Goal: Task Accomplishment & Management: Complete application form

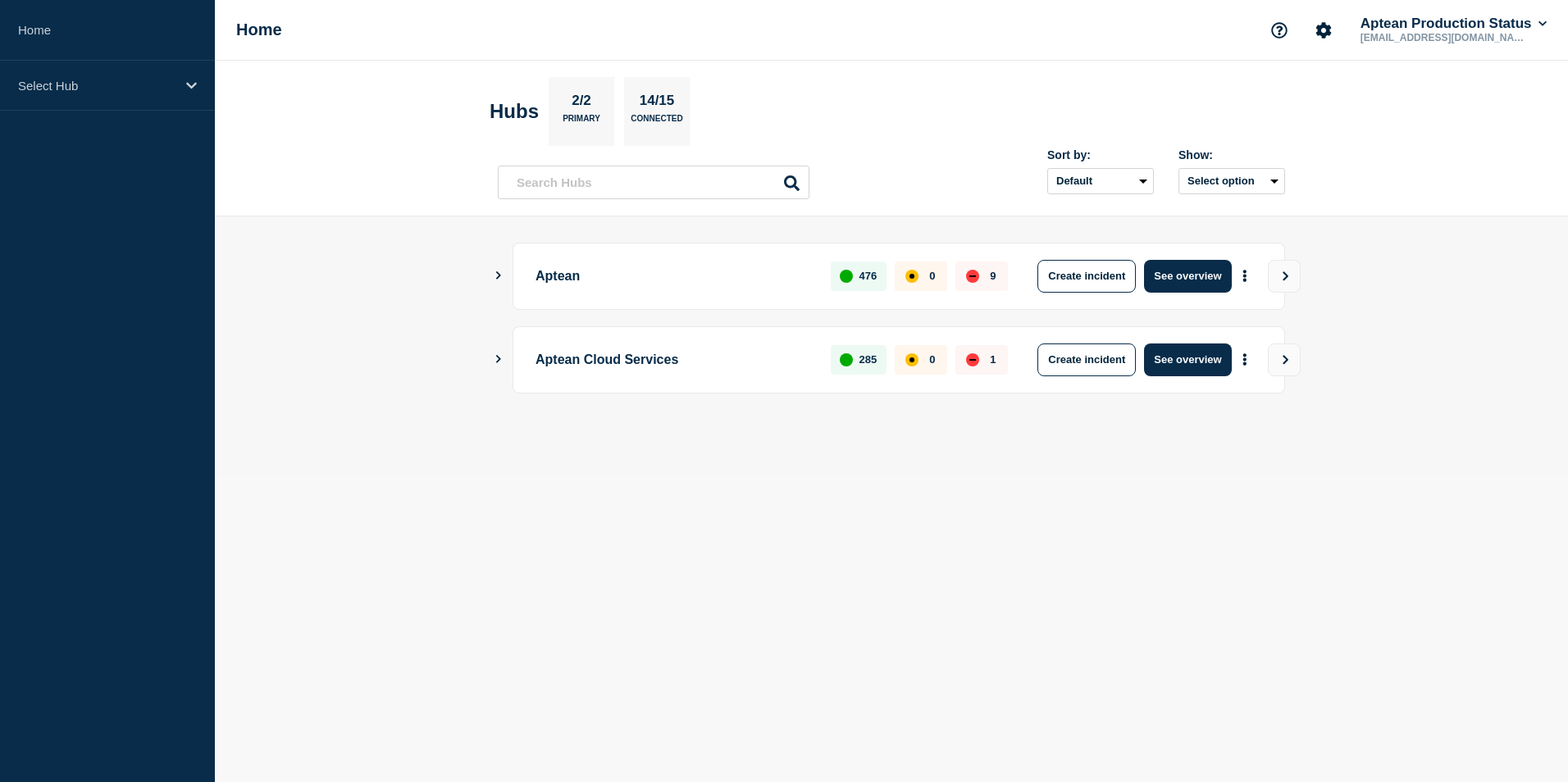
click at [499, 281] on button "Show Connected Hubs" at bounding box center [498, 276] width 8 height 12
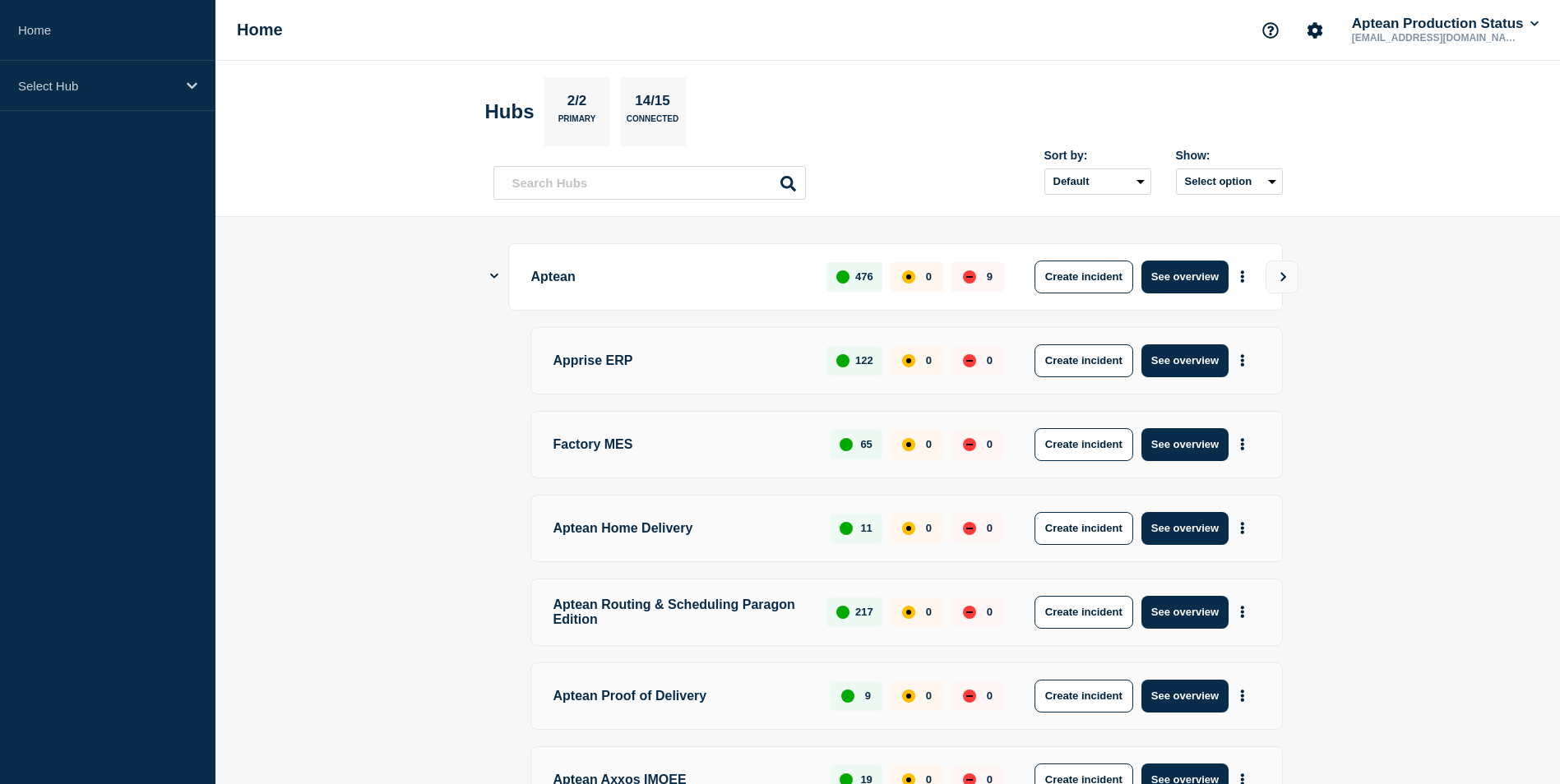
scroll to position [368, 0]
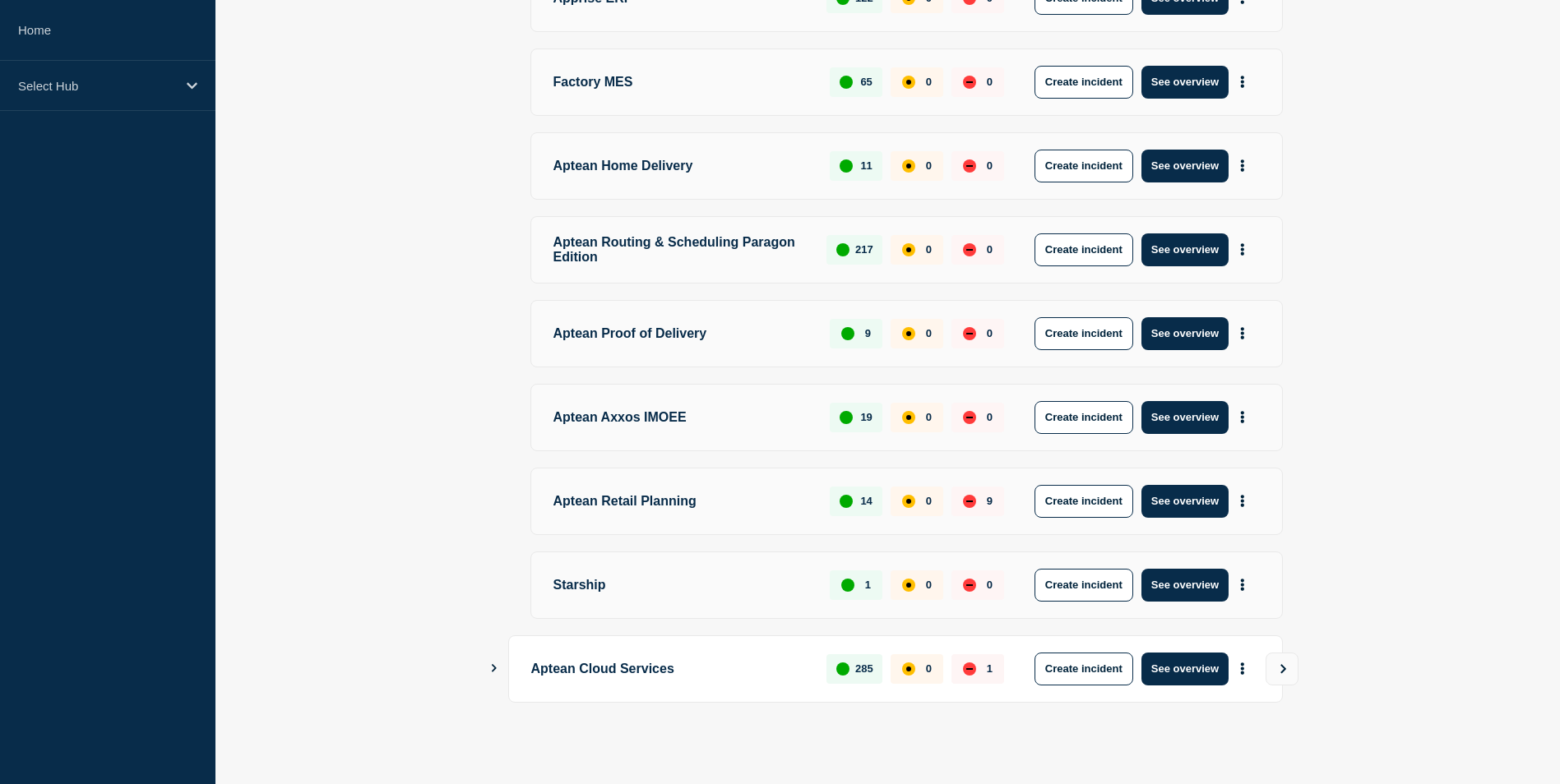
click at [495, 666] on icon "Show Connected Hubs" at bounding box center [494, 668] width 11 height 8
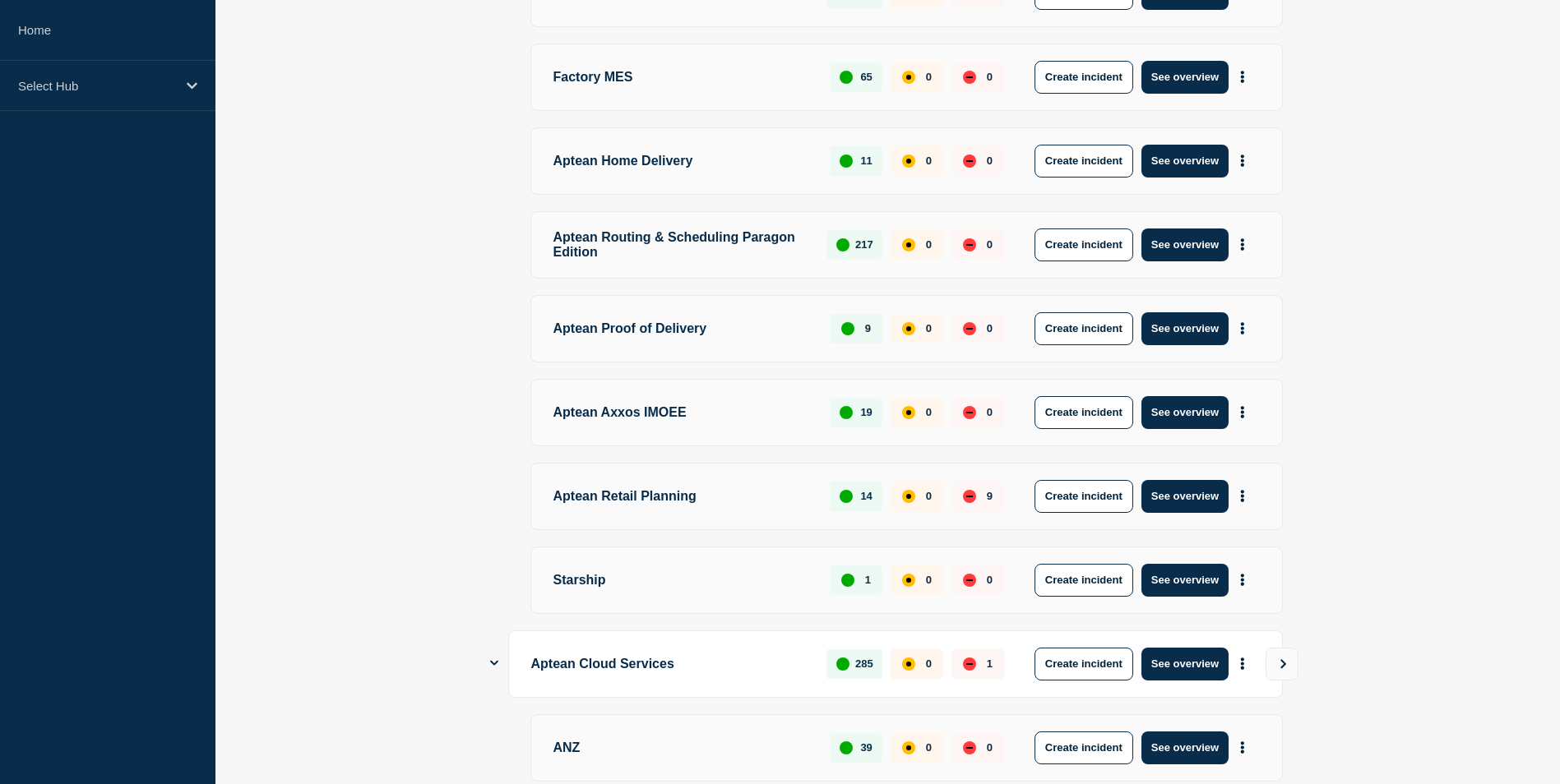
scroll to position [871, 0]
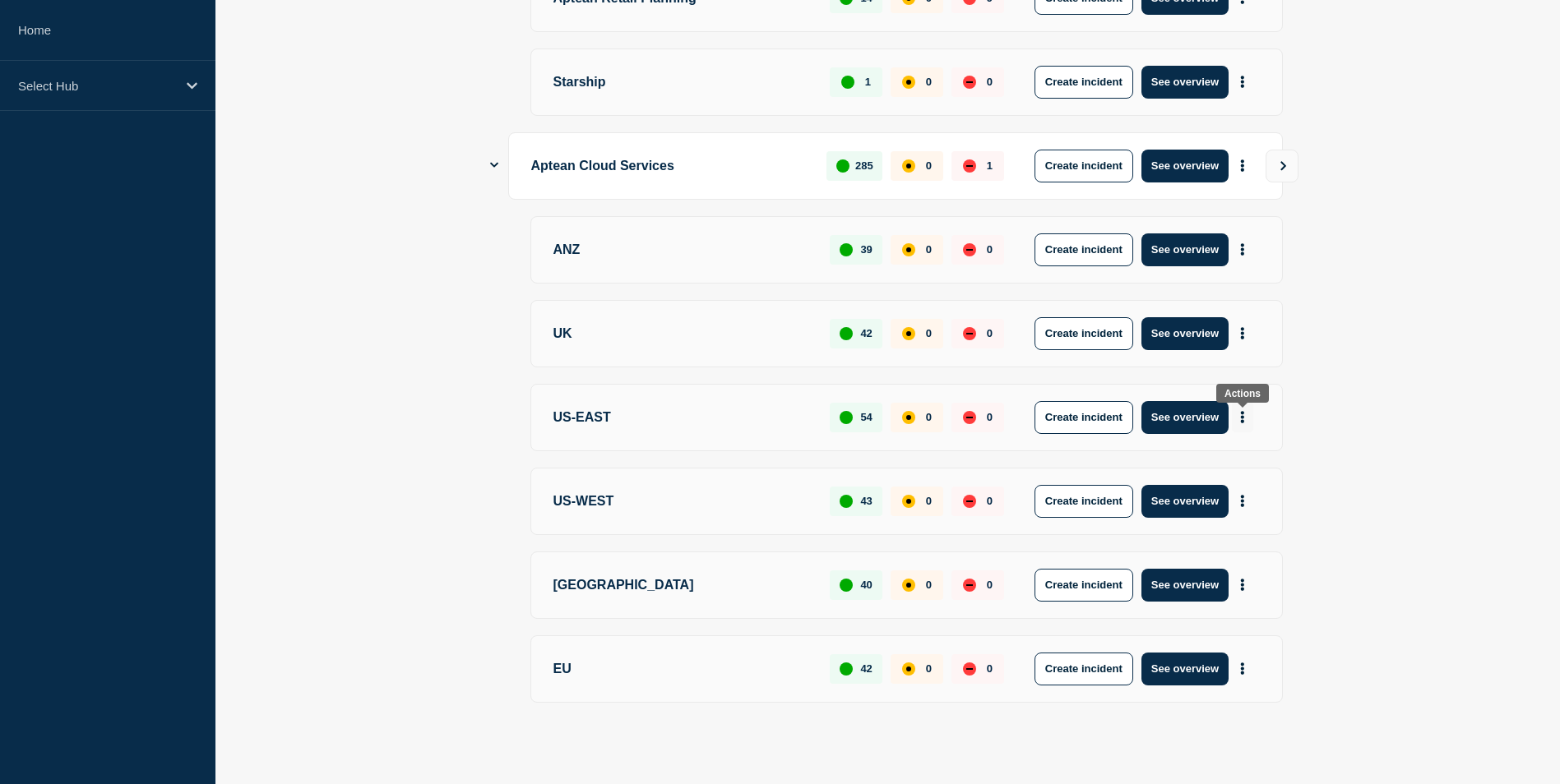
click at [1247, 415] on button "More actions" at bounding box center [1242, 416] width 21 height 30
click at [1401, 453] on main "Aptean 476 0 9 Create incident See overview Apprise ERP 122 0 0 Create incident…" at bounding box center [887, 68] width 1344 height 1433
click at [176, 88] on div "Select Hub" at bounding box center [108, 86] width 216 height 50
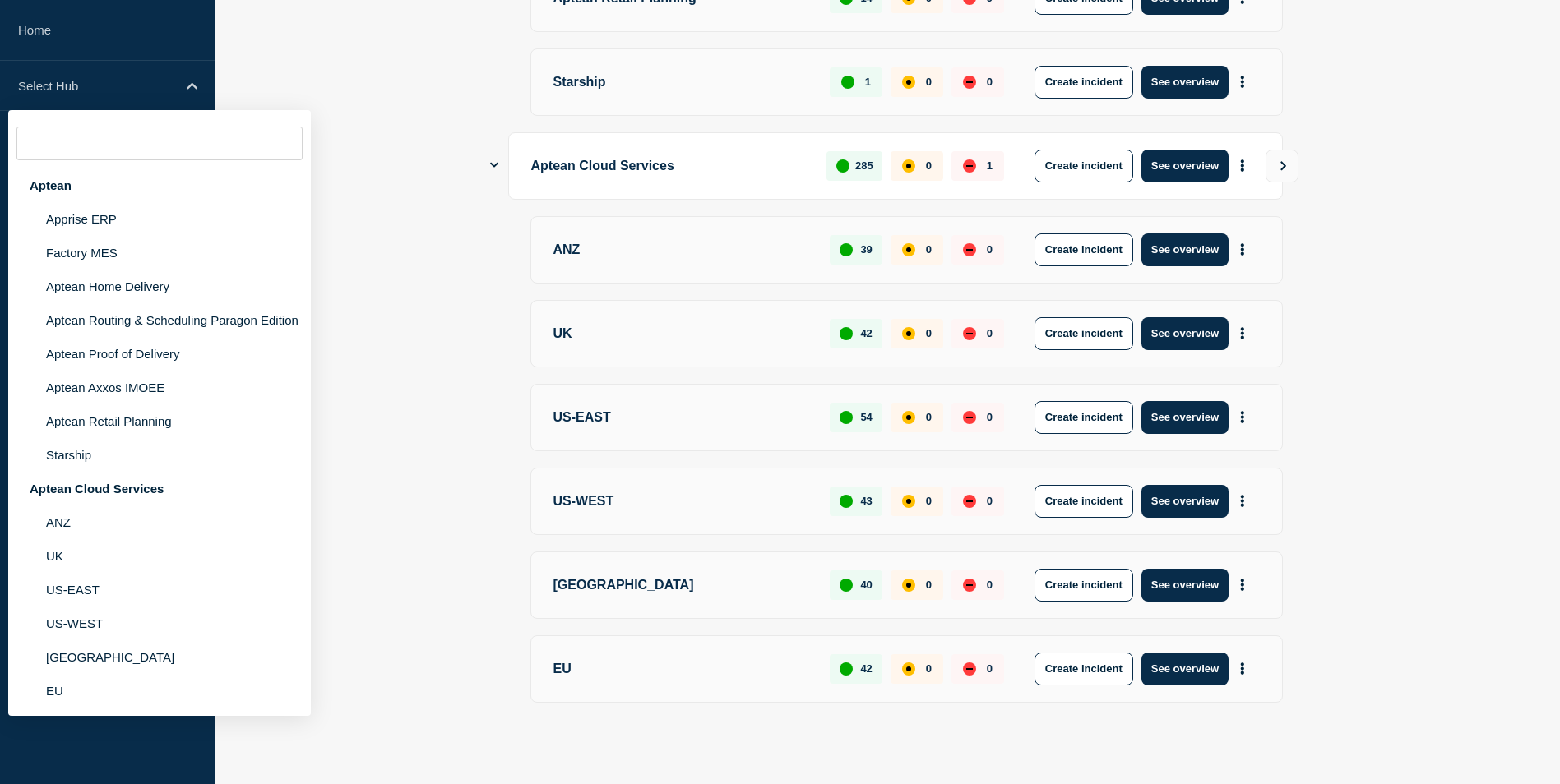
click at [80, 142] on input "text" at bounding box center [159, 143] width 287 height 34
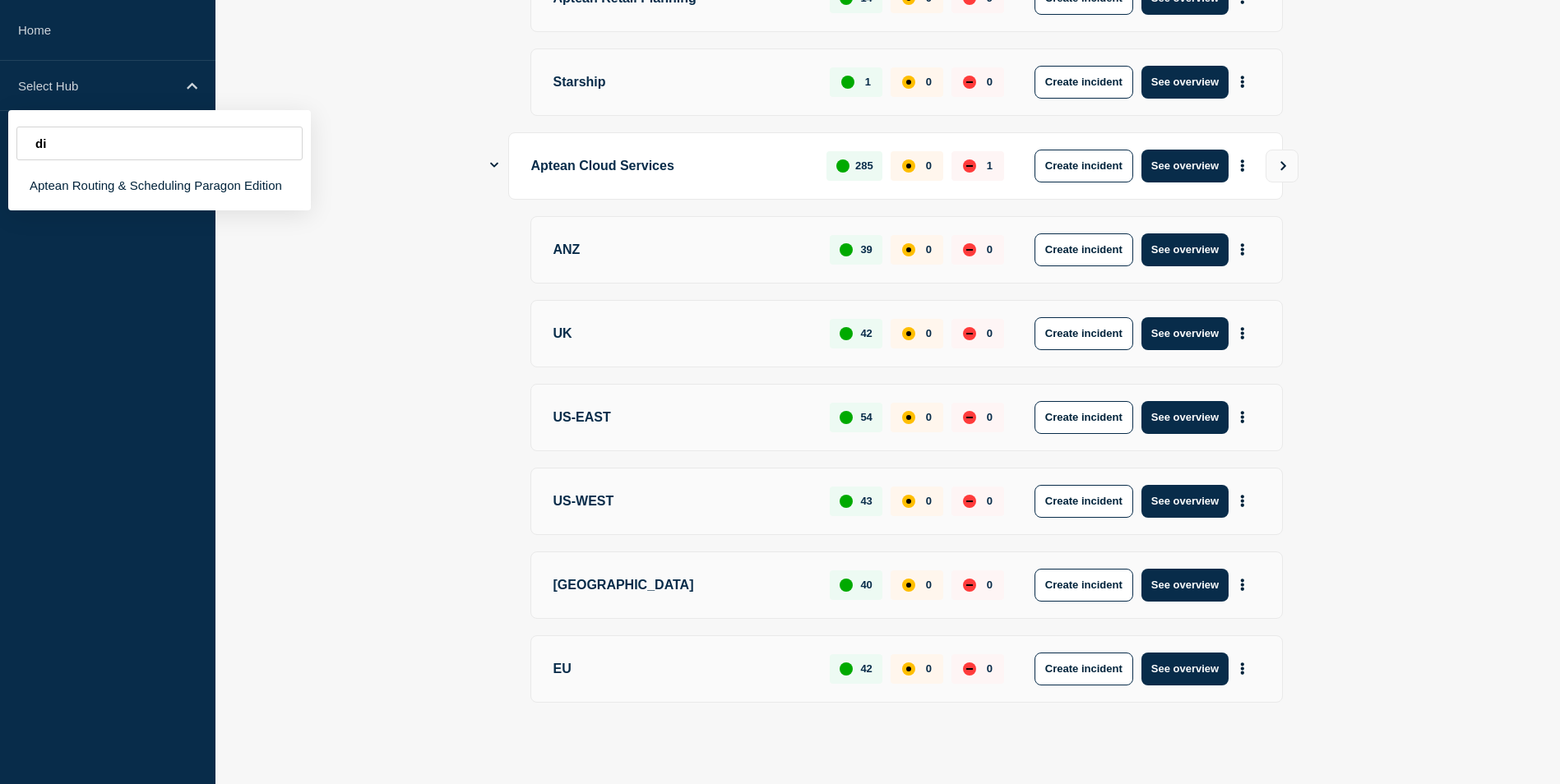
type input "d"
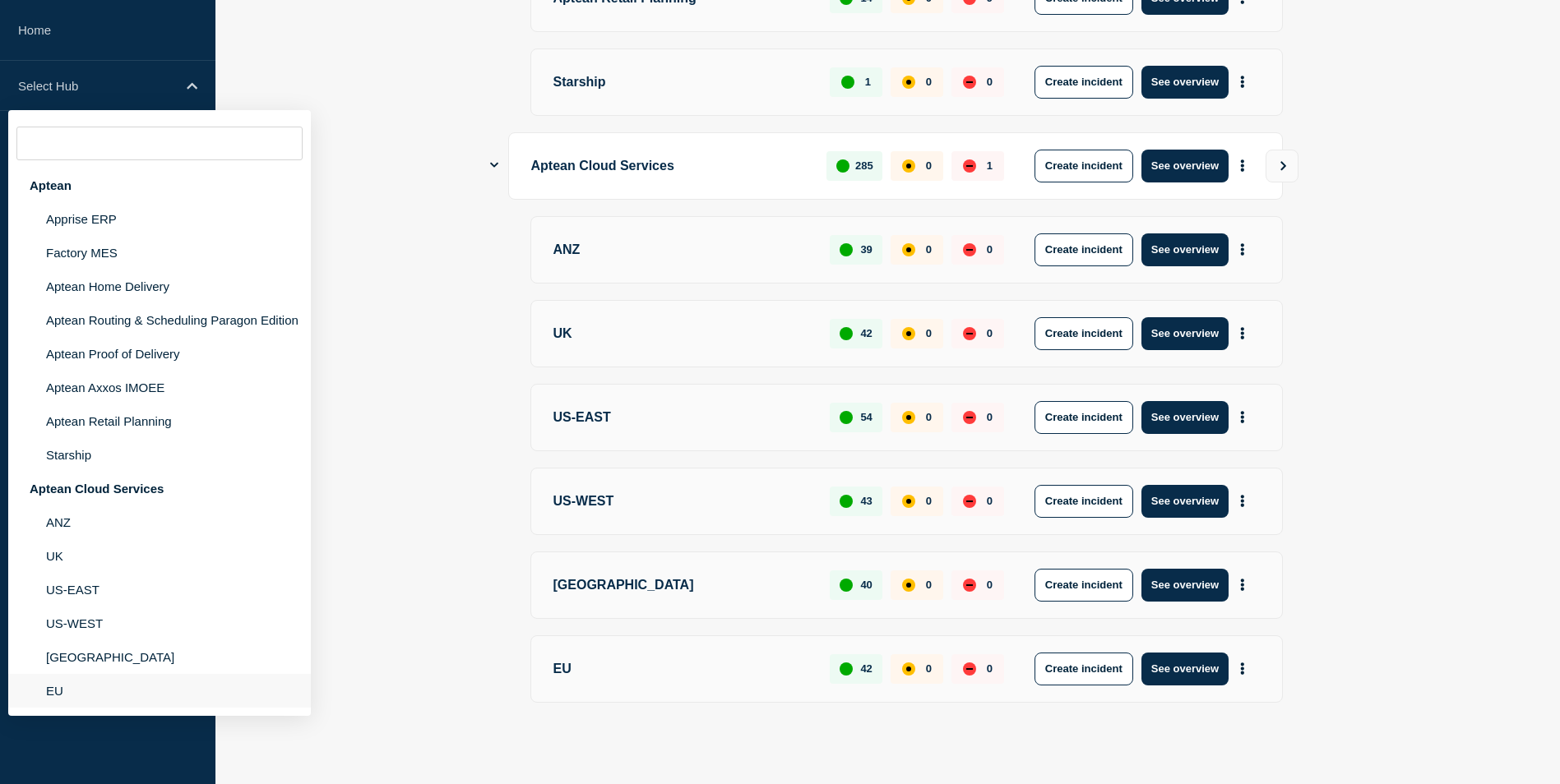
click at [77, 439] on li "EU" at bounding box center [159, 421] width 302 height 34
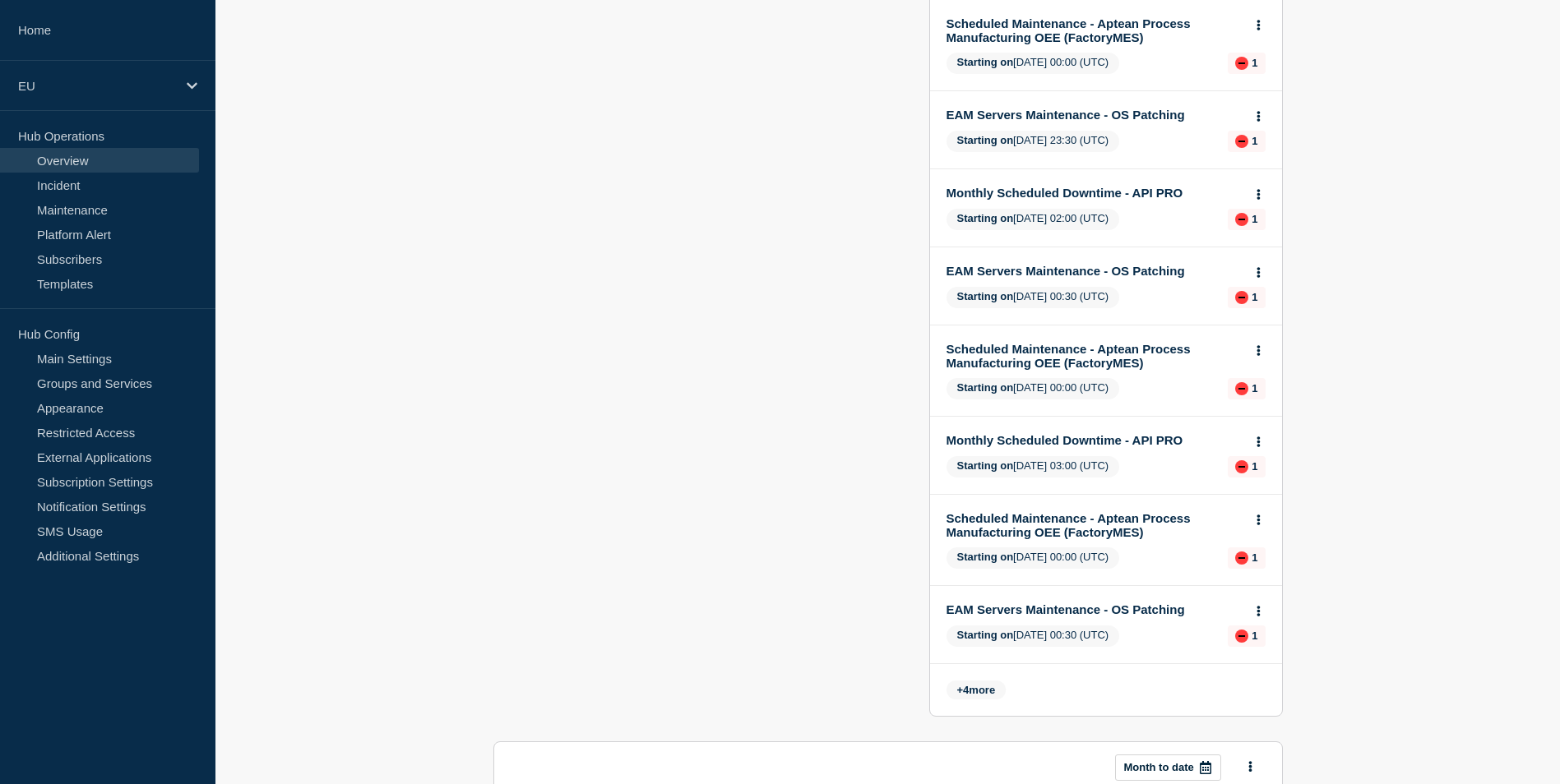
scroll to position [427, 0]
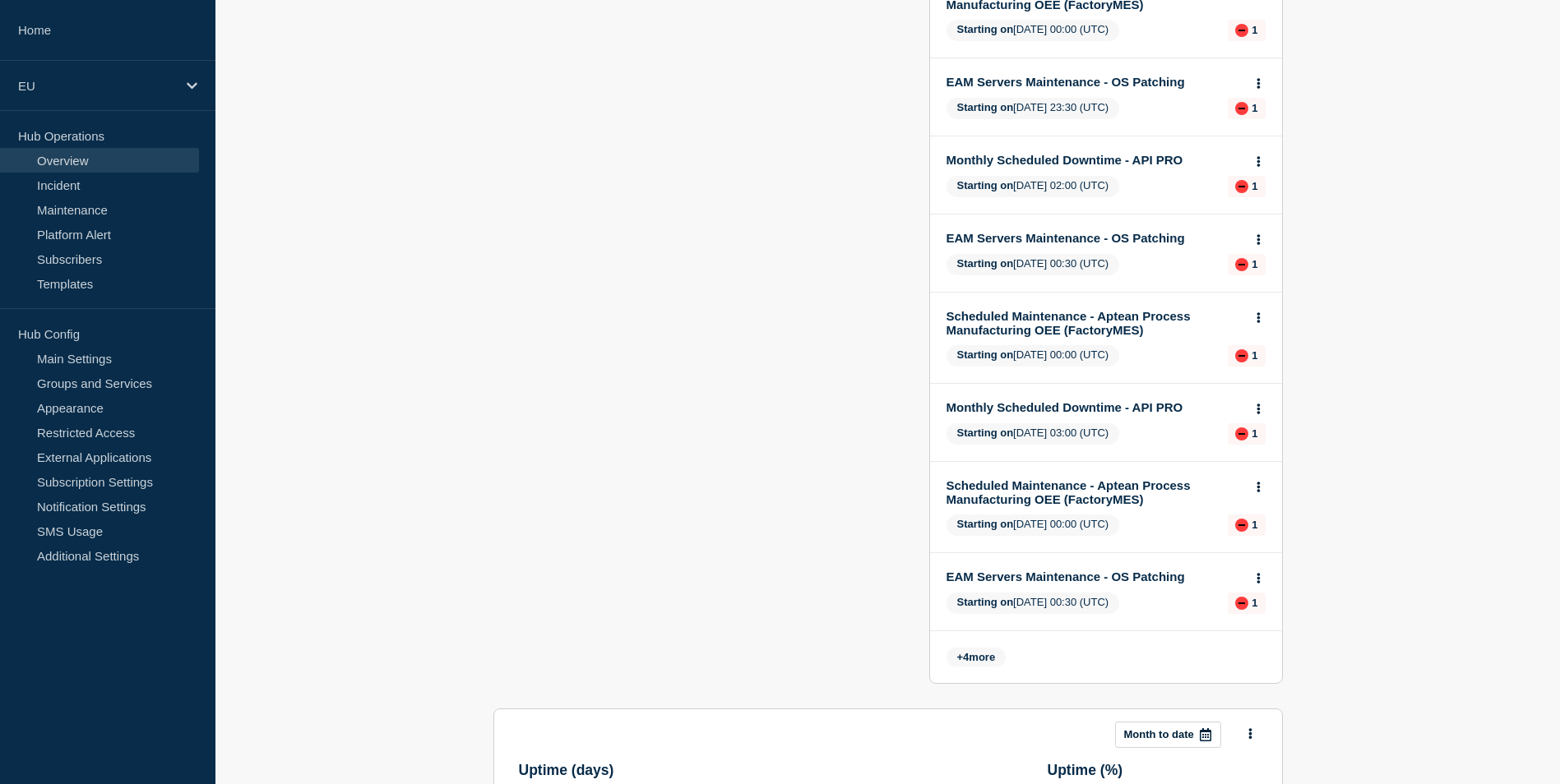
click at [978, 652] on span "+ 4 more" at bounding box center [976, 657] width 60 height 19
click at [975, 661] on span "+ 4 more" at bounding box center [976, 657] width 60 height 19
click at [960, 658] on span "+ 4 more" at bounding box center [976, 657] width 60 height 19
drag, startPoint x: 960, startPoint y: 658, endPoint x: 990, endPoint y: 660, distance: 30.1
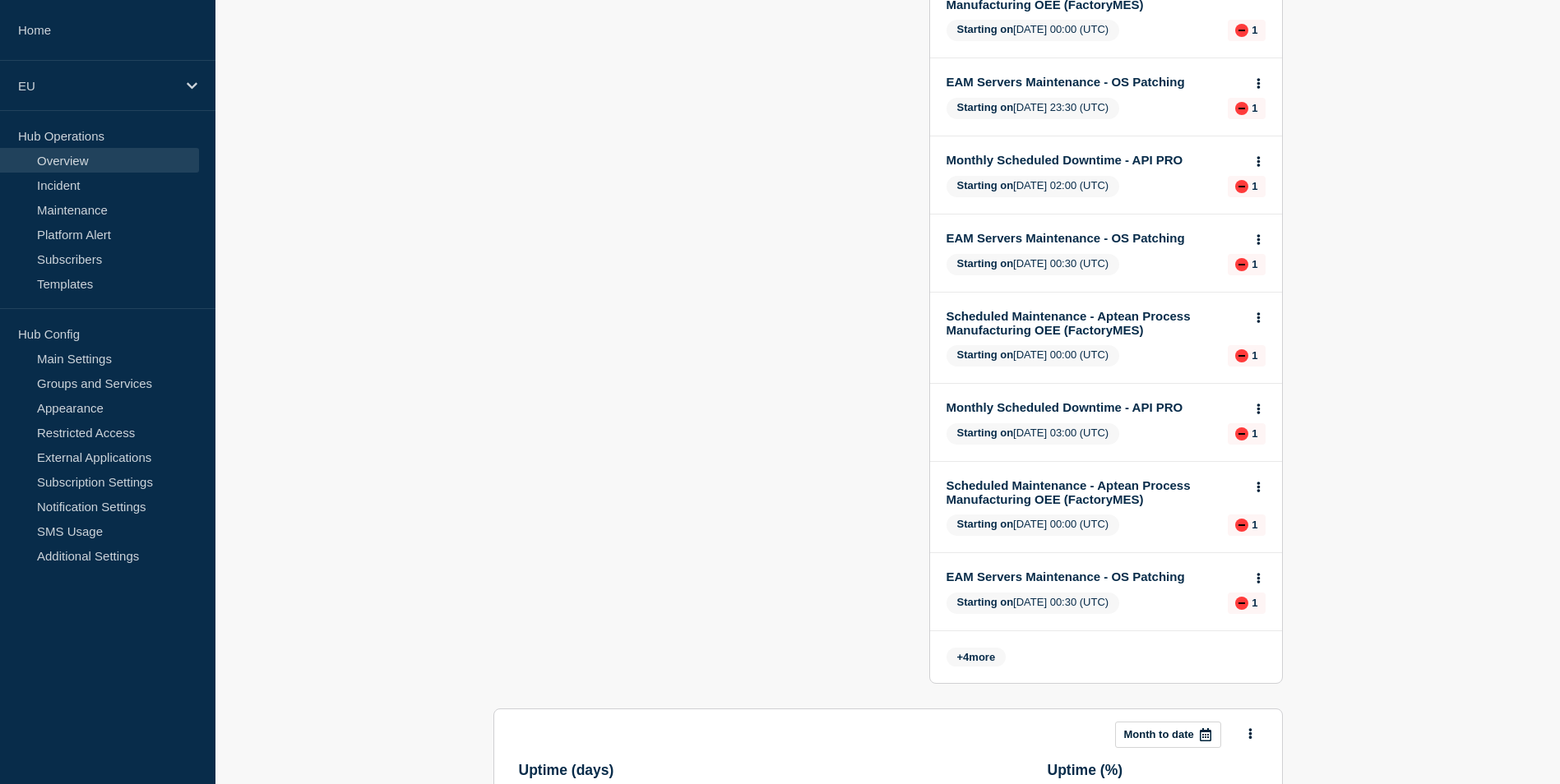
click at [990, 660] on span "+ 4 more" at bounding box center [976, 657] width 60 height 19
click at [962, 658] on span "+ 4 more" at bounding box center [976, 657] width 60 height 19
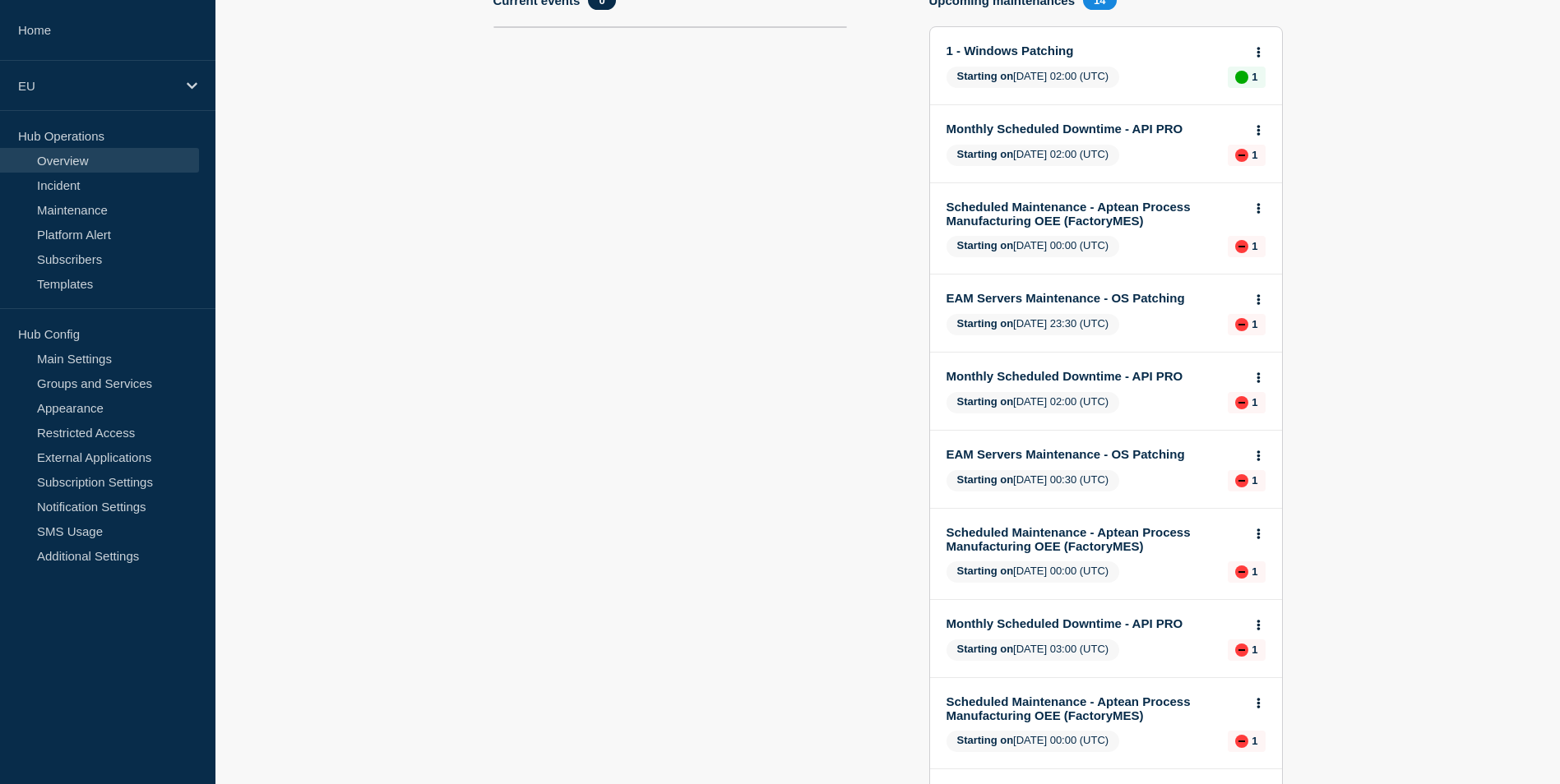
scroll to position [0, 0]
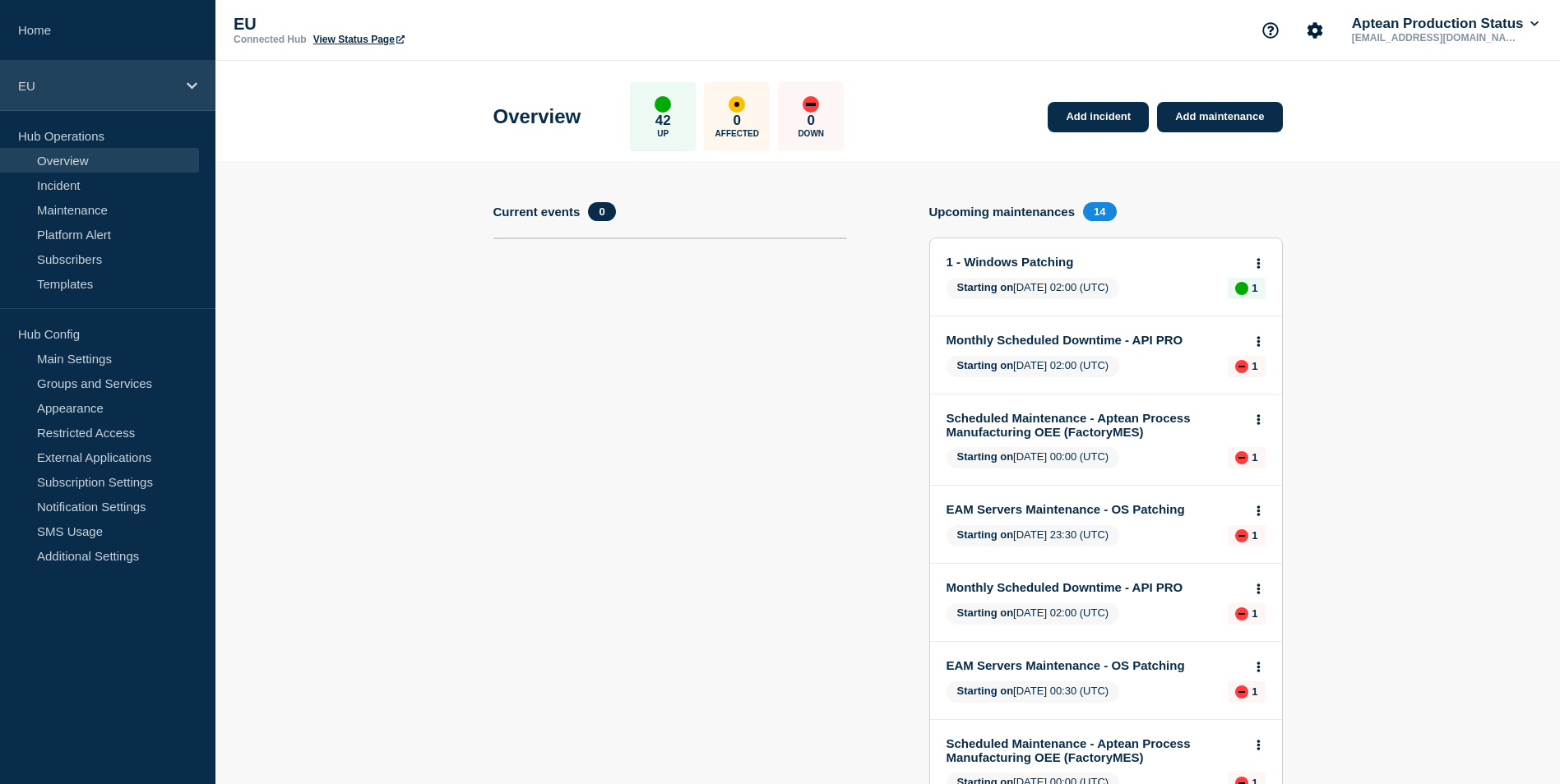
click at [202, 84] on div "EU" at bounding box center [108, 86] width 216 height 50
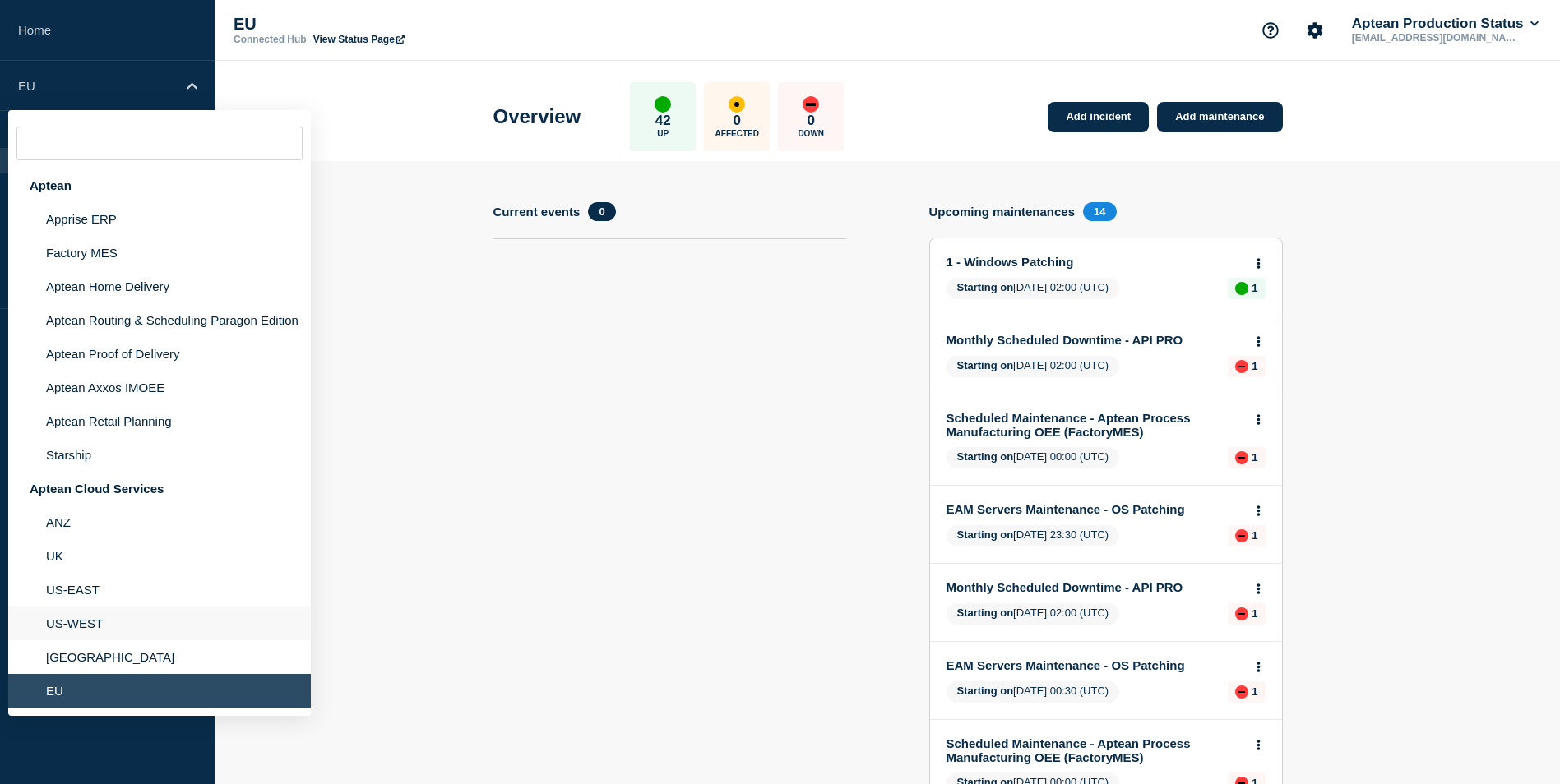
click at [107, 624] on li "US-WEST" at bounding box center [159, 624] width 302 height 34
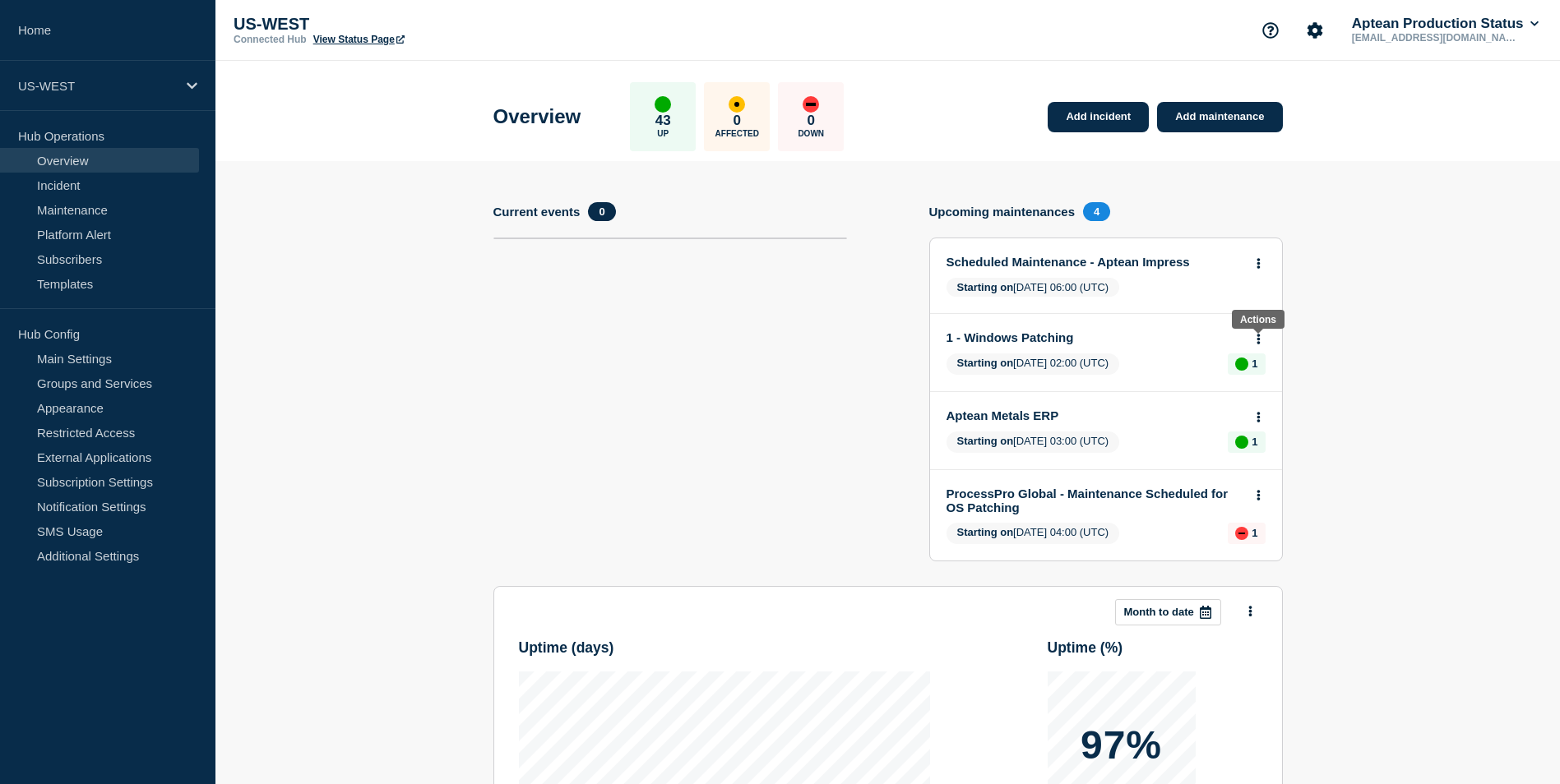
click at [1251, 335] on button at bounding box center [1258, 339] width 14 height 14
click at [1256, 380] on link "View maintenance" at bounding box center [1259, 379] width 94 height 13
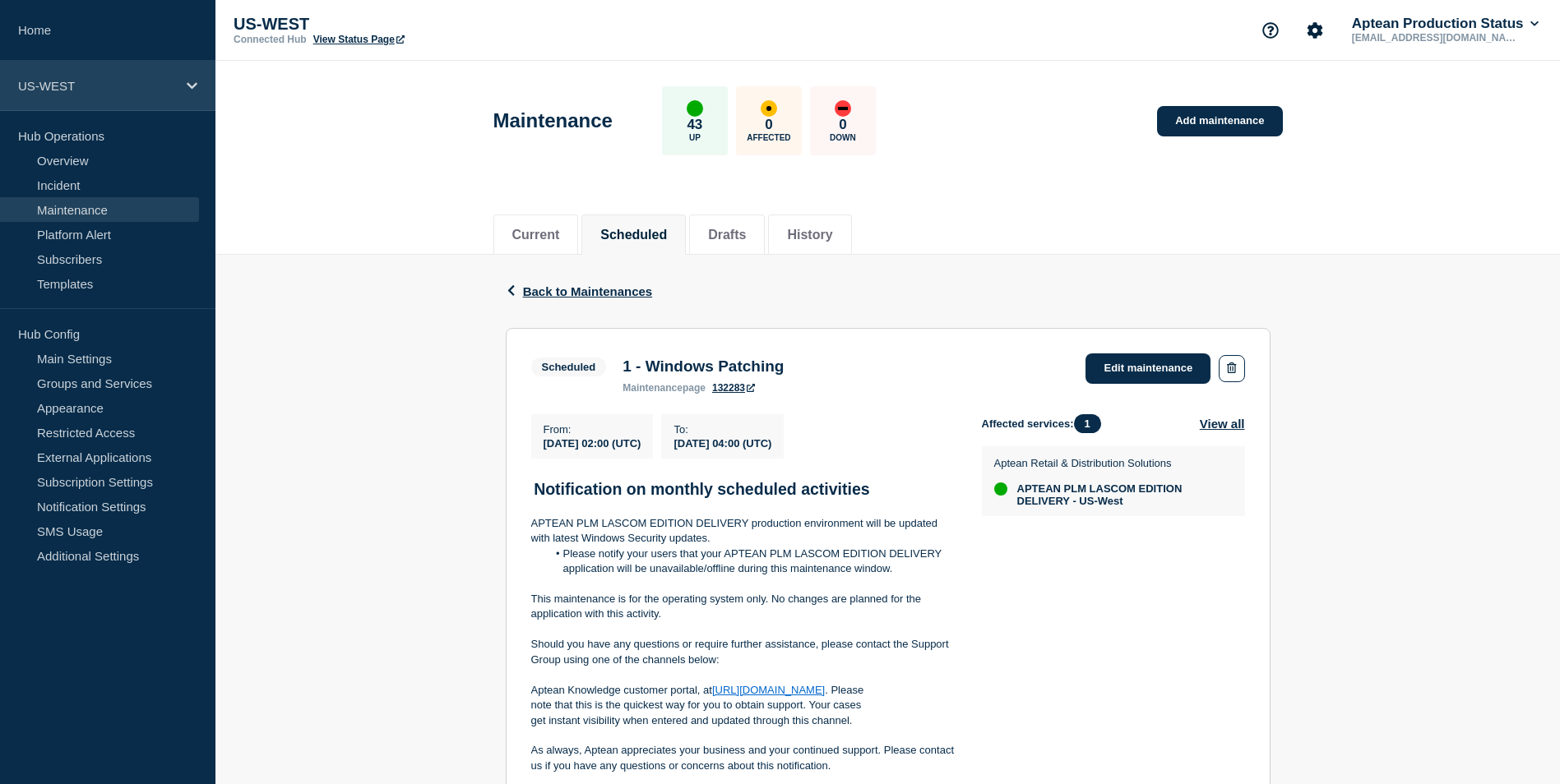
click at [180, 81] on div "US-WEST" at bounding box center [108, 86] width 216 height 50
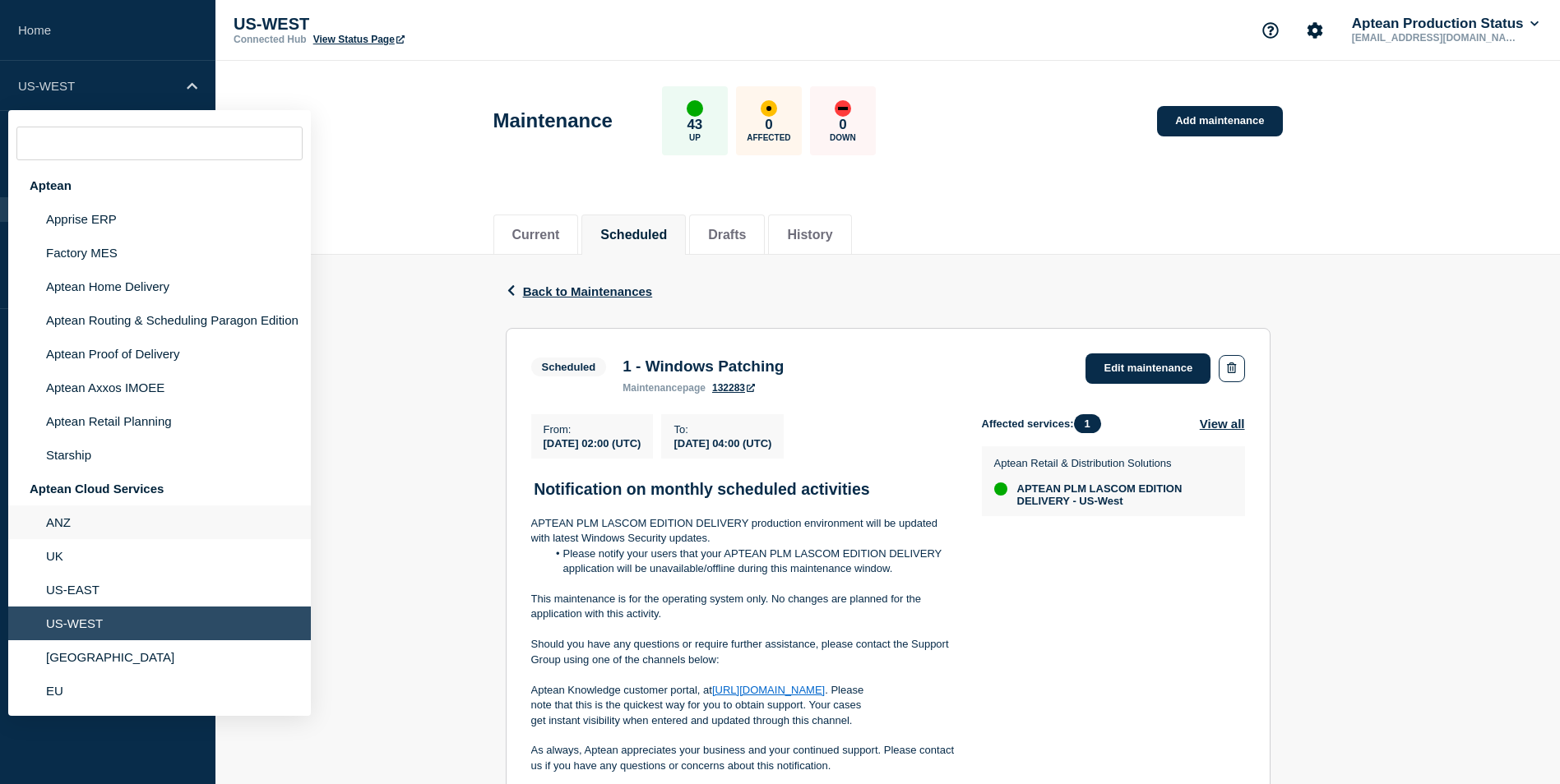
click at [88, 527] on li "ANZ" at bounding box center [159, 522] width 302 height 34
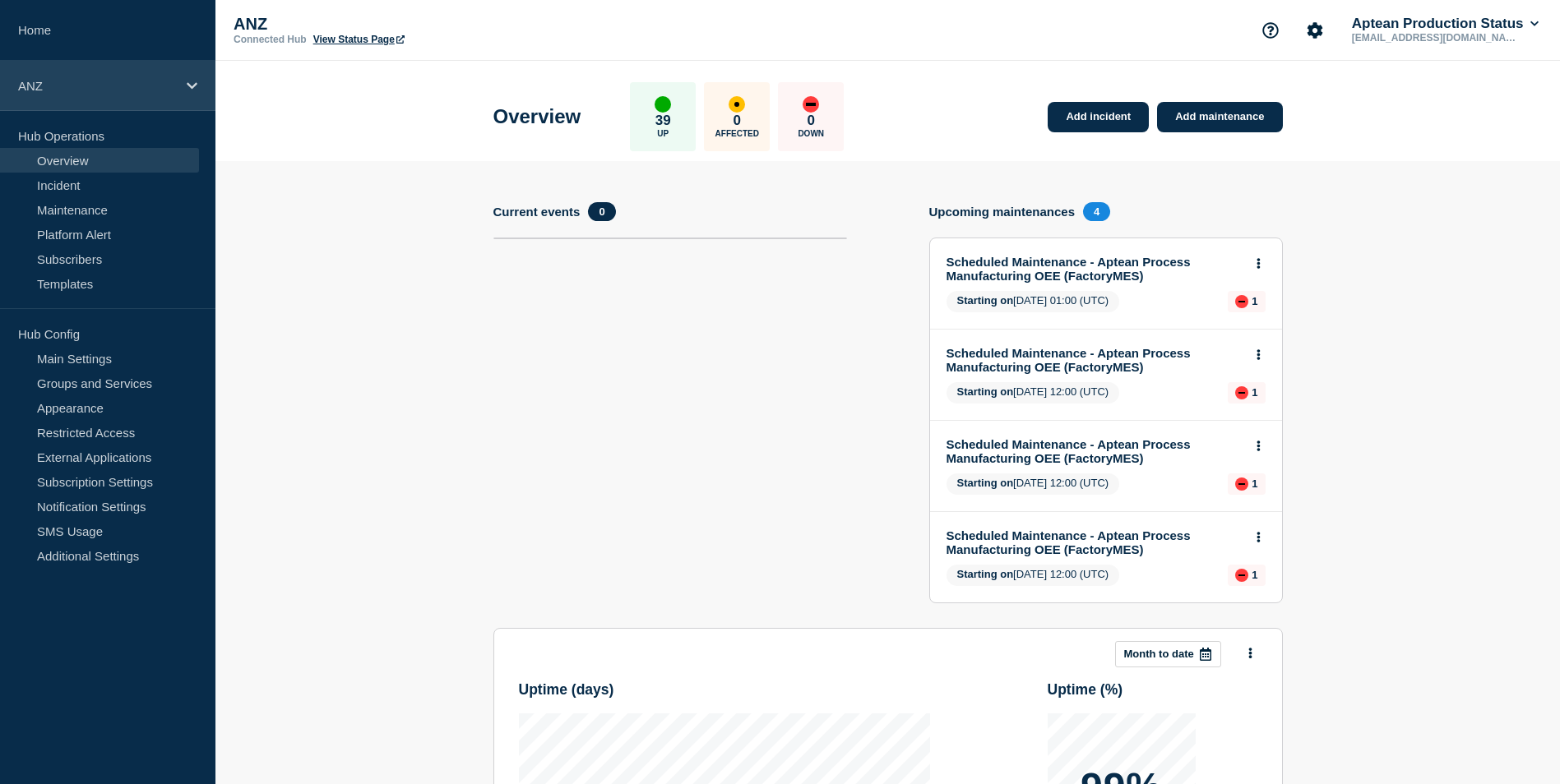
click at [195, 92] on div "ANZ" at bounding box center [108, 86] width 216 height 50
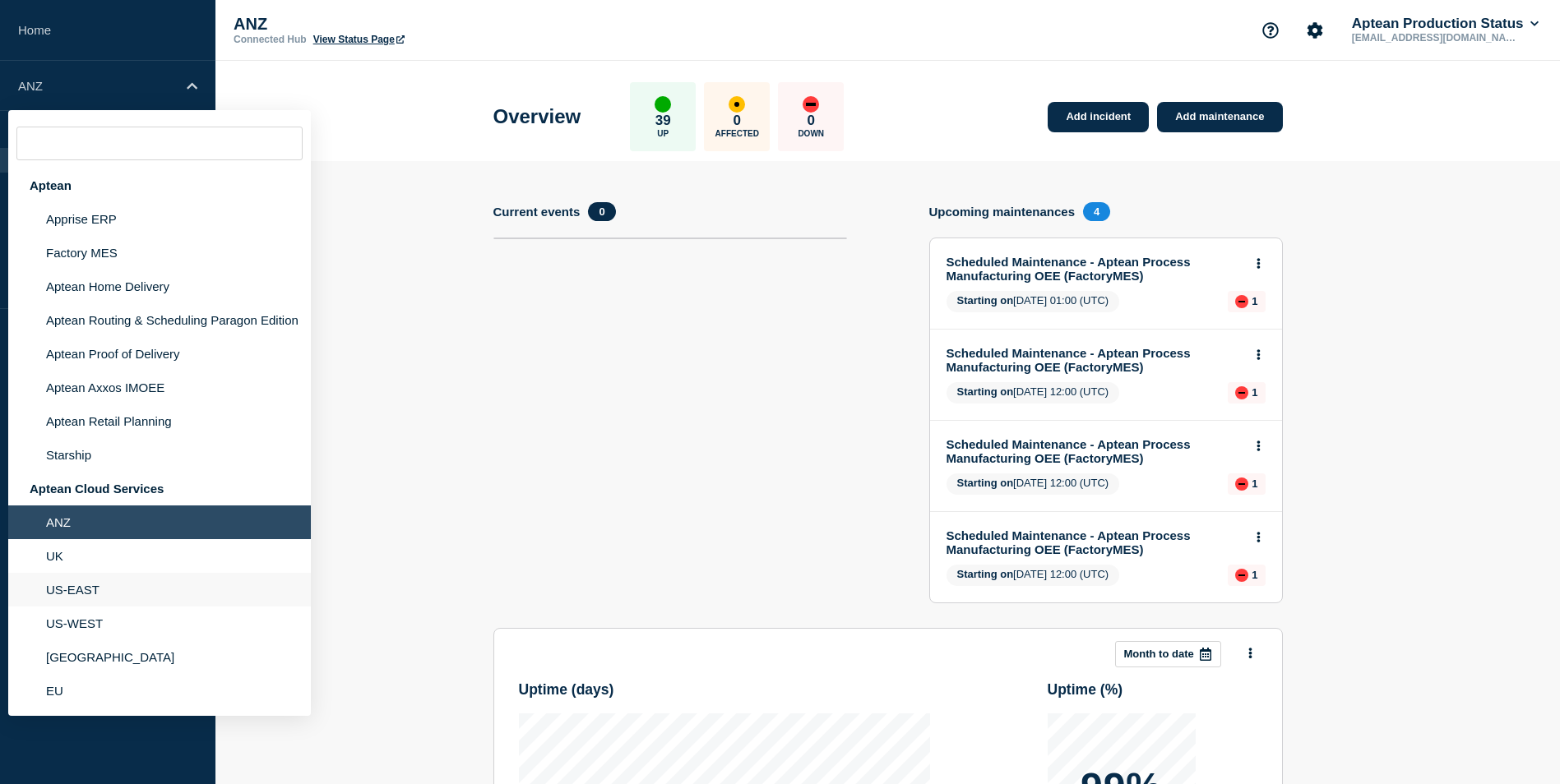
click at [87, 593] on li "US-EAST" at bounding box center [159, 590] width 302 height 34
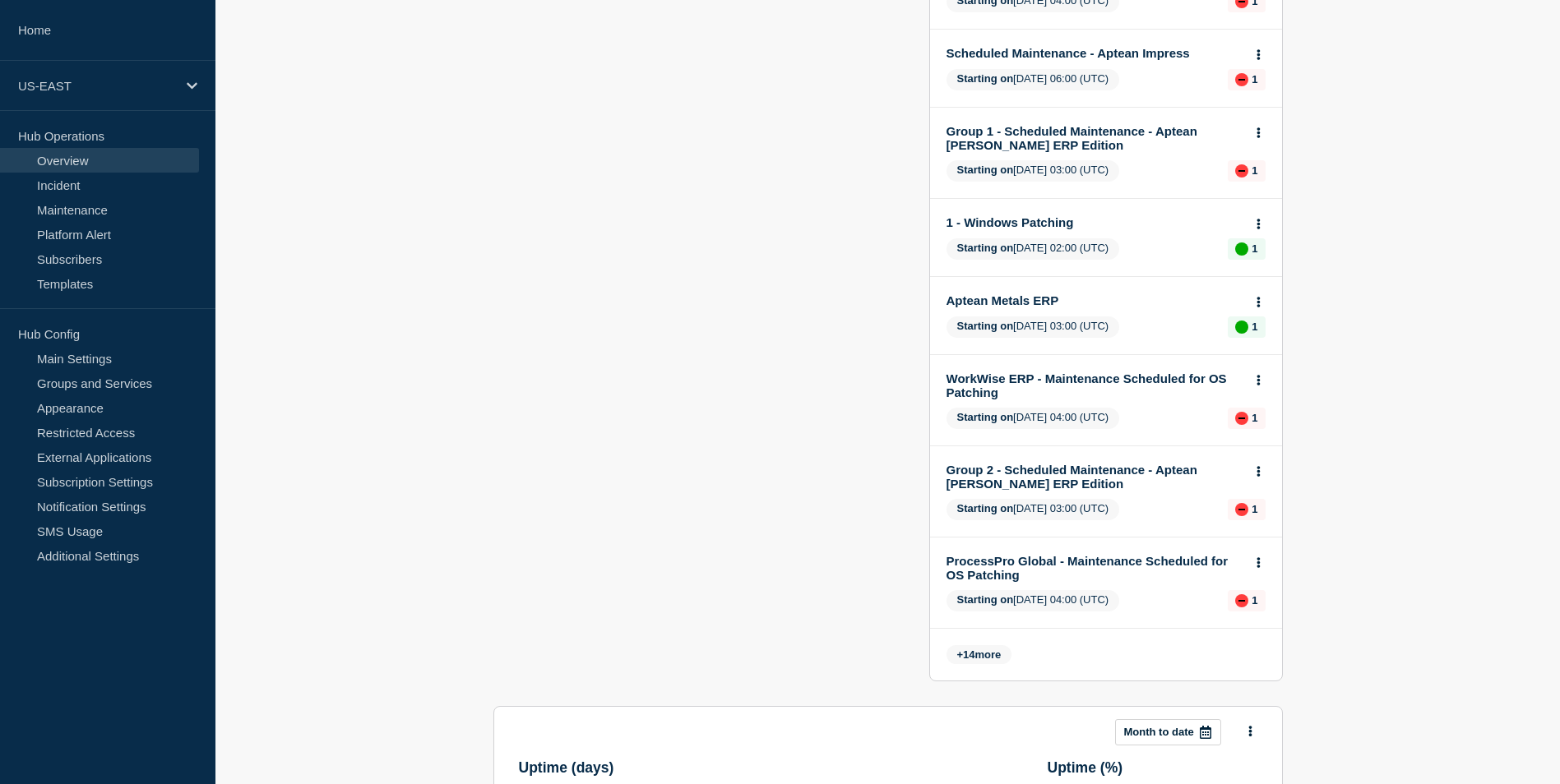
scroll to position [516, 0]
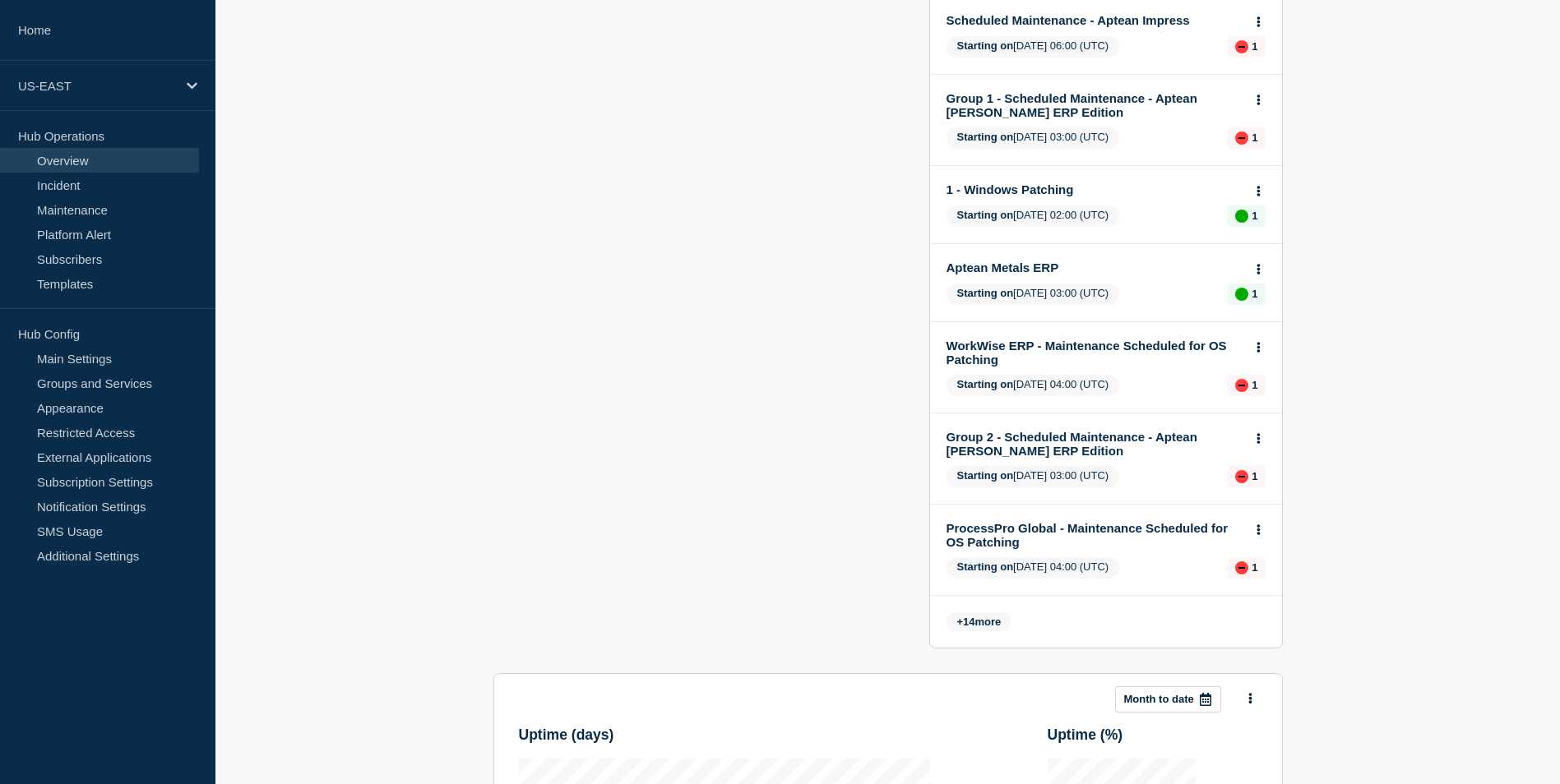
click at [982, 618] on span "+ 14 more" at bounding box center [979, 622] width 65 height 19
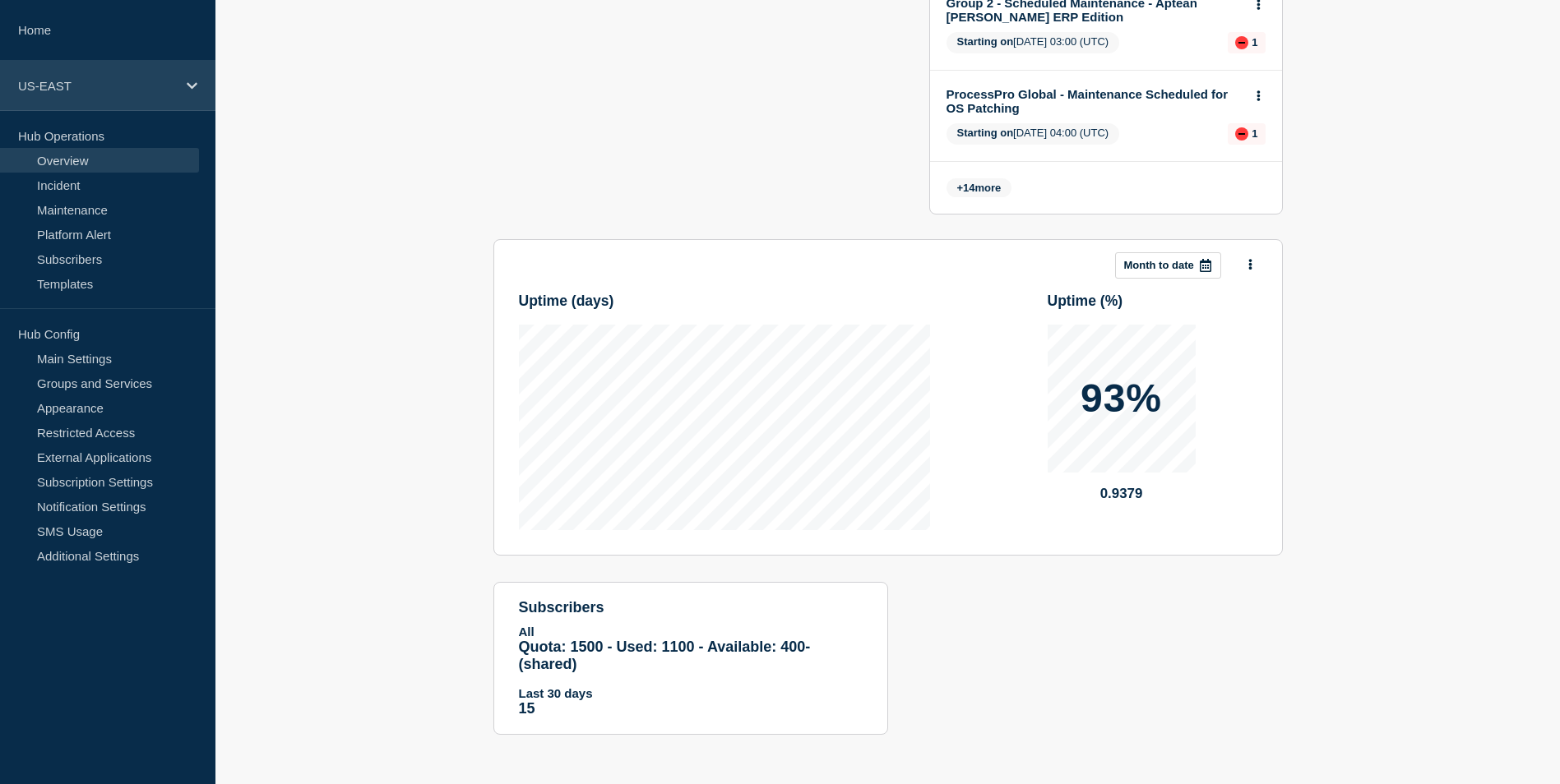
click at [195, 89] on icon at bounding box center [193, 86] width 11 height 12
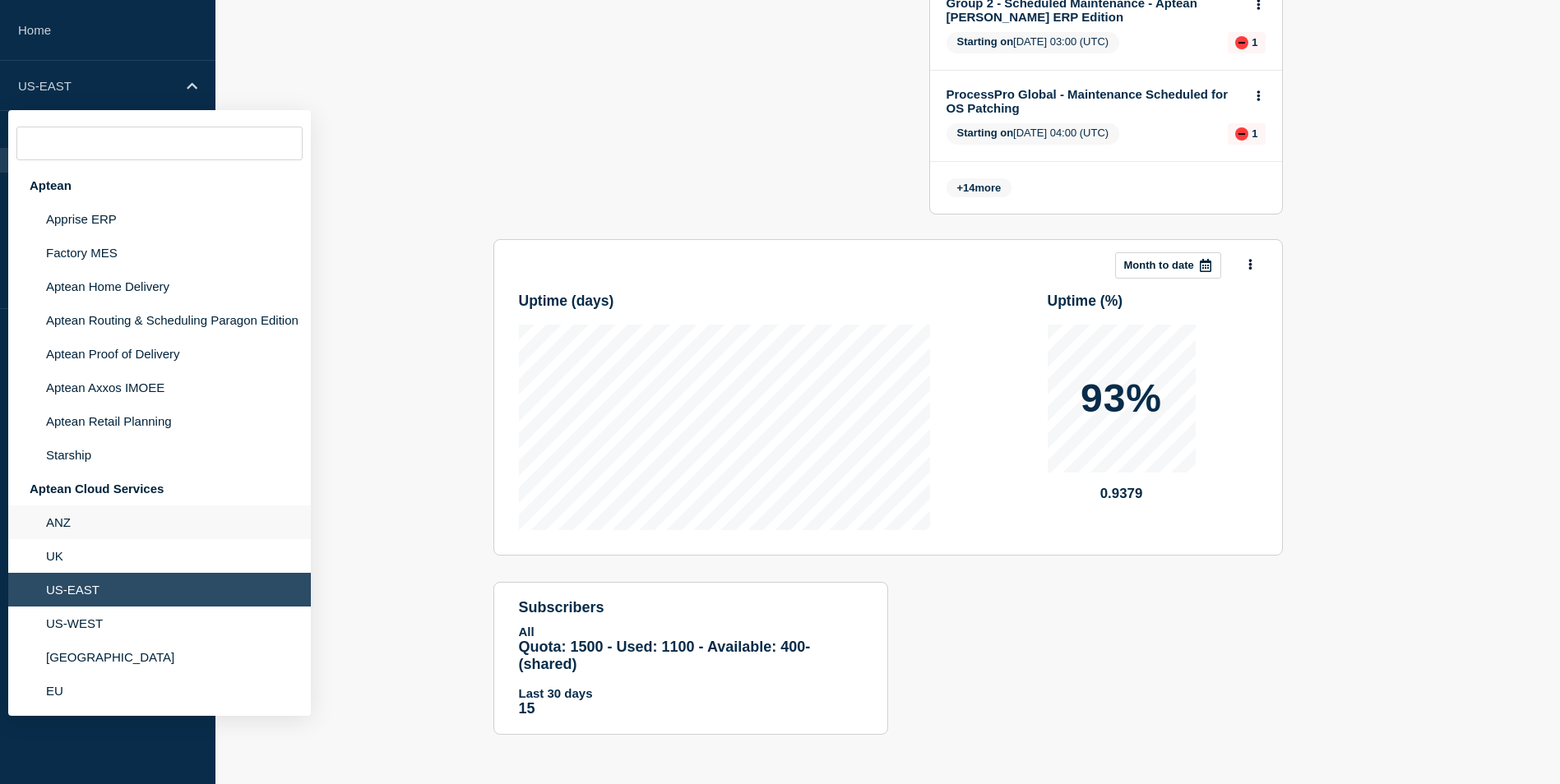
click at [60, 527] on li "ANZ" at bounding box center [159, 522] width 302 height 34
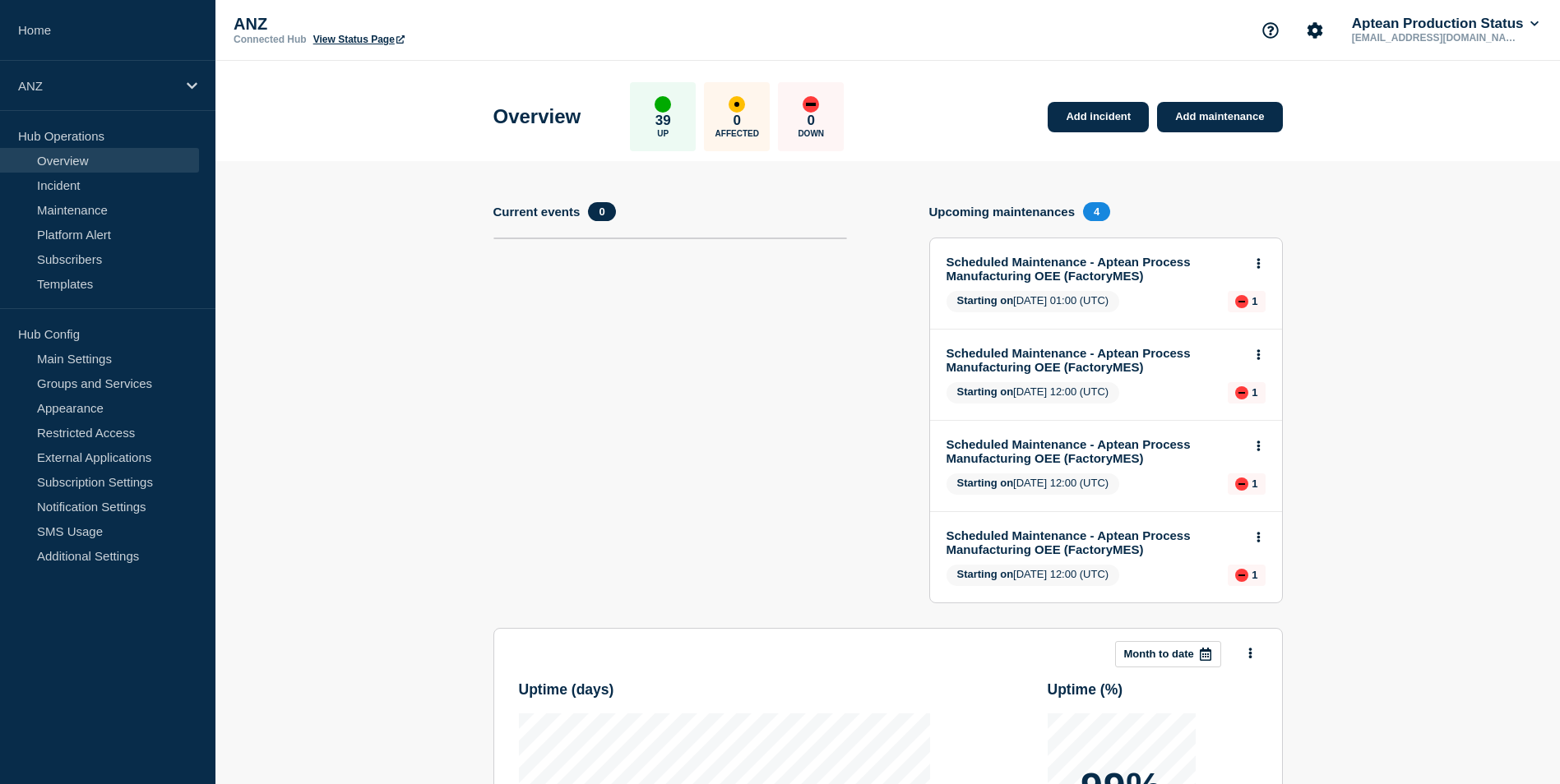
click at [1098, 216] on span "4" at bounding box center [1096, 212] width 27 height 19
click at [72, 214] on link "Maintenance" at bounding box center [100, 209] width 199 height 25
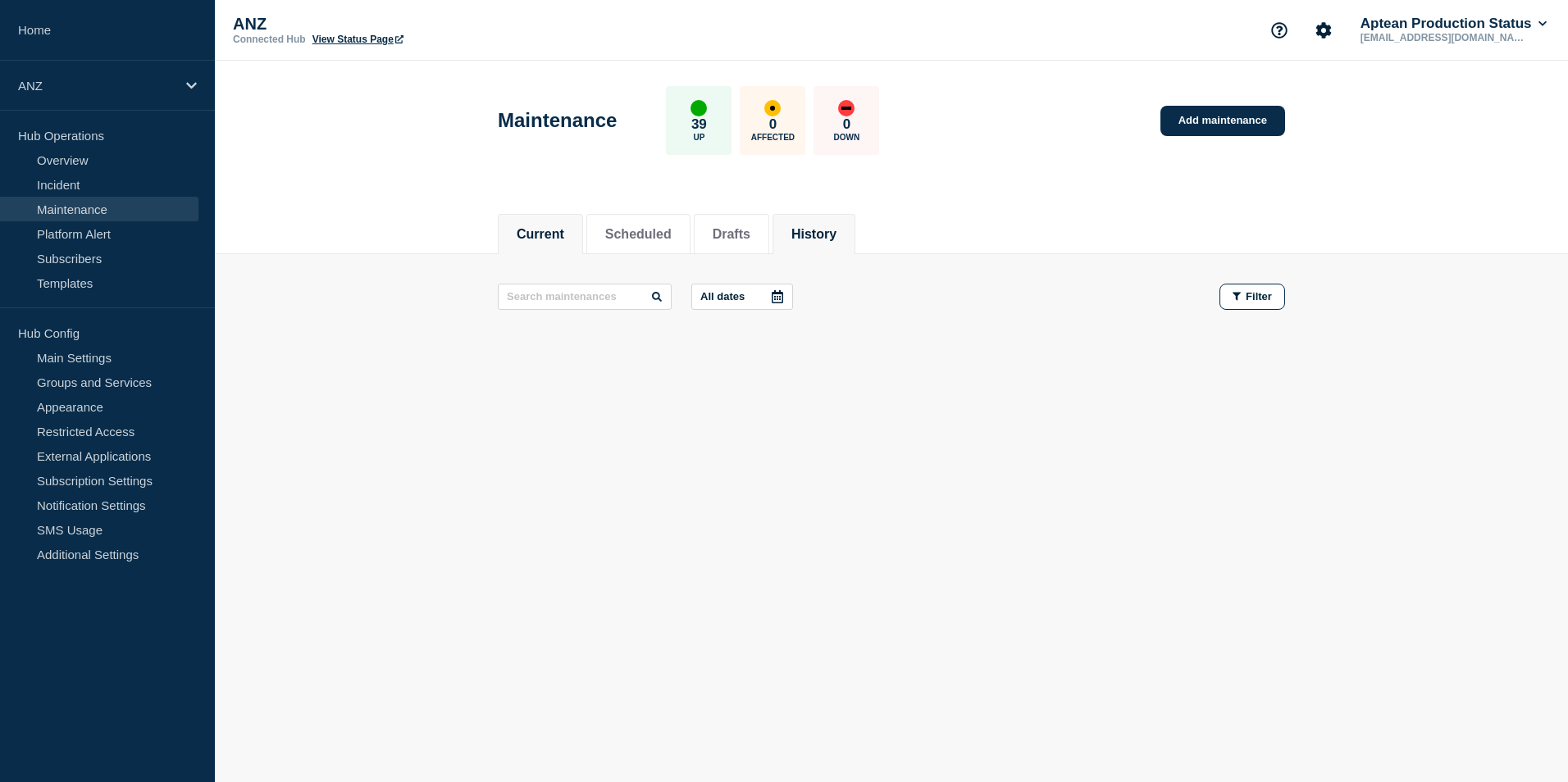
click at [836, 237] on button "History" at bounding box center [813, 234] width 45 height 15
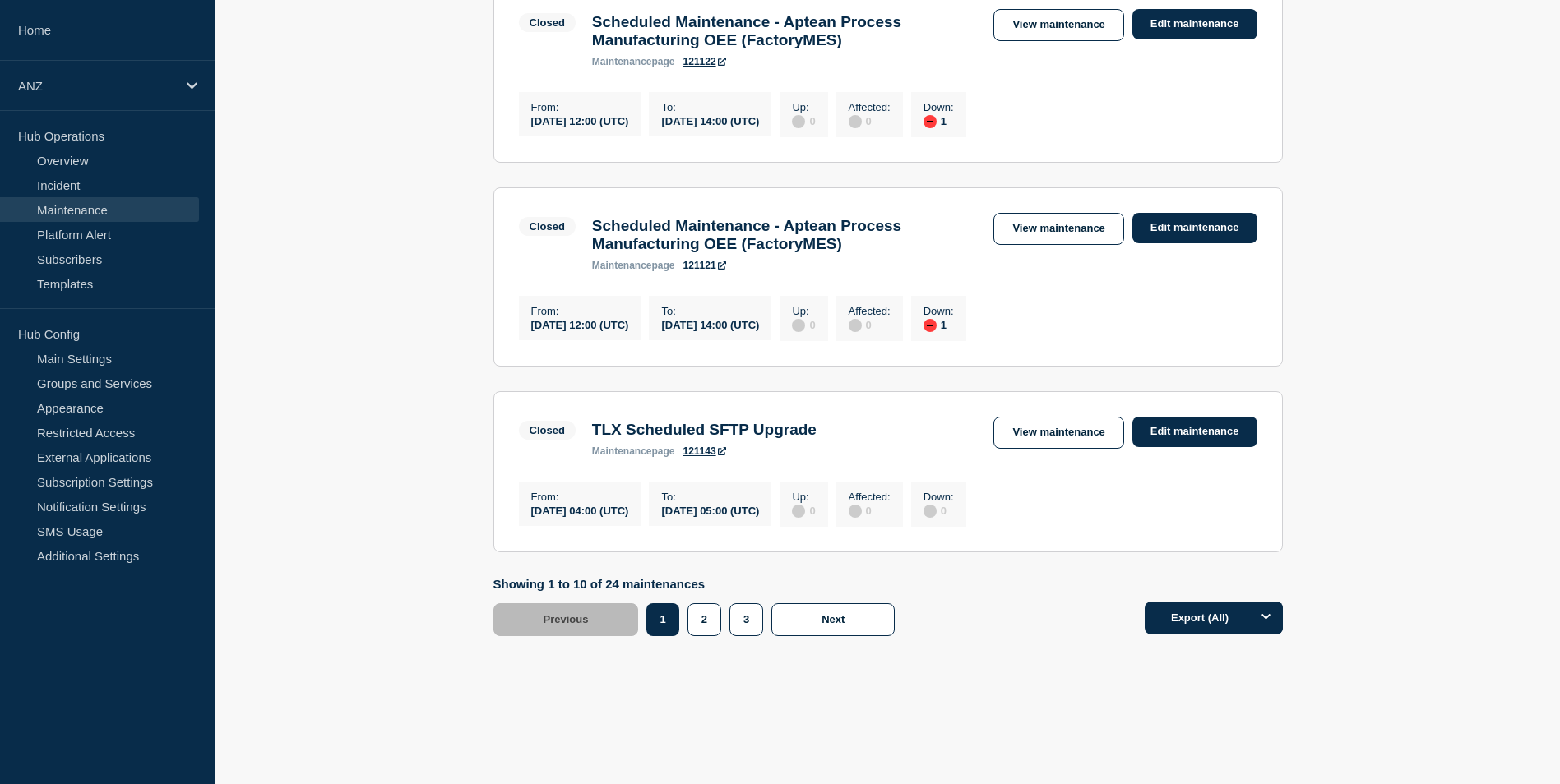
scroll to position [1875, 0]
click at [701, 618] on button "2" at bounding box center [704, 620] width 34 height 33
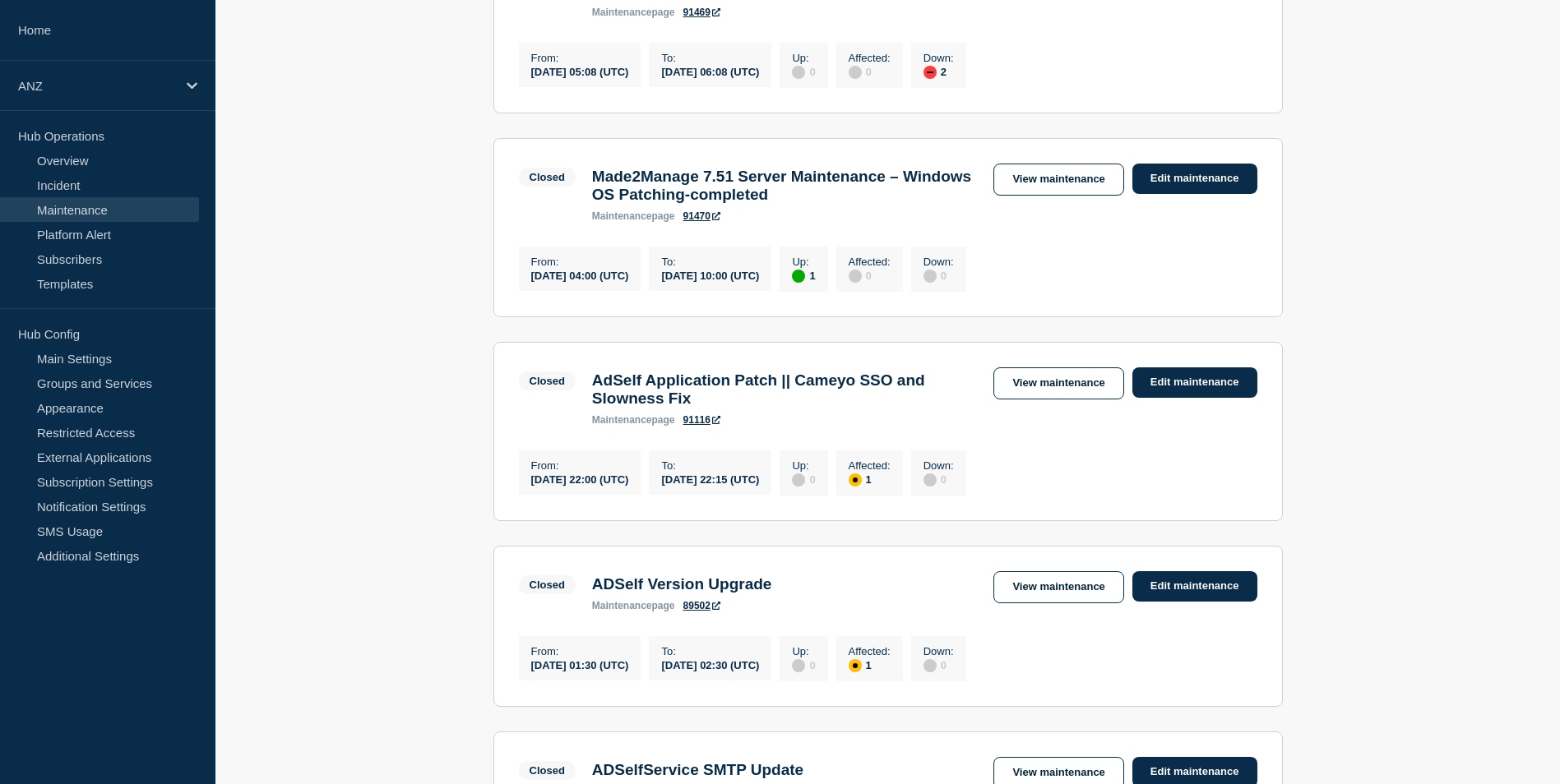
scroll to position [1790, 0]
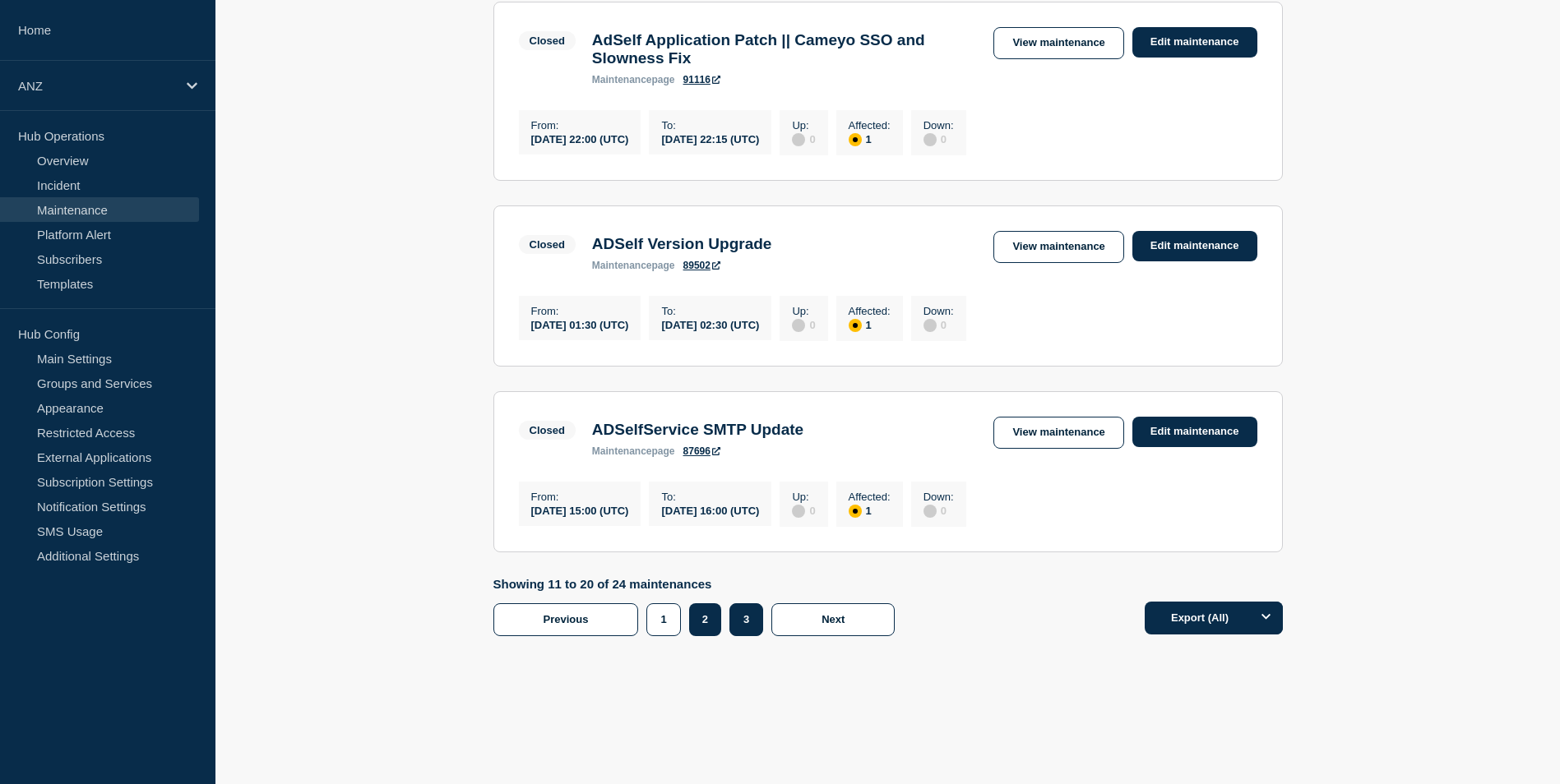
click at [754, 611] on button "3" at bounding box center [746, 620] width 34 height 33
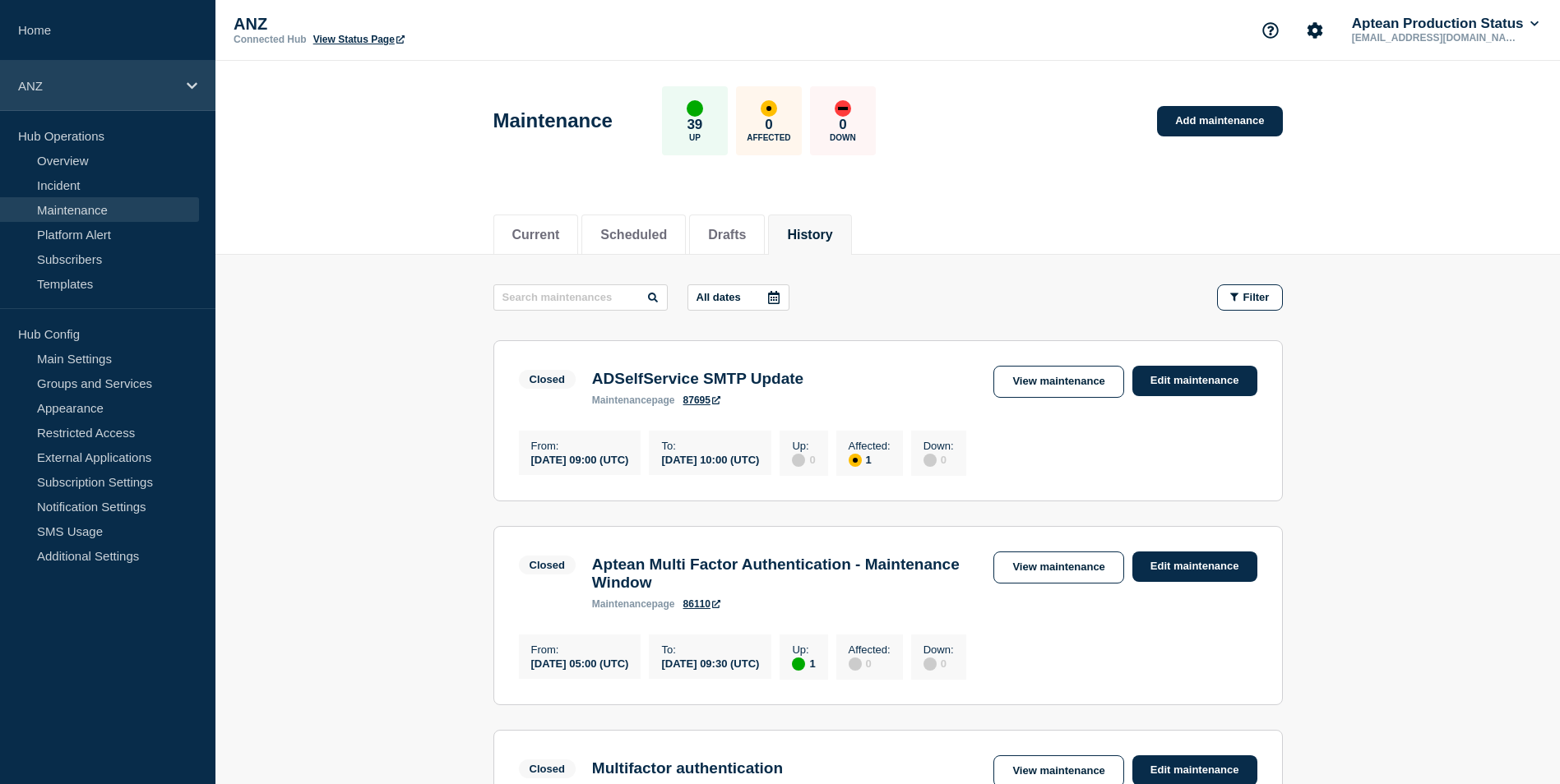
click at [196, 92] on div "ANZ" at bounding box center [108, 86] width 216 height 50
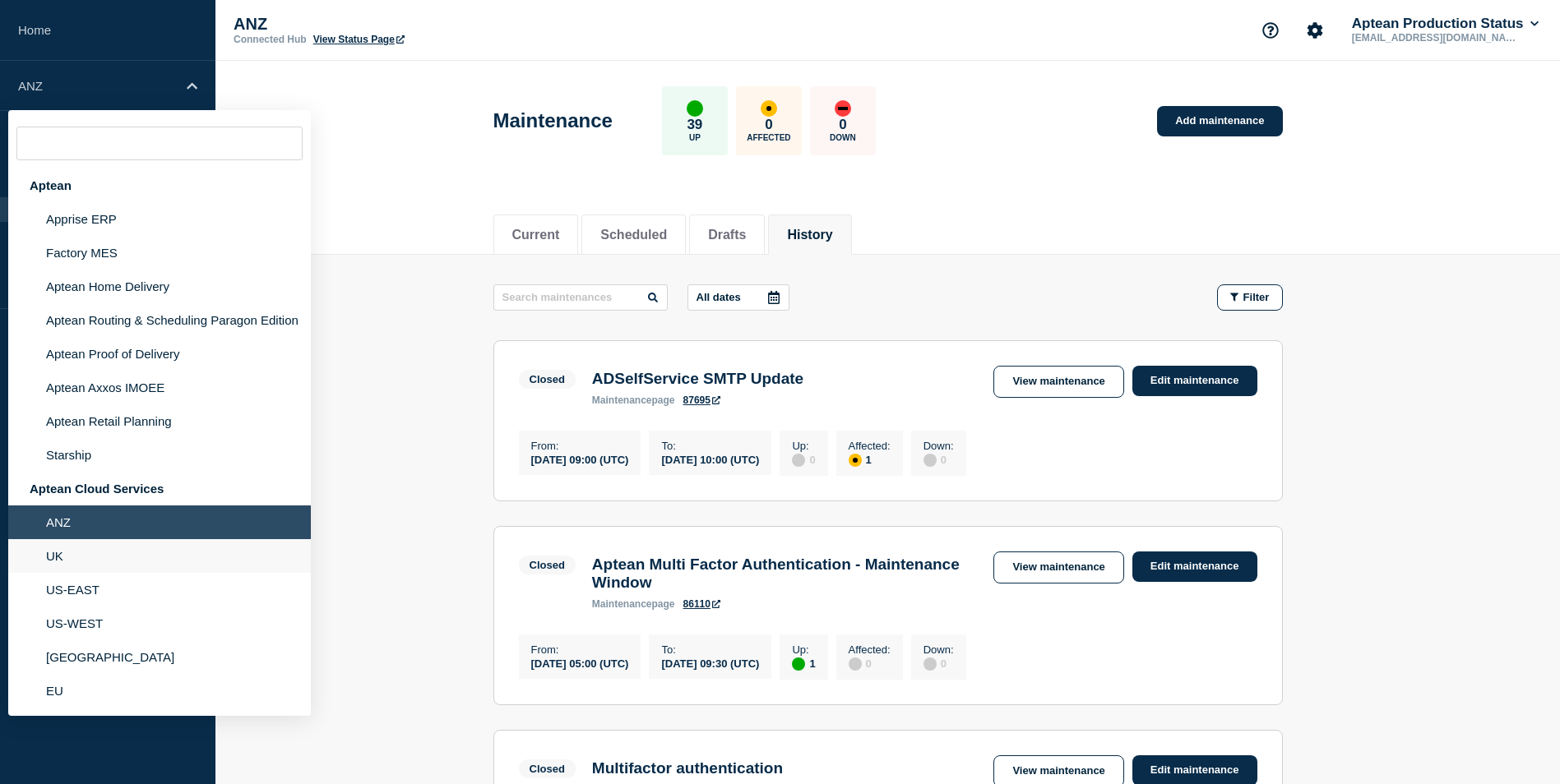
click at [70, 556] on li "UK" at bounding box center [159, 556] width 302 height 34
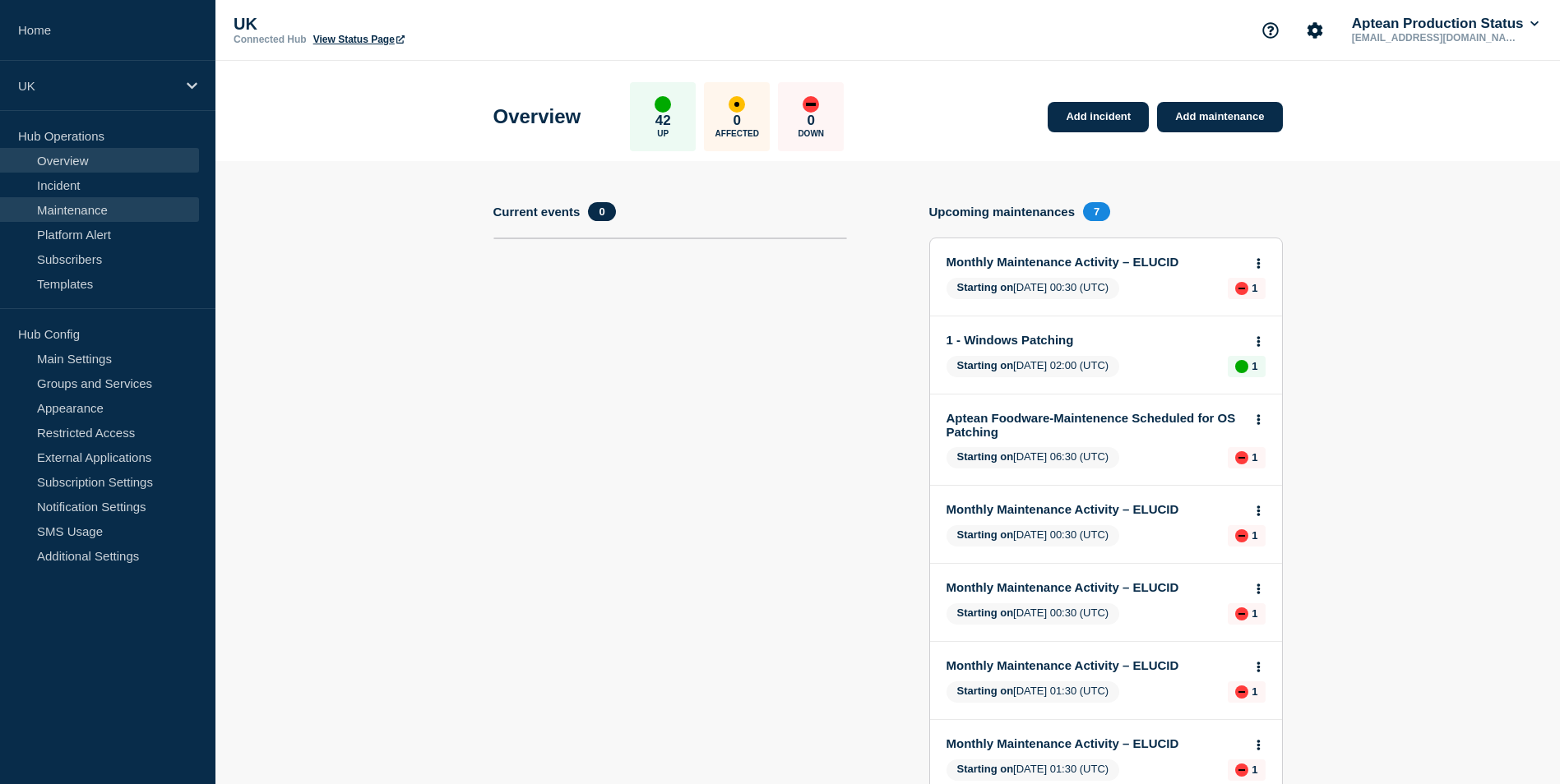
click at [99, 210] on link "Maintenance" at bounding box center [100, 209] width 199 height 25
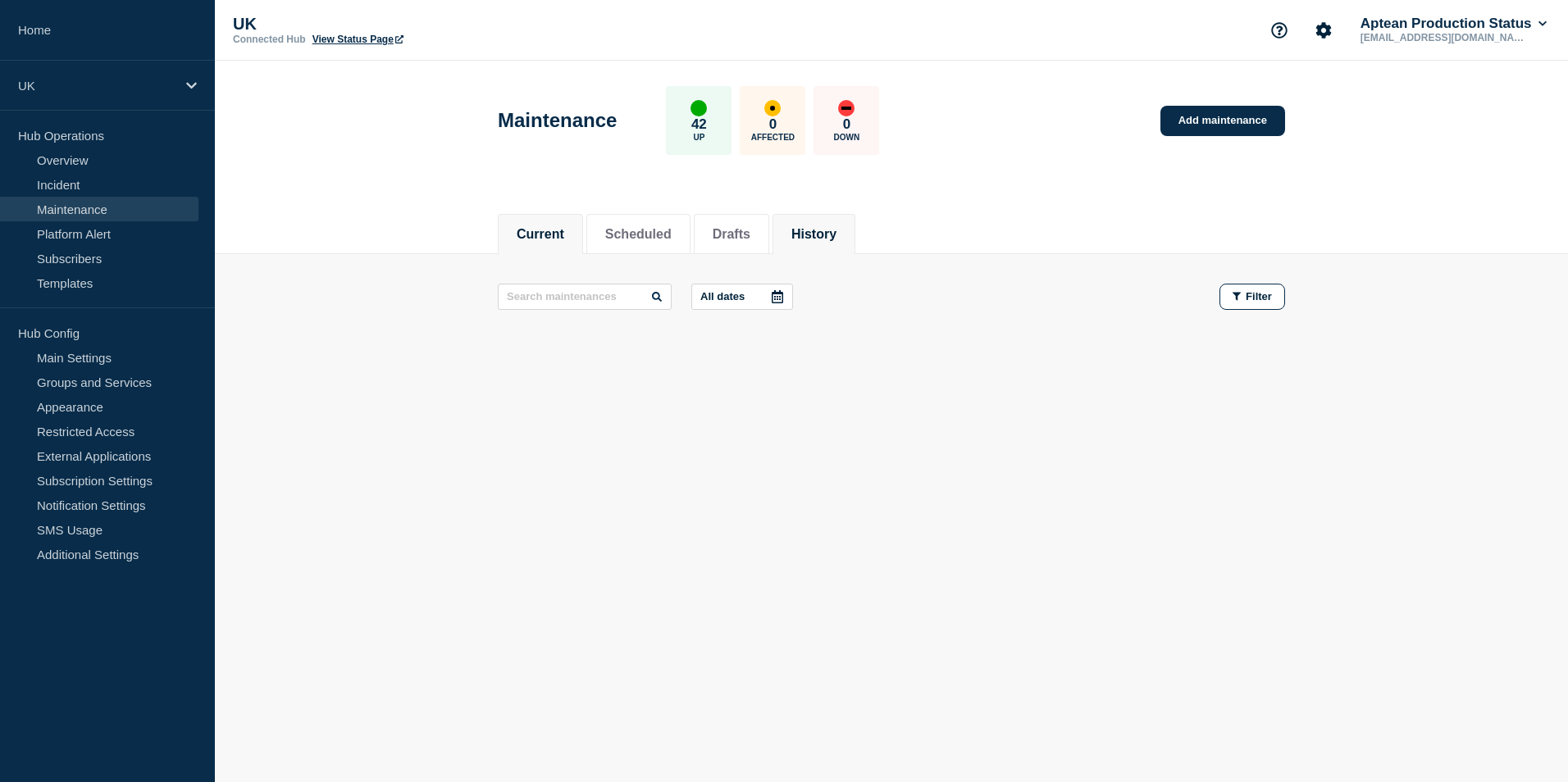
click at [836, 234] on button "History" at bounding box center [813, 234] width 45 height 15
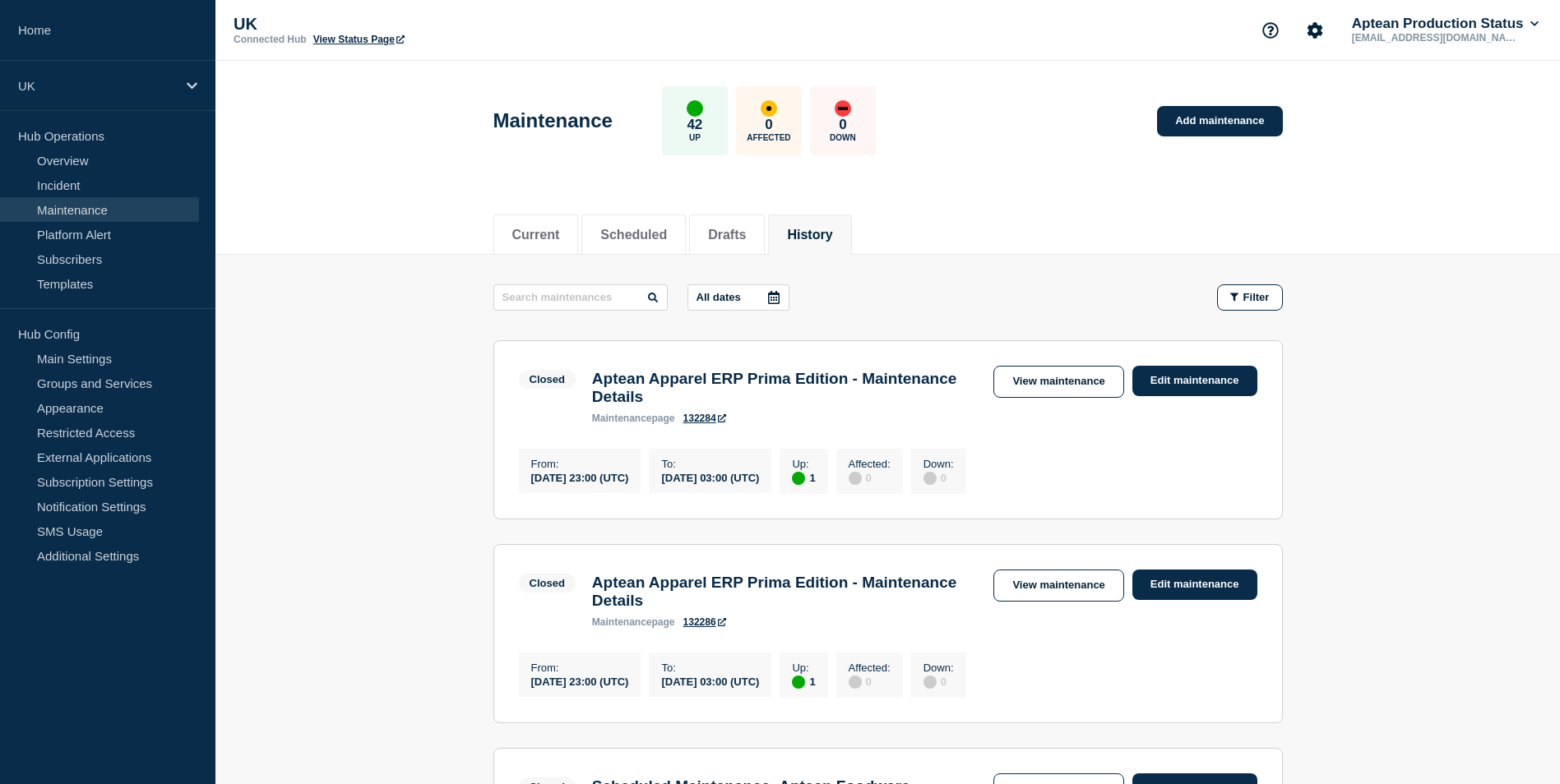
scroll to position [685, 0]
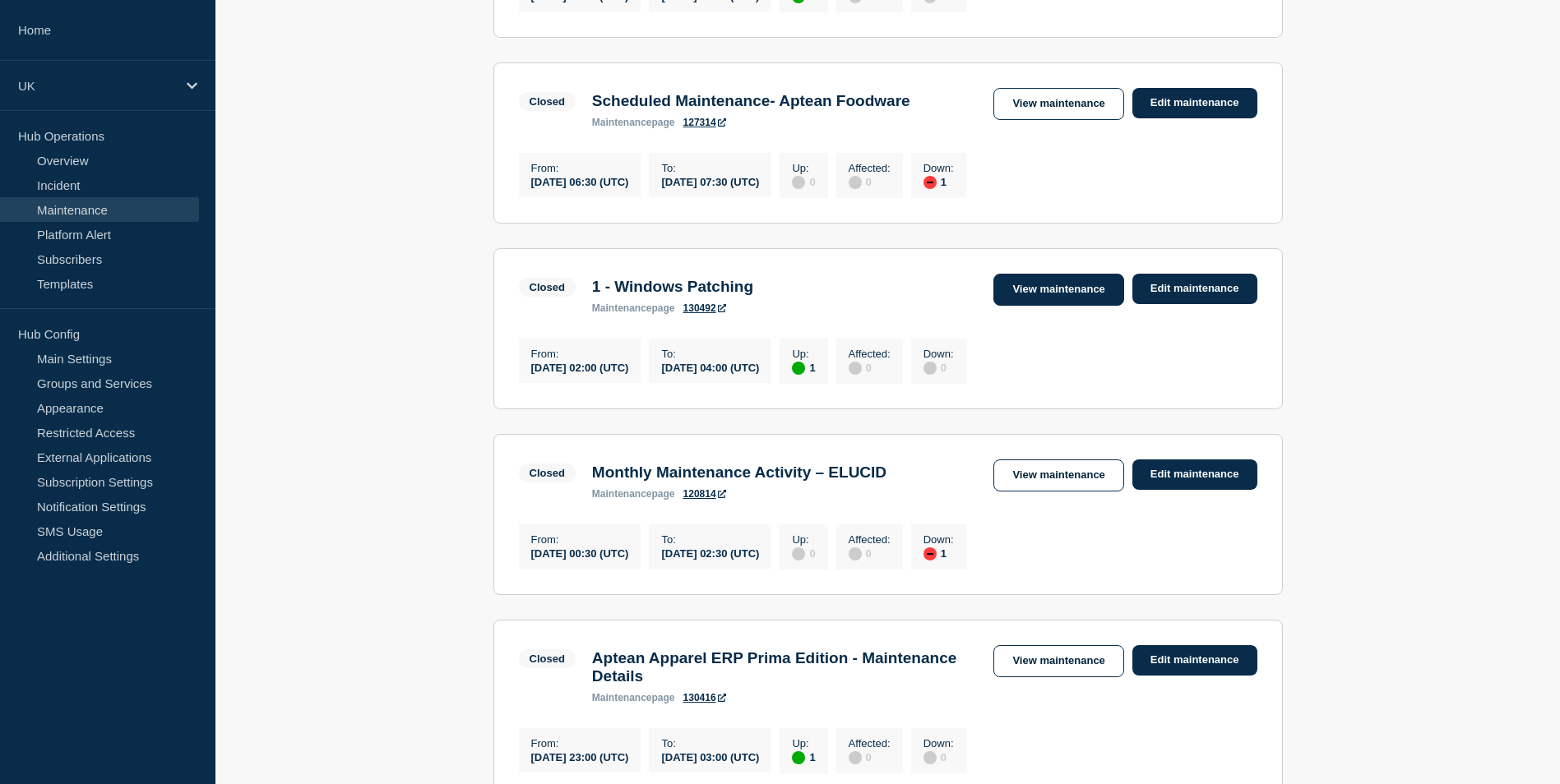
click at [1037, 306] on link "View maintenance" at bounding box center [1058, 289] width 130 height 32
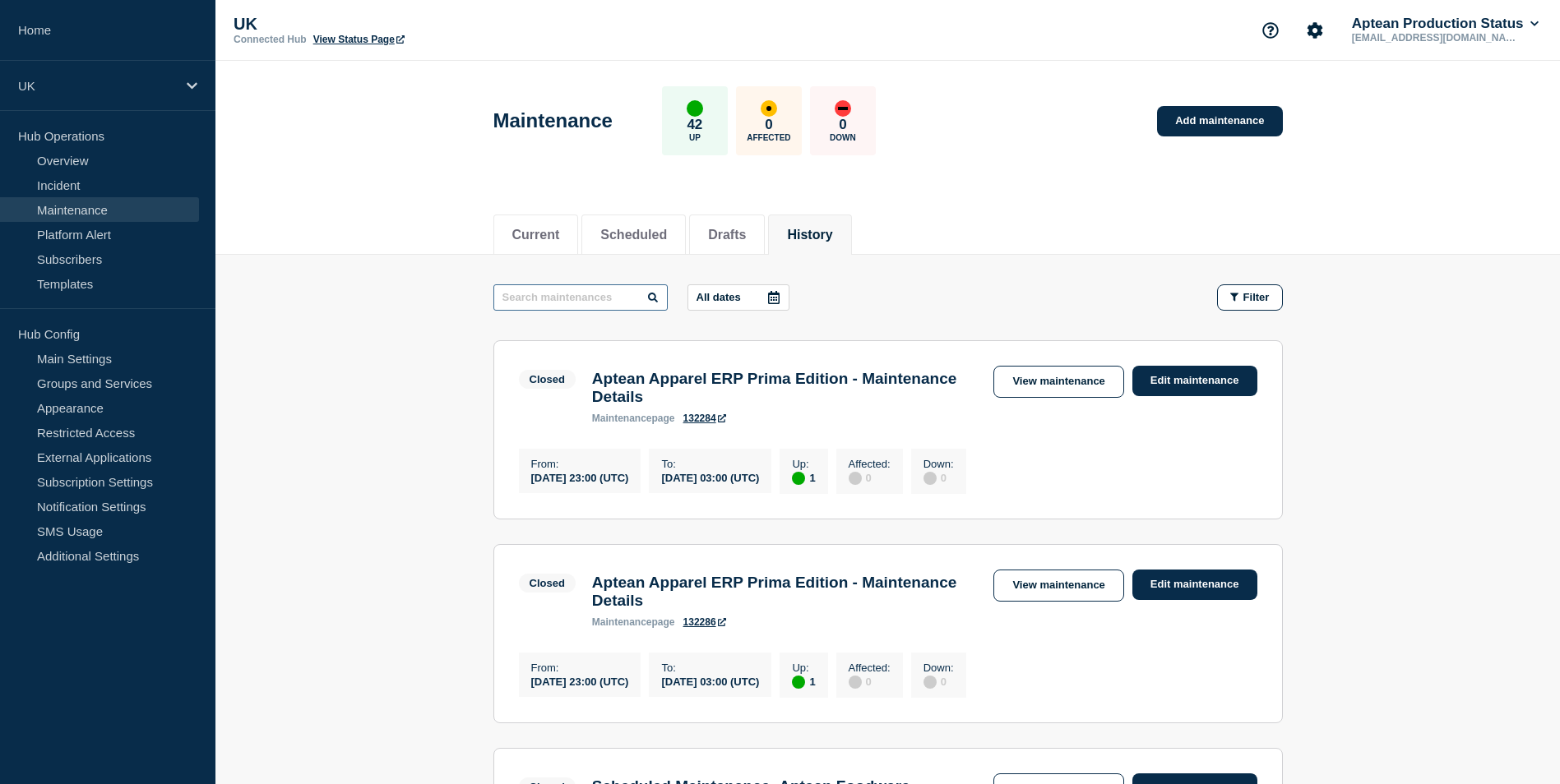
click at [577, 291] on input "text" at bounding box center [580, 298] width 174 height 27
type input "din"
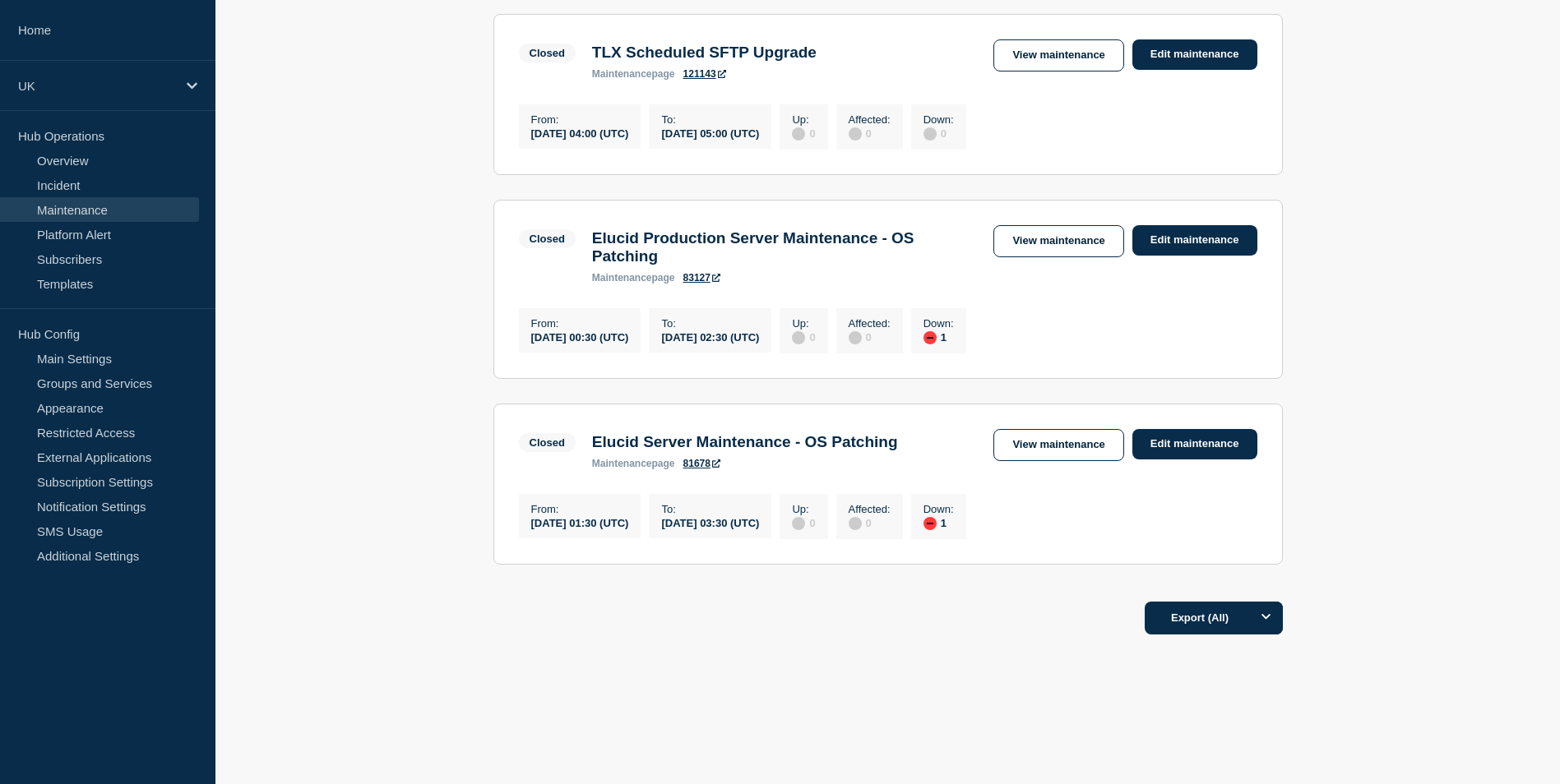
scroll to position [67, 0]
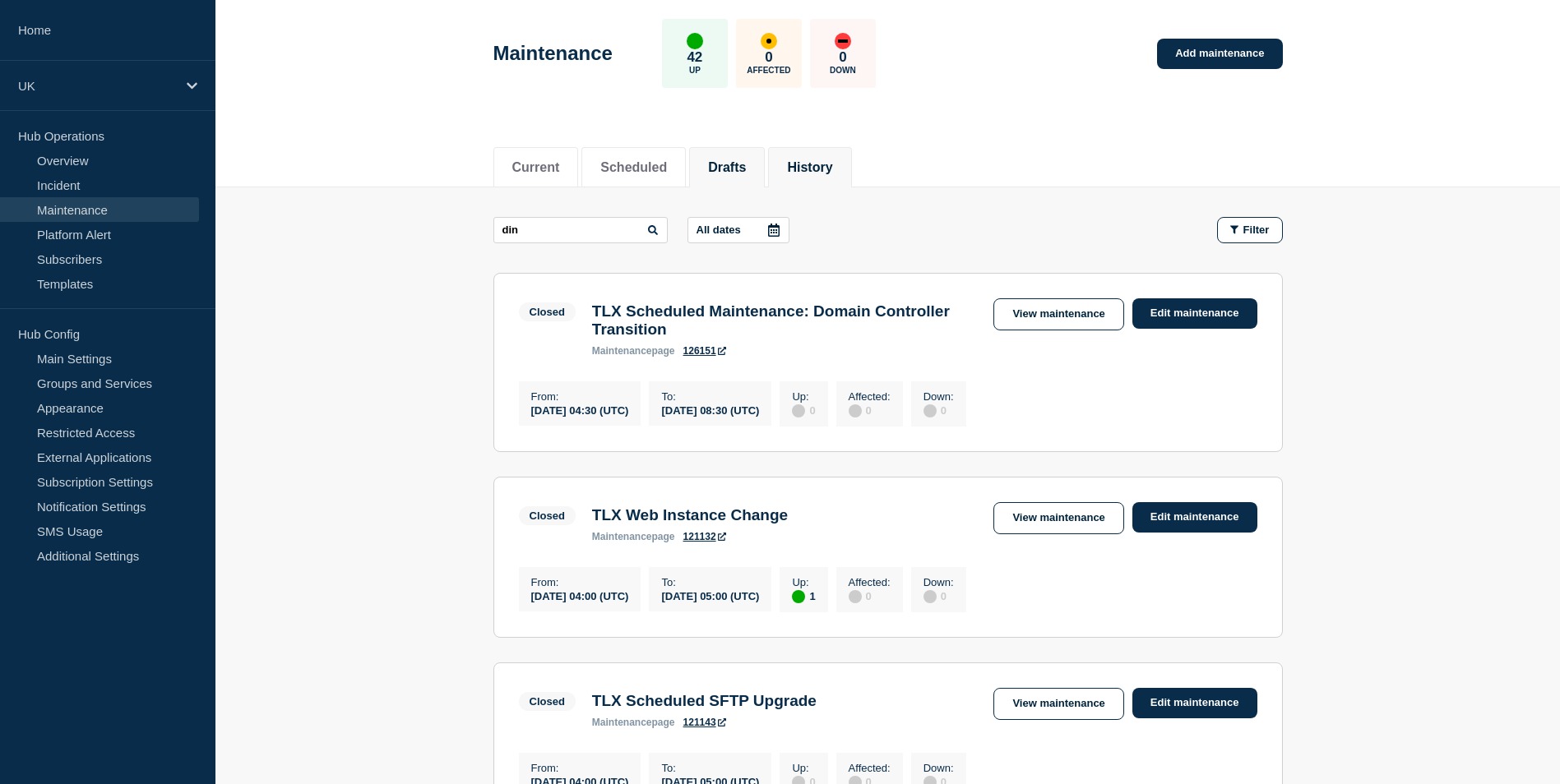
click at [741, 161] on button "Drafts" at bounding box center [726, 168] width 38 height 15
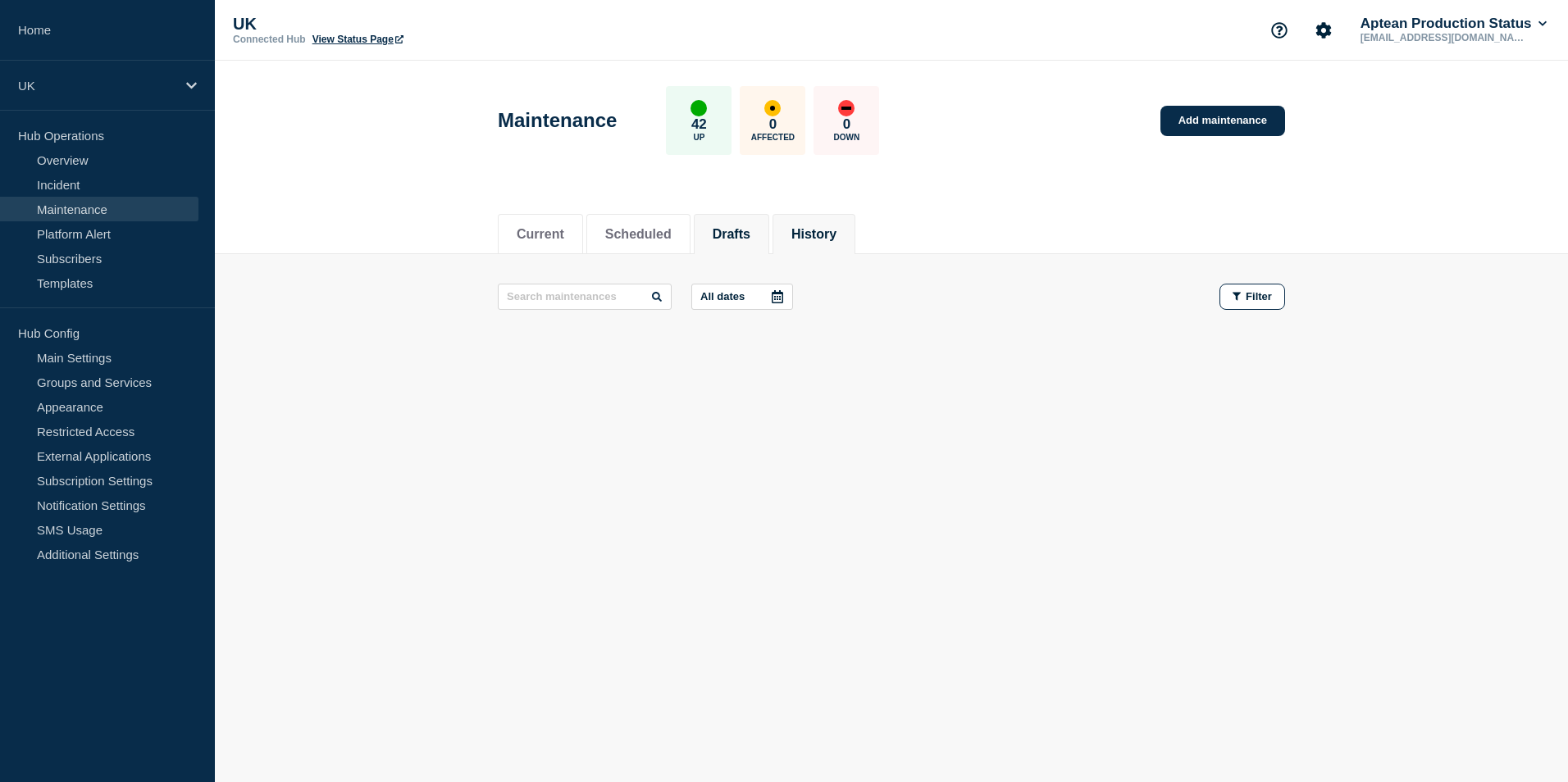
click at [836, 239] on button "History" at bounding box center [813, 234] width 45 height 15
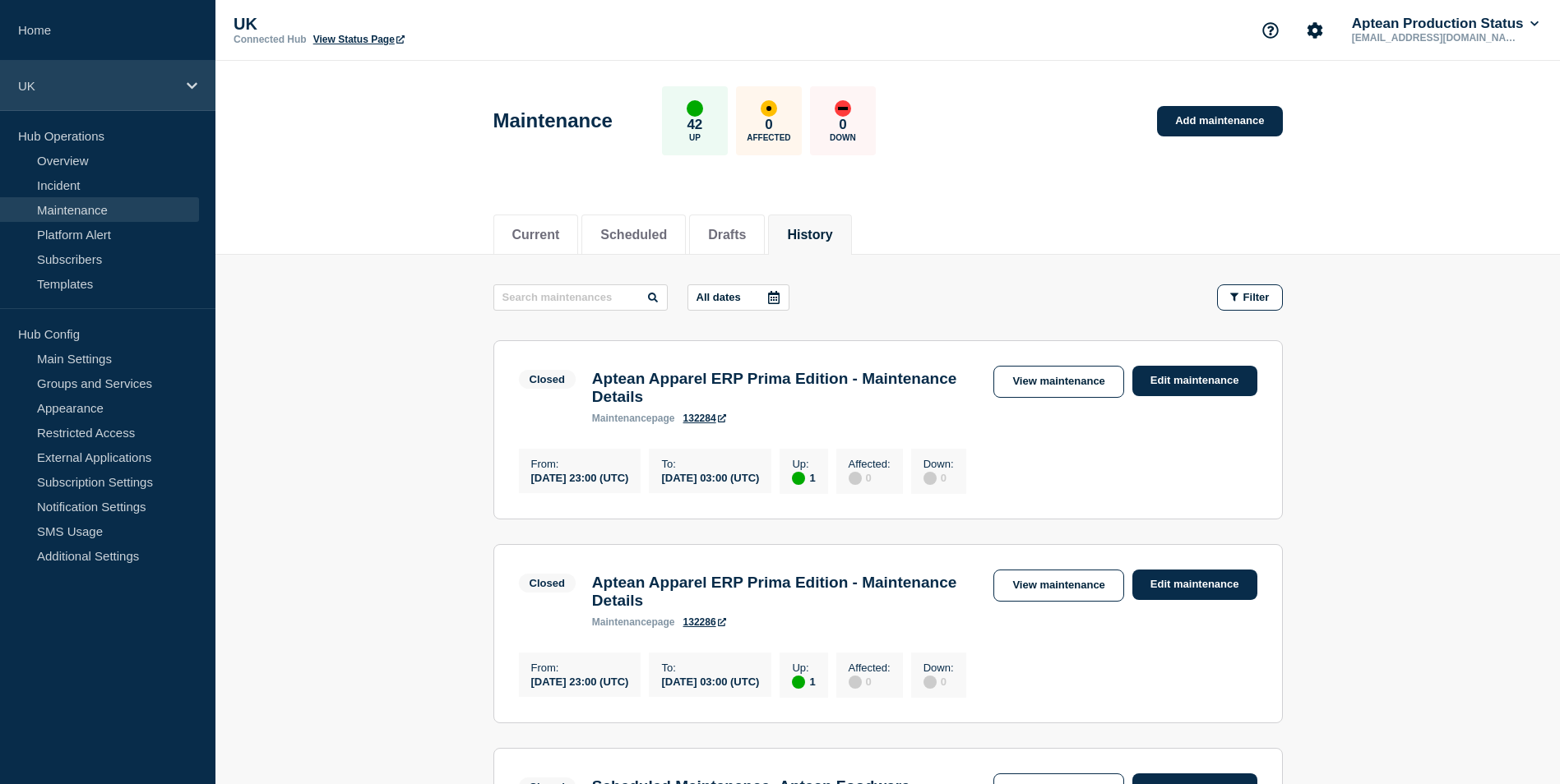
click at [198, 84] on div "UK" at bounding box center [108, 86] width 216 height 50
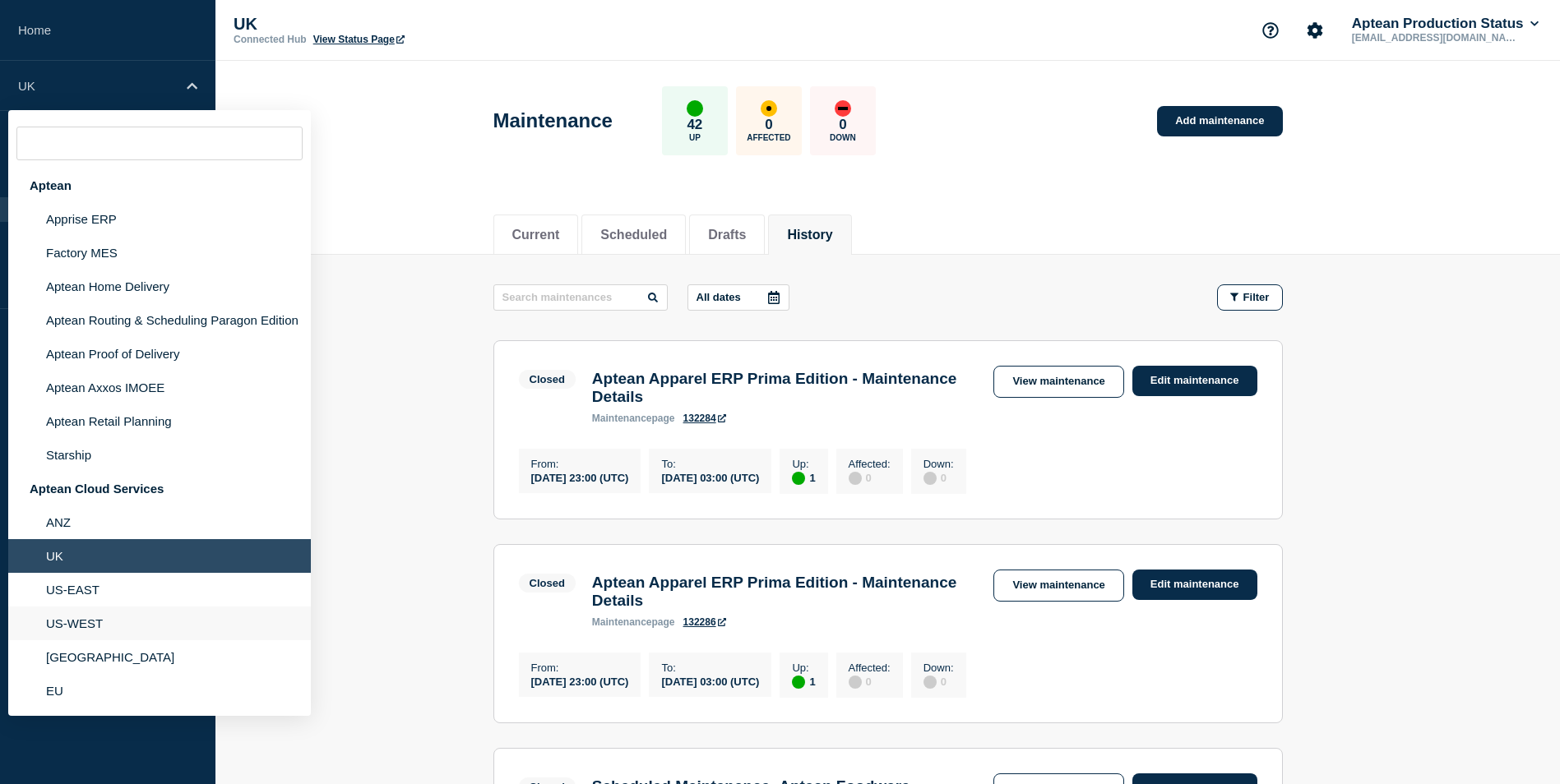
click at [101, 614] on li "US-WEST" at bounding box center [159, 624] width 302 height 34
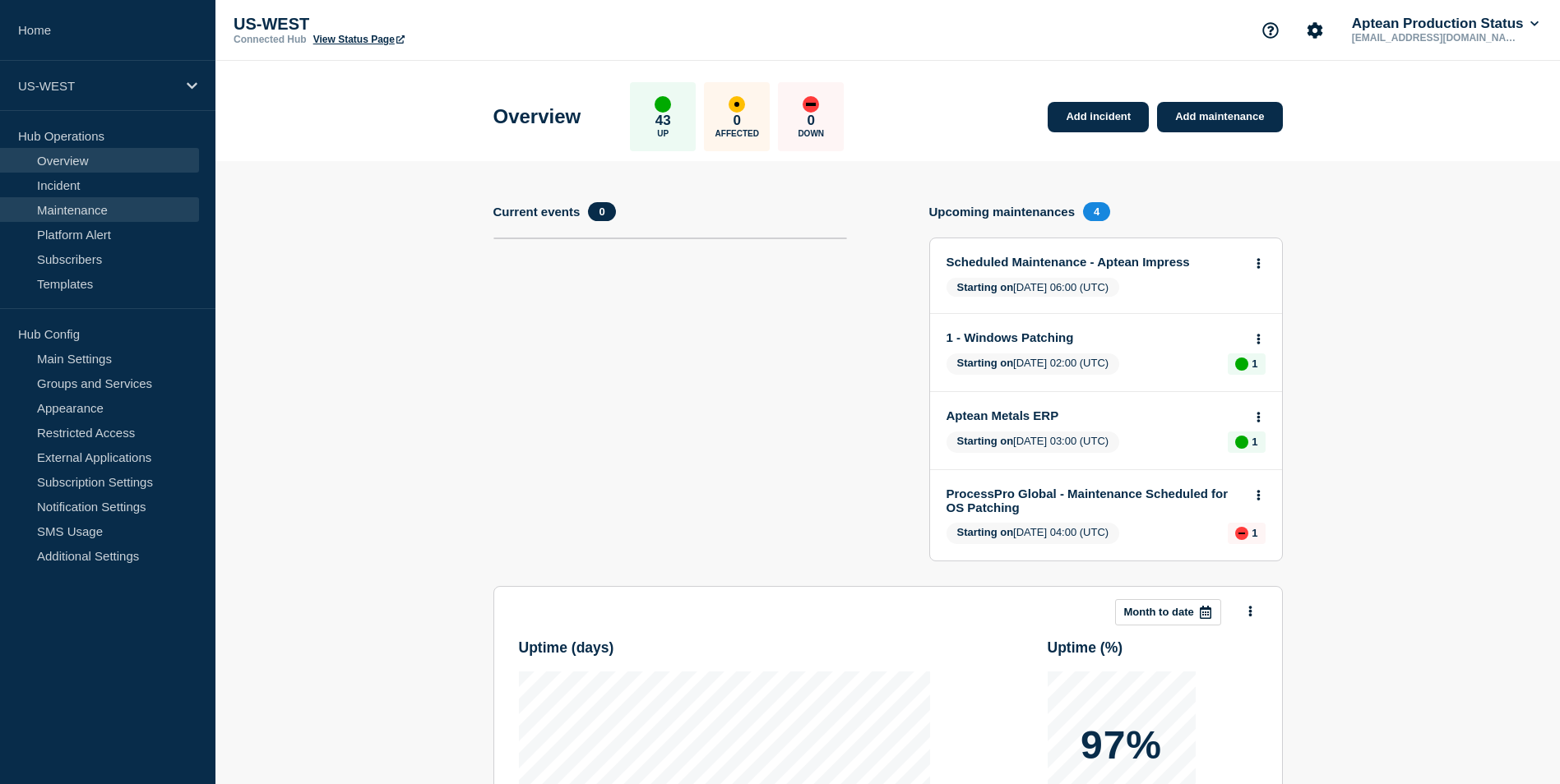
click at [94, 209] on link "Maintenance" at bounding box center [100, 209] width 199 height 25
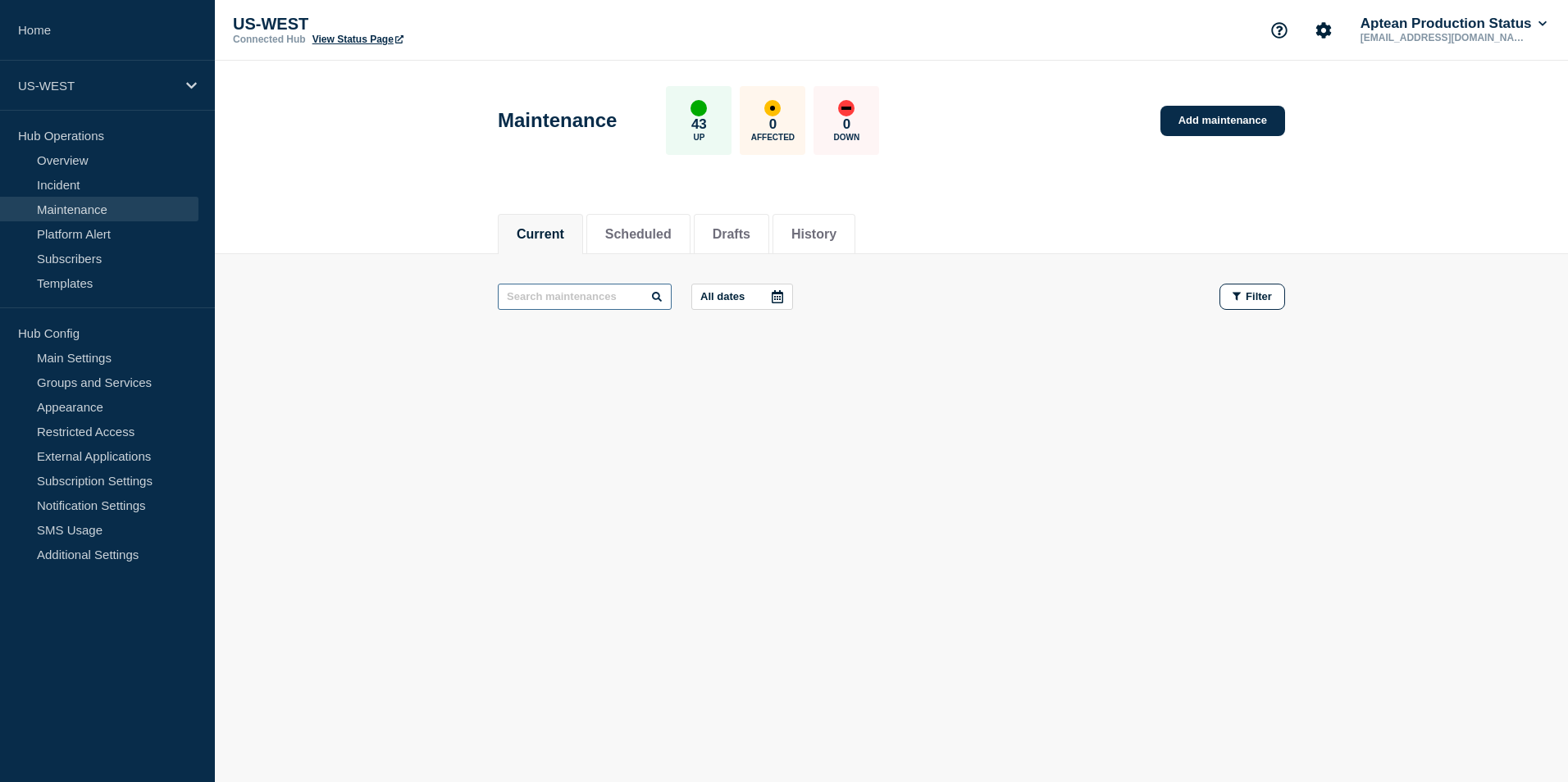
click at [530, 297] on input "text" at bounding box center [585, 297] width 174 height 27
click at [836, 227] on button "History" at bounding box center [813, 234] width 45 height 15
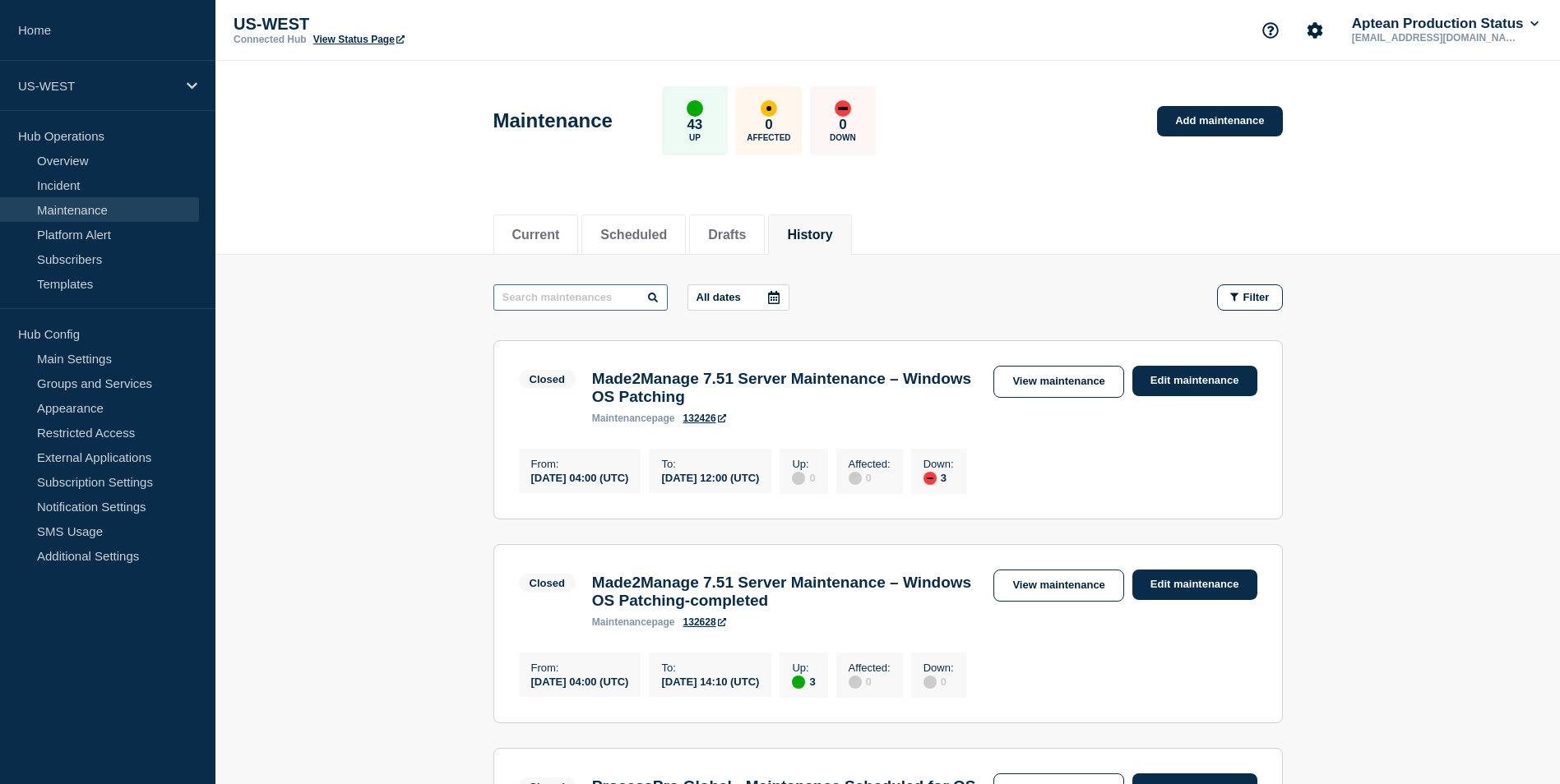
click at [536, 299] on input "text" at bounding box center [580, 298] width 174 height 27
type input "din"
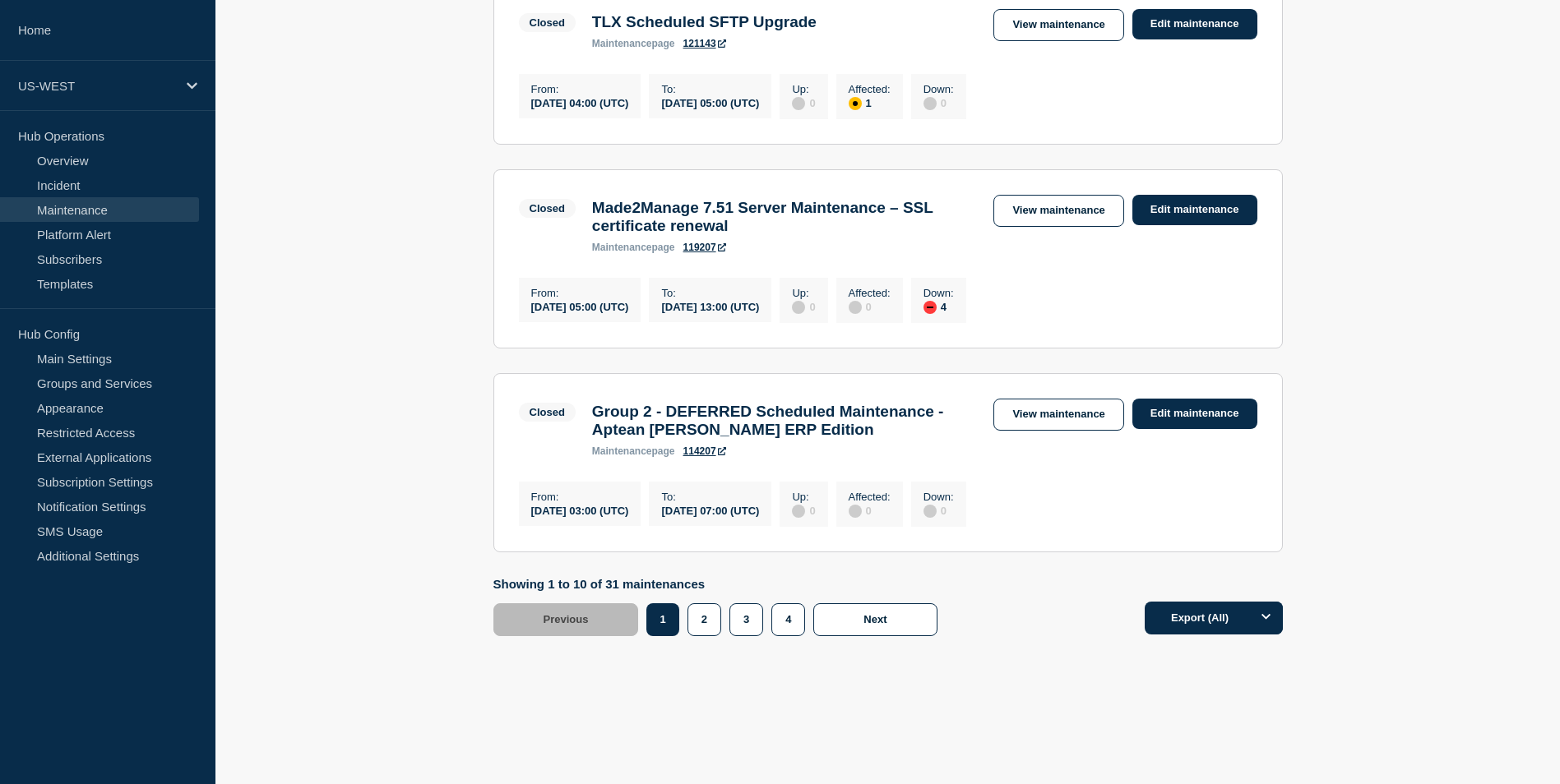
scroll to position [1776, 0]
click at [702, 637] on button "2" at bounding box center [704, 620] width 34 height 33
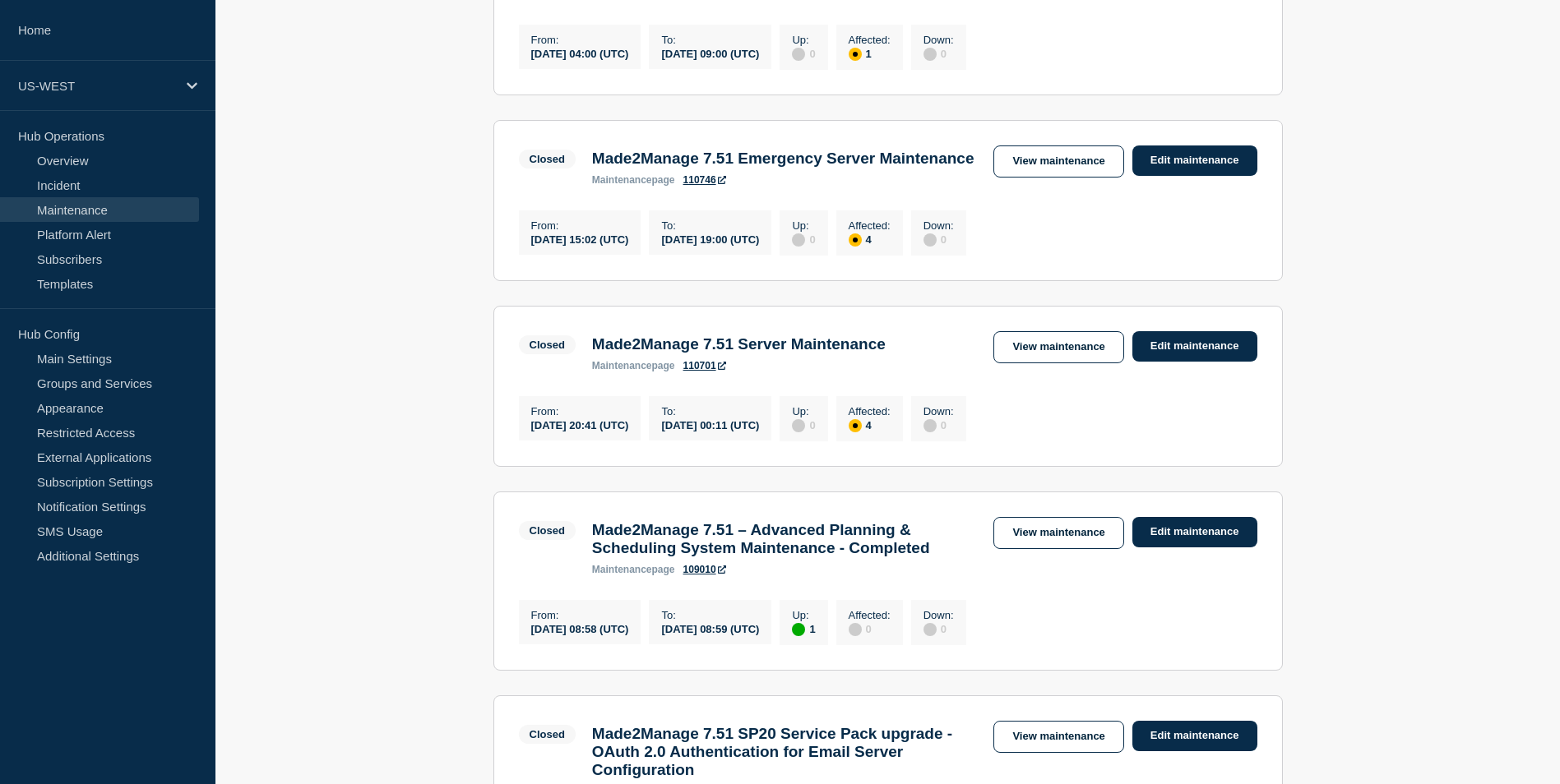
scroll to position [1878, 0]
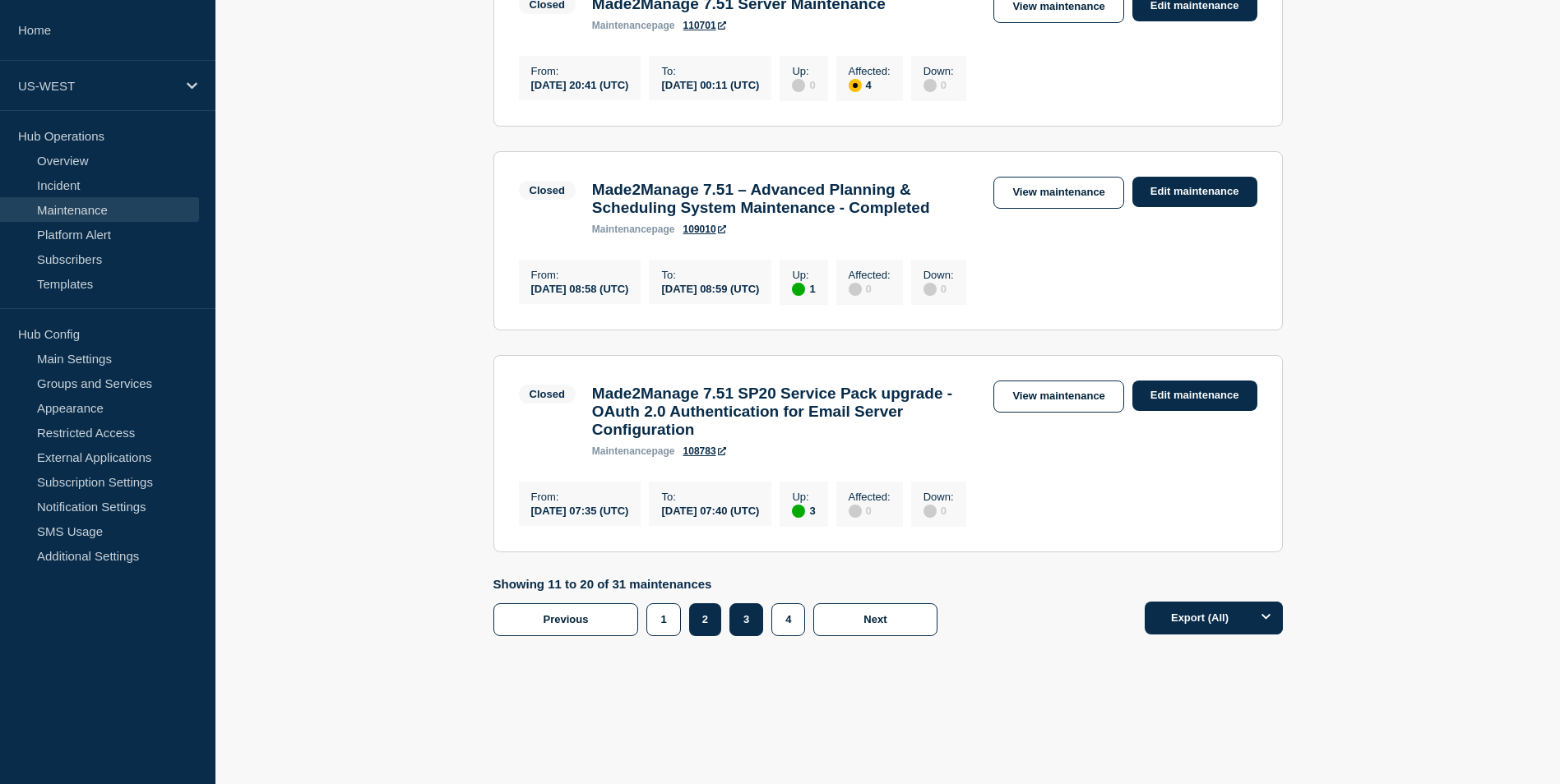
click at [757, 628] on button "3" at bounding box center [746, 620] width 34 height 33
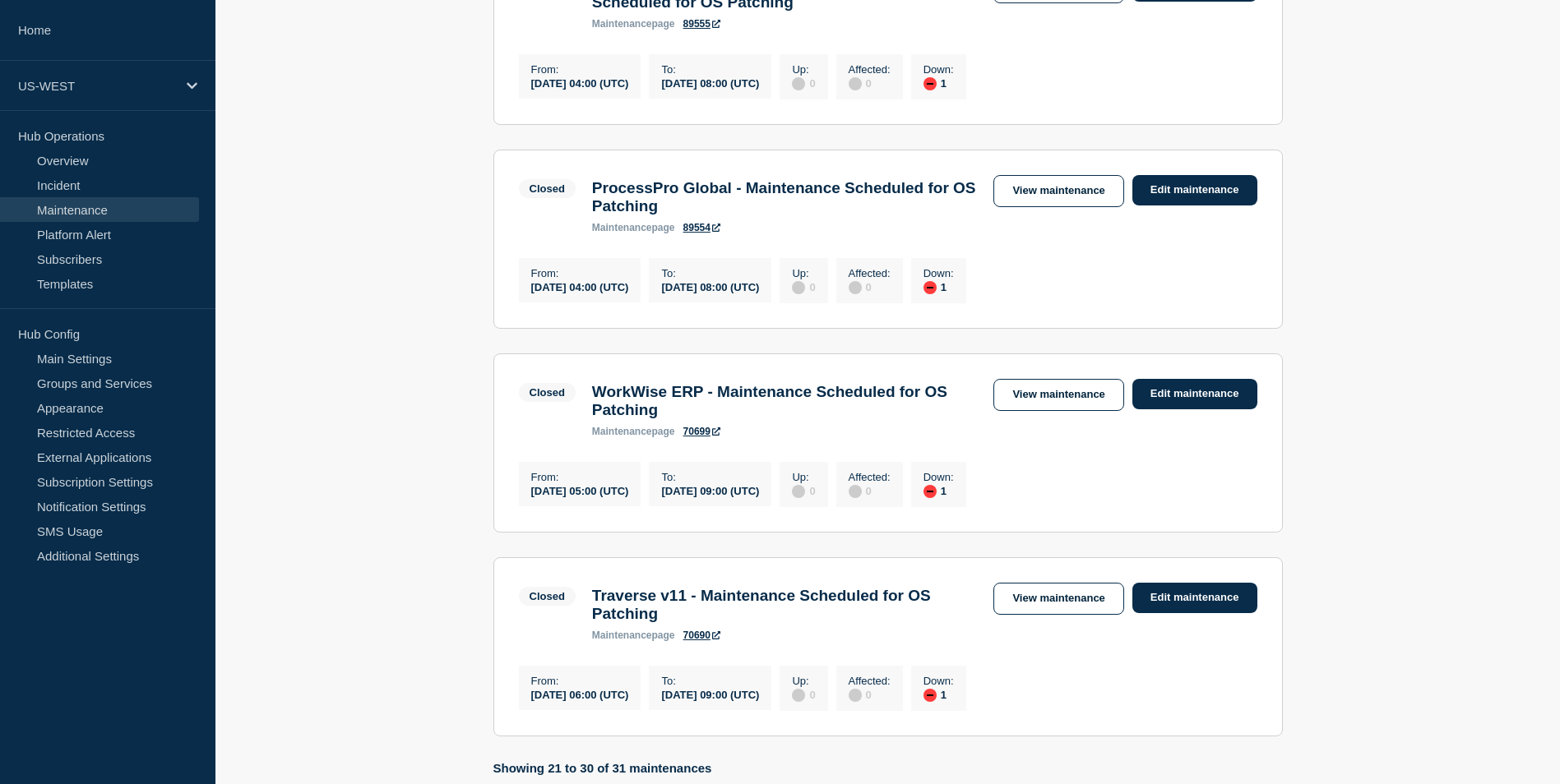
scroll to position [1901, 0]
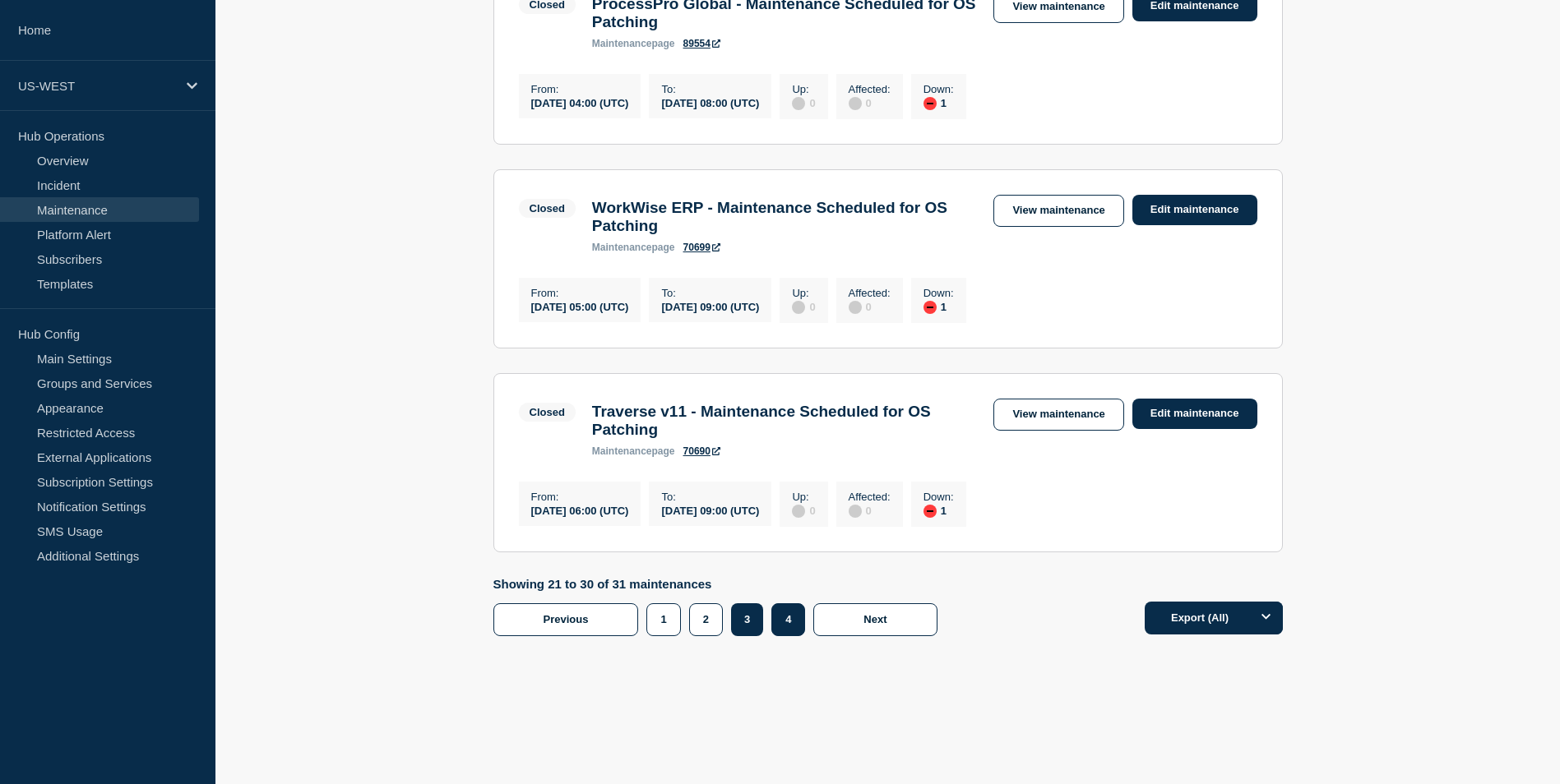
click at [793, 623] on button "4" at bounding box center [788, 620] width 34 height 33
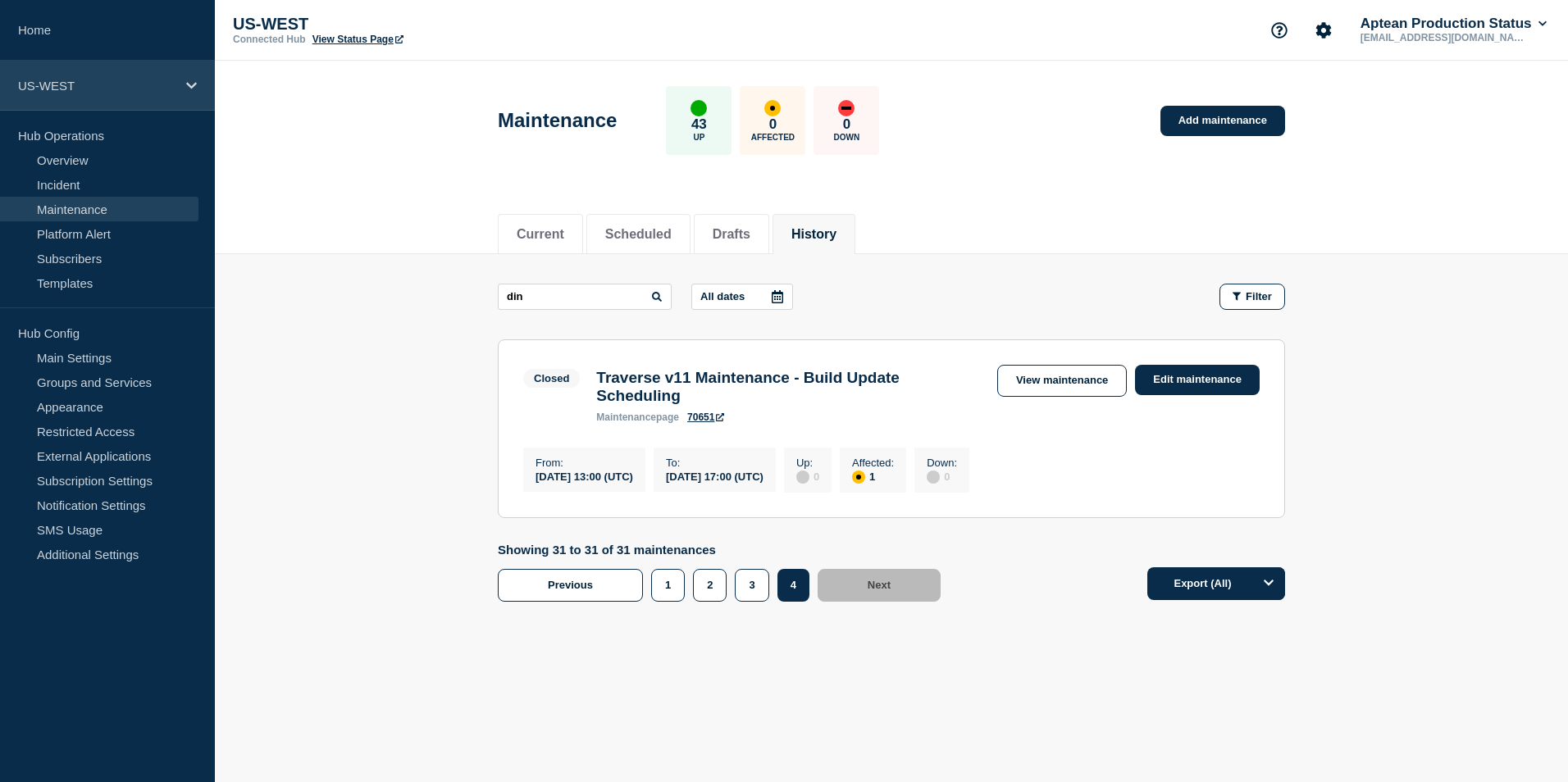
click at [187, 84] on icon at bounding box center [192, 85] width 11 height 12
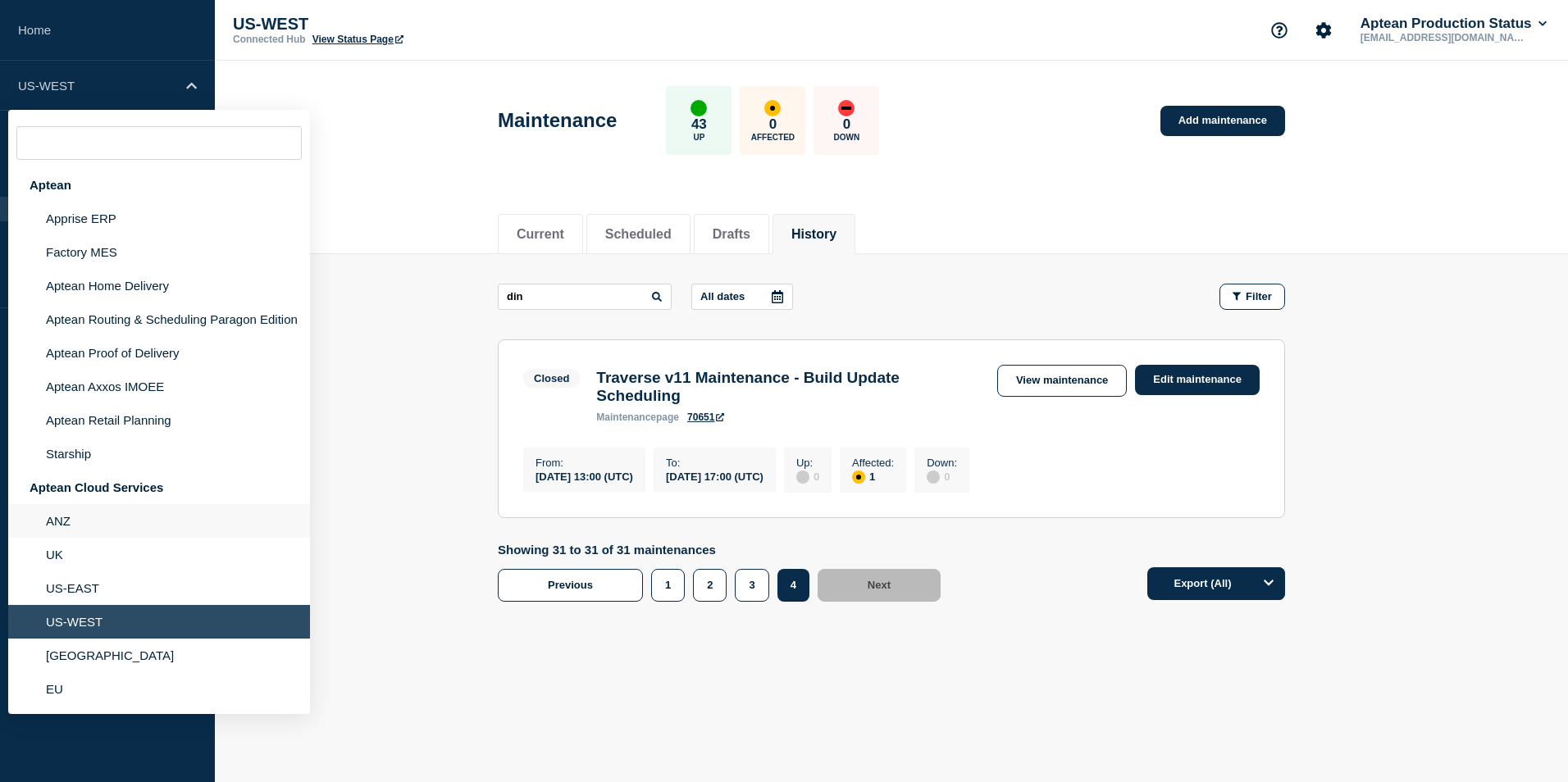
click at [70, 517] on li "ANZ" at bounding box center [159, 521] width 301 height 34
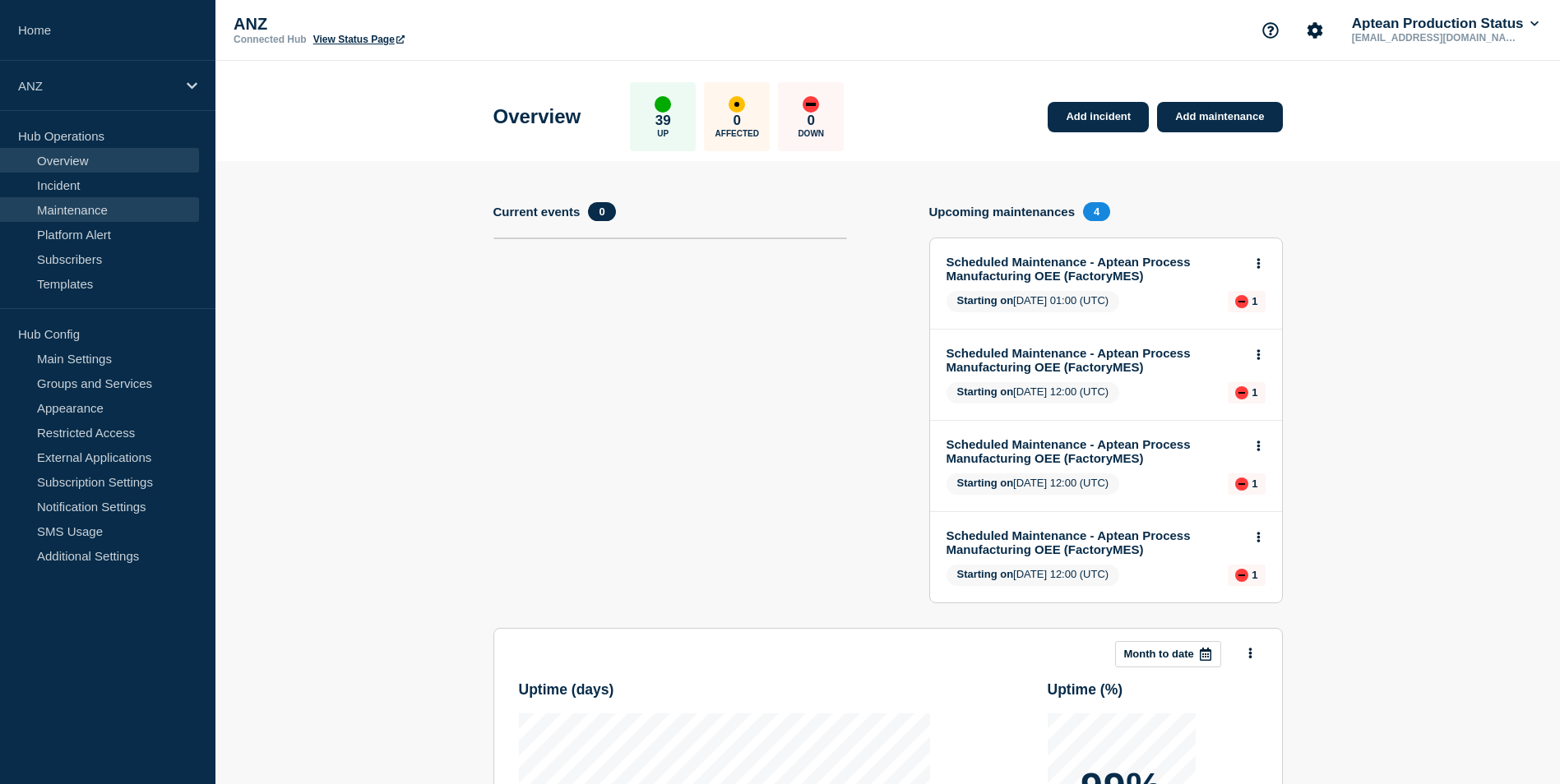
click at [103, 206] on link "Maintenance" at bounding box center [100, 209] width 199 height 25
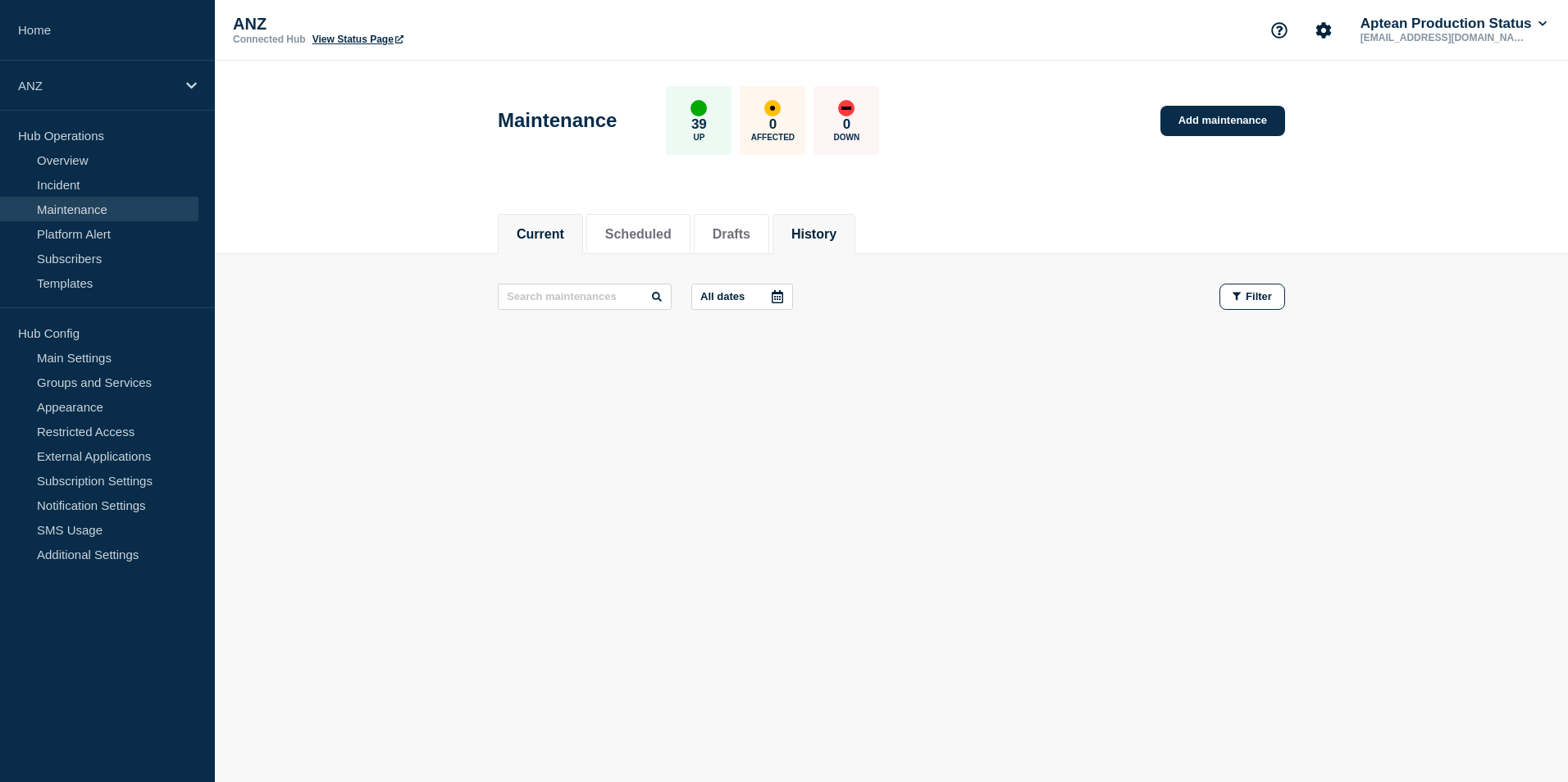
click at [813, 221] on li "History" at bounding box center [814, 234] width 83 height 40
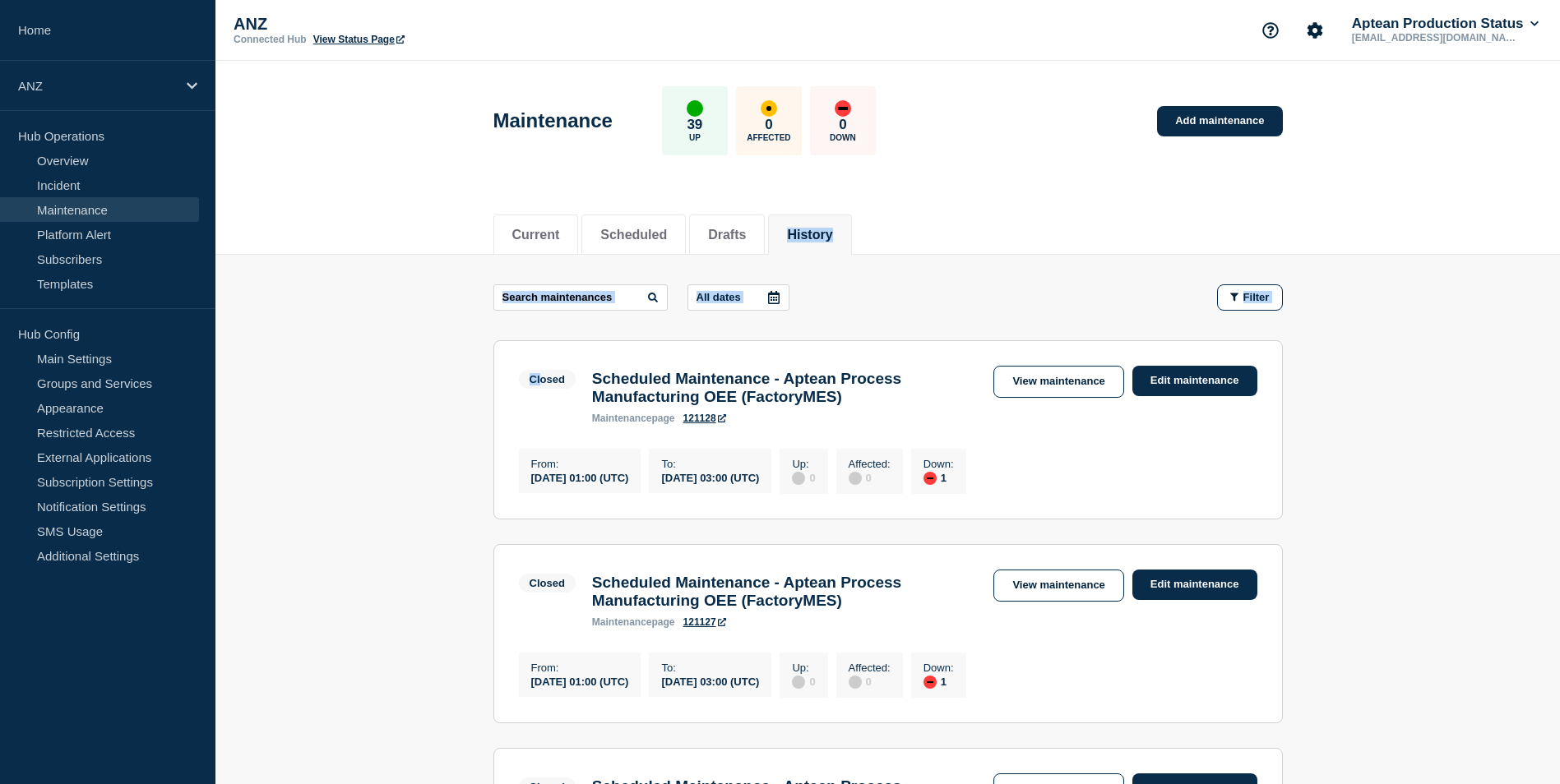
drag, startPoint x: 815, startPoint y: 221, endPoint x: 539, endPoint y: 340, distance: 300.6
click at [535, 294] on input "text" at bounding box center [580, 298] width 174 height 27
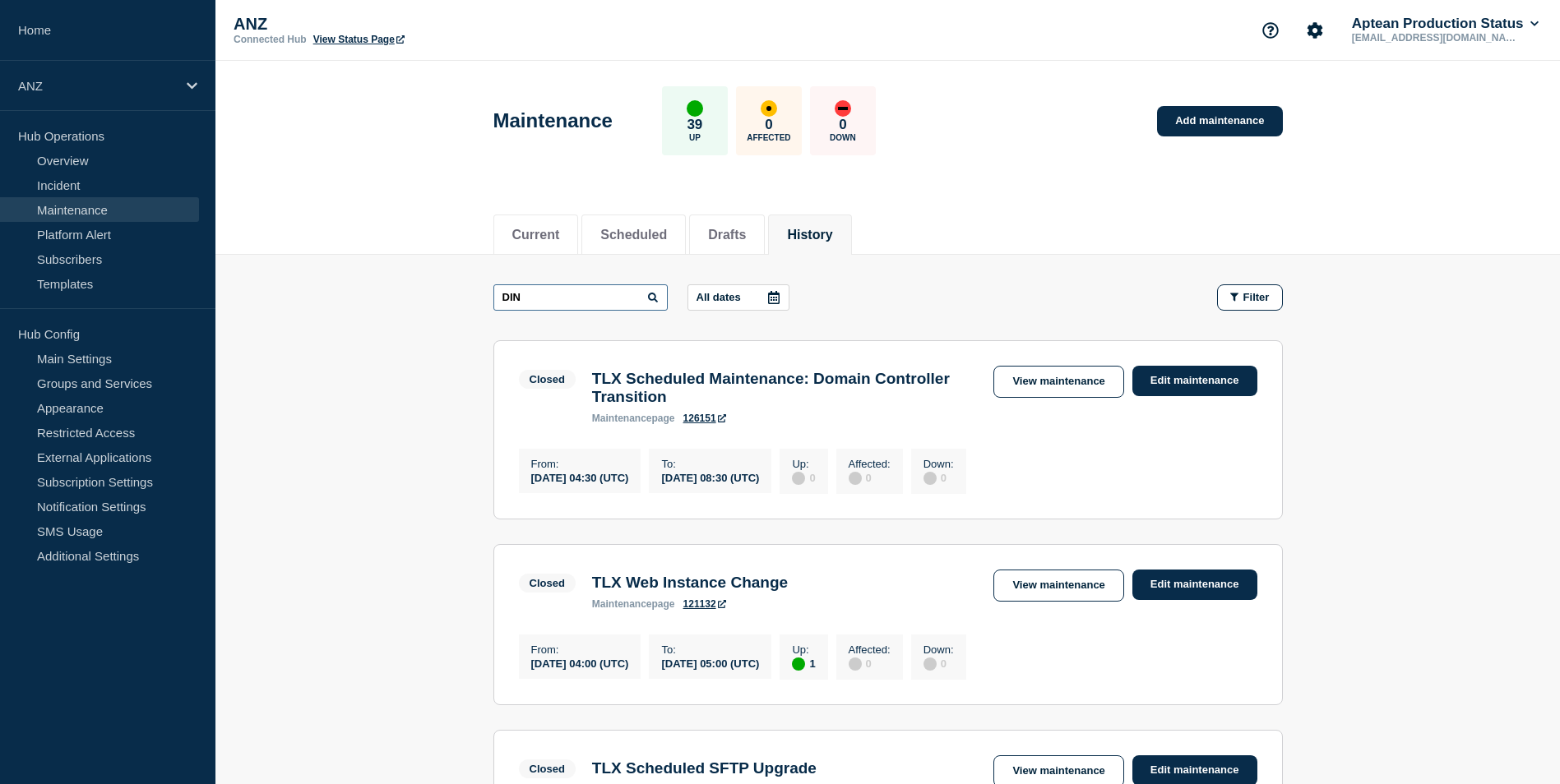
type input "DIN"
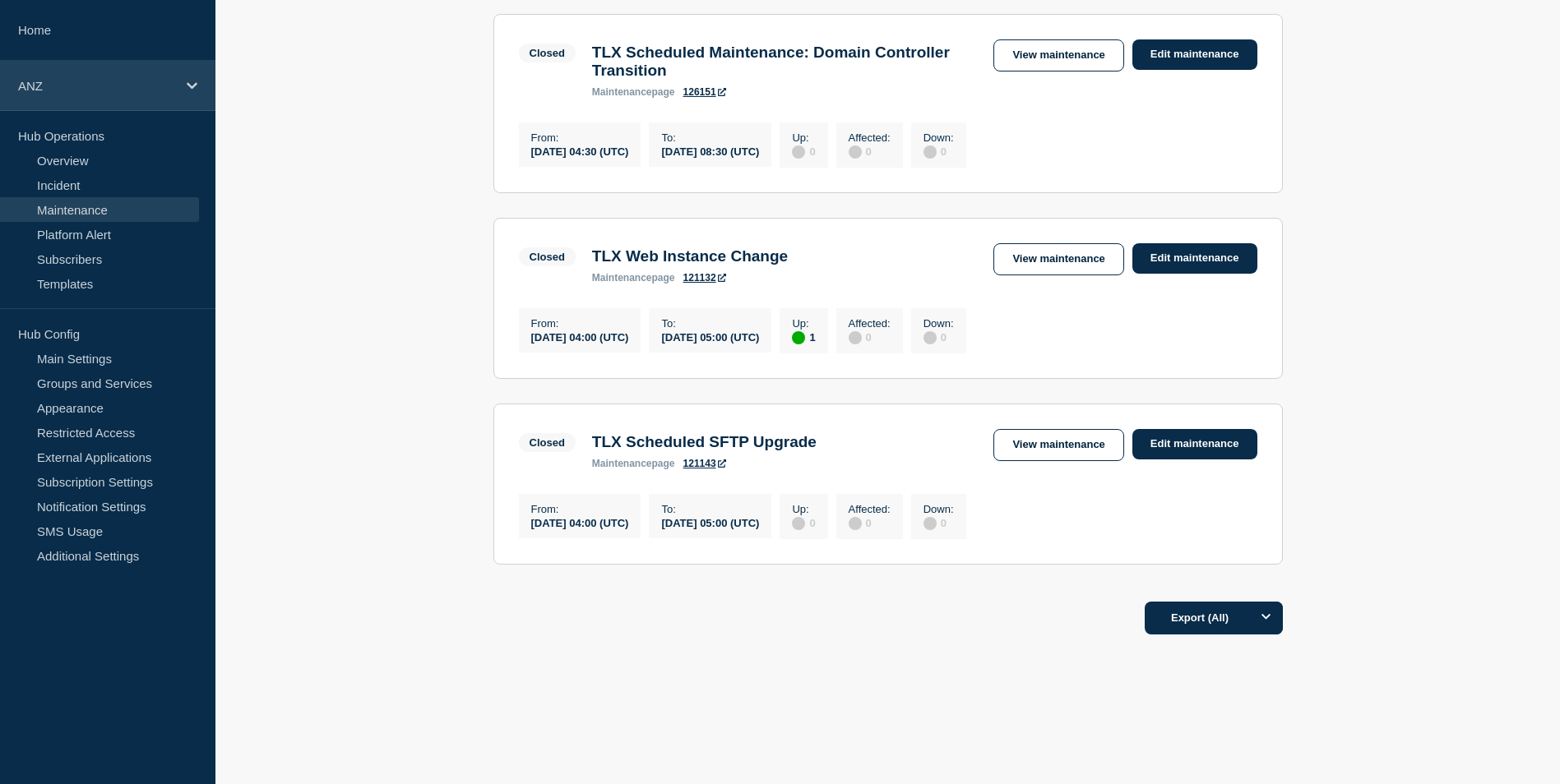
click at [193, 82] on icon at bounding box center [193, 86] width 11 height 12
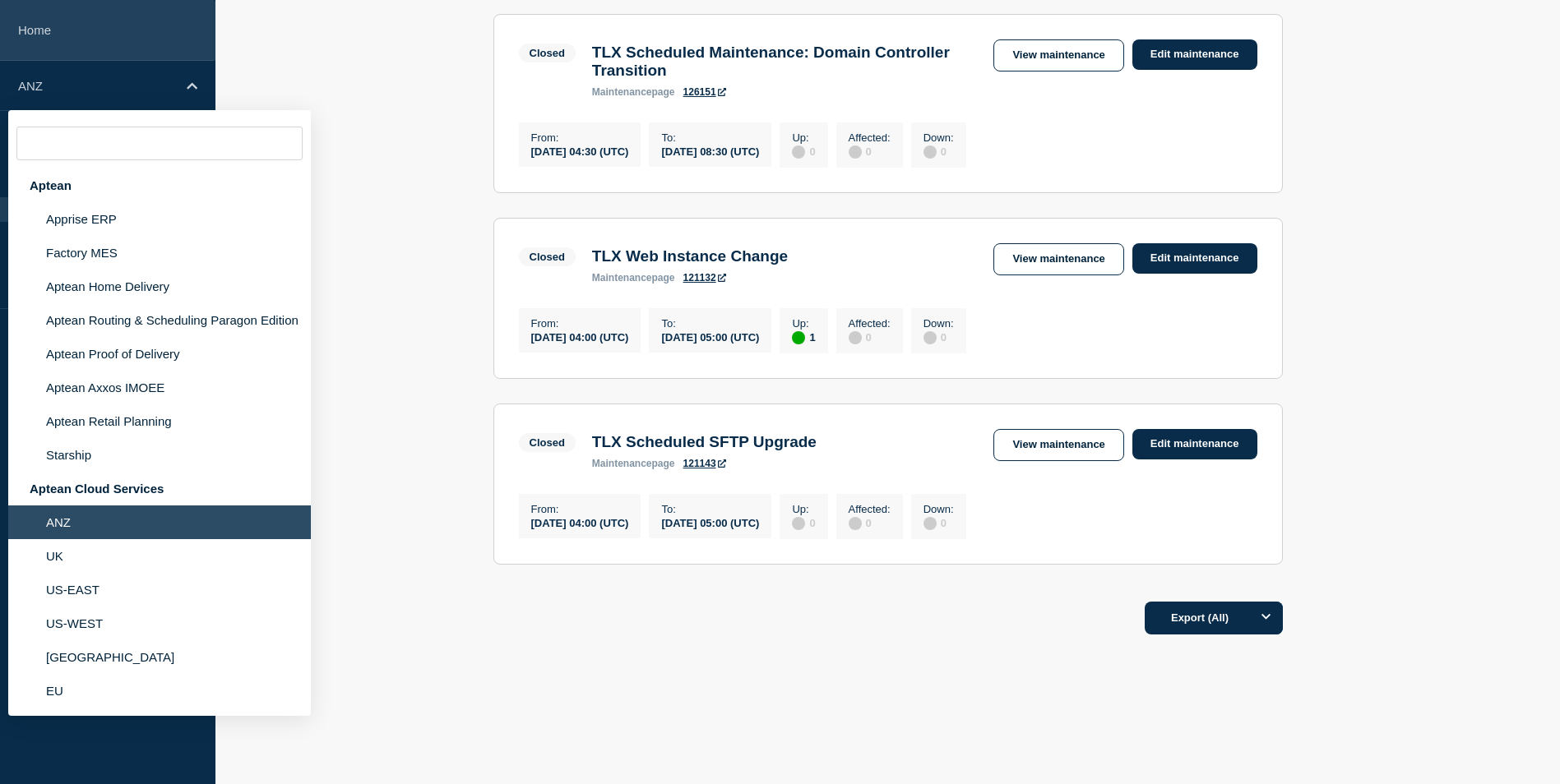
click at [35, 33] on link "Home" at bounding box center [108, 30] width 216 height 61
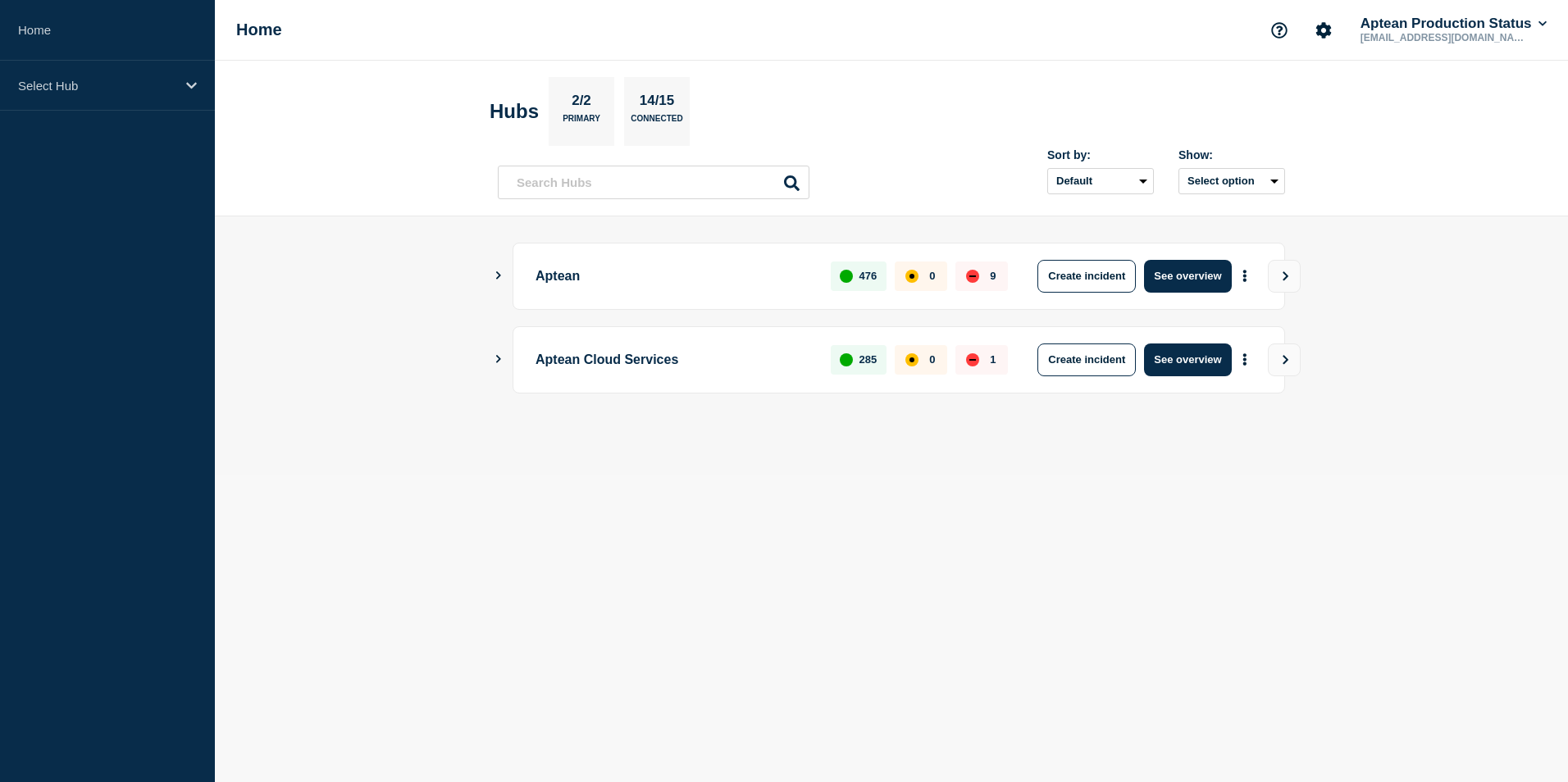
click at [497, 271] on icon "Show Connected Hubs" at bounding box center [498, 275] width 11 height 8
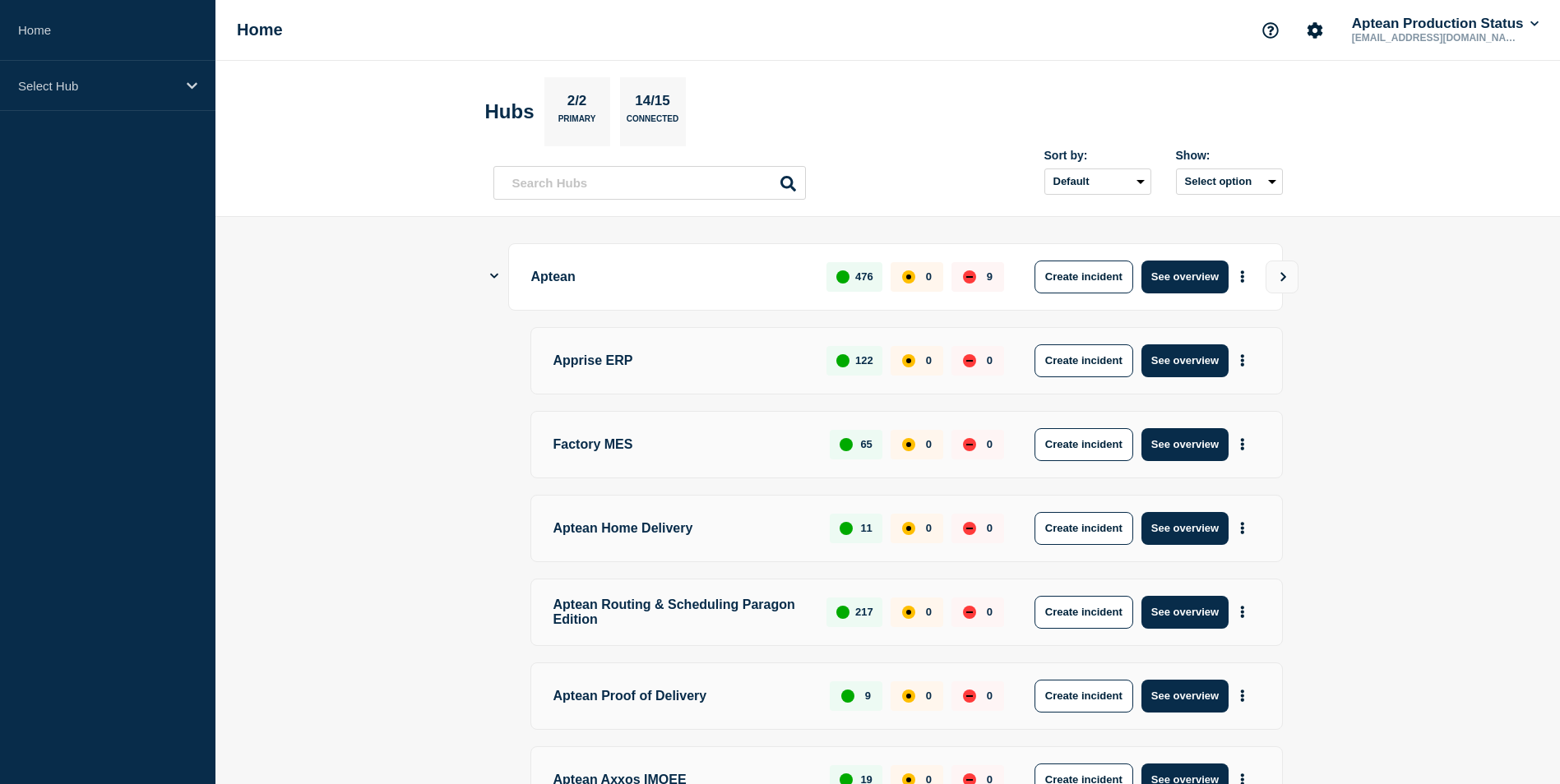
click at [498, 272] on div "Aptean 476 0 9 Create incident See overview" at bounding box center [887, 276] width 790 height 67
click at [478, 279] on main "Aptean 476 0 9 Create incident See overview Apprise ERP 122 0 0 Create incident…" at bounding box center [887, 682] width 1344 height 930
click at [493, 271] on icon "Show Connected Hubs" at bounding box center [494, 276] width 8 height 11
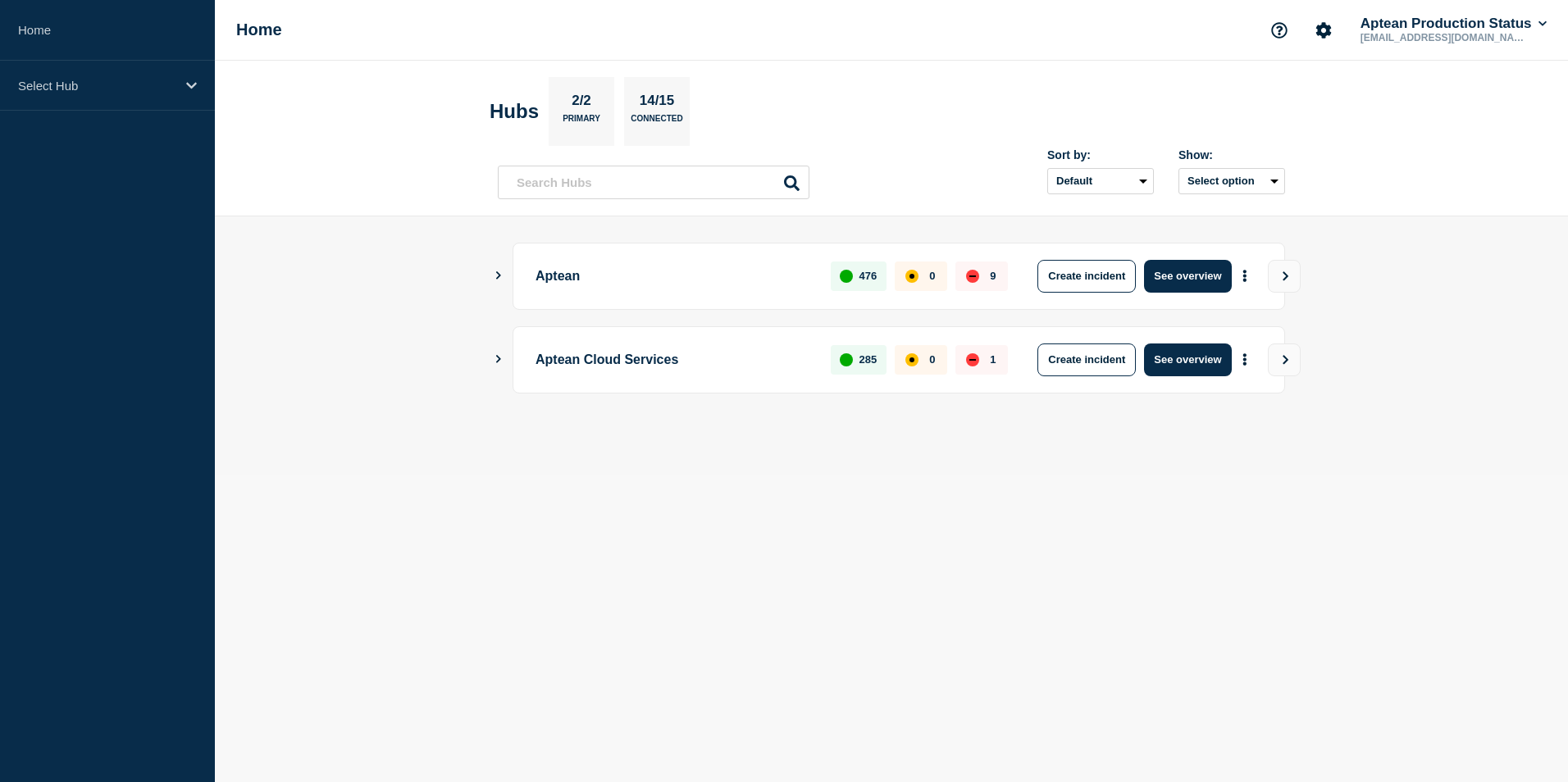
click at [493, 354] on main "Aptean 476 0 9 Create incident See overview Aptean Cloud Services 285 0 1 Creat…" at bounding box center [892, 346] width 1354 height 258
click at [496, 357] on icon "Show Connected Hubs" at bounding box center [498, 358] width 11 height 8
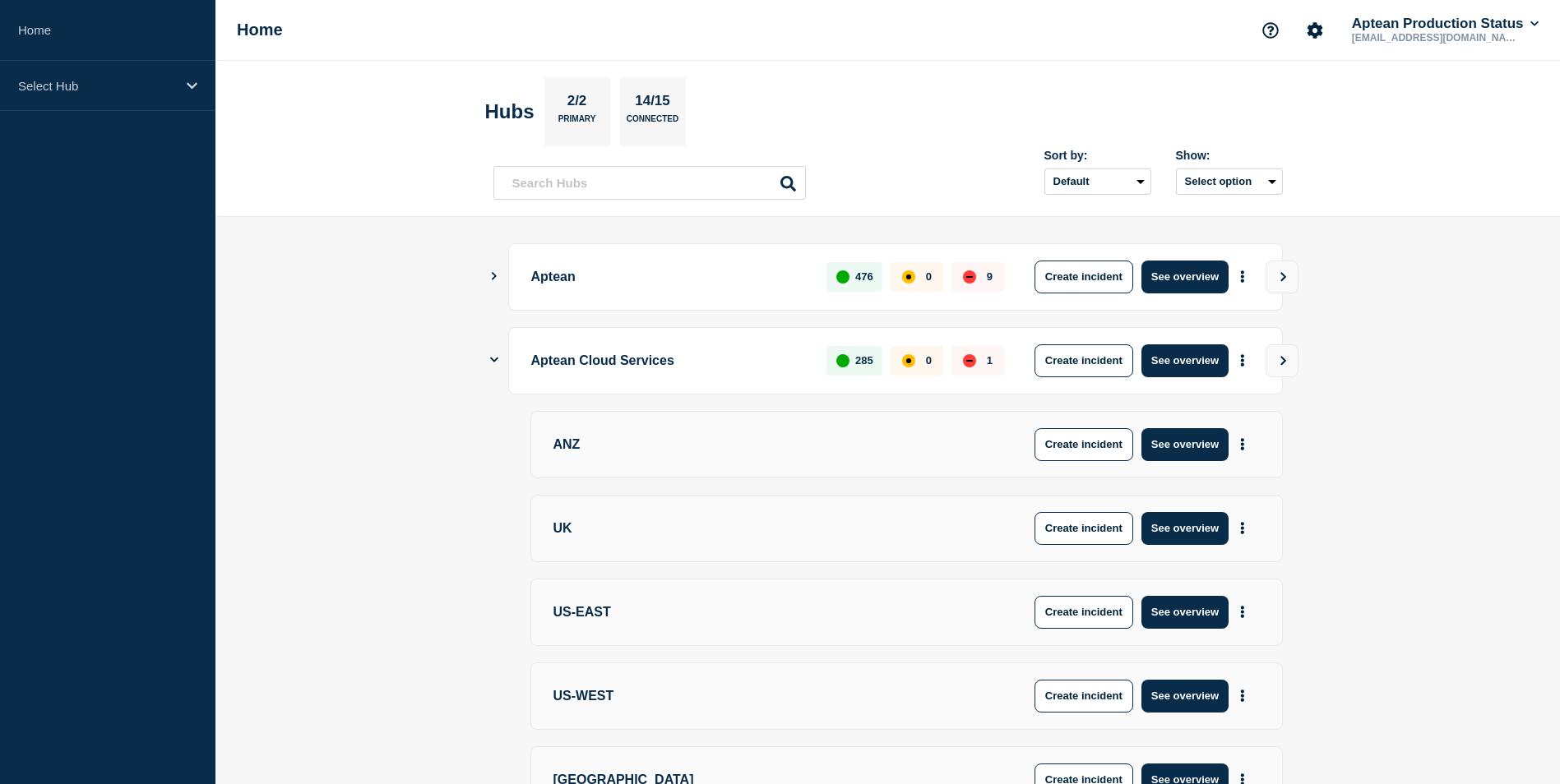
click at [498, 358] on icon "Show Connected Hubs" at bounding box center [494, 359] width 8 height 5
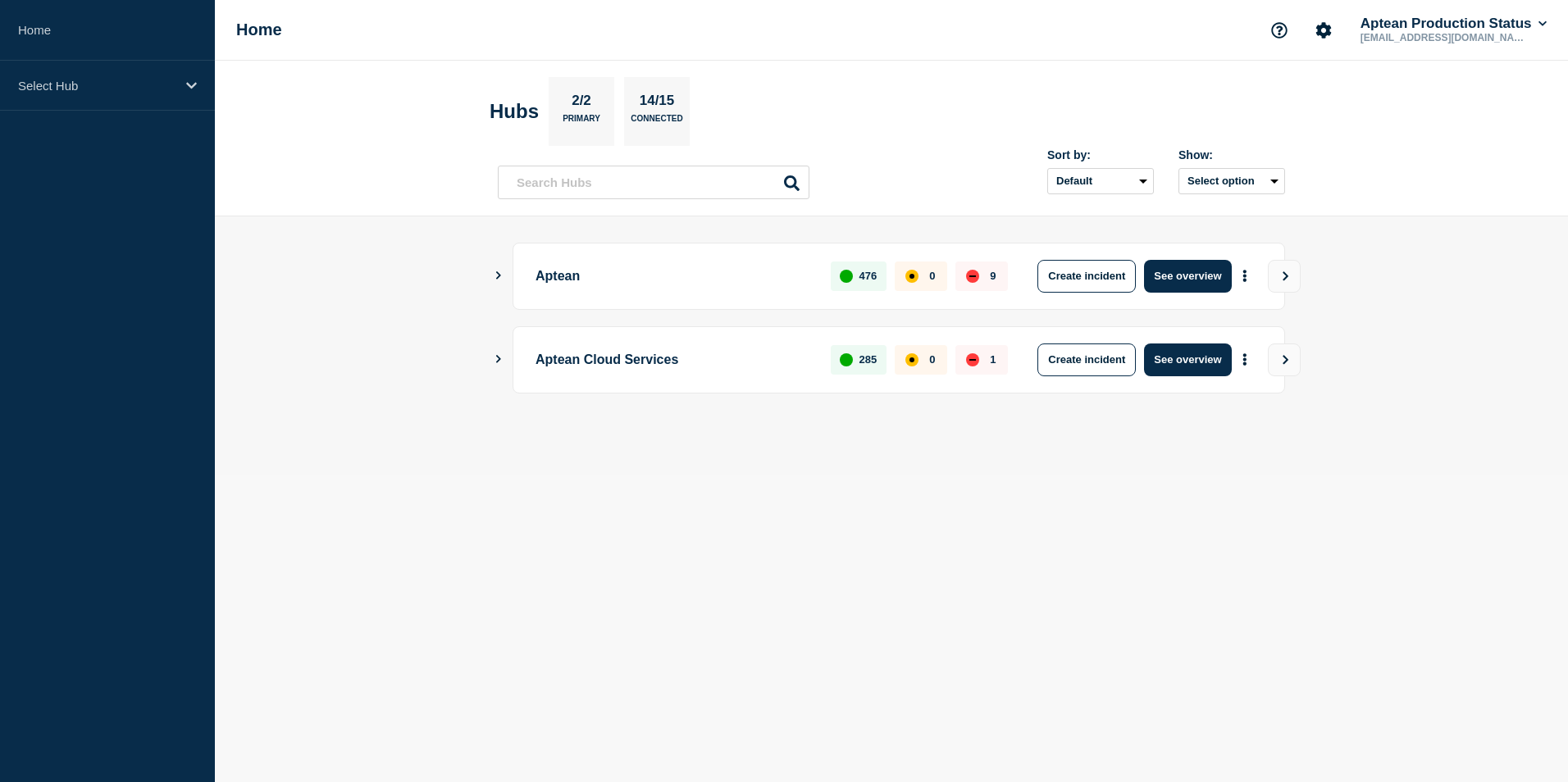
click at [496, 357] on icon "Show Connected Hubs" at bounding box center [498, 358] width 11 height 8
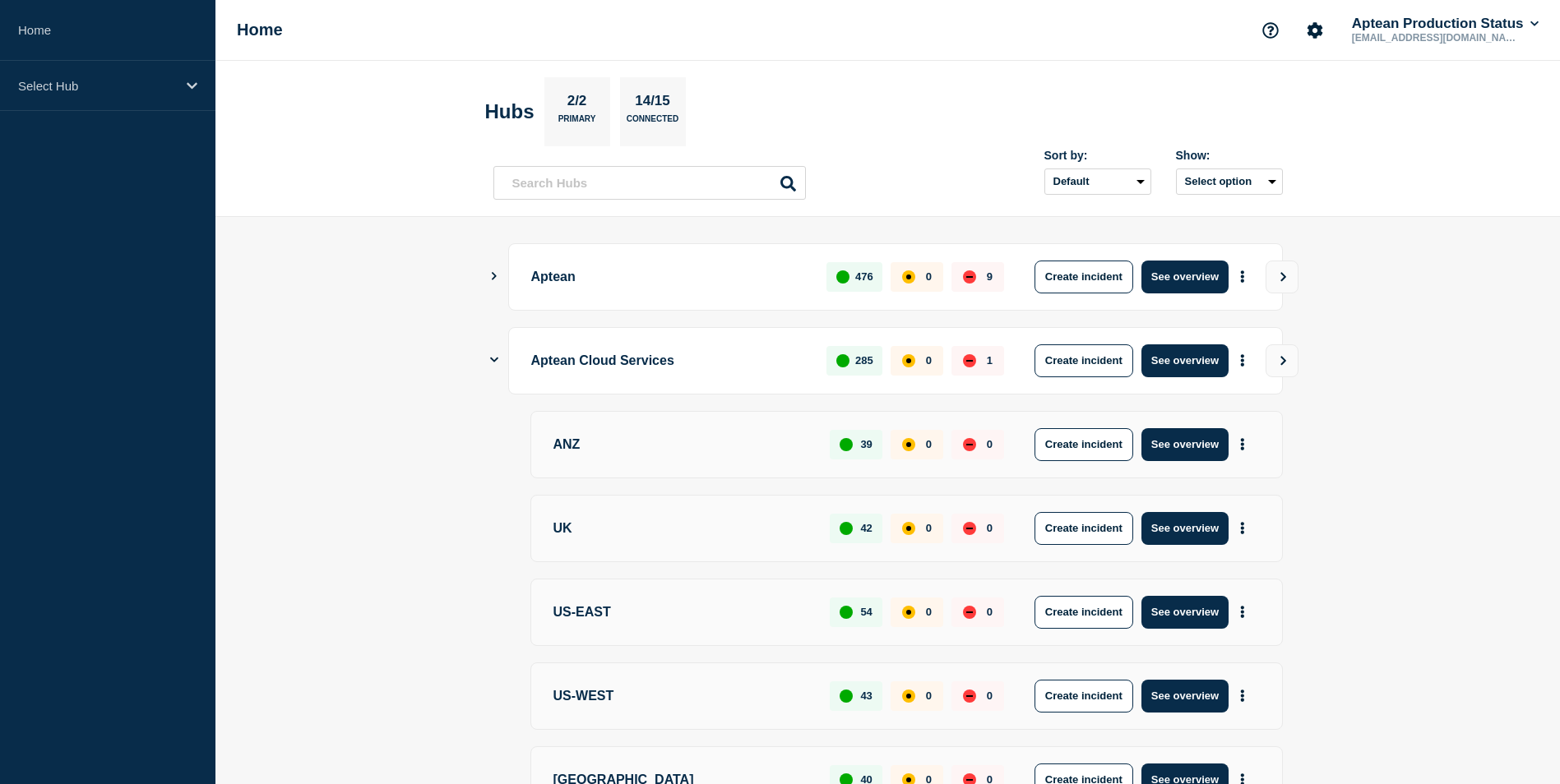
scroll to position [195, 0]
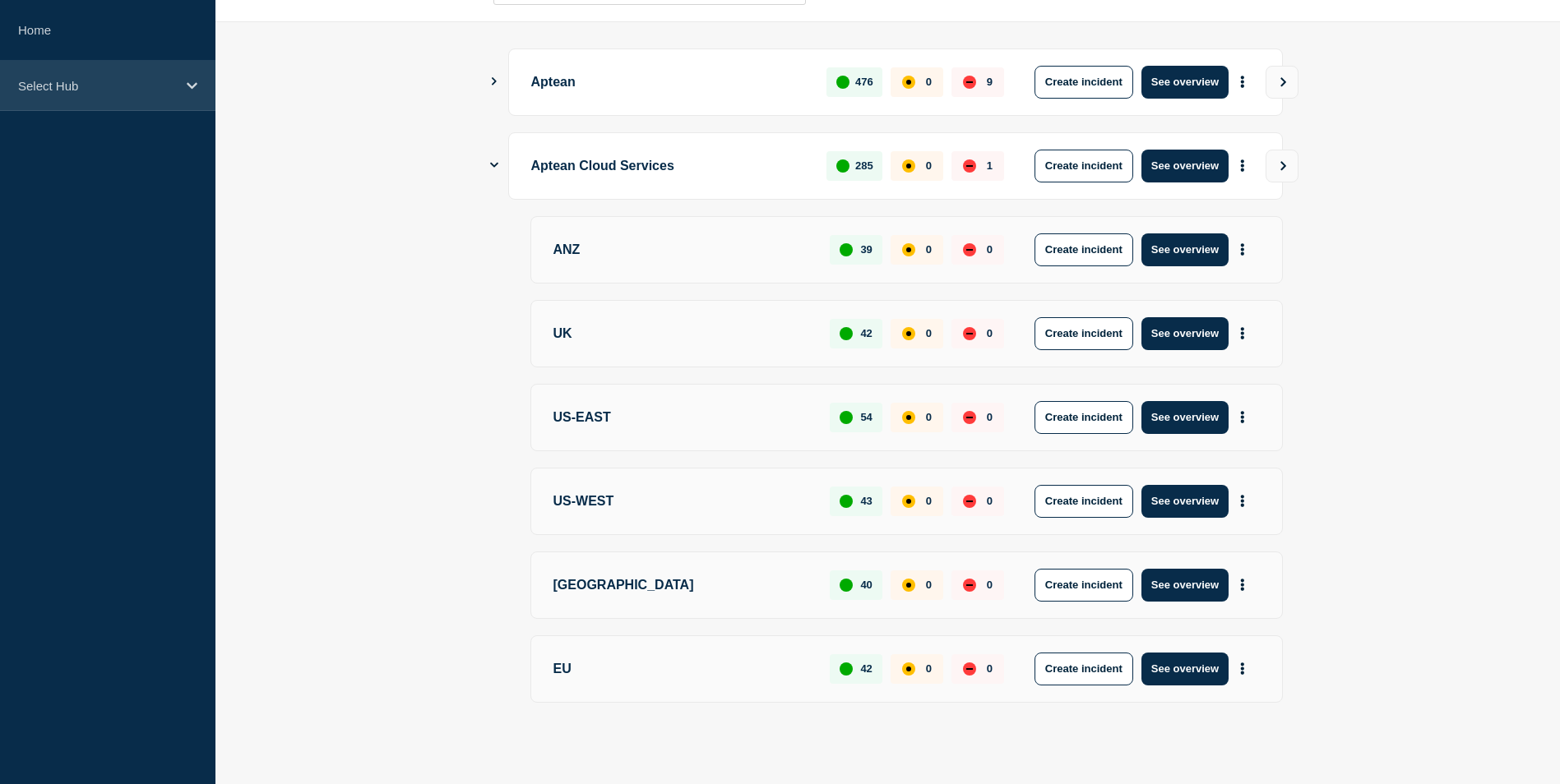
click at [195, 101] on div "Select Hub" at bounding box center [108, 86] width 216 height 50
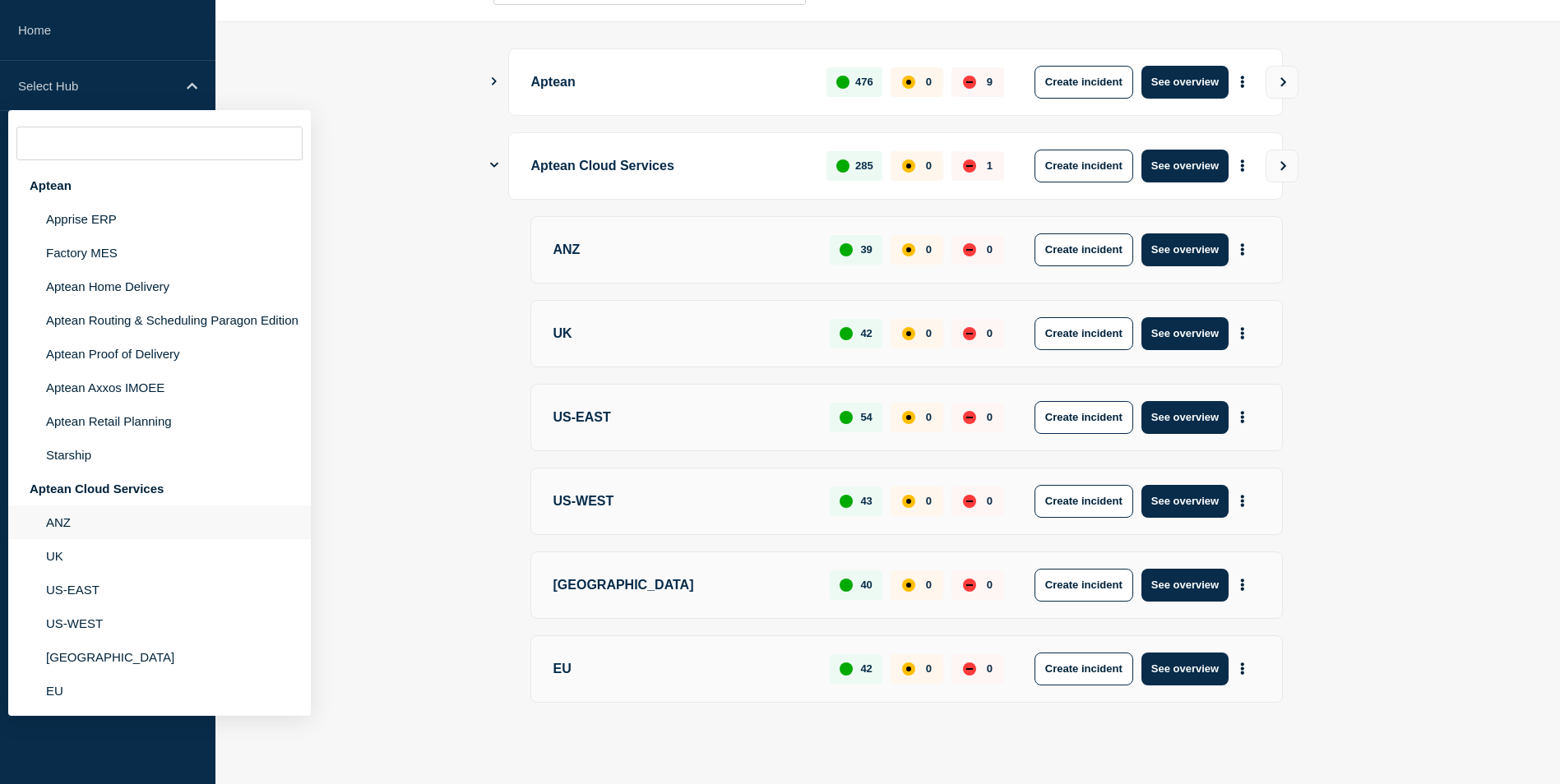
click at [89, 524] on li "ANZ" at bounding box center [159, 522] width 302 height 34
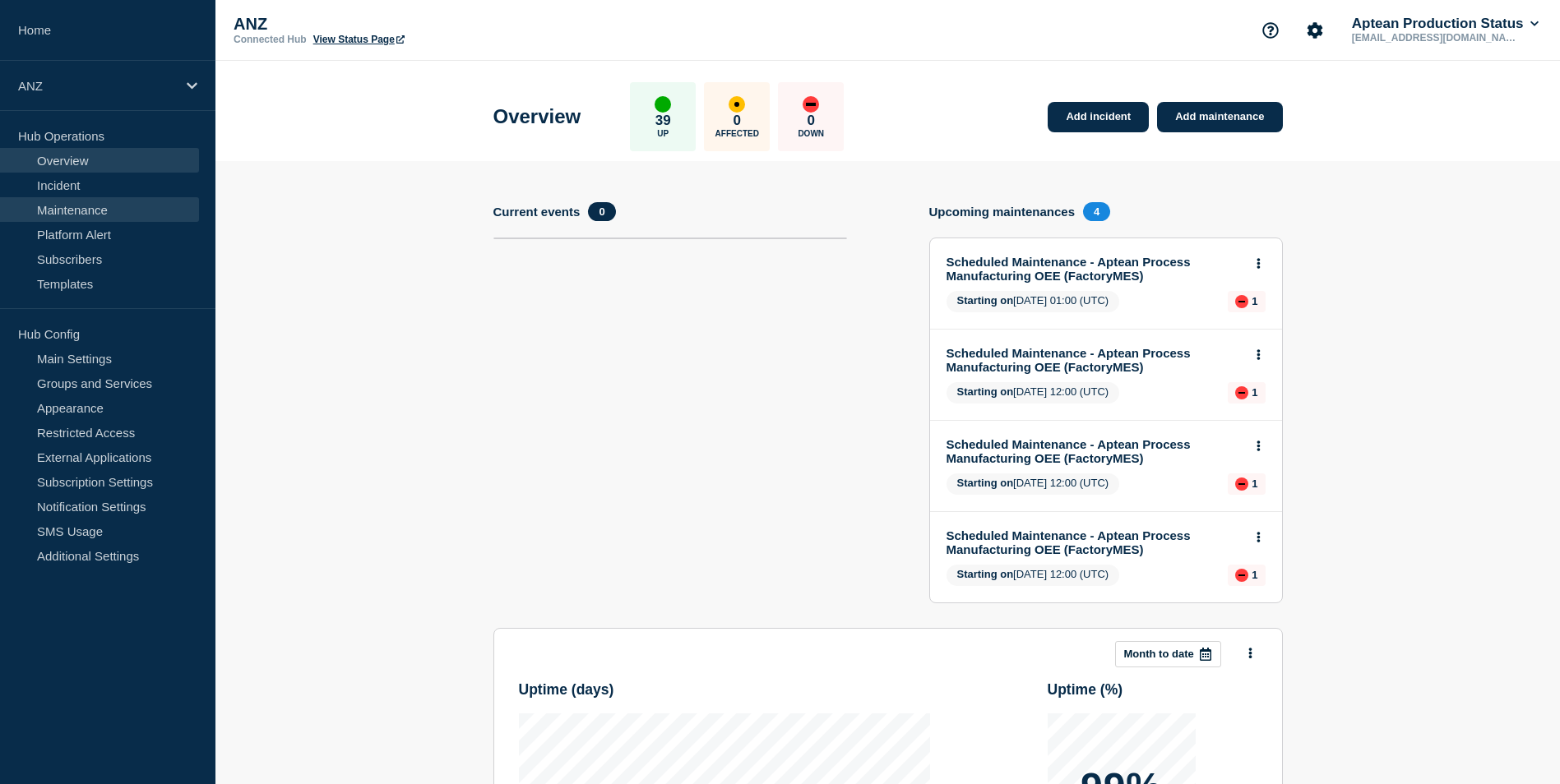
click at [76, 216] on link "Maintenance" at bounding box center [100, 209] width 199 height 25
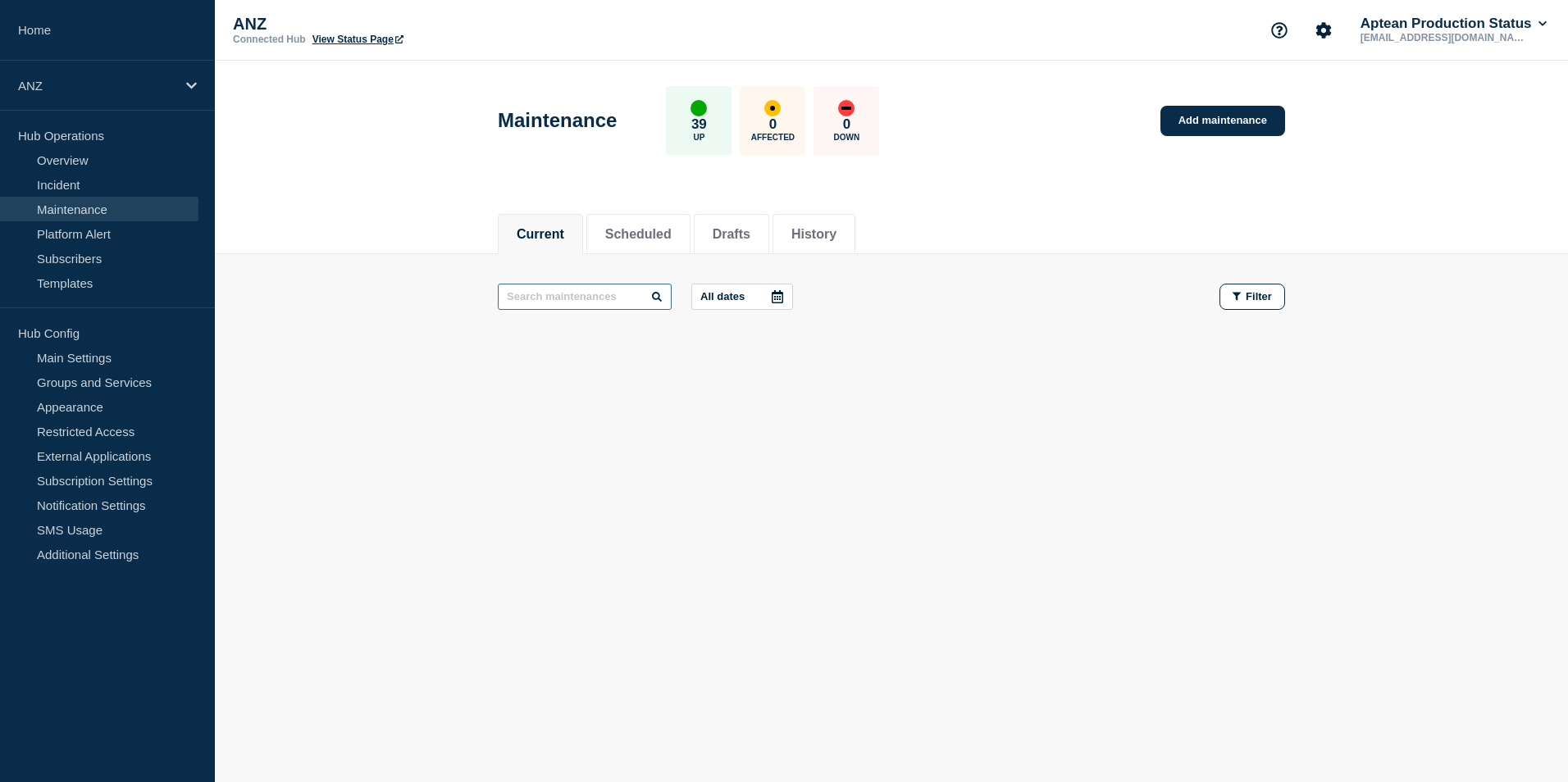
click at [593, 301] on input "text" at bounding box center [585, 297] width 174 height 27
click at [824, 230] on button "History" at bounding box center [813, 234] width 45 height 15
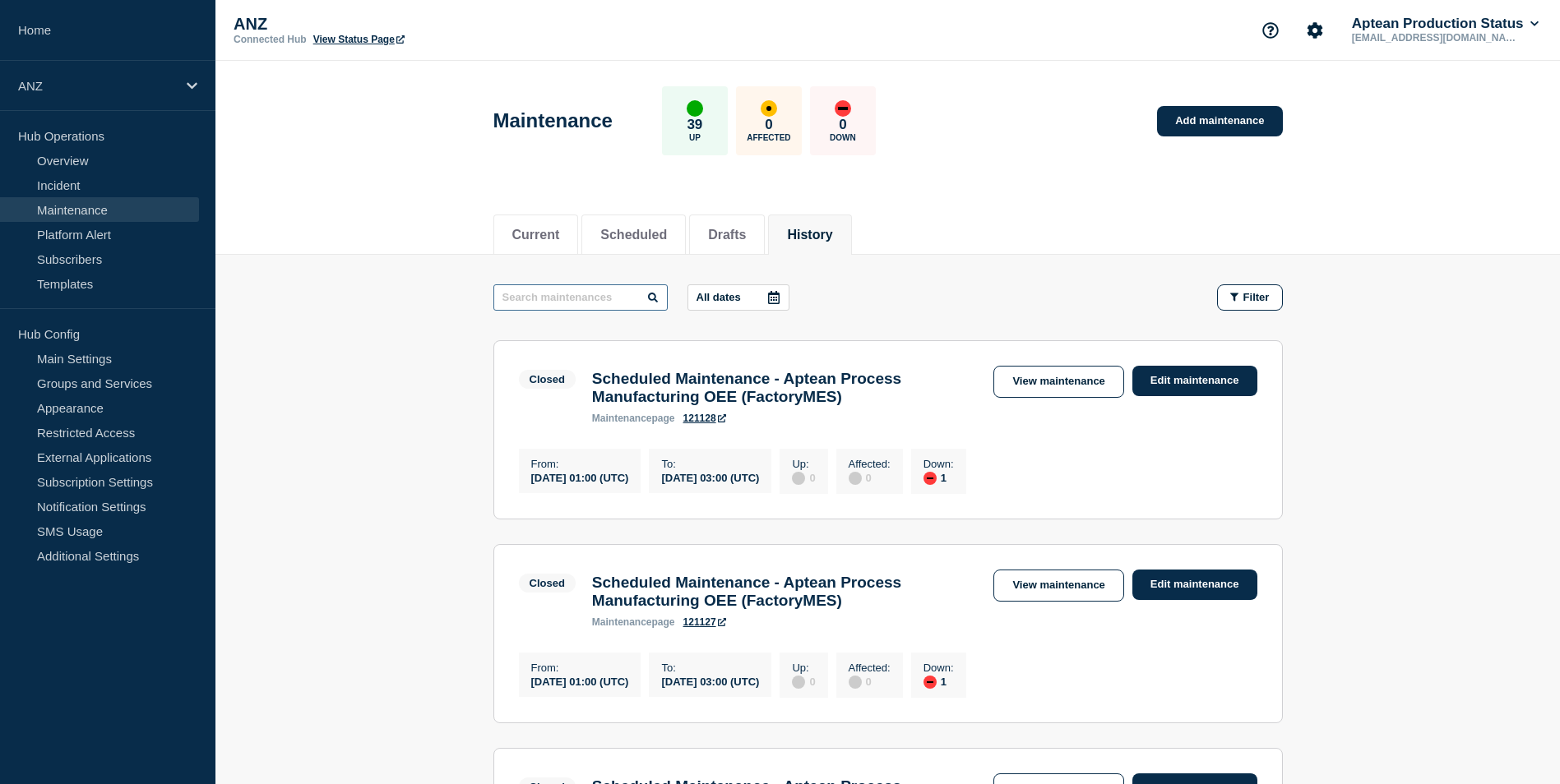
click at [606, 300] on input "text" at bounding box center [580, 298] width 174 height 27
type input "DIN"
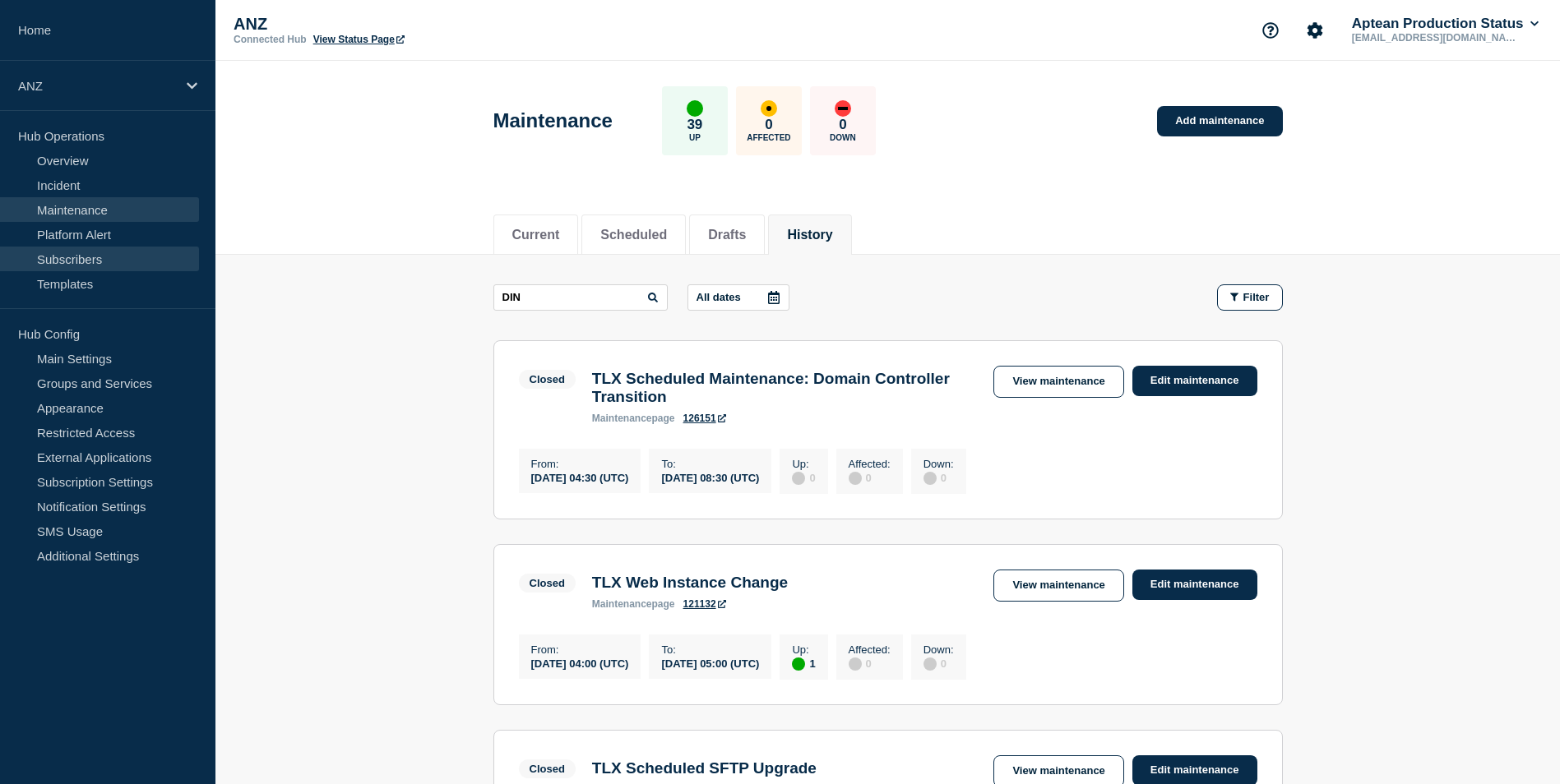
click at [76, 252] on link "Subscribers" at bounding box center [100, 259] width 199 height 25
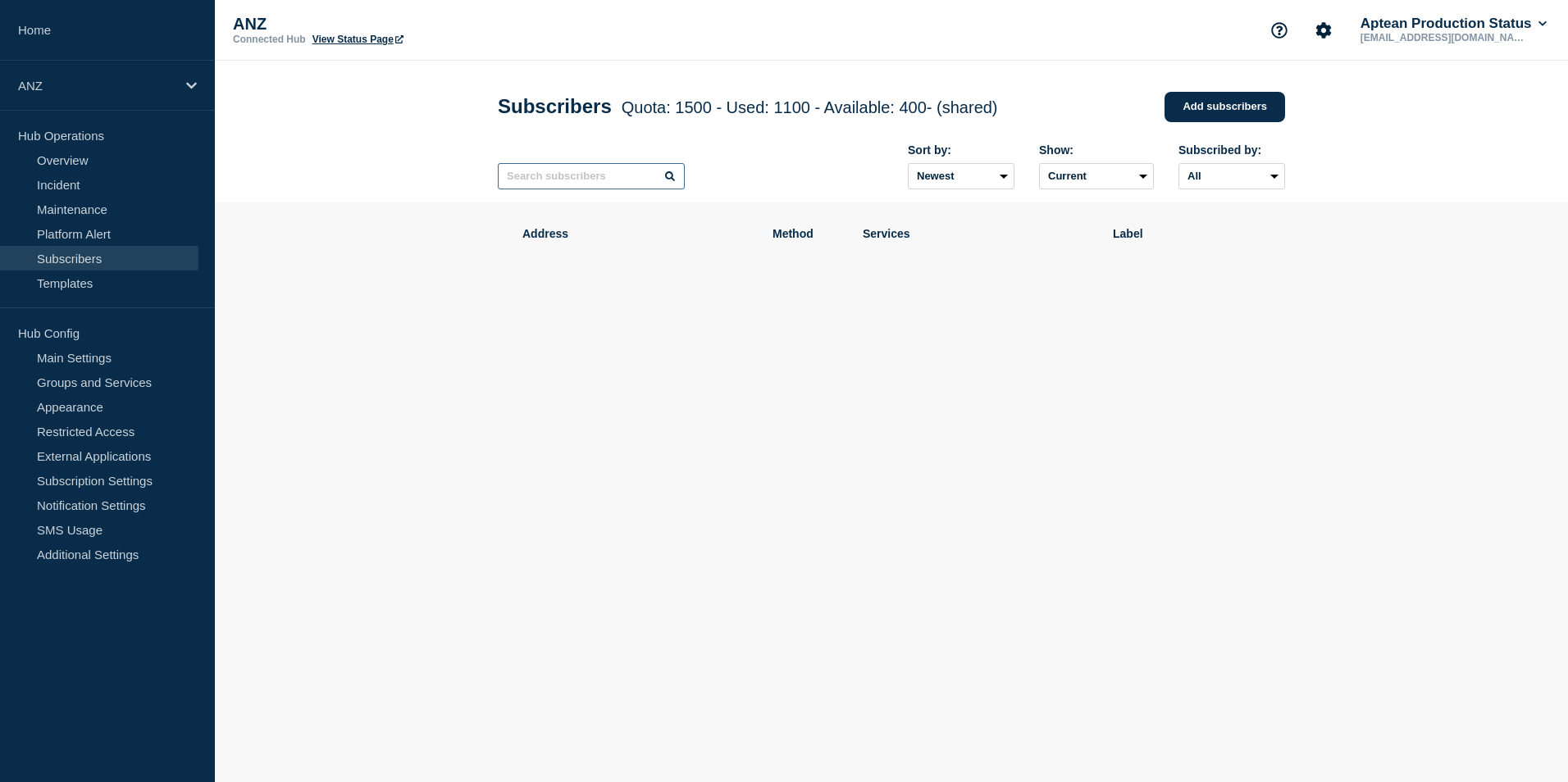
click at [563, 176] on input "text" at bounding box center [591, 176] width 187 height 27
type input "[PERSON_NAME]"
click at [671, 181] on icon at bounding box center [670, 176] width 10 height 10
click at [671, 177] on icon at bounding box center [670, 176] width 10 height 10
click at [74, 373] on link "Groups and Services" at bounding box center [99, 381] width 199 height 25
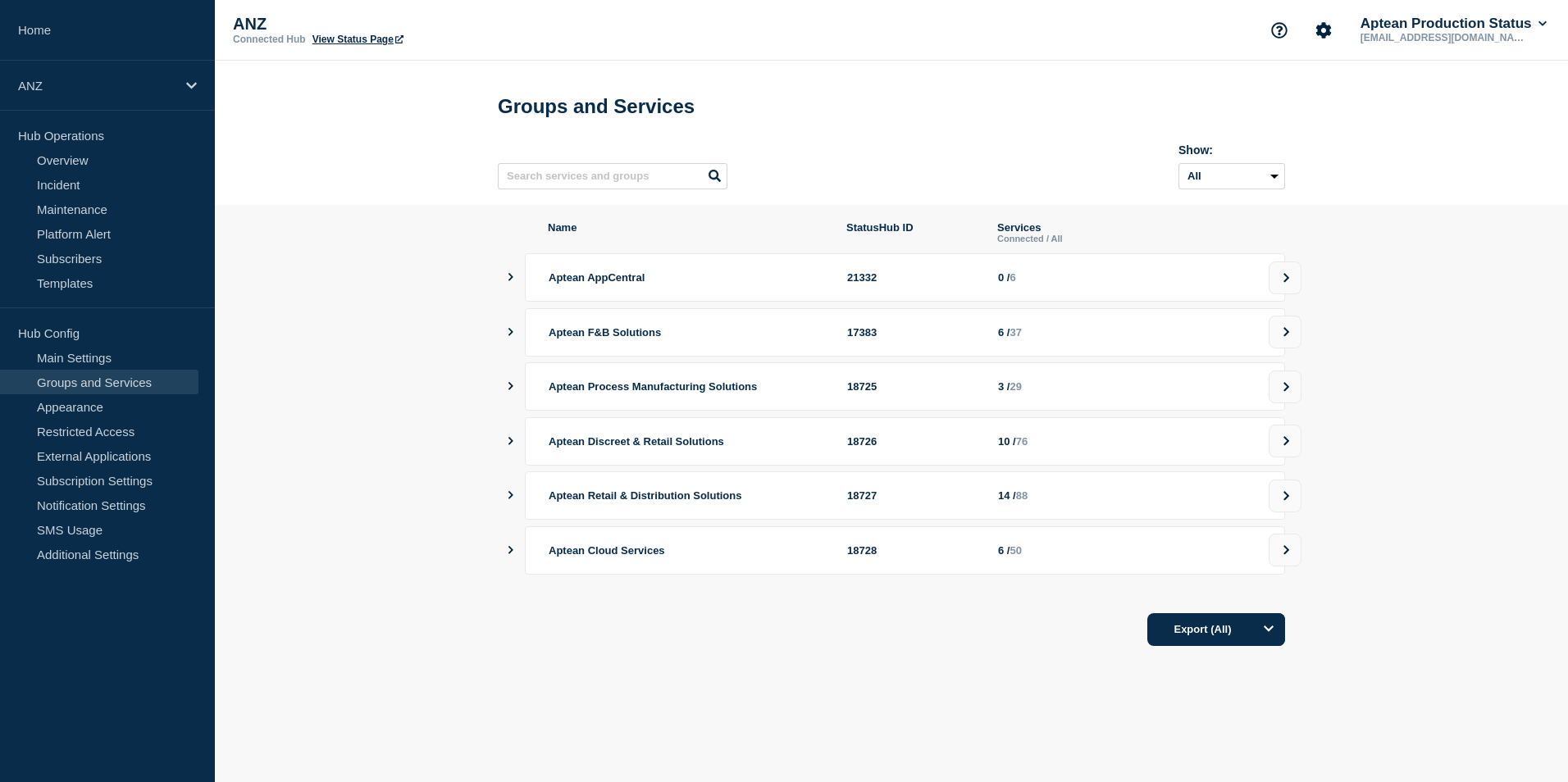
click at [511, 336] on icon "showServices" at bounding box center [510, 332] width 5 height 8
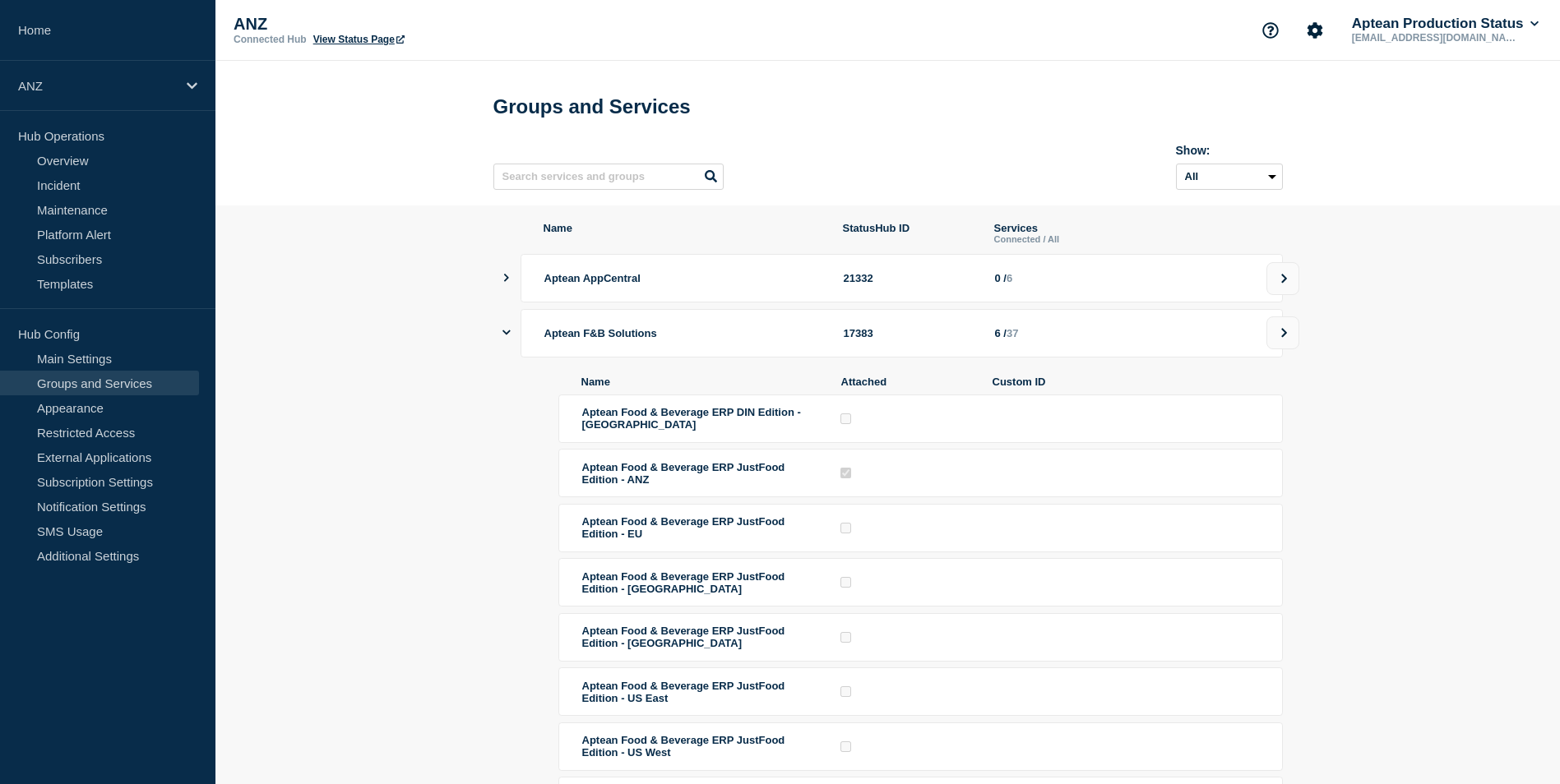
click at [701, 431] on span "Aptean Food & Beverage ERP DIN Edition - [GEOGRAPHIC_DATA]" at bounding box center [691, 418] width 218 height 25
click at [615, 420] on span "Aptean Food & Beverage ERP DIN Edition - [GEOGRAPHIC_DATA]" at bounding box center [691, 418] width 218 height 25
drag, startPoint x: 715, startPoint y: 446, endPoint x: 570, endPoint y: 418, distance: 147.7
click at [570, 449] on li "Aptean Food & Beverage ERP DIN Edition - [GEOGRAPHIC_DATA]" at bounding box center [921, 473] width 724 height 49
click at [115, 79] on p "ANZ" at bounding box center [97, 86] width 158 height 14
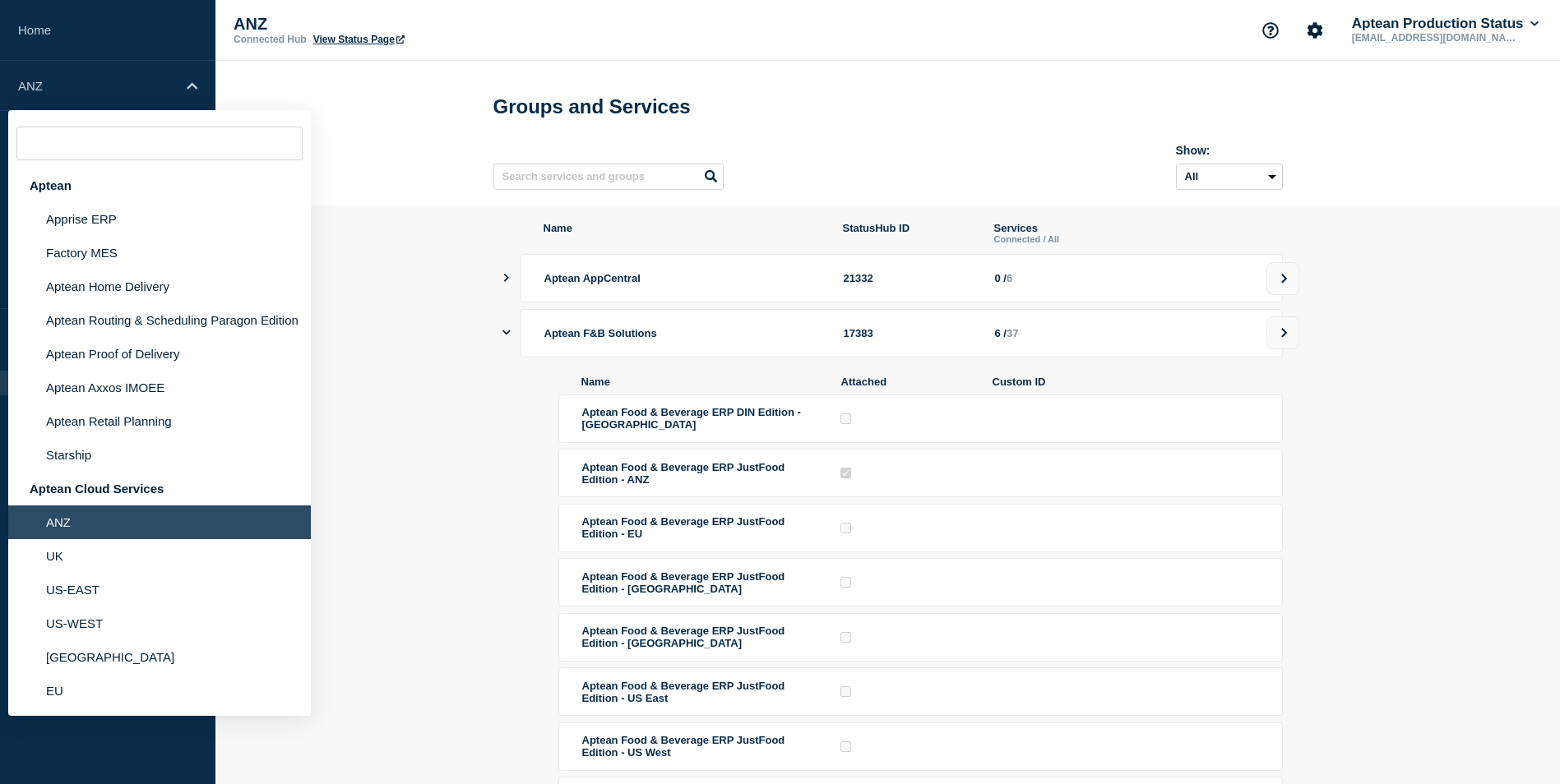
click at [302, 73] on header "Groups and Services Show: All Archived Non-archived" at bounding box center [887, 133] width 1344 height 145
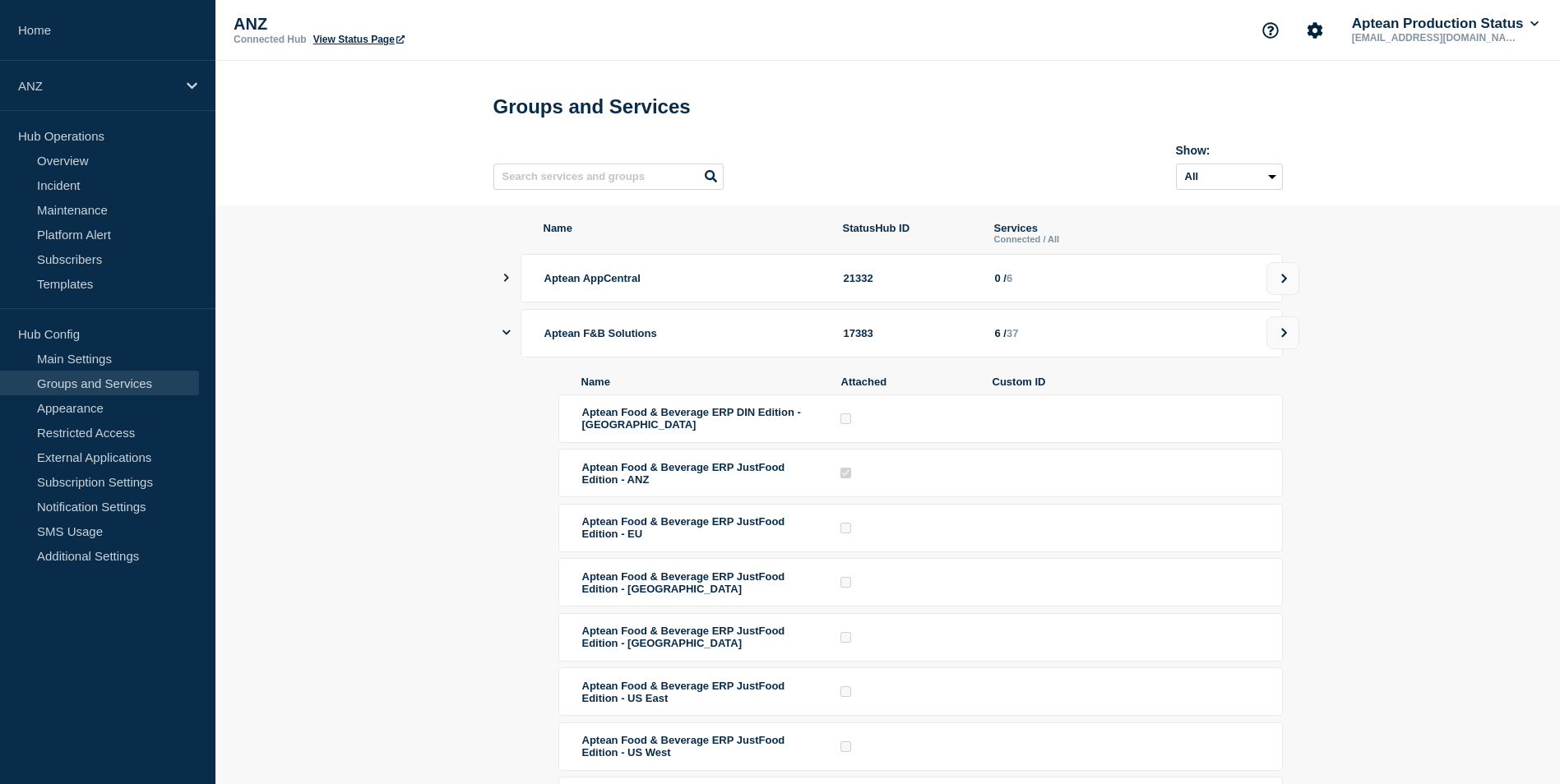
click at [563, 449] on li "Aptean Food & Beverage ERP DIN Edition - [GEOGRAPHIC_DATA]" at bounding box center [921, 473] width 724 height 49
click at [81, 209] on link "Maintenance" at bounding box center [100, 209] width 199 height 25
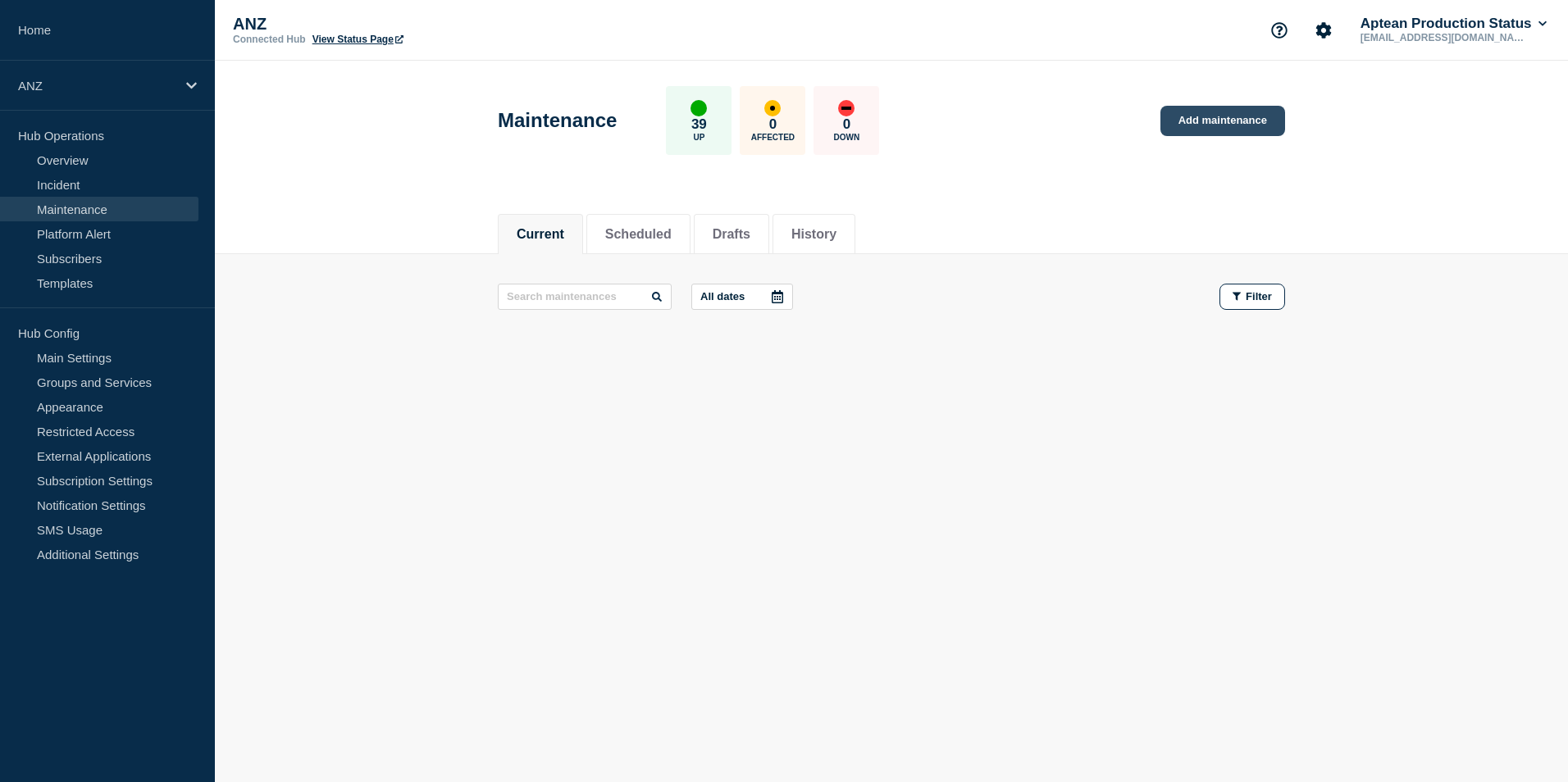
click at [1177, 116] on link "Add maintenance" at bounding box center [1223, 120] width 125 height 30
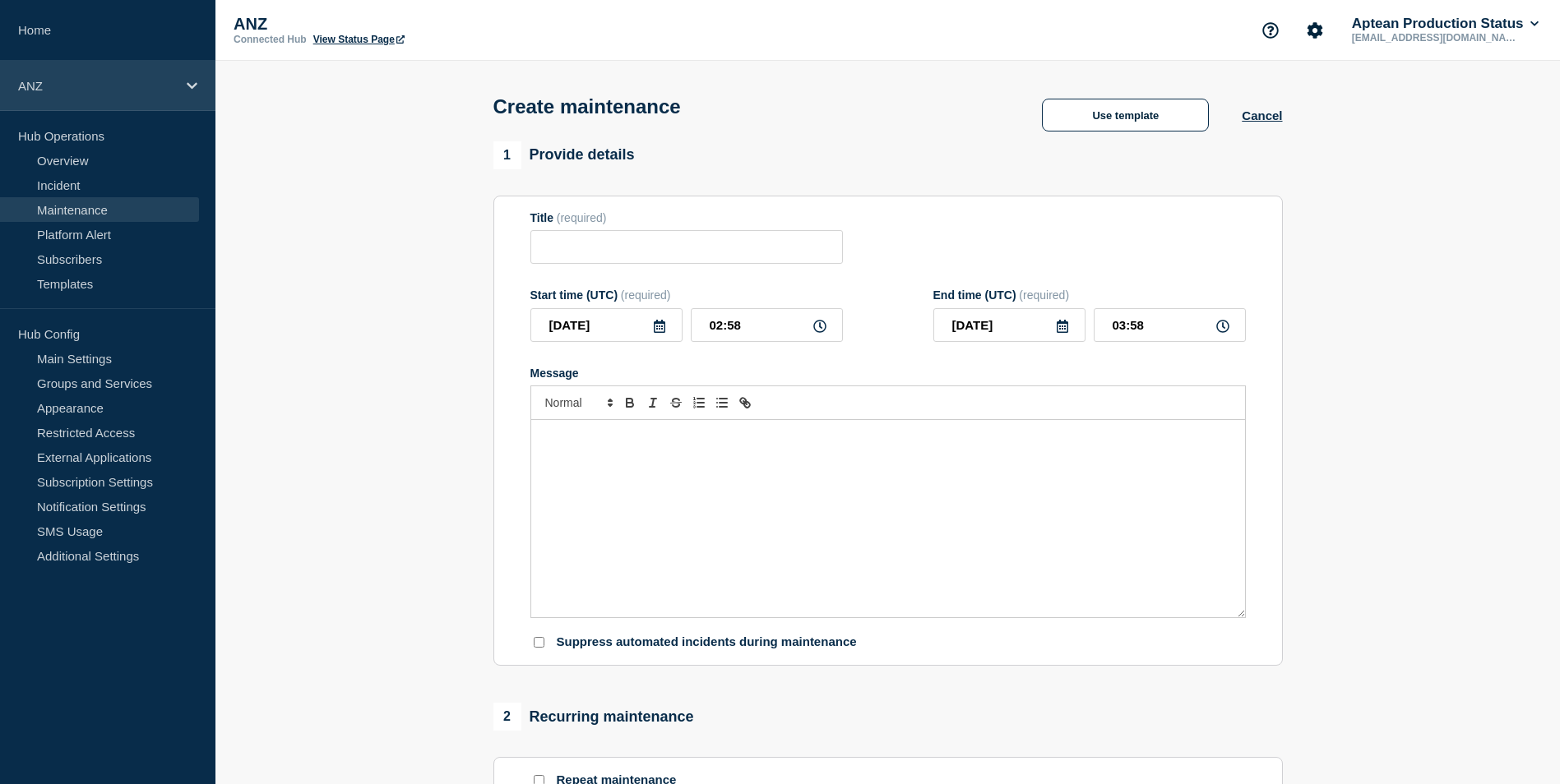
click at [193, 82] on icon at bounding box center [193, 86] width 11 height 12
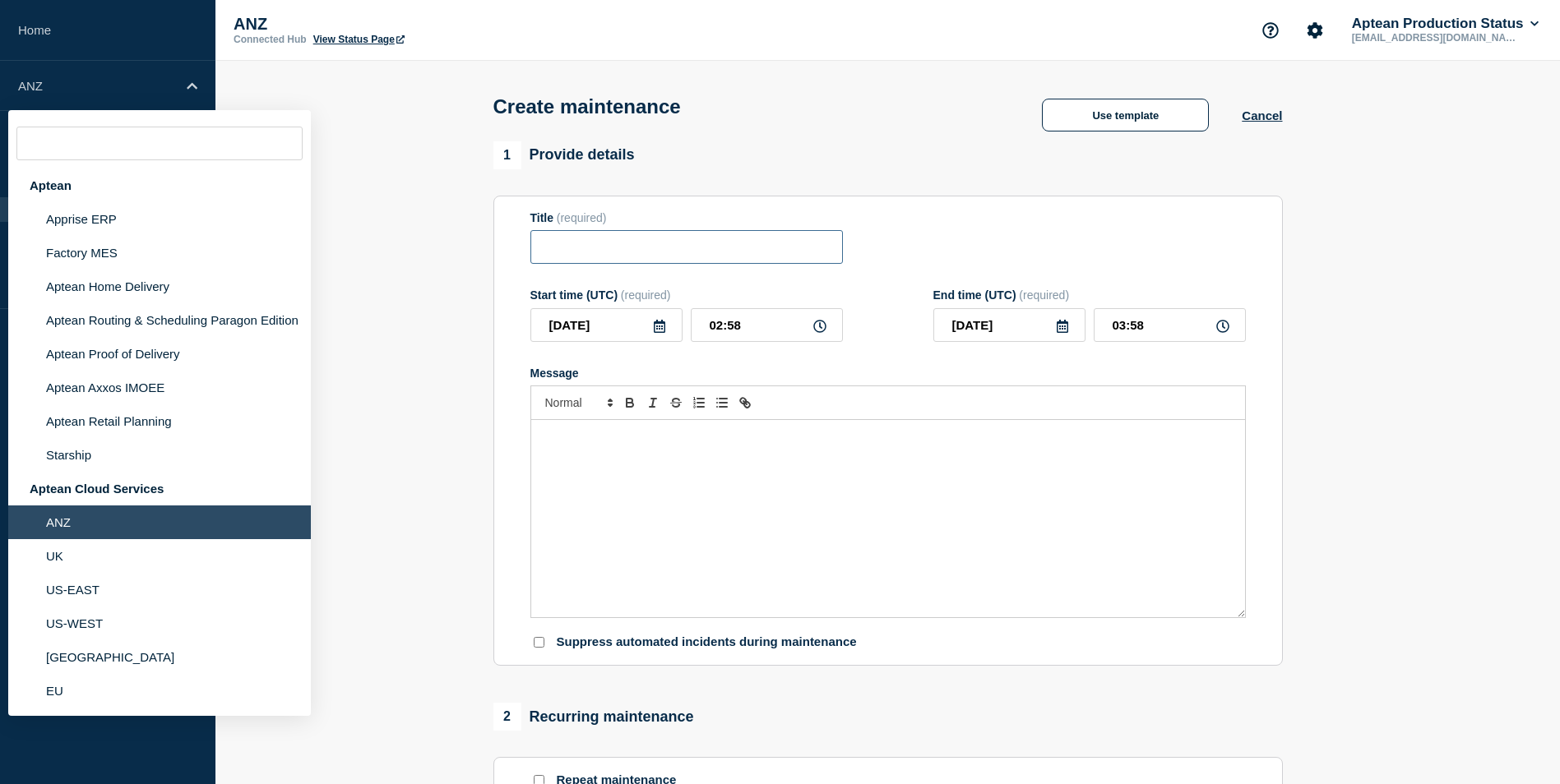
click at [567, 238] on input "Title" at bounding box center [686, 247] width 312 height 34
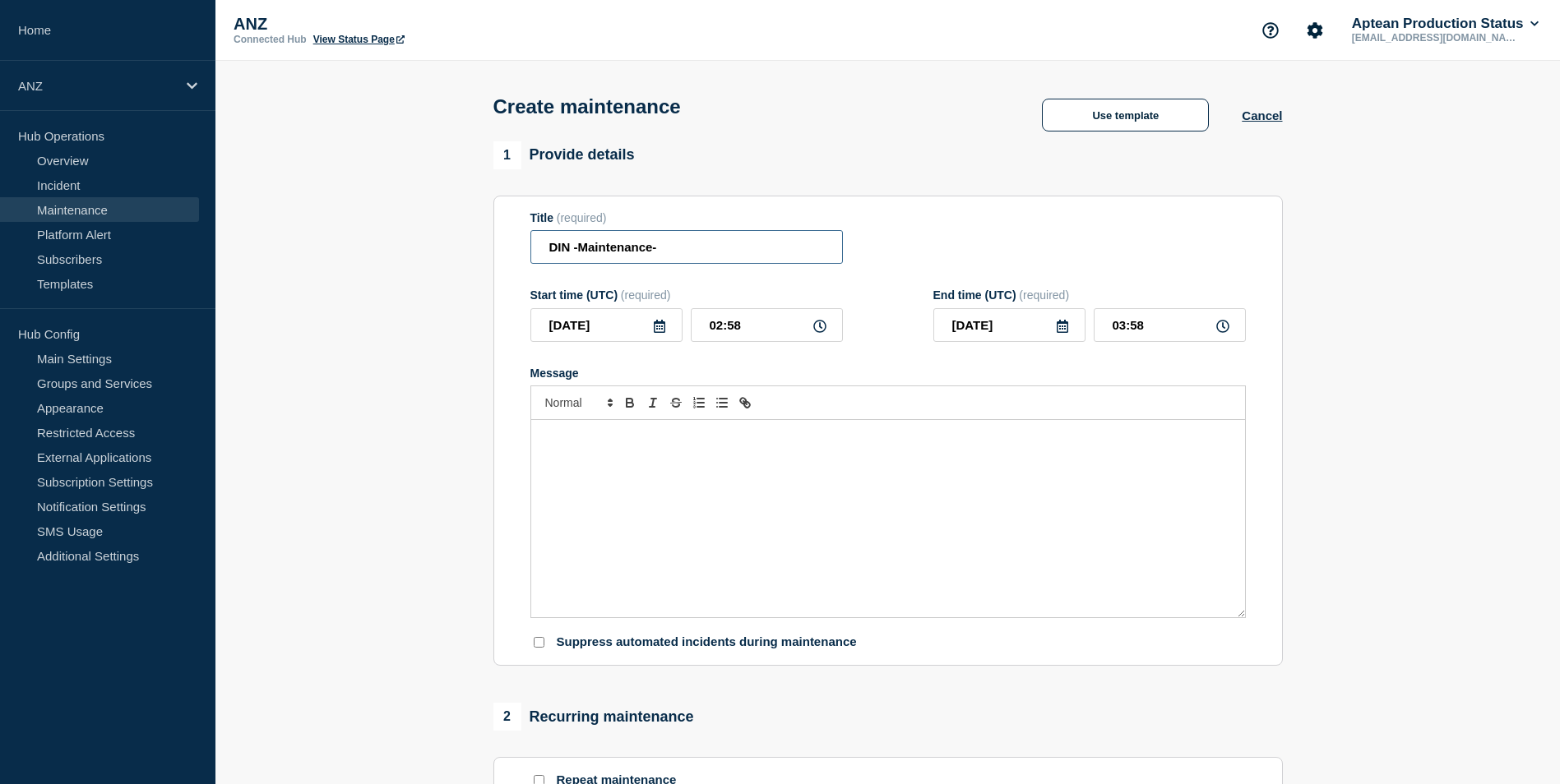
click at [541, 243] on input "DIN -Maintenance-" at bounding box center [686, 247] width 312 height 34
click at [741, 240] on input "APTEAN DIN -Maintenance-" at bounding box center [686, 247] width 312 height 34
type input "APTEAN DIN -Maintenance-August-2025"
click at [673, 467] on div "Message" at bounding box center [888, 519] width 714 height 197
click at [551, 246] on input "APTEAN DIN -Maintenance-August-2025" at bounding box center [686, 247] width 312 height 34
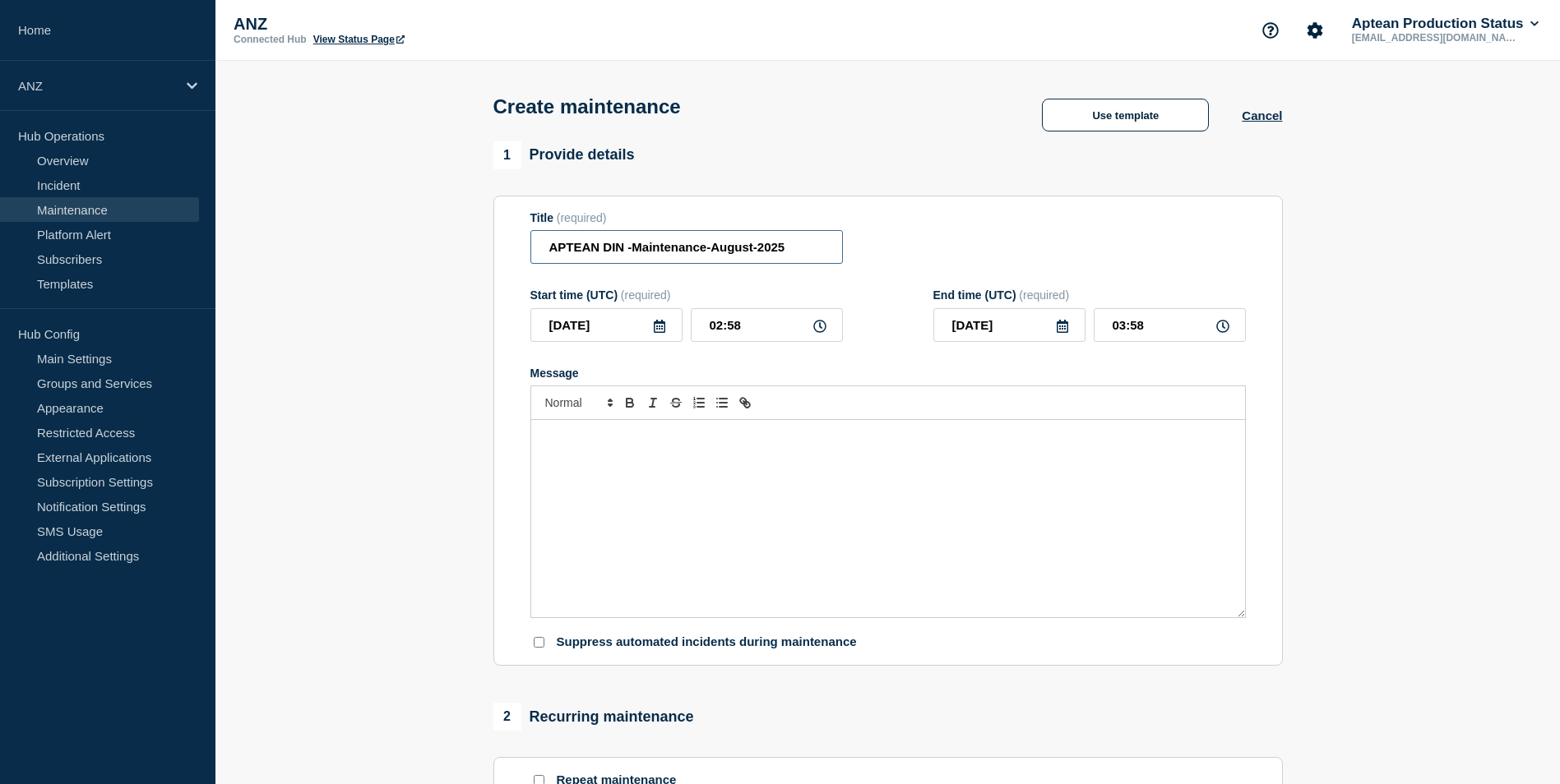
click at [552, 246] on input "APTEAN DIN -Maintenance-August-2025" at bounding box center [686, 247] width 312 height 34
click at [685, 511] on div "Message" at bounding box center [888, 519] width 714 height 197
drag, startPoint x: 799, startPoint y: 258, endPoint x: 440, endPoint y: 205, distance: 362.9
click at [440, 205] on section "1 Provide details Title (required) APTEAN DIN -Maintenance-August-2025 Start ti…" at bounding box center [887, 711] width 1344 height 1141
paste input "Aptean Din-Maintenence Scheduled for OS Patching"
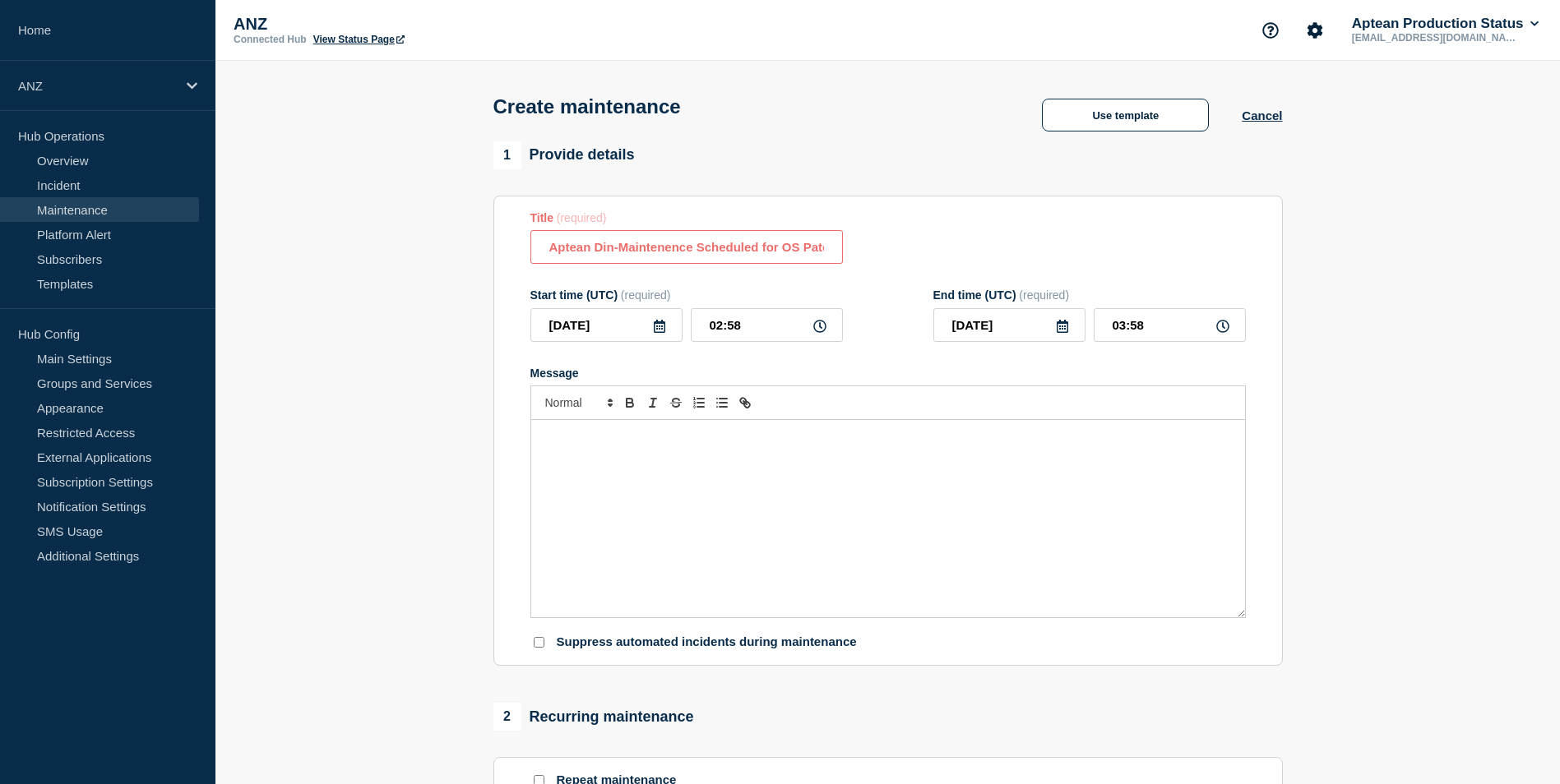
scroll to position [0, 35]
click at [747, 249] on input "Aptean Din-Maintenence Scheduled for OS Patching" at bounding box center [686, 247] width 312 height 34
type input "Aptean Din-Maintenence Scheduled for OS Patching-[DATE]"
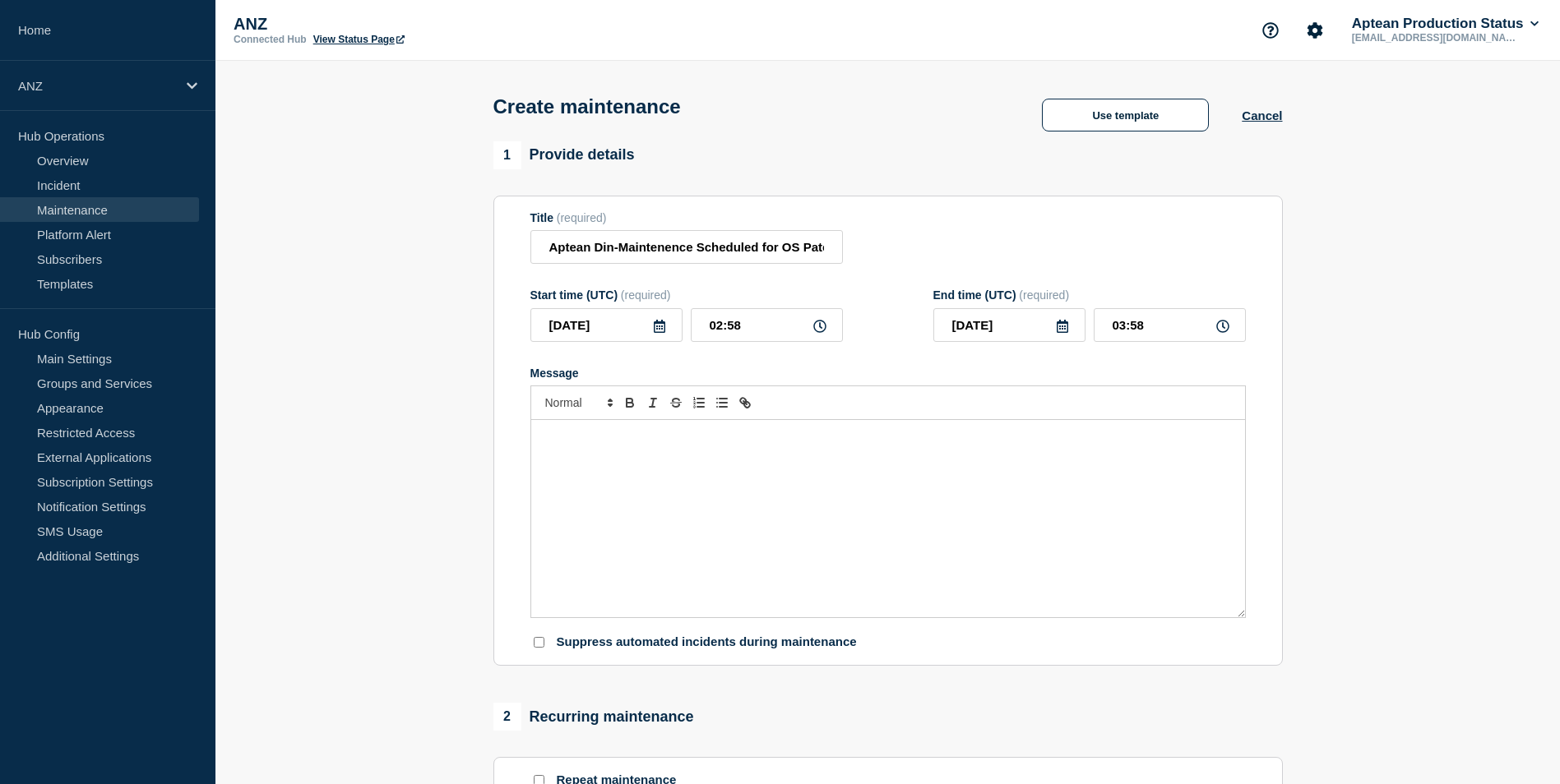
click at [815, 331] on icon at bounding box center [820, 326] width 13 height 13
click at [722, 325] on input "02:58" at bounding box center [767, 325] width 152 height 34
type input "10:58"
type input "11:58"
type input "10:08"
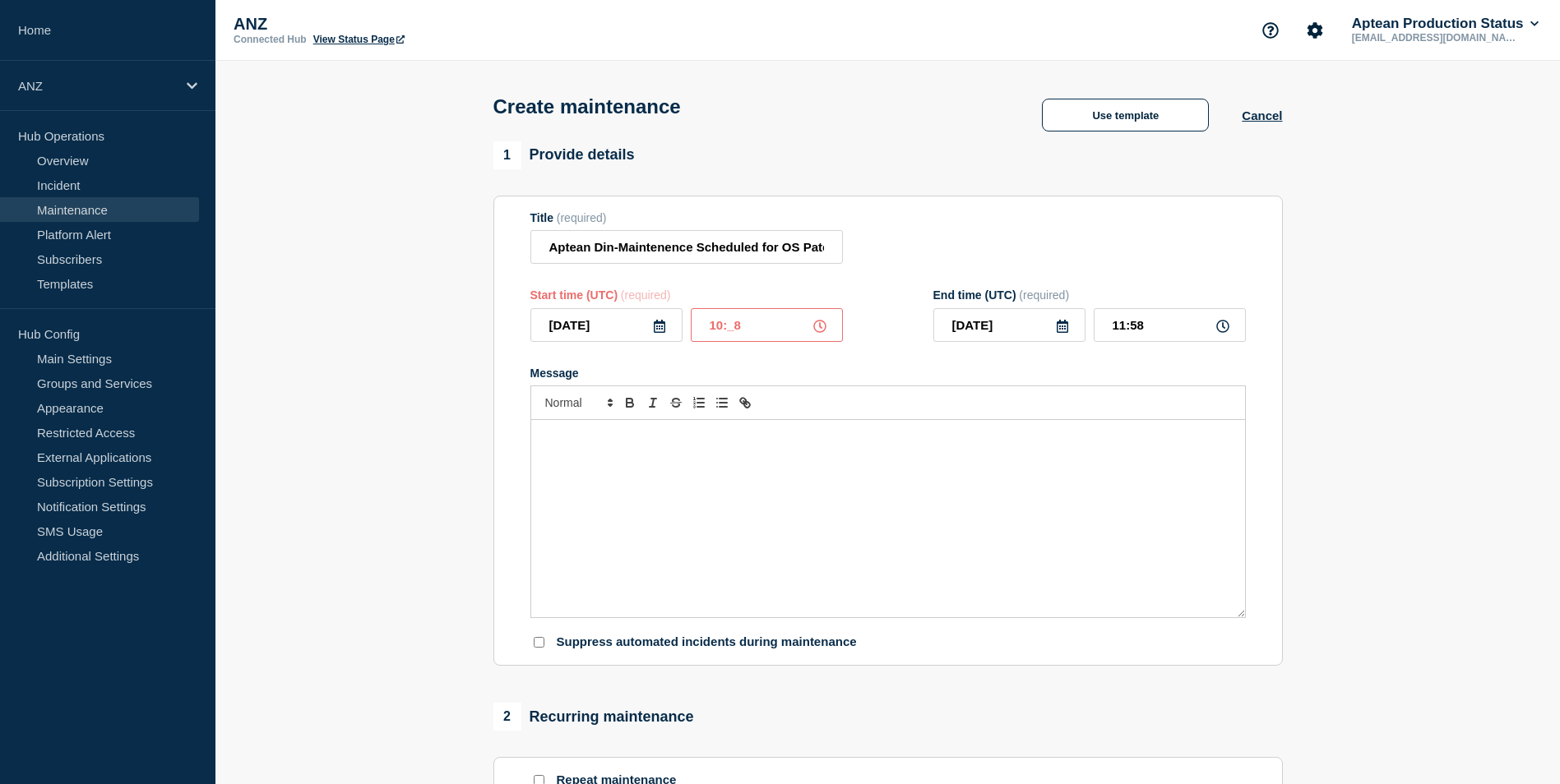
type input "11:08"
type input "10:00"
click at [1124, 333] on input "11:00" at bounding box center [1169, 325] width 152 height 34
type input "04:00"
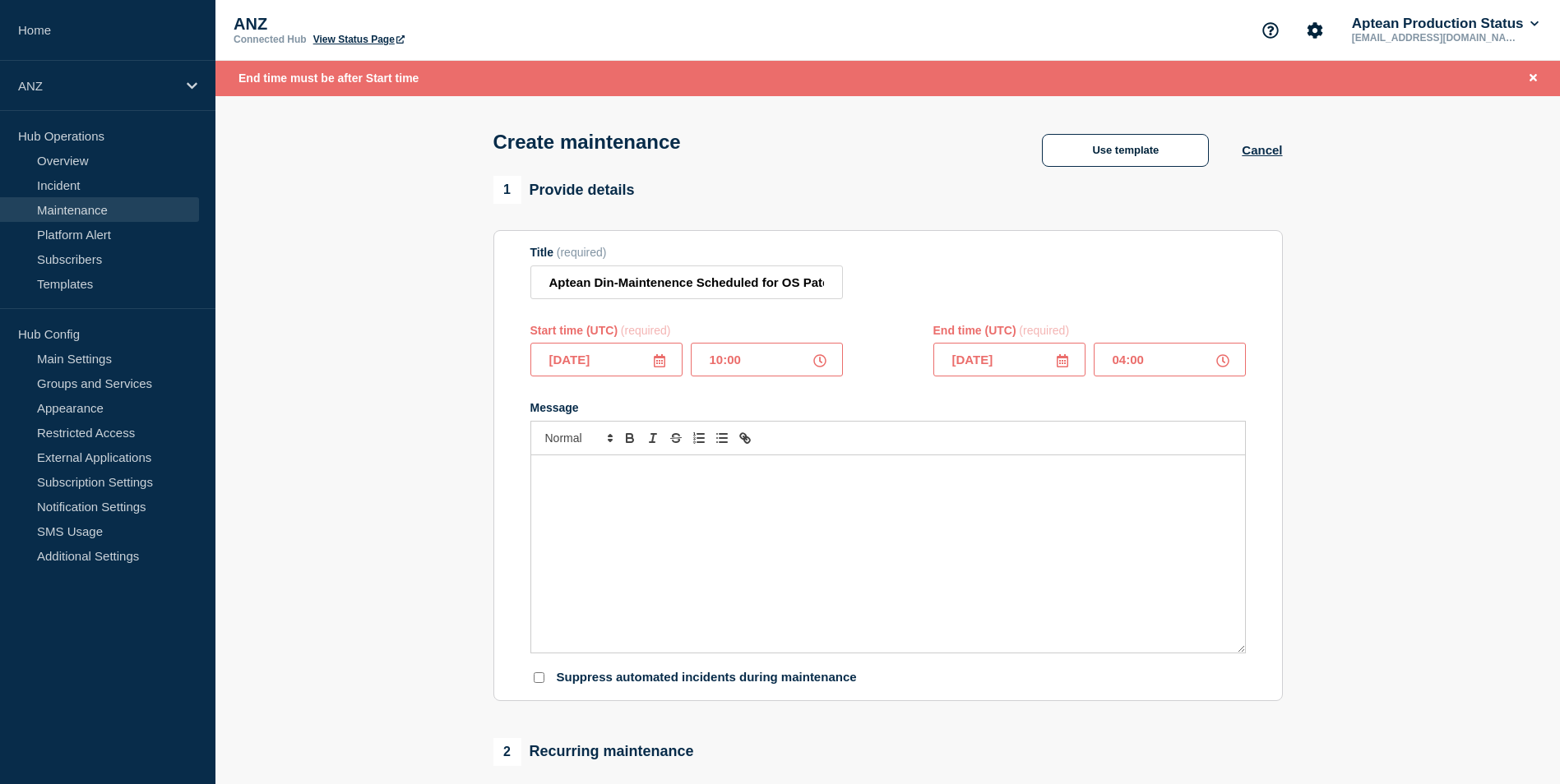
click at [873, 522] on div "Message" at bounding box center [888, 554] width 714 height 197
click at [768, 366] on input "10:00" at bounding box center [767, 359] width 152 height 34
click at [817, 366] on icon at bounding box center [820, 361] width 13 height 13
click at [745, 363] on input "10:00" at bounding box center [767, 359] width 152 height 34
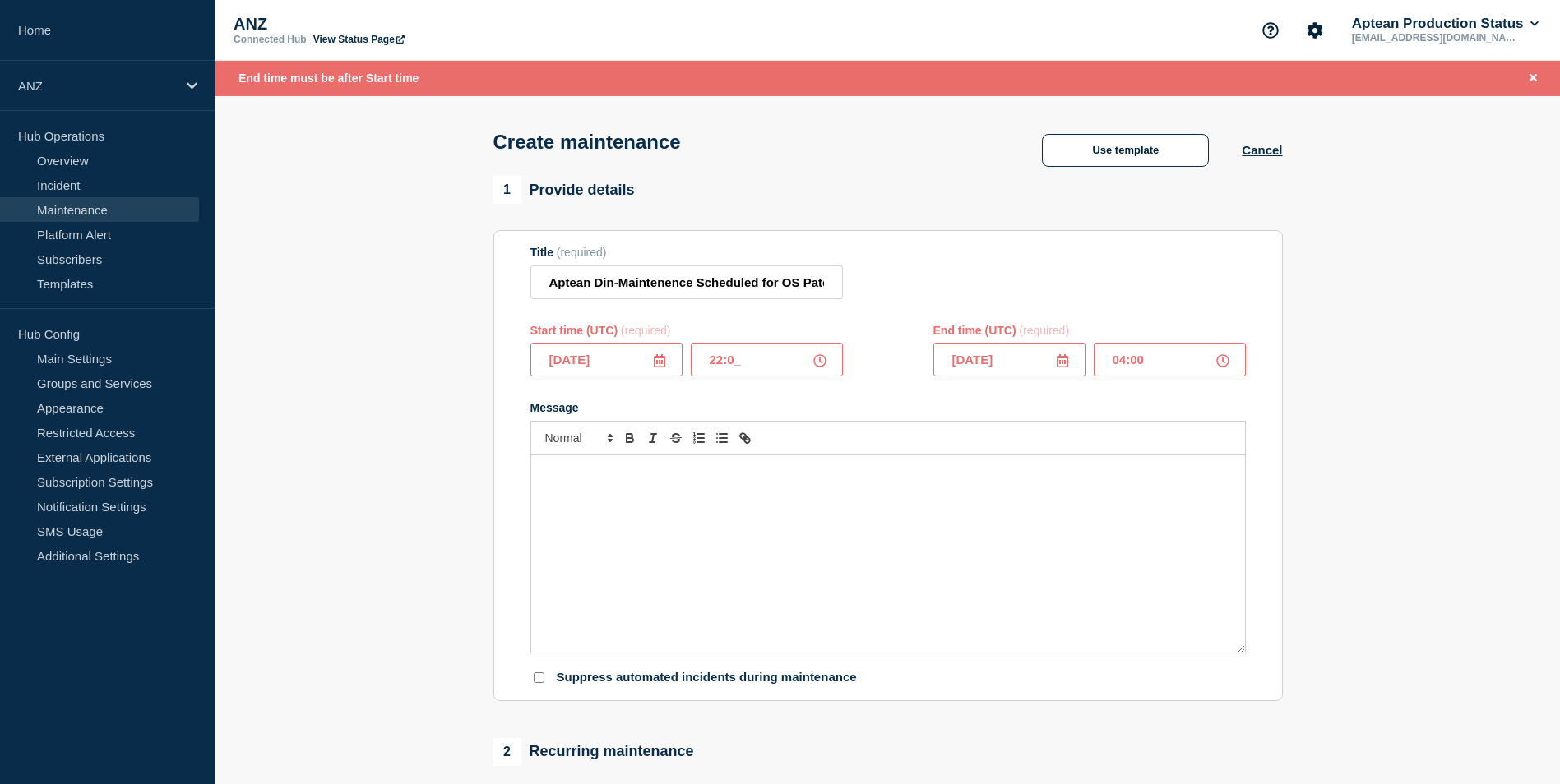
type input "22:00"
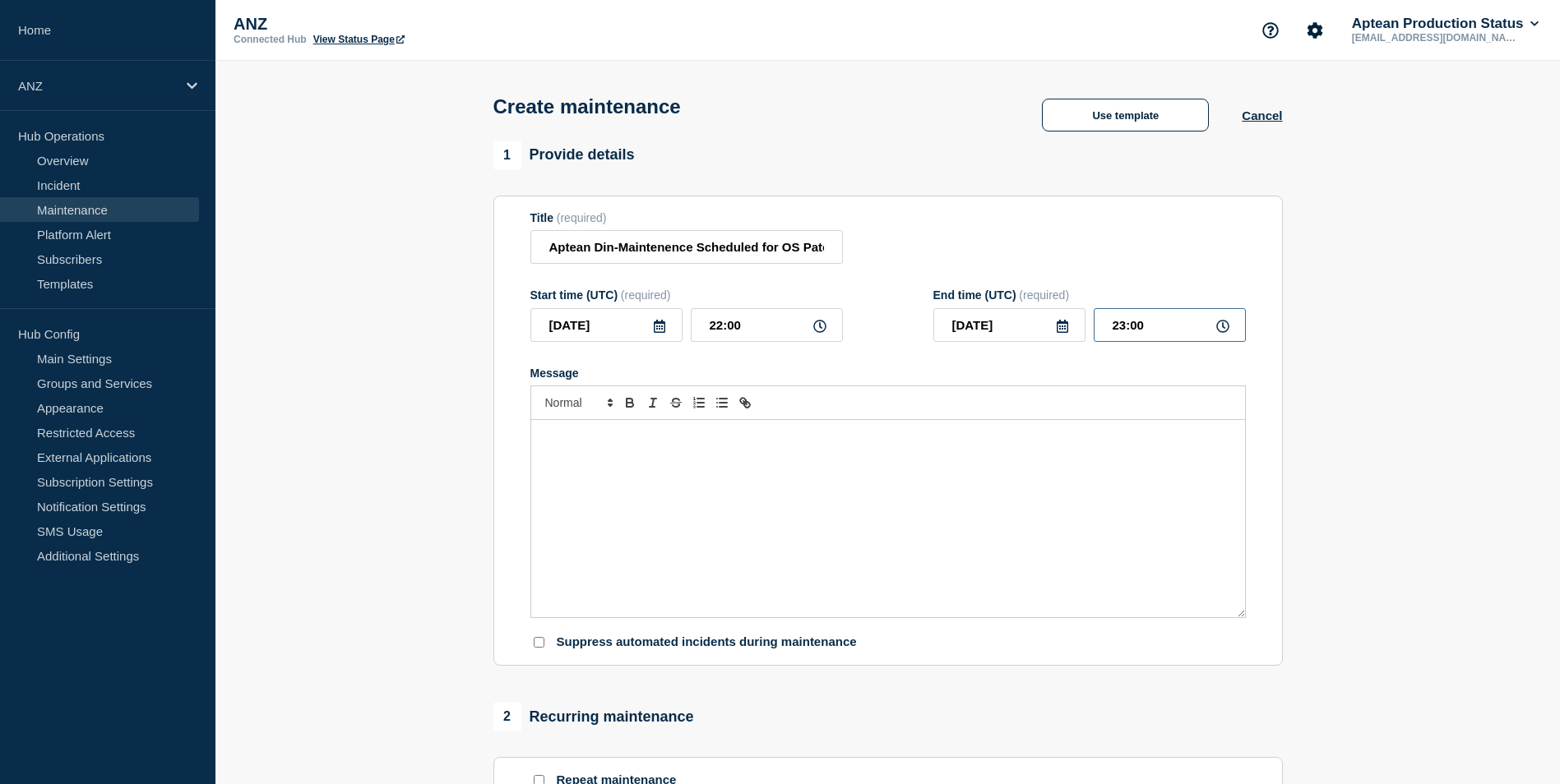
click at [1144, 326] on input "23:00" at bounding box center [1169, 325] width 152 height 34
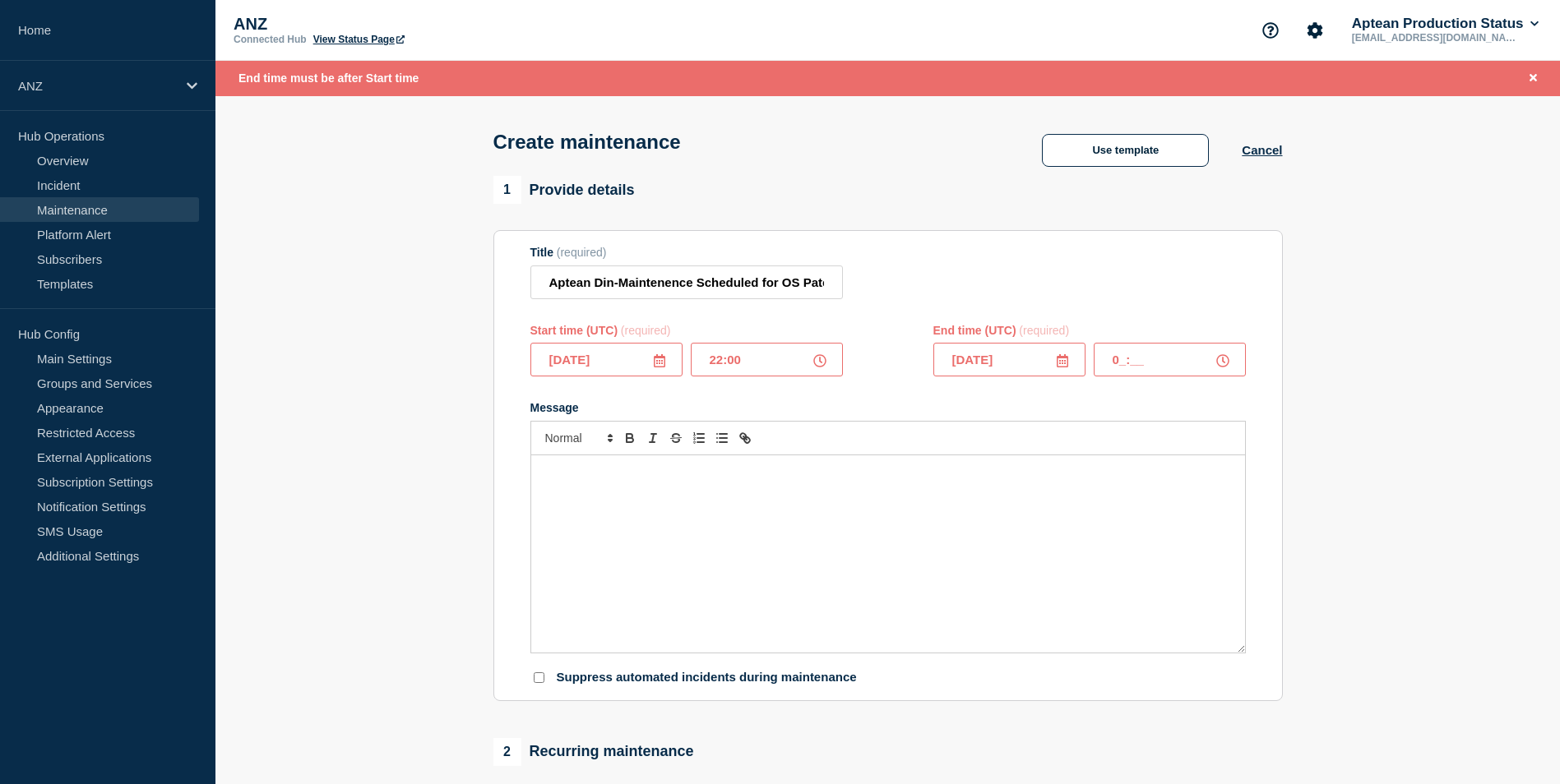
type input "__:__"
click at [842, 393] on form "Title (required) Aptean Din-Maintenence Scheduled for OS Patching-[DATE] Start …" at bounding box center [888, 465] width 715 height 439
click at [1061, 359] on icon at bounding box center [1062, 361] width 13 height 13
click at [985, 539] on div "18" at bounding box center [980, 541] width 23 height 23
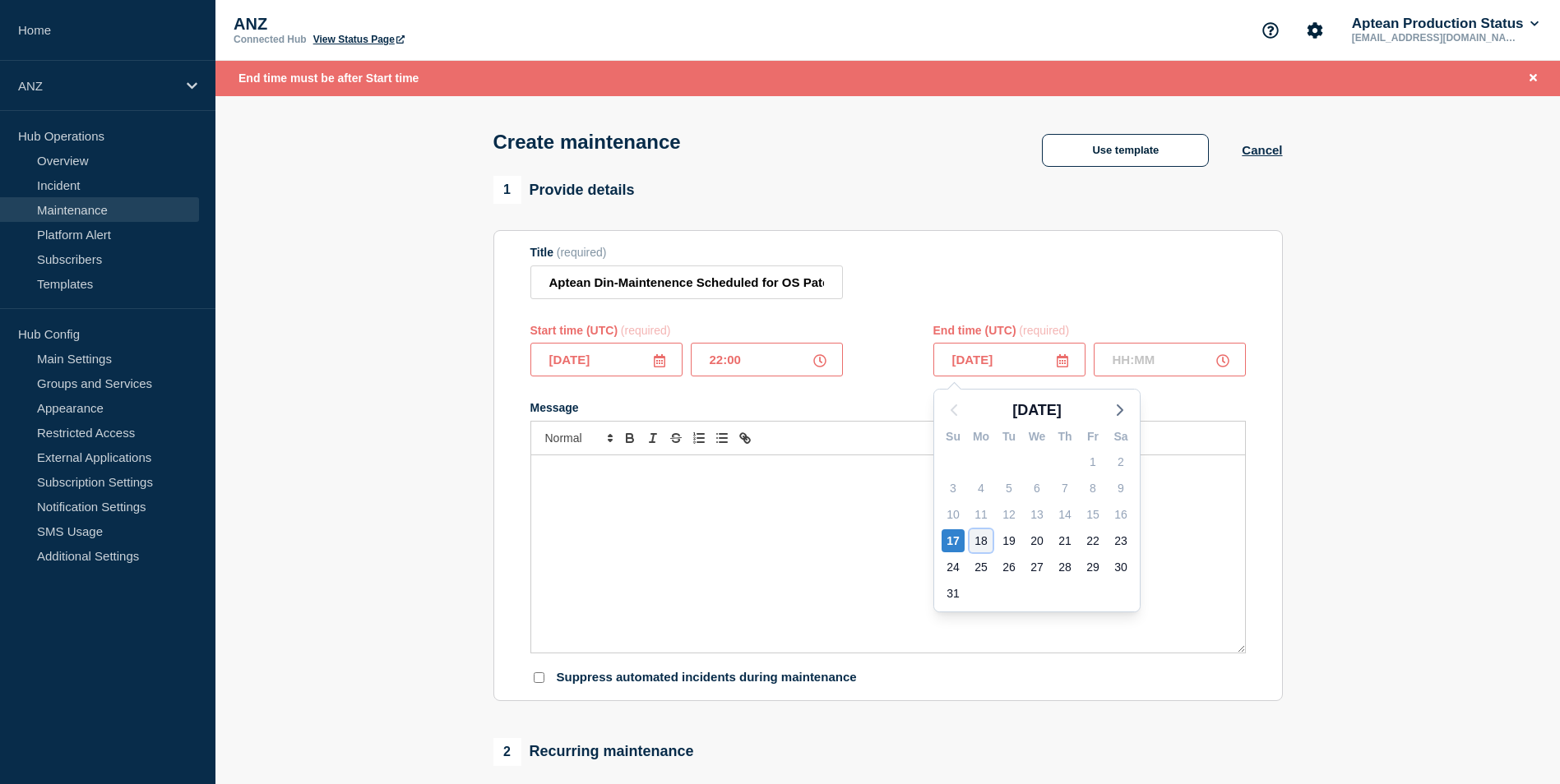
type input "[DATE]"
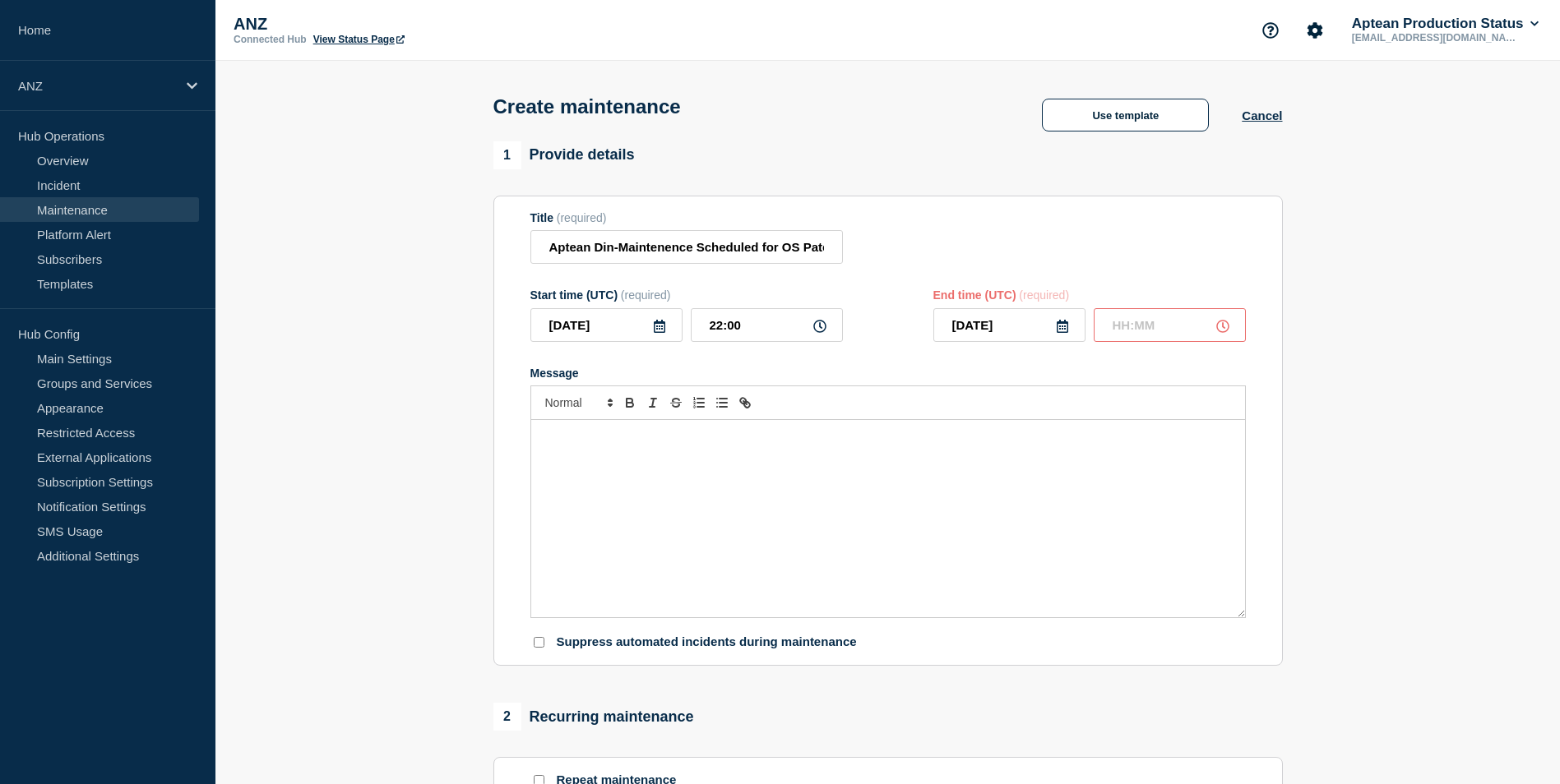
click at [1119, 335] on input "text" at bounding box center [1169, 325] width 152 height 34
type input "04:00"
click at [649, 533] on div "Message" at bounding box center [888, 519] width 714 height 197
click at [560, 451] on div "Message" at bounding box center [888, 519] width 714 height 197
click at [711, 486] on p "Aptean Tech Hub Team" at bounding box center [888, 484] width 689 height 15
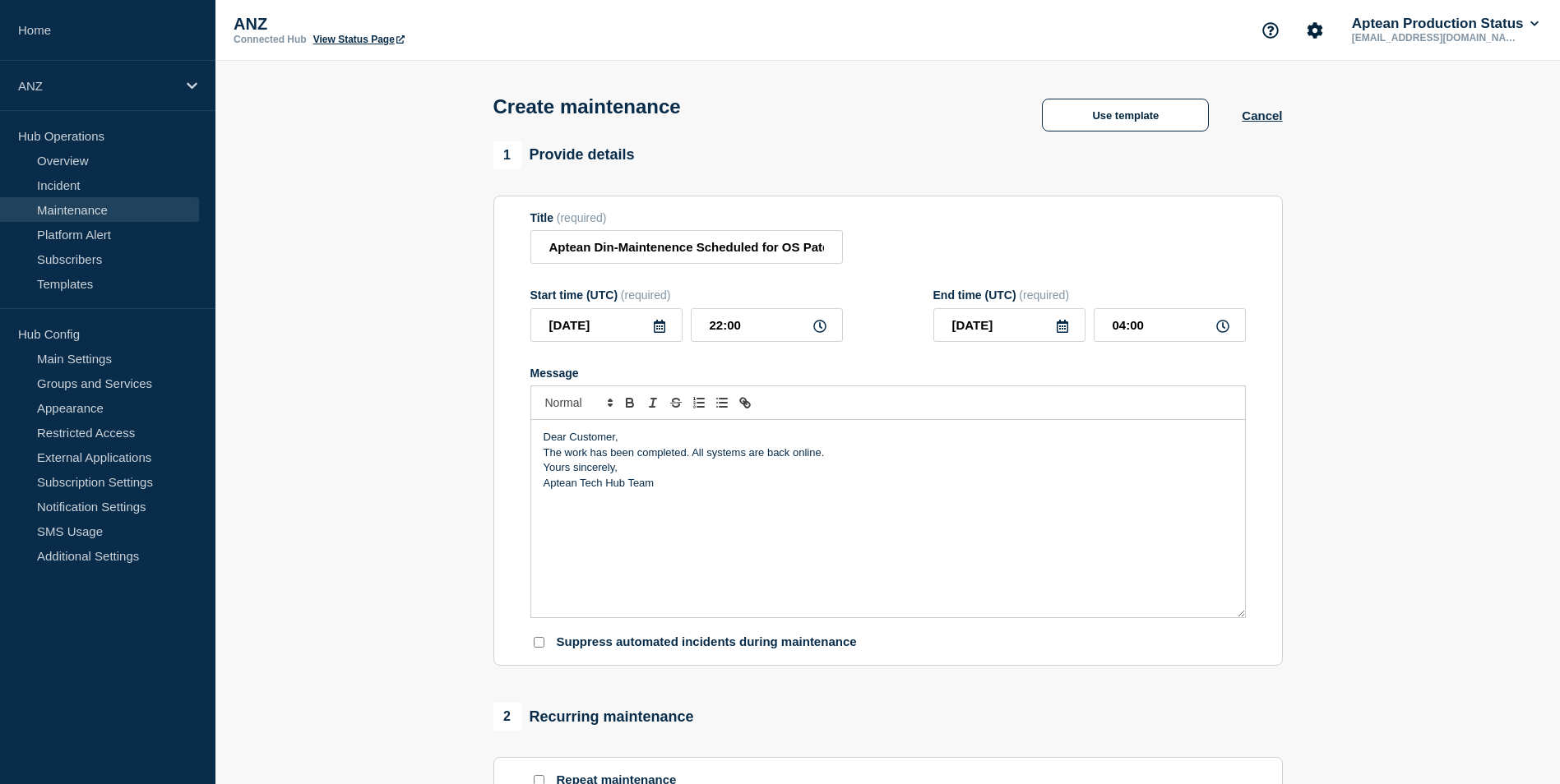
click at [623, 439] on p "Dear Customer," at bounding box center [888, 438] width 689 height 15
click at [539, 486] on div "Dear Customer, The work has been completed. All systems are back online. Yours …" at bounding box center [888, 519] width 714 height 197
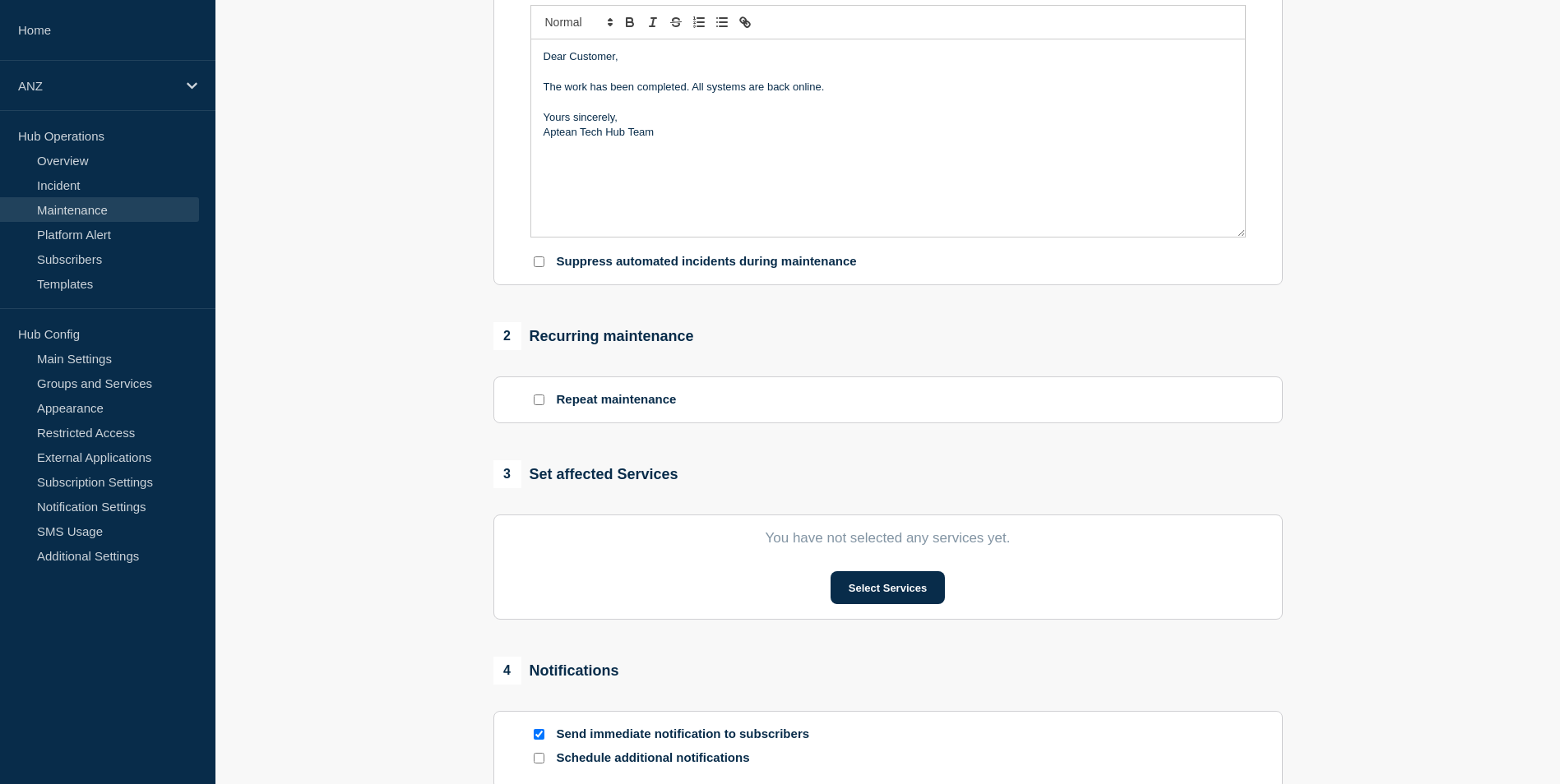
scroll to position [405, 0]
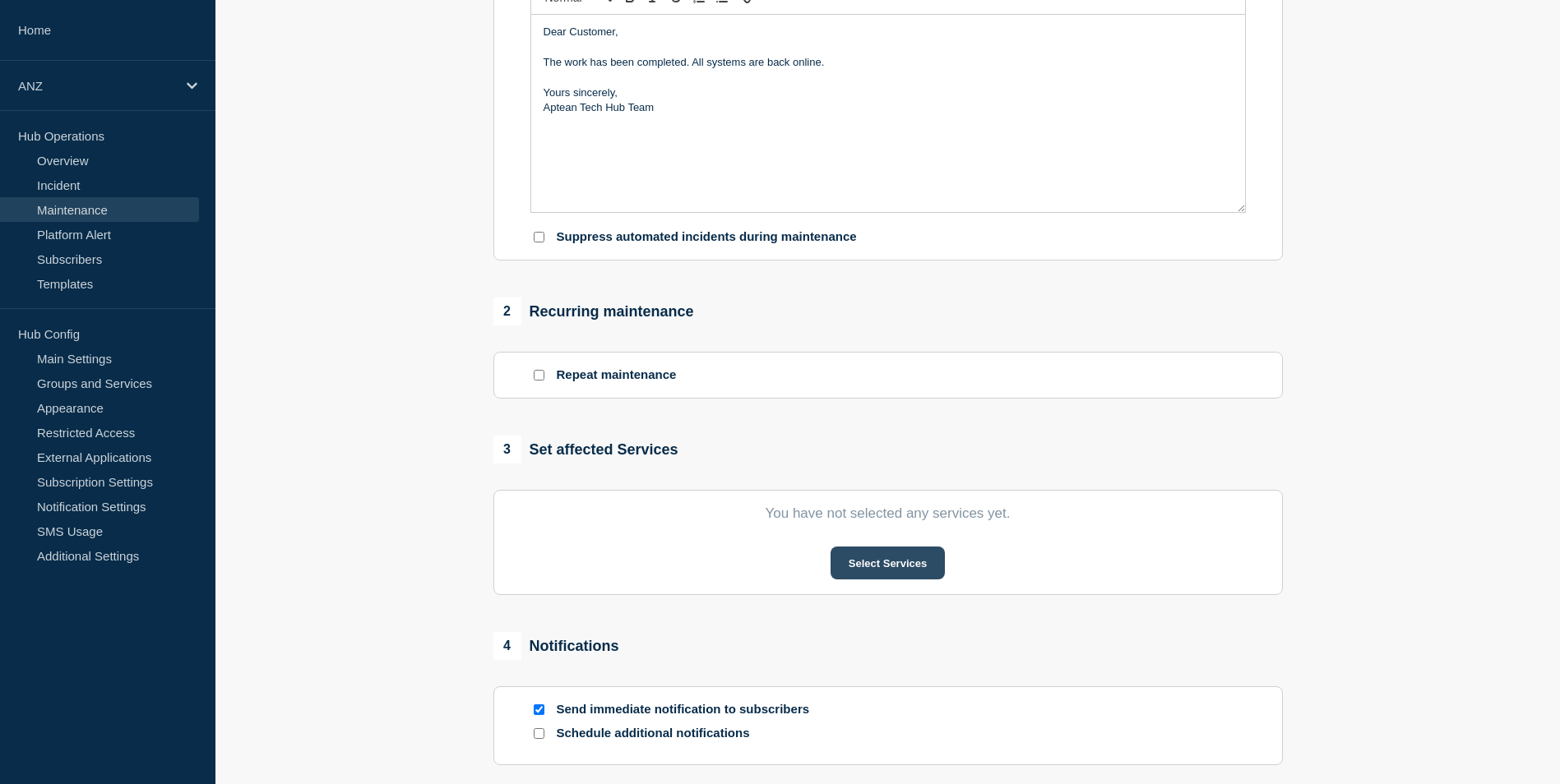
click at [883, 561] on button "Select Services" at bounding box center [887, 563] width 114 height 33
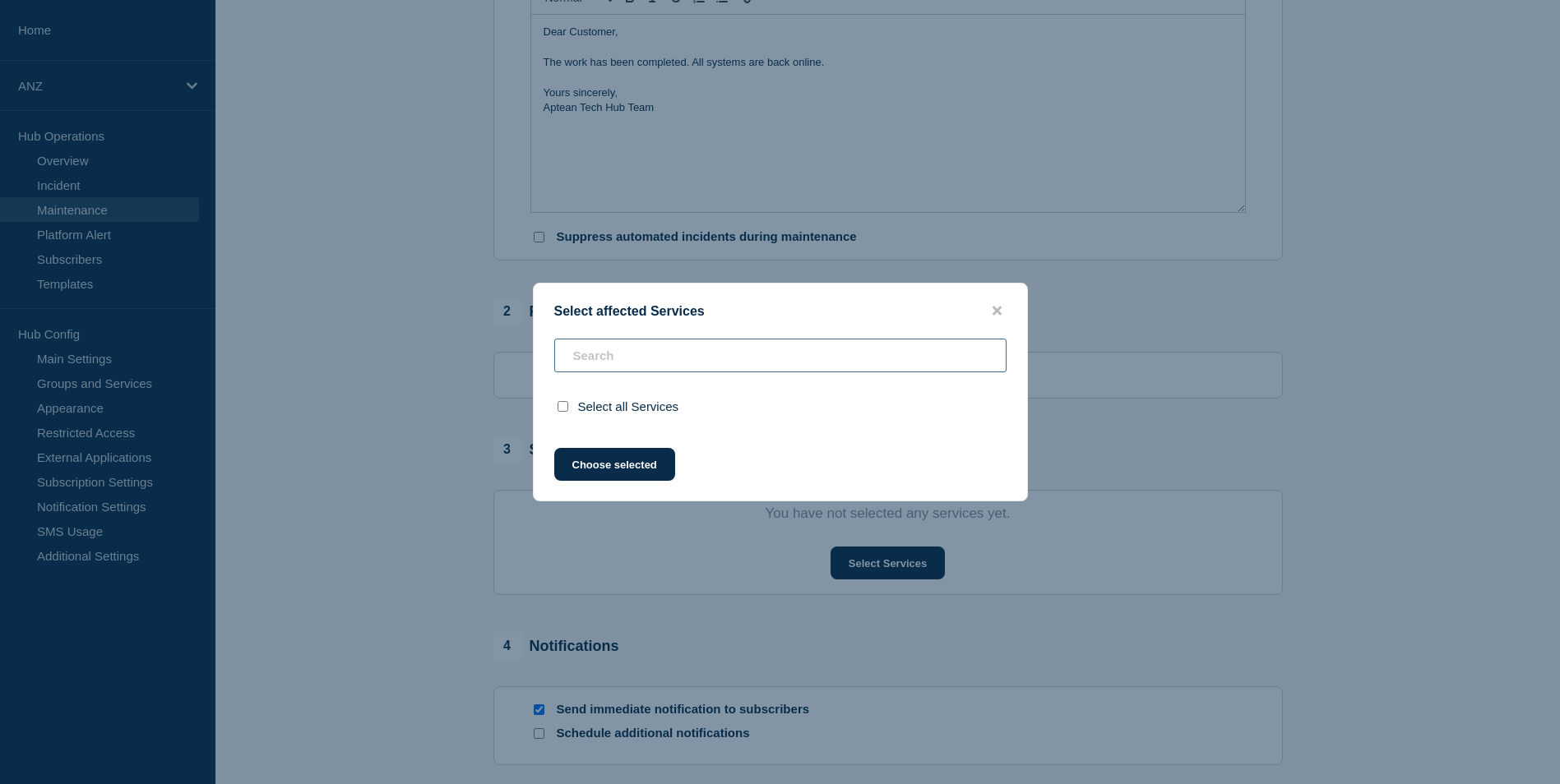
click at [677, 359] on input "text" at bounding box center [780, 356] width 452 height 34
type input "D"
checkbox input "true"
type input "Din"
click at [562, 407] on input "select all checkbox" at bounding box center [563, 407] width 11 height 11
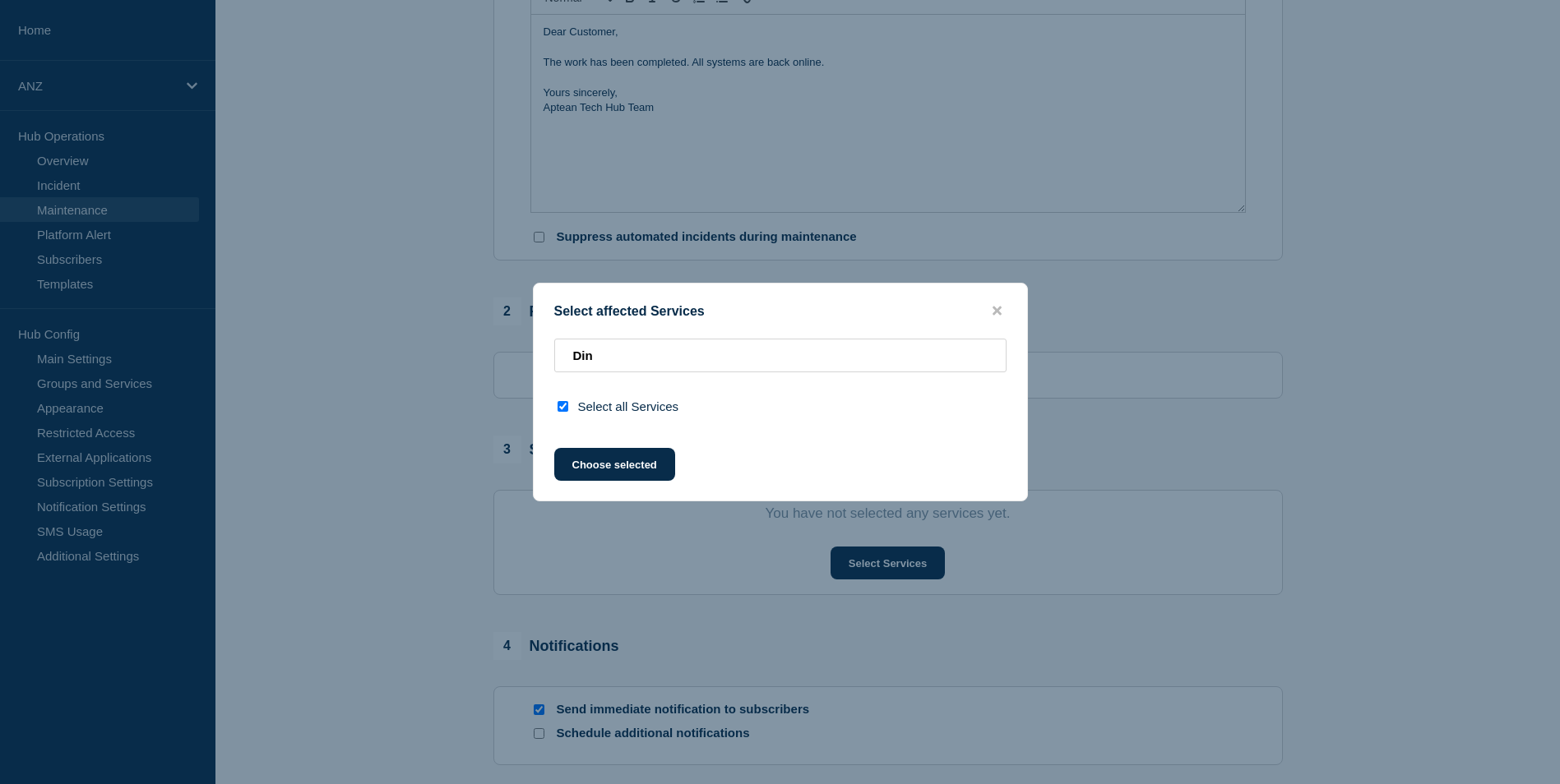
checkbox input "false"
click at [639, 352] on input "Din" at bounding box center [780, 356] width 452 height 34
type input "Di"
checkbox input "true"
type input "D"
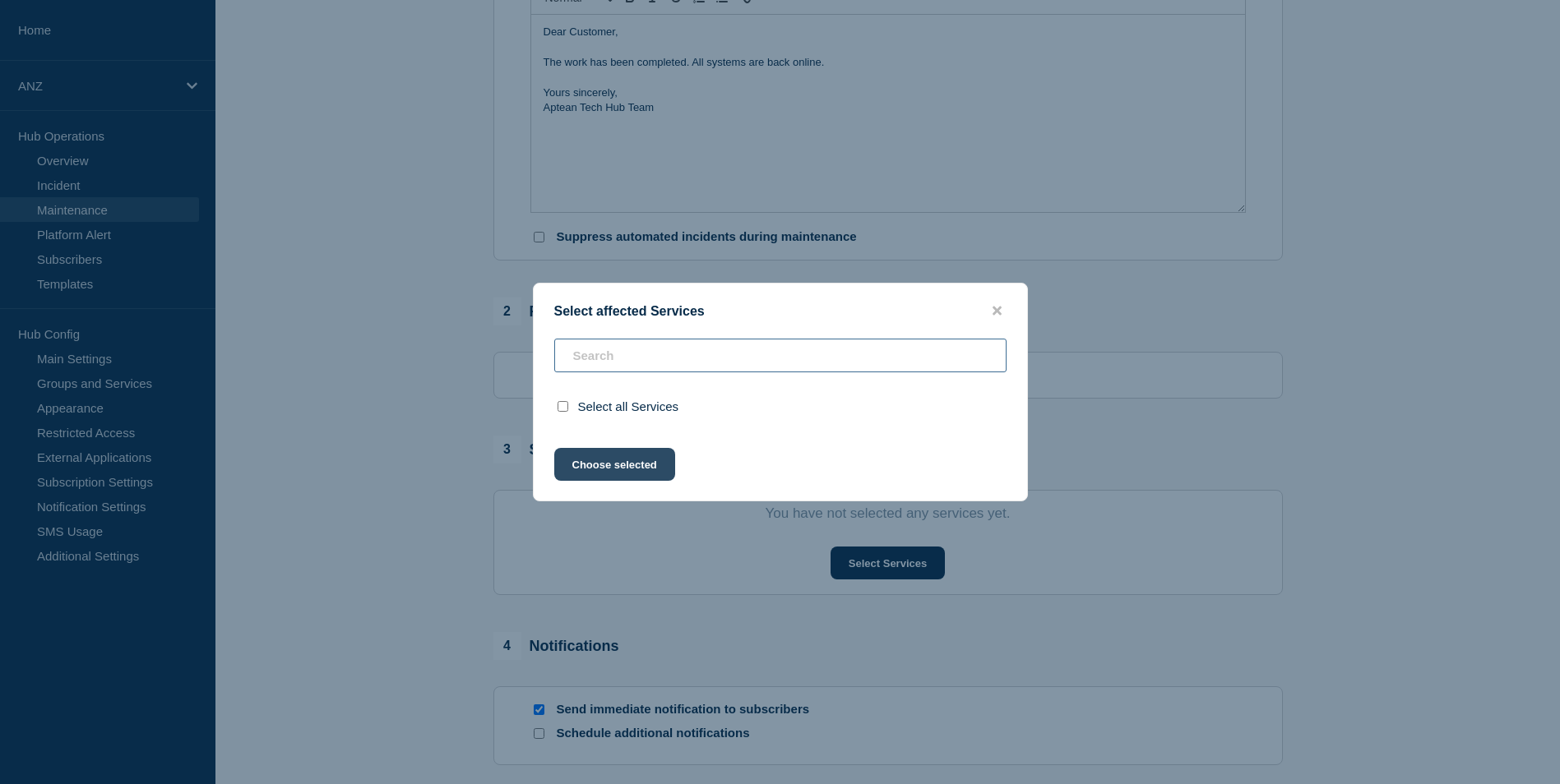
checkbox input "false"
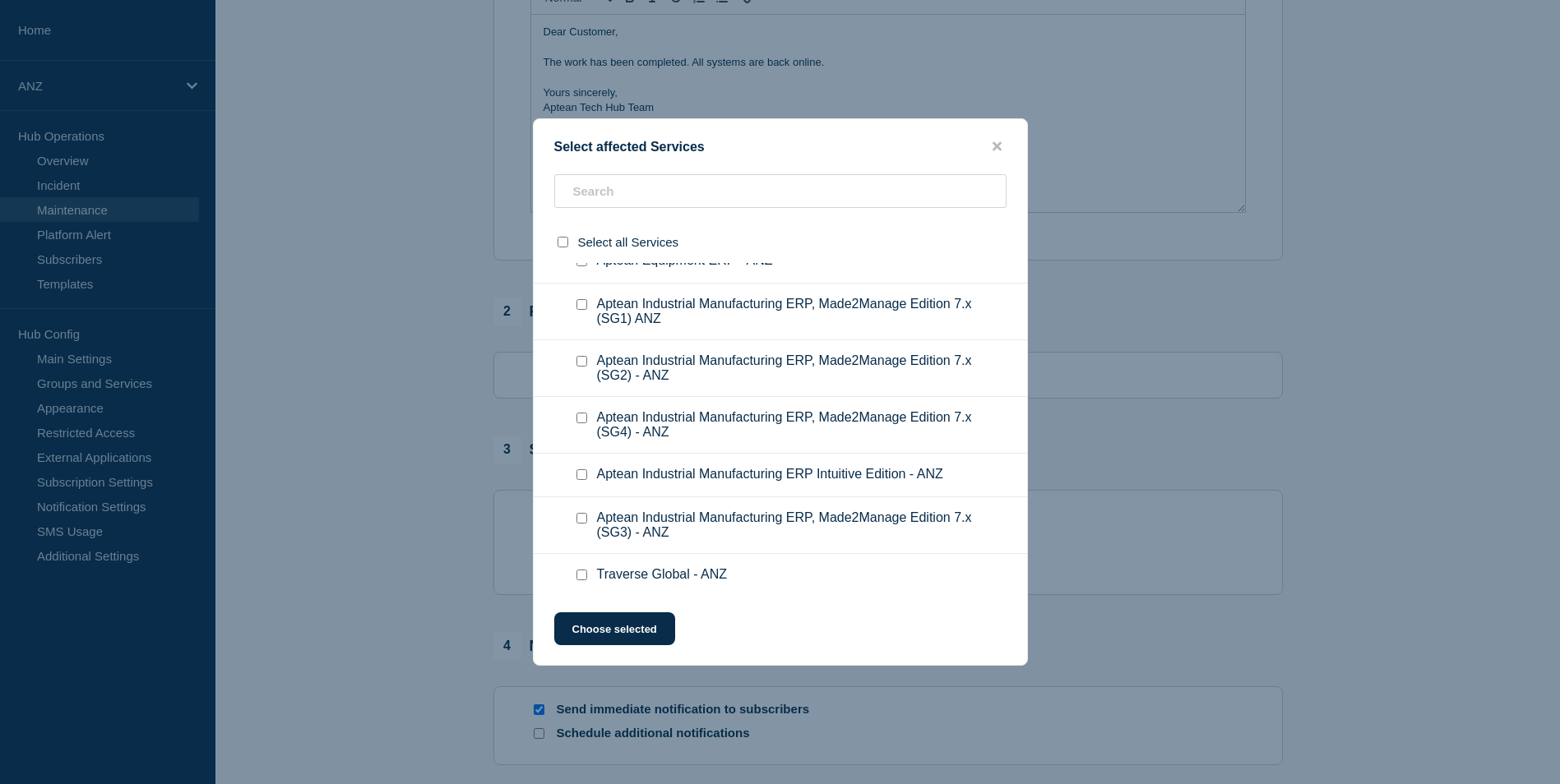
scroll to position [576, 0]
click at [685, 197] on input "text" at bounding box center [780, 191] width 452 height 34
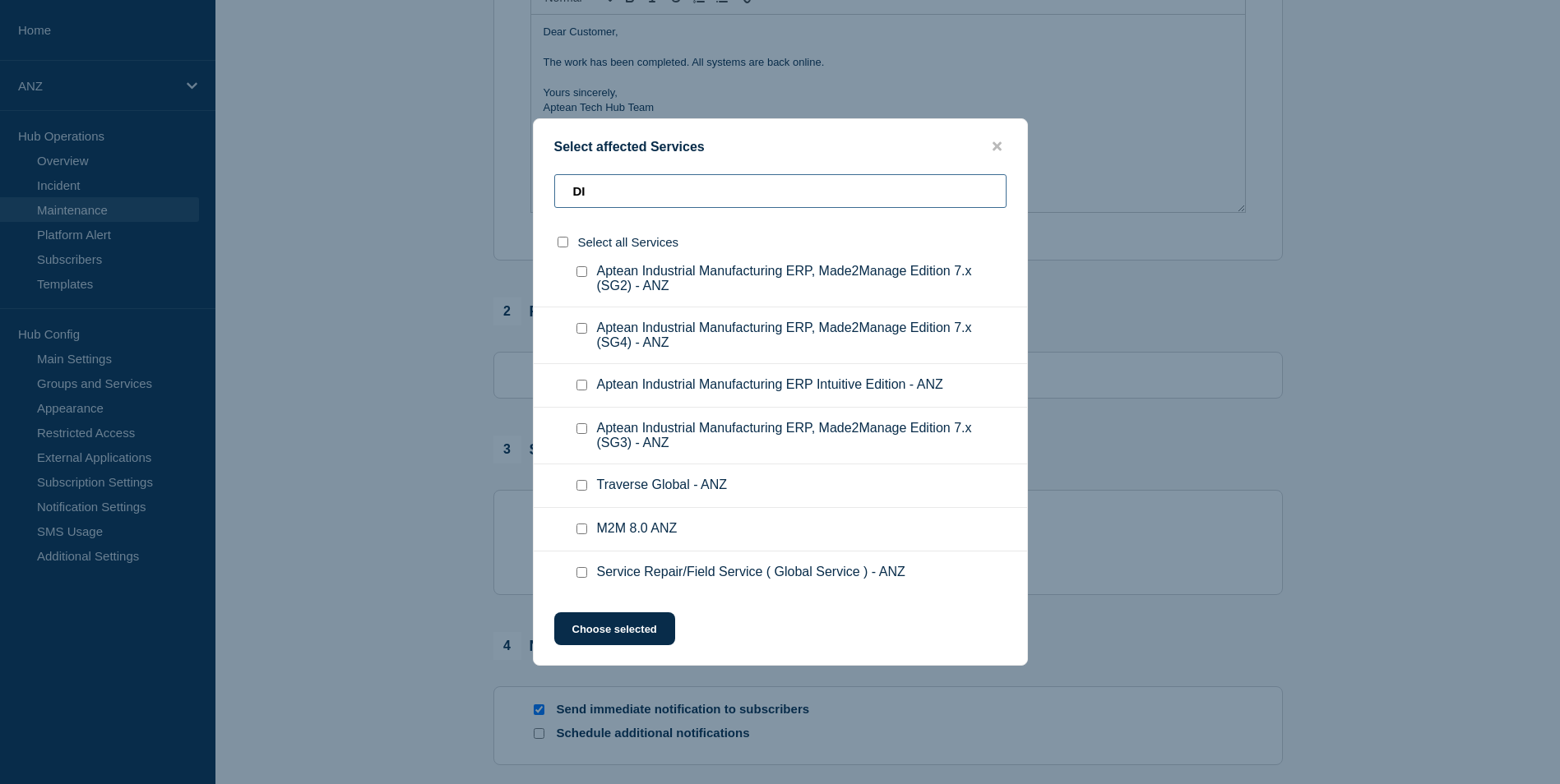
scroll to position [402, 0]
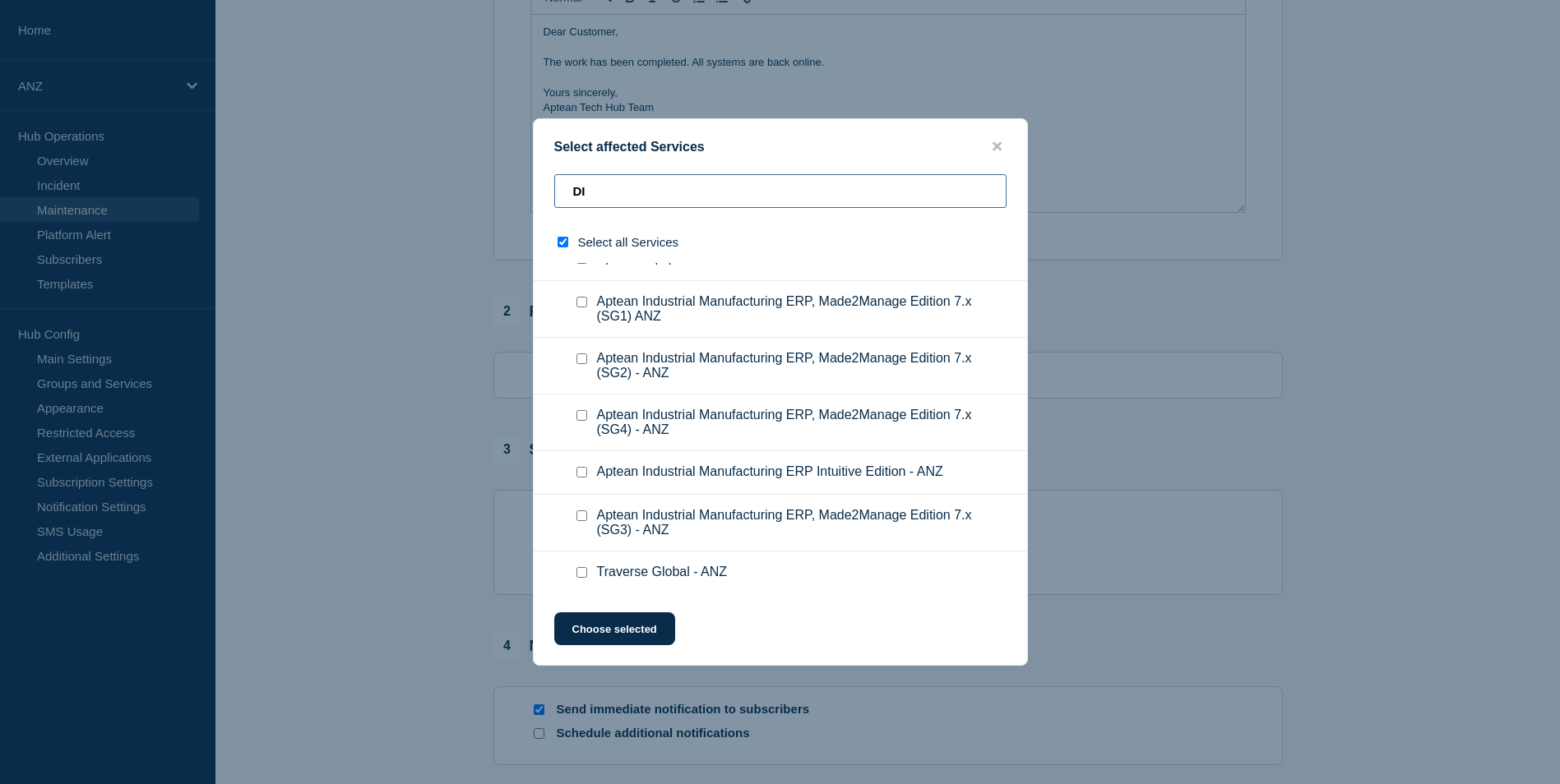
type input "DIN"
checkbox input "true"
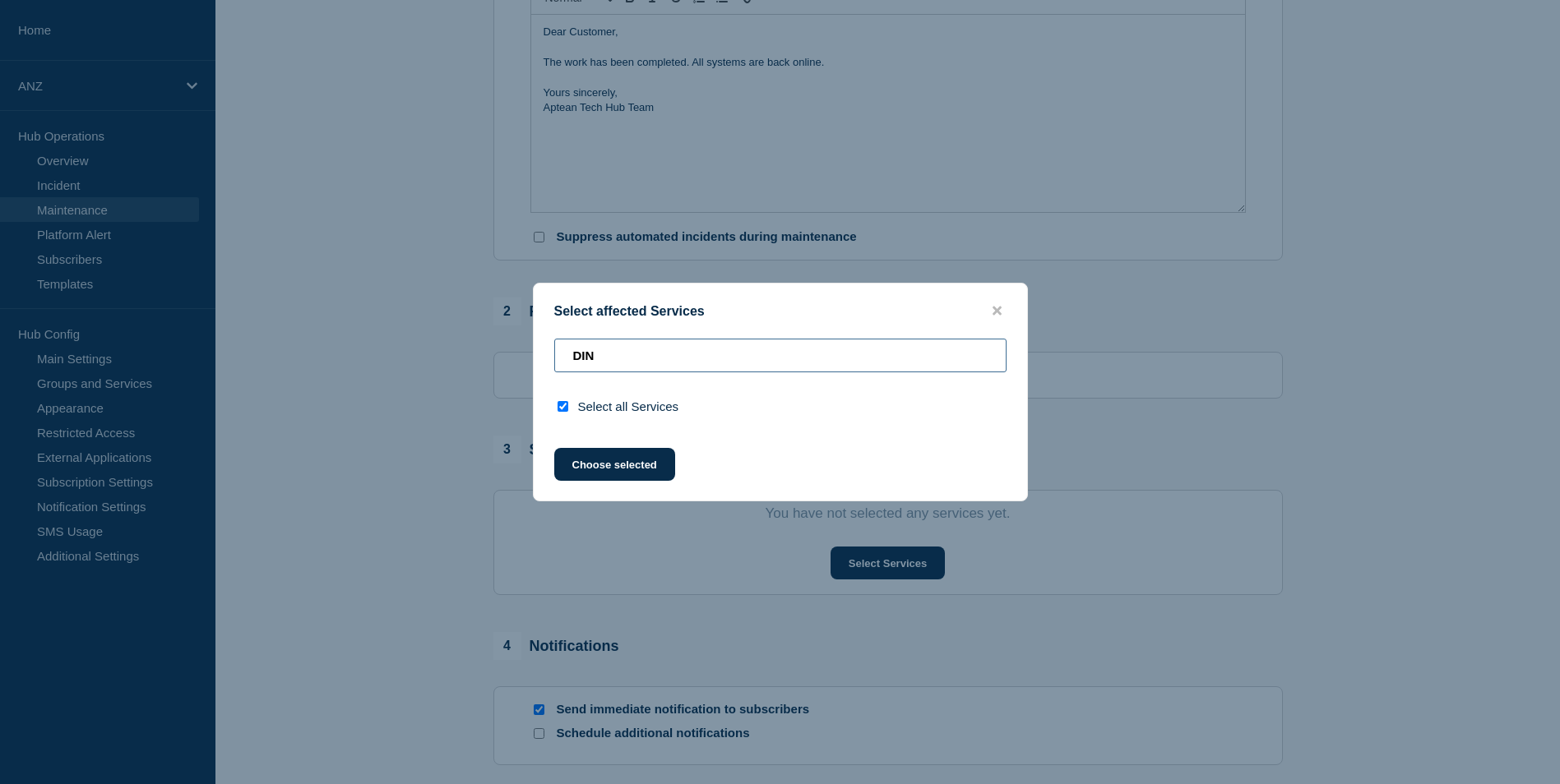
type input "DIN"
click at [559, 409] on input "select all checkbox" at bounding box center [563, 407] width 11 height 11
checkbox input "false"
click at [579, 461] on button "Choose selected" at bounding box center [615, 464] width 121 height 33
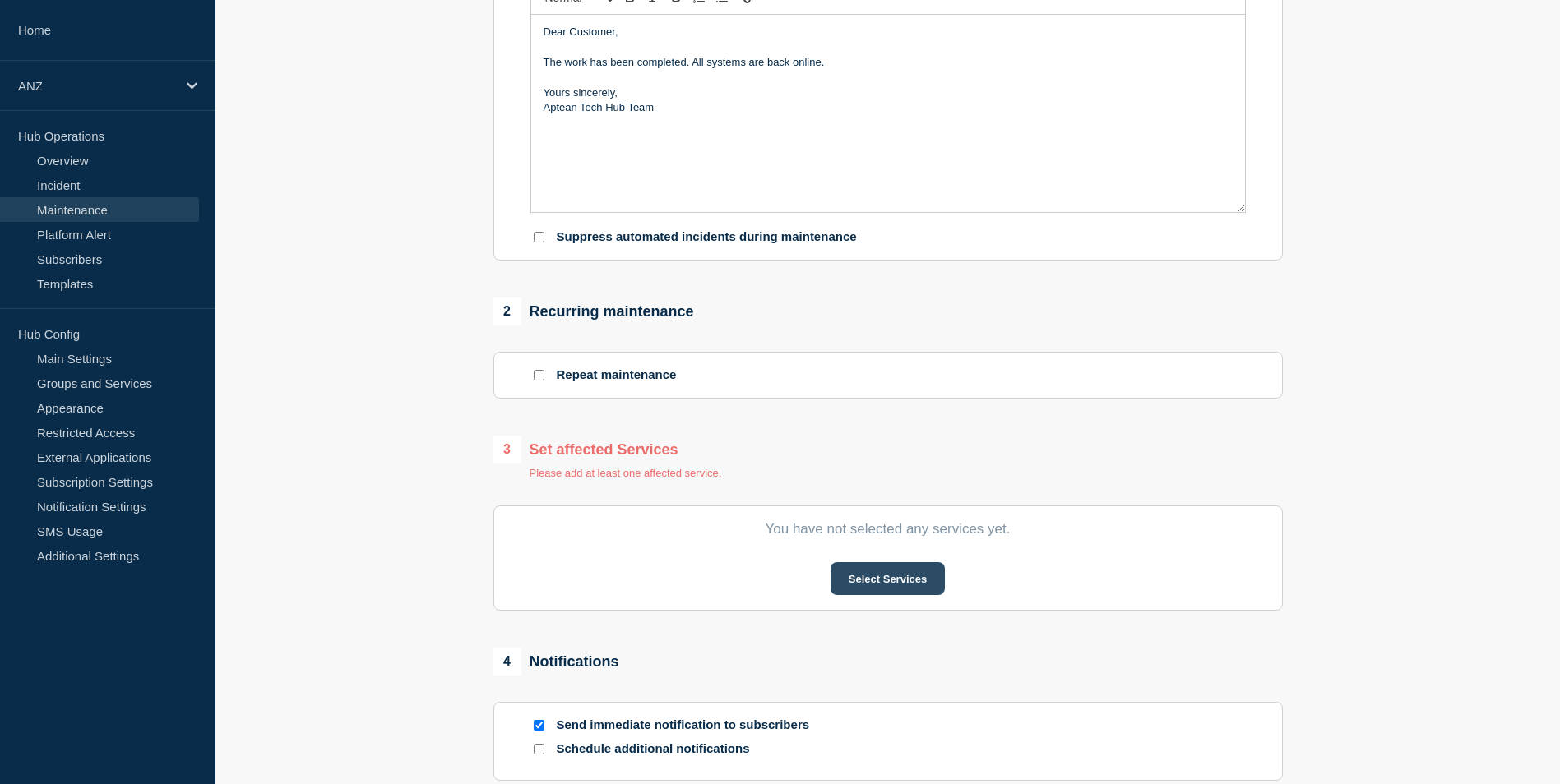
click at [878, 586] on button "Select Services" at bounding box center [887, 579] width 114 height 33
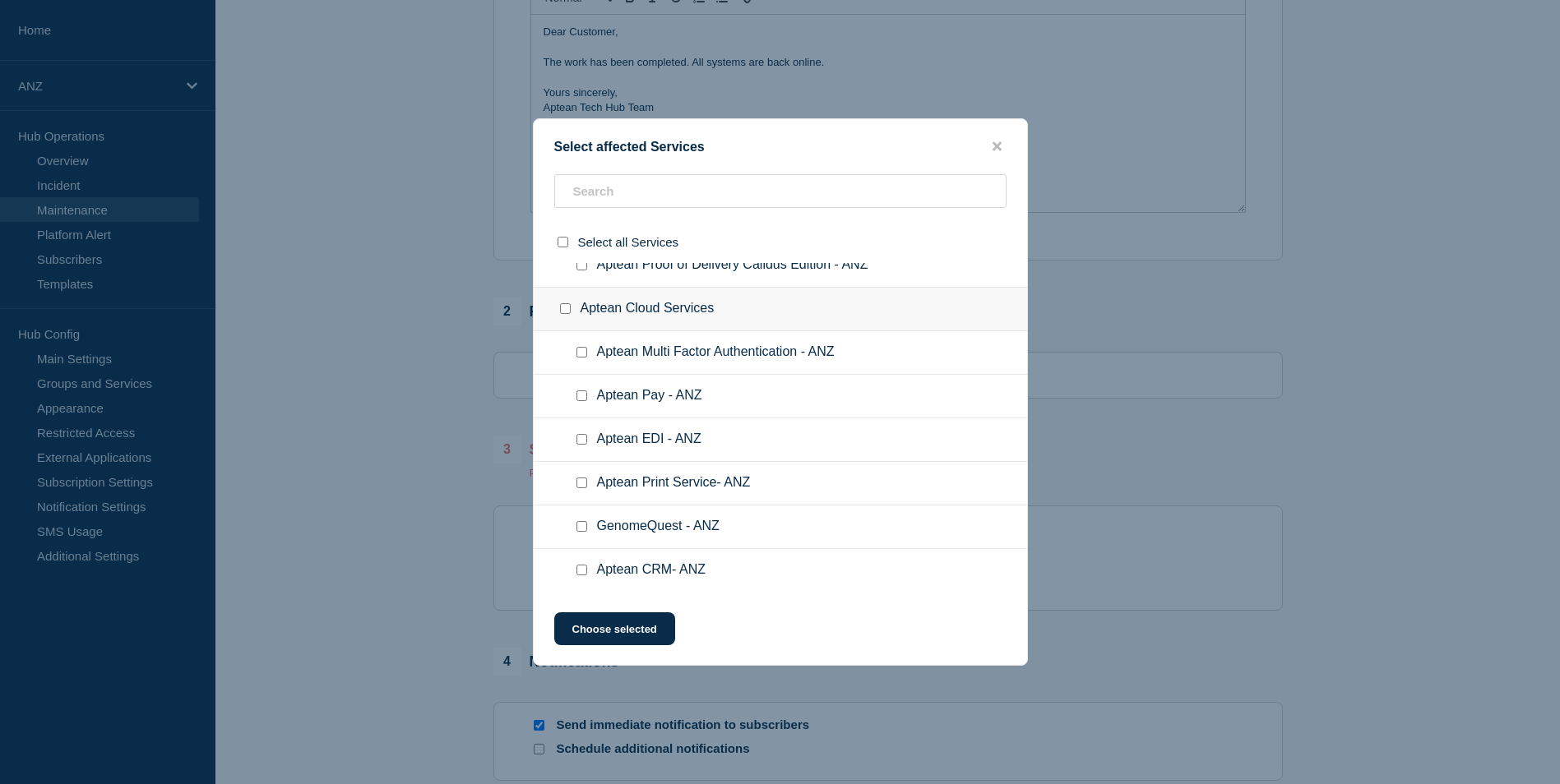
scroll to position [1668, 0]
click at [645, 196] on input "text" at bounding box center [780, 191] width 452 height 34
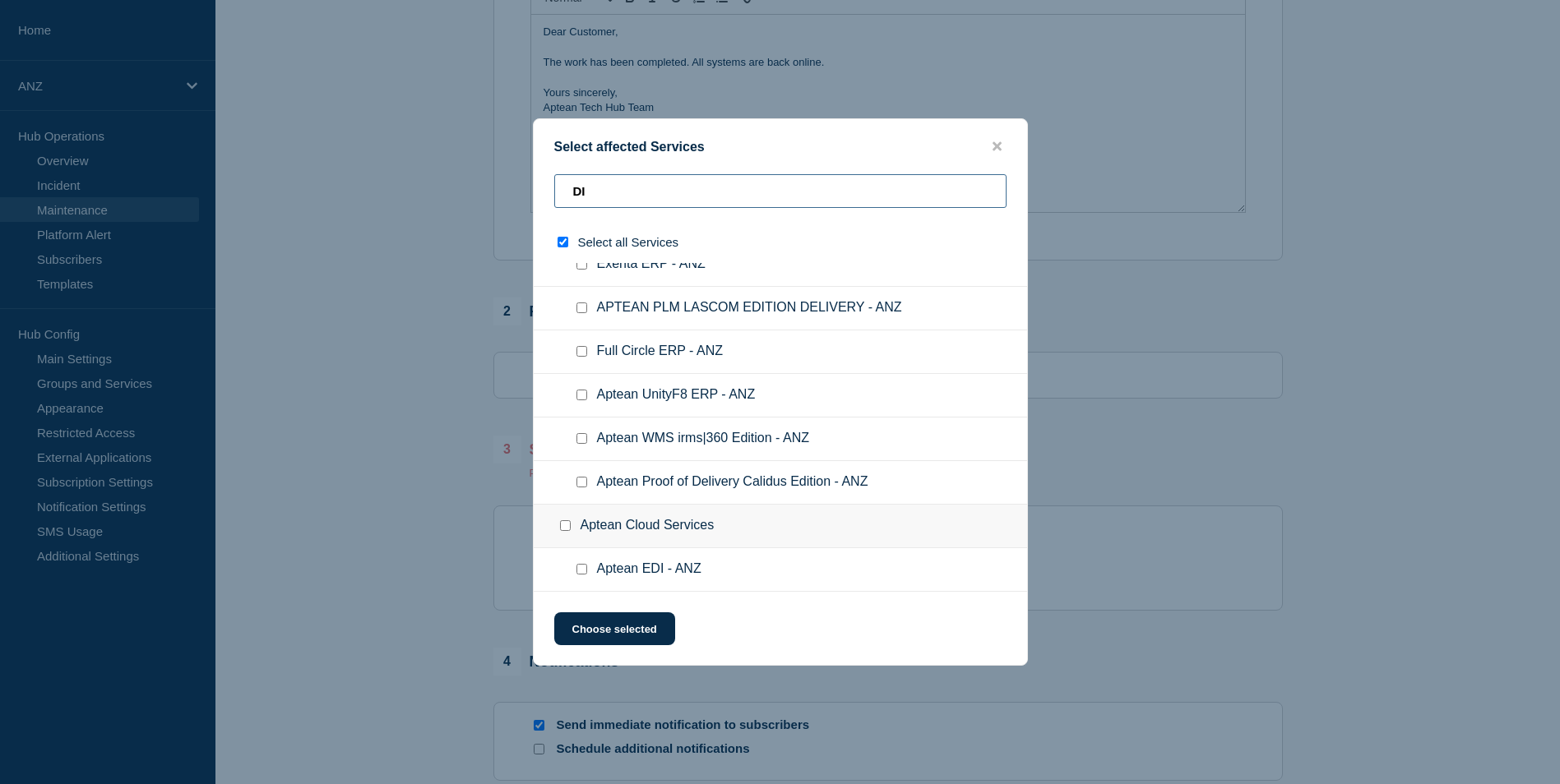
type input "DIN"
checkbox input "true"
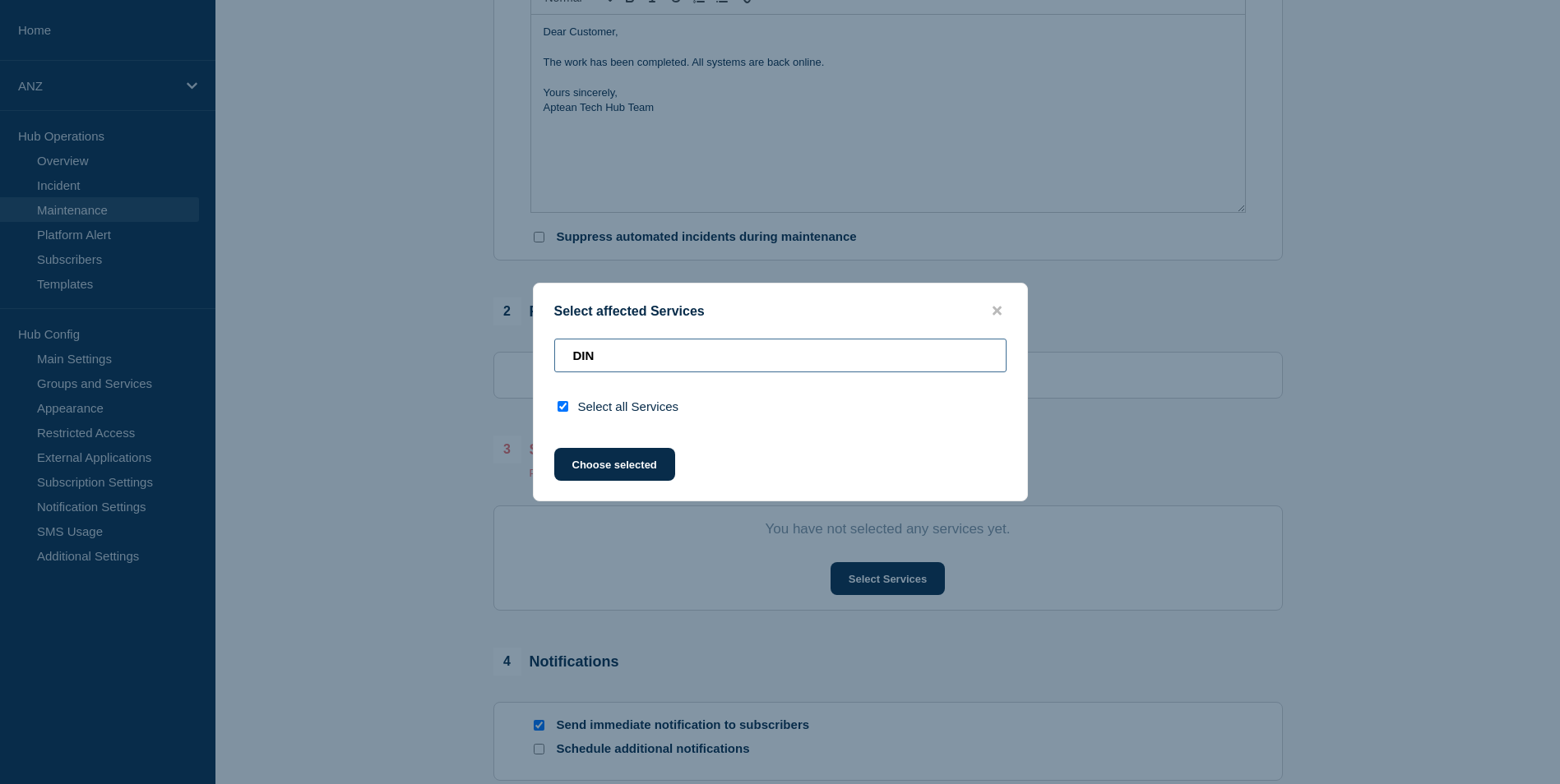
click at [620, 348] on input "DIN" at bounding box center [780, 356] width 452 height 34
type input "DI"
checkbox input "false"
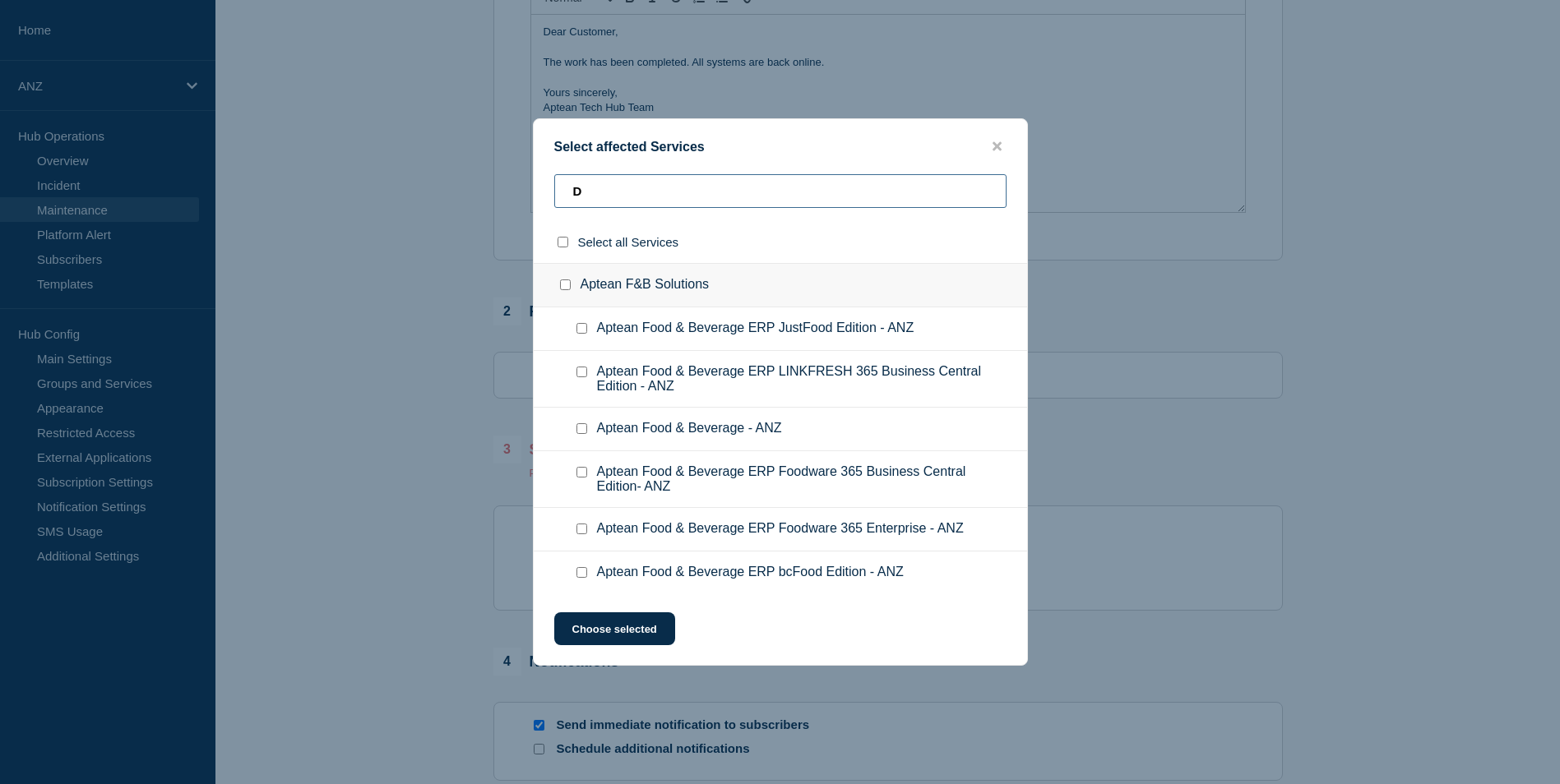
type input "D"
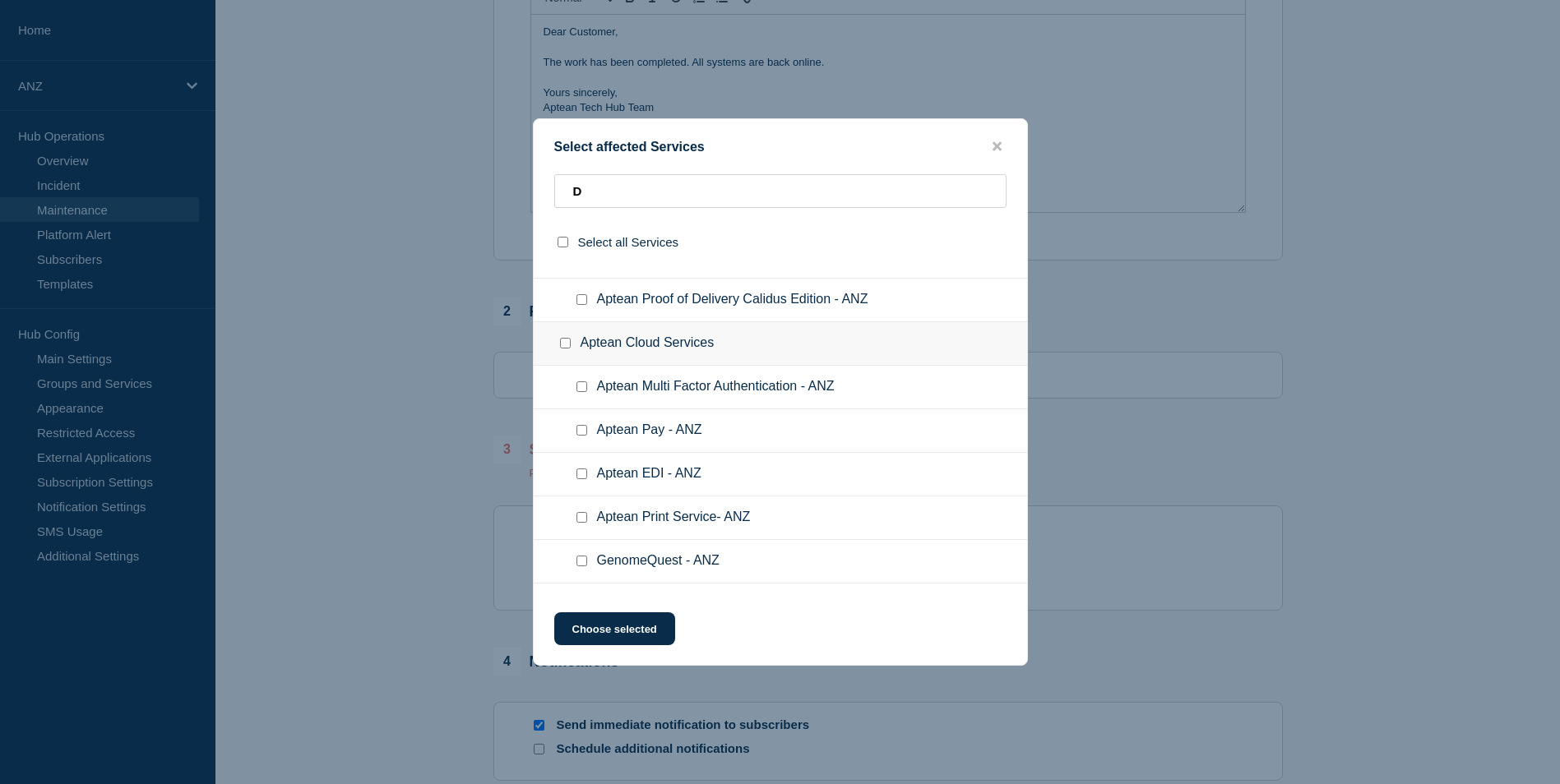
scroll to position [1581, 0]
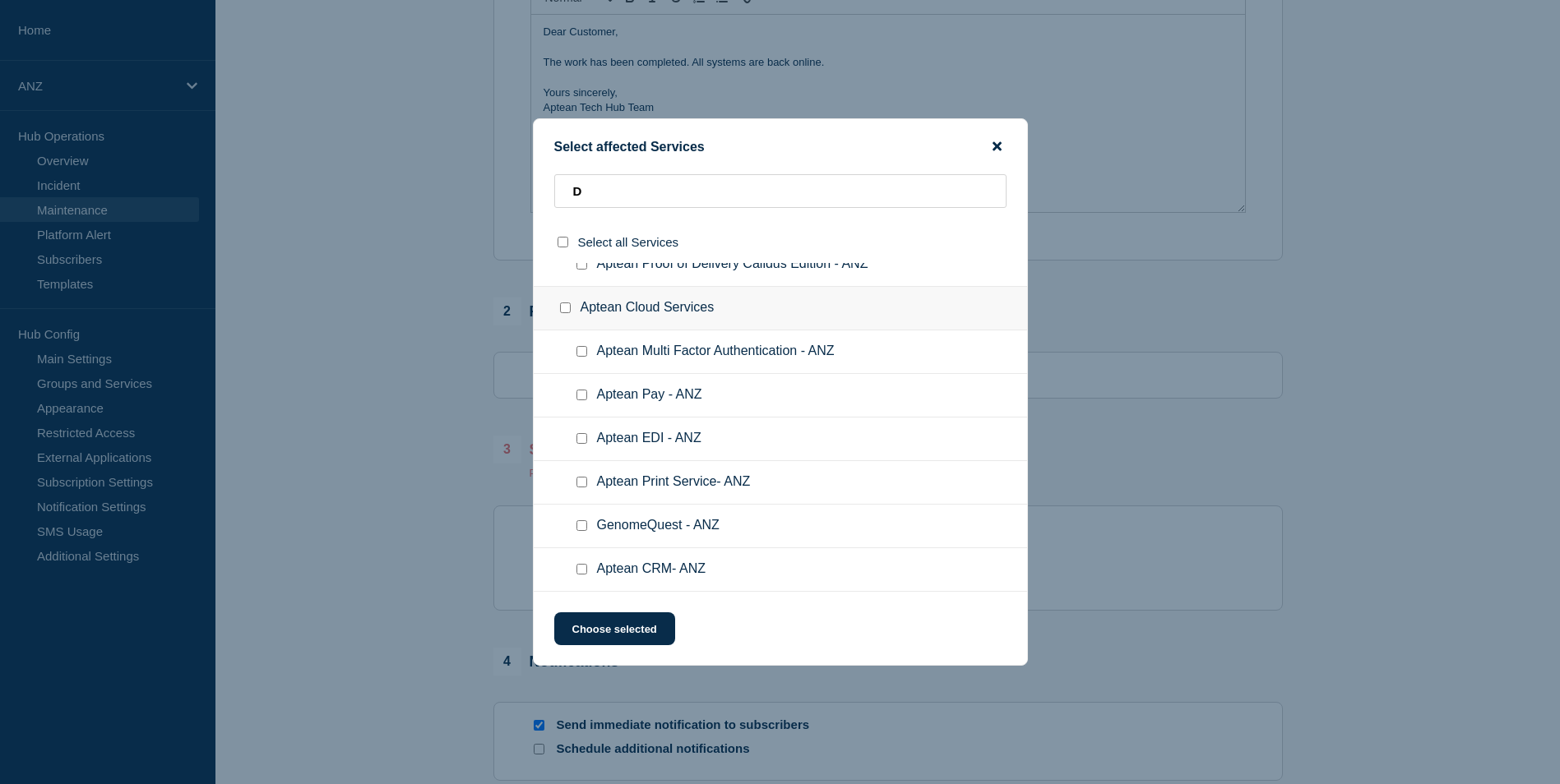
click at [997, 141] on icon "close button" at bounding box center [997, 146] width 9 height 13
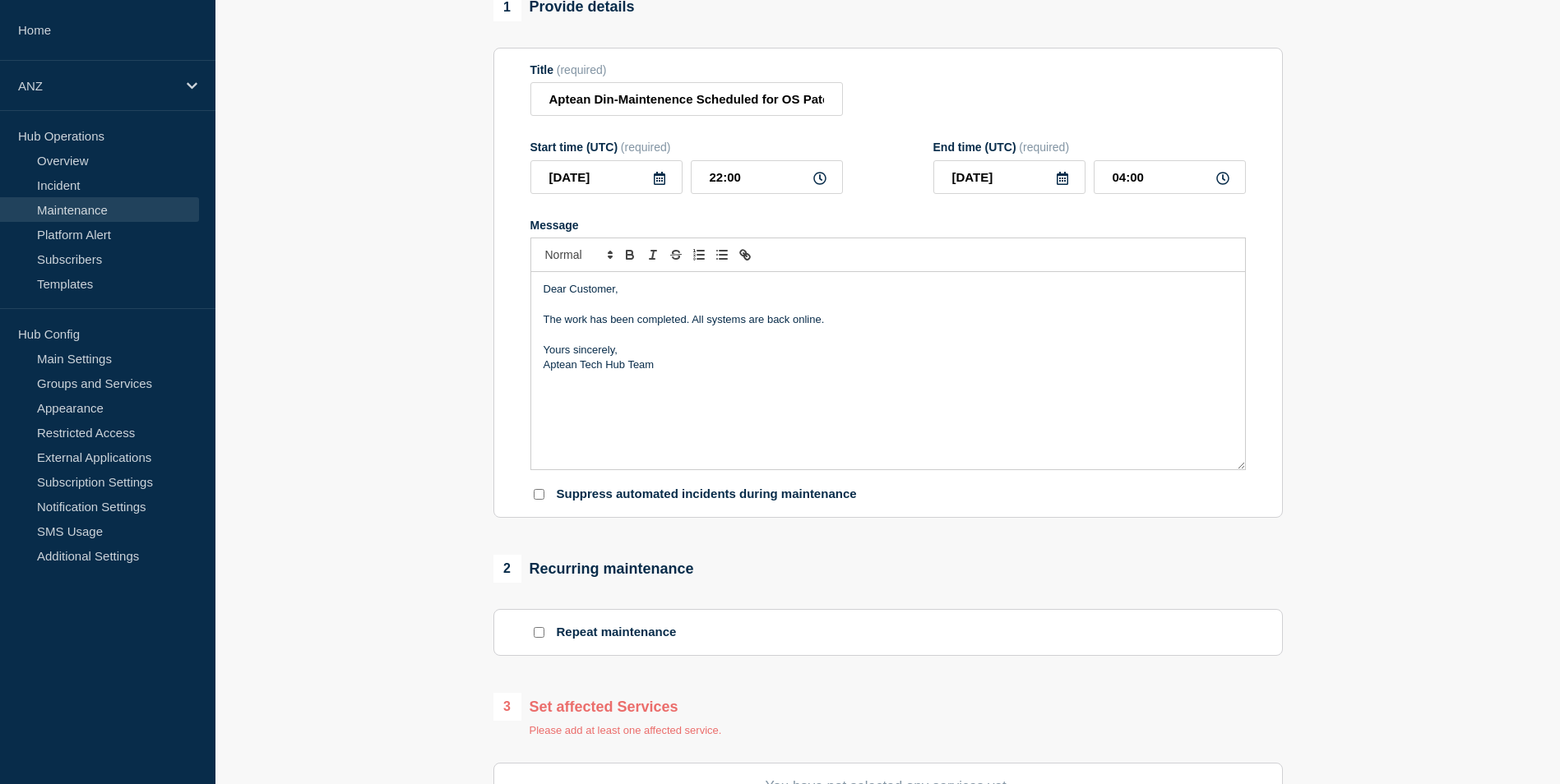
scroll to position [142, 0]
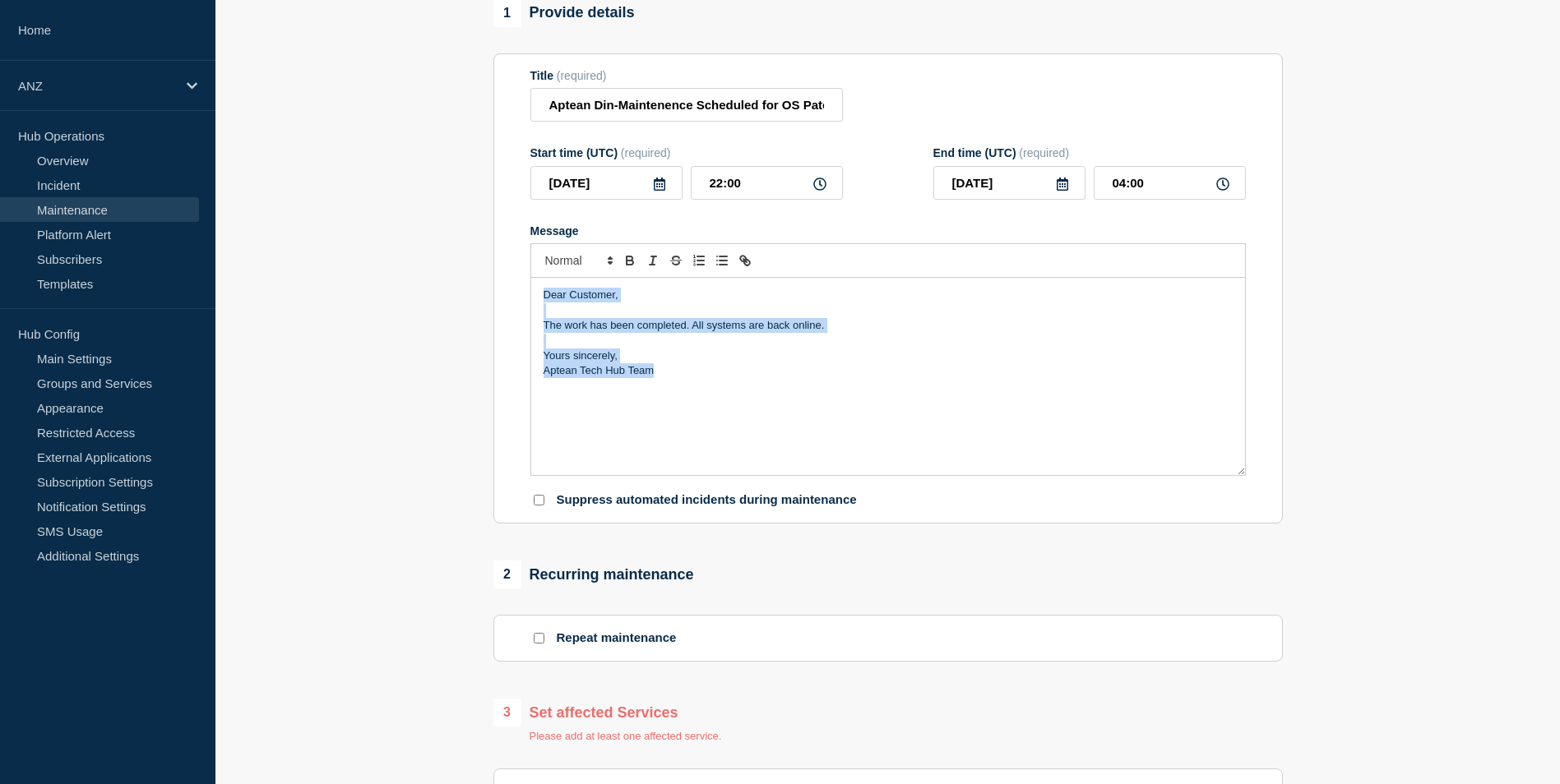
drag, startPoint x: 662, startPoint y: 379, endPoint x: 535, endPoint y: 302, distance: 148.5
click at [535, 302] on div "Dear Customer, The work has been completed. All systems are back online. Yours …" at bounding box center [888, 377] width 714 height 197
copy div "Dear Customer, The work has been completed. All systems are back online. Yours …"
click at [541, 109] on input "Aptean Din-Maintenence Scheduled for OS Patching-[DATE]" at bounding box center [686, 104] width 312 height 34
click at [1241, 143] on form "Title (required) Aptean Din-Maintenence Scheduled for OS Patching-[DATE] Start …" at bounding box center [888, 288] width 715 height 439
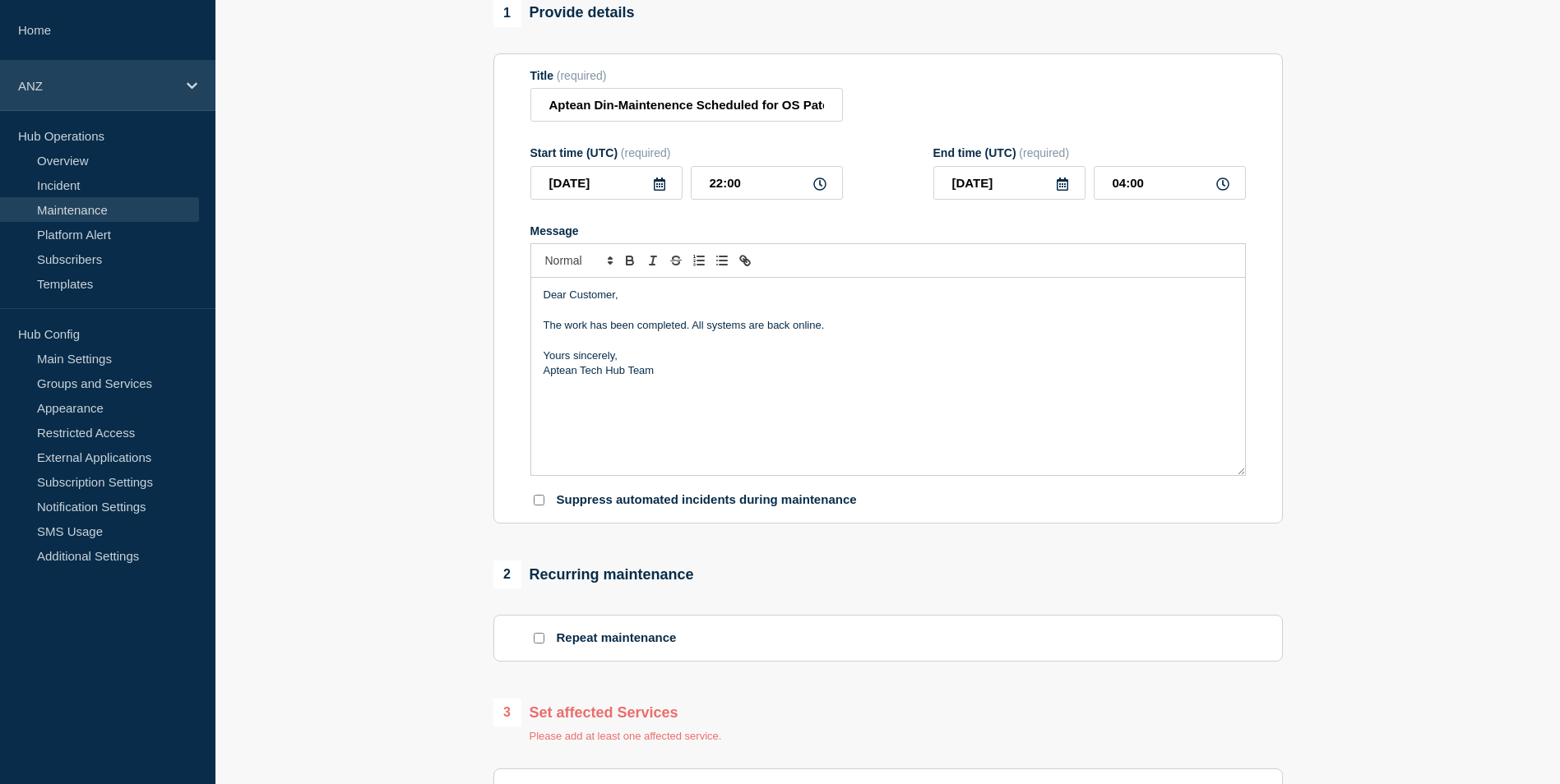
click at [184, 92] on div "ANZ" at bounding box center [108, 86] width 216 height 50
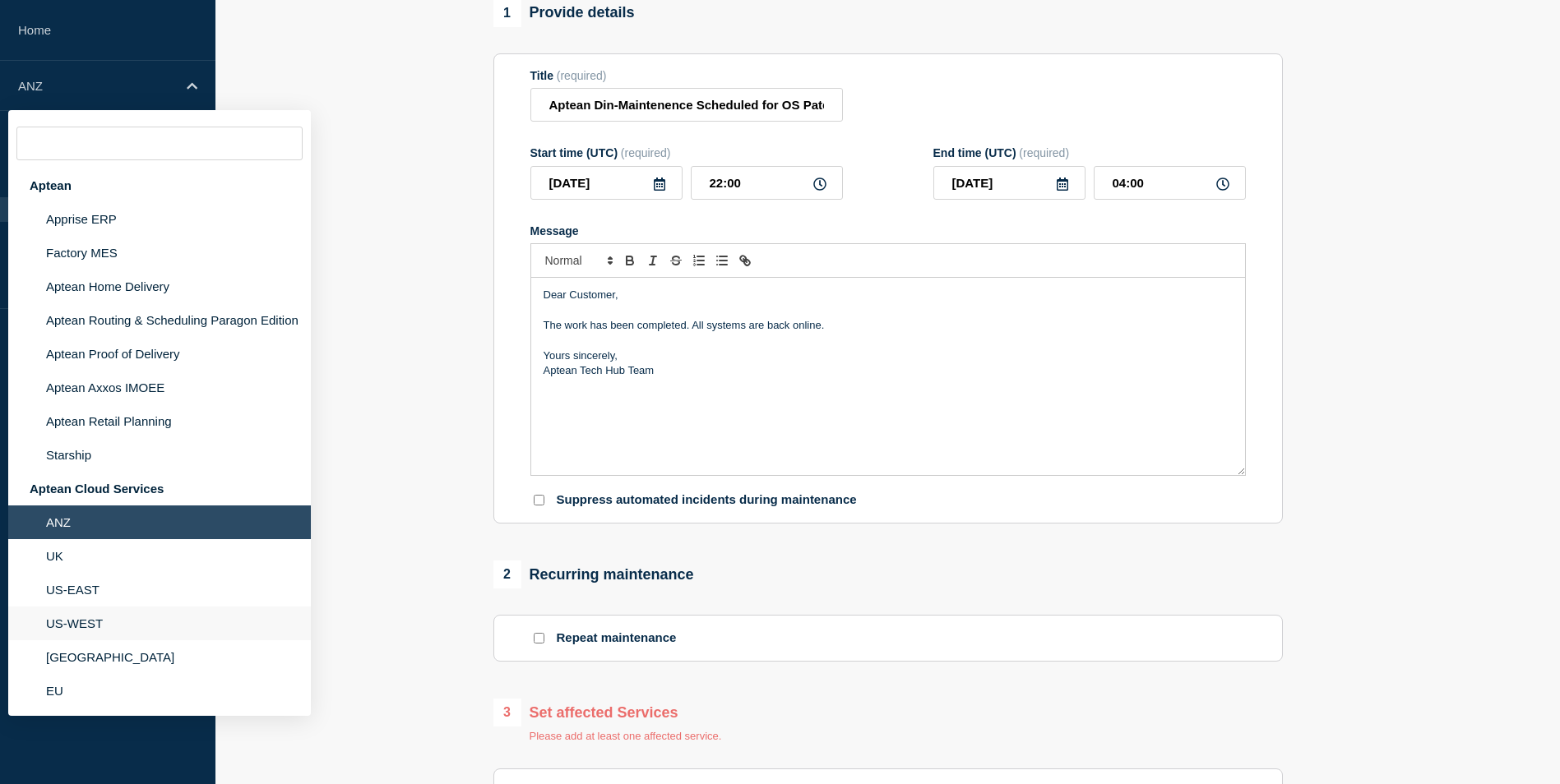
click at [91, 634] on li "US-WEST" at bounding box center [159, 624] width 302 height 34
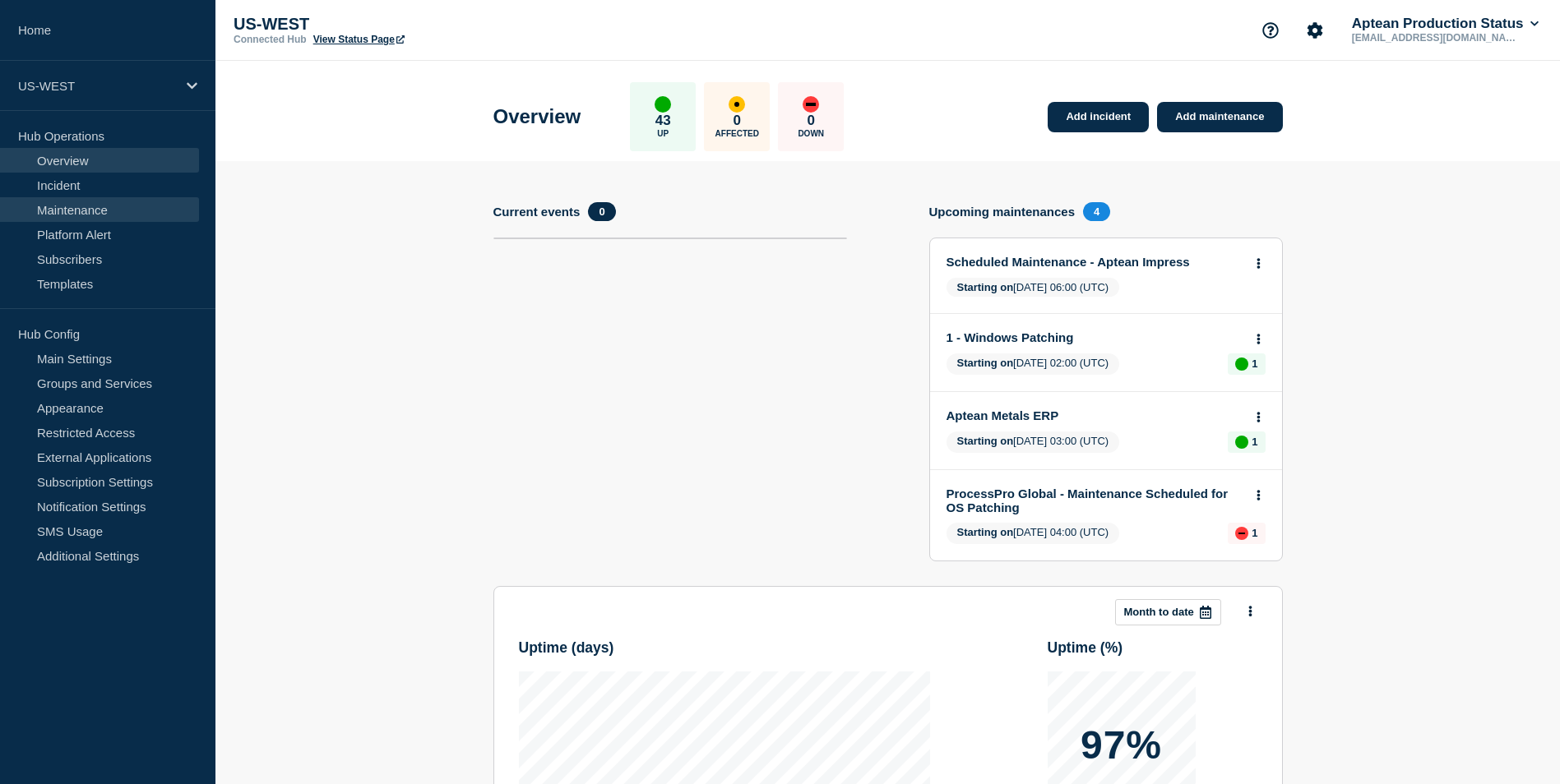
click at [101, 216] on link "Maintenance" at bounding box center [100, 209] width 199 height 25
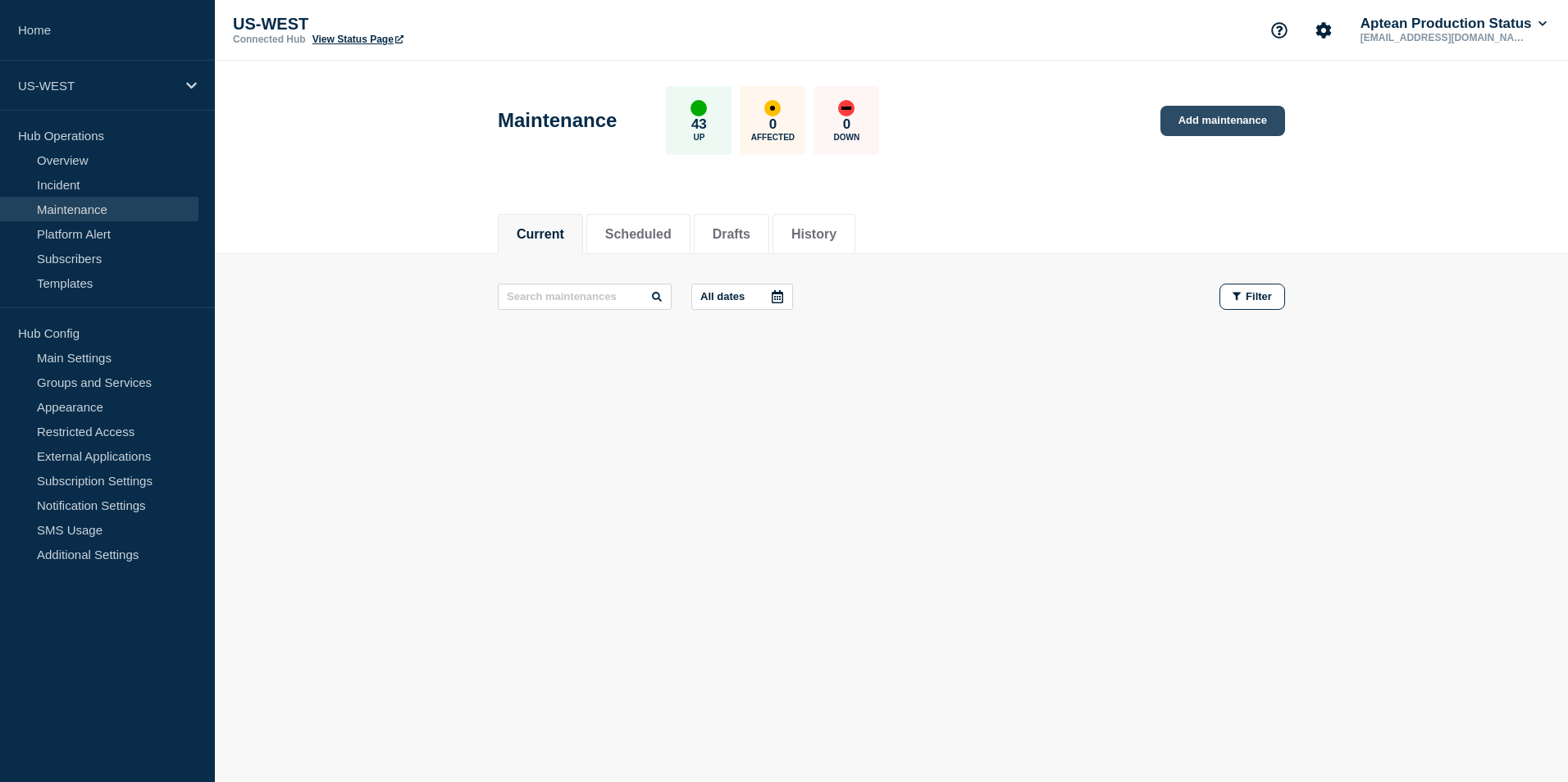
click at [1197, 132] on link "Add maintenance" at bounding box center [1223, 120] width 125 height 30
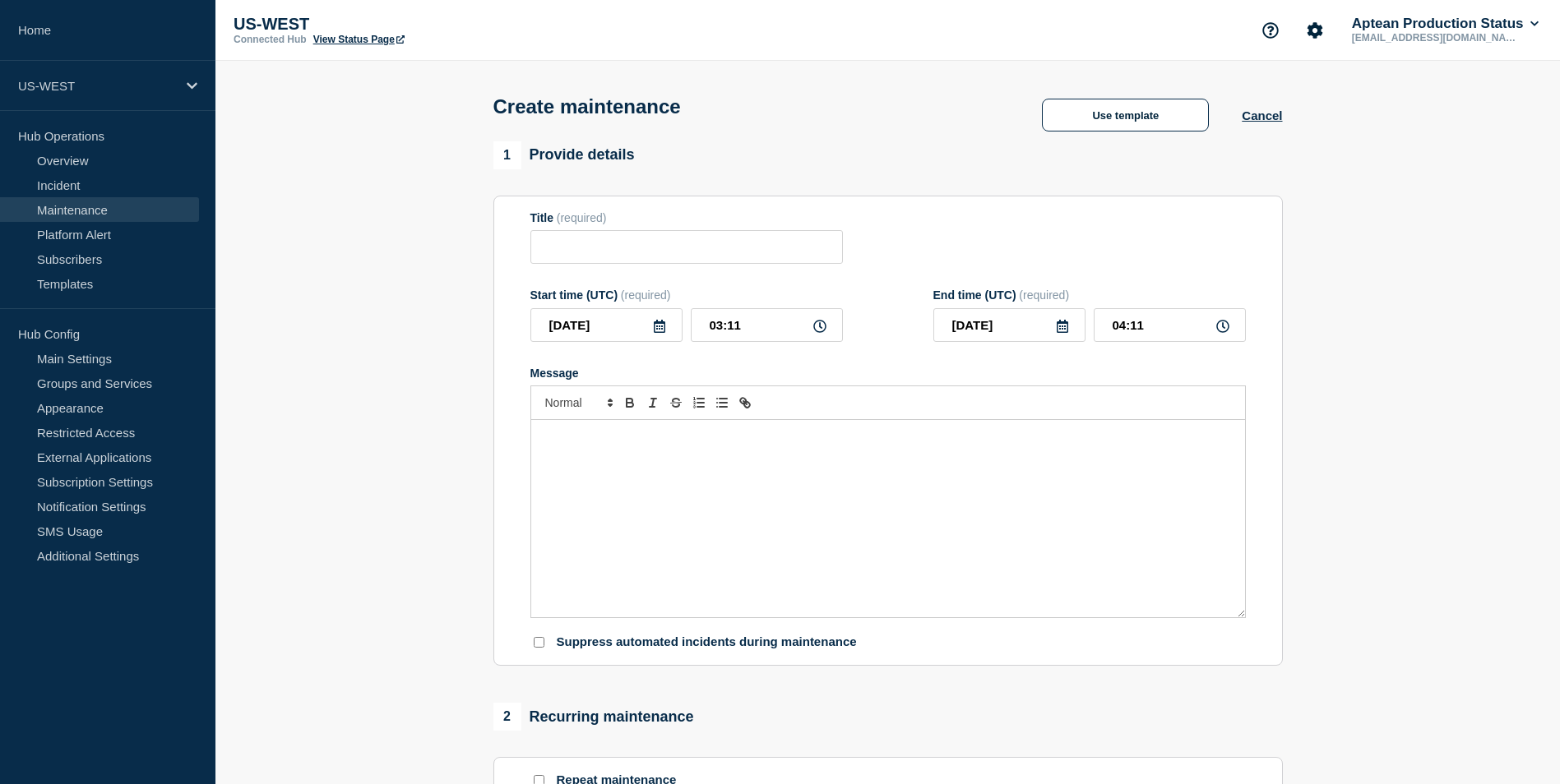
click at [607, 471] on div "Message" at bounding box center [888, 519] width 714 height 197
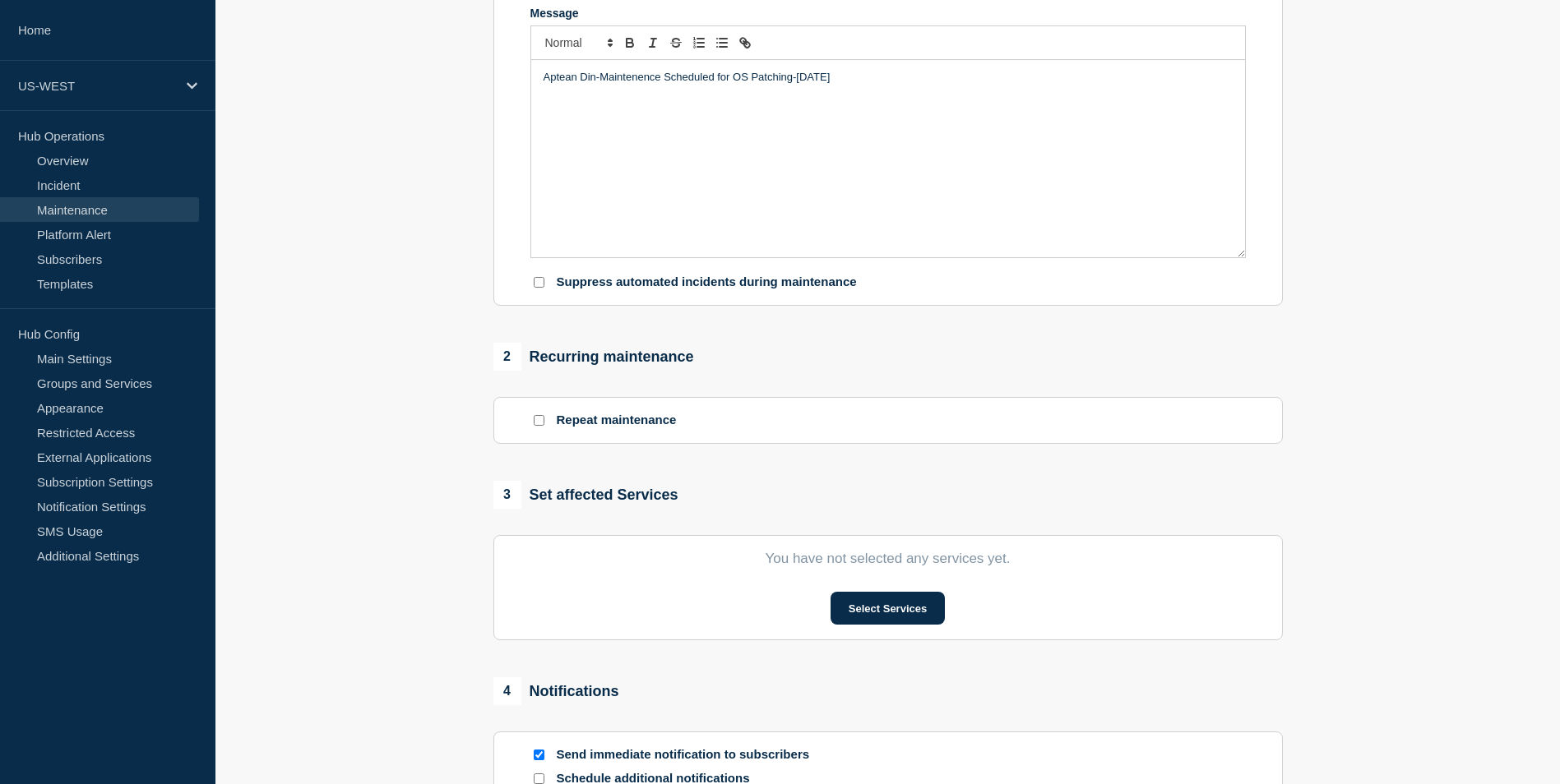
scroll to position [362, 0]
click at [851, 562] on p "You have not selected any services yet." at bounding box center [888, 557] width 715 height 17
click at [867, 621] on button "Select Services" at bounding box center [887, 607] width 114 height 33
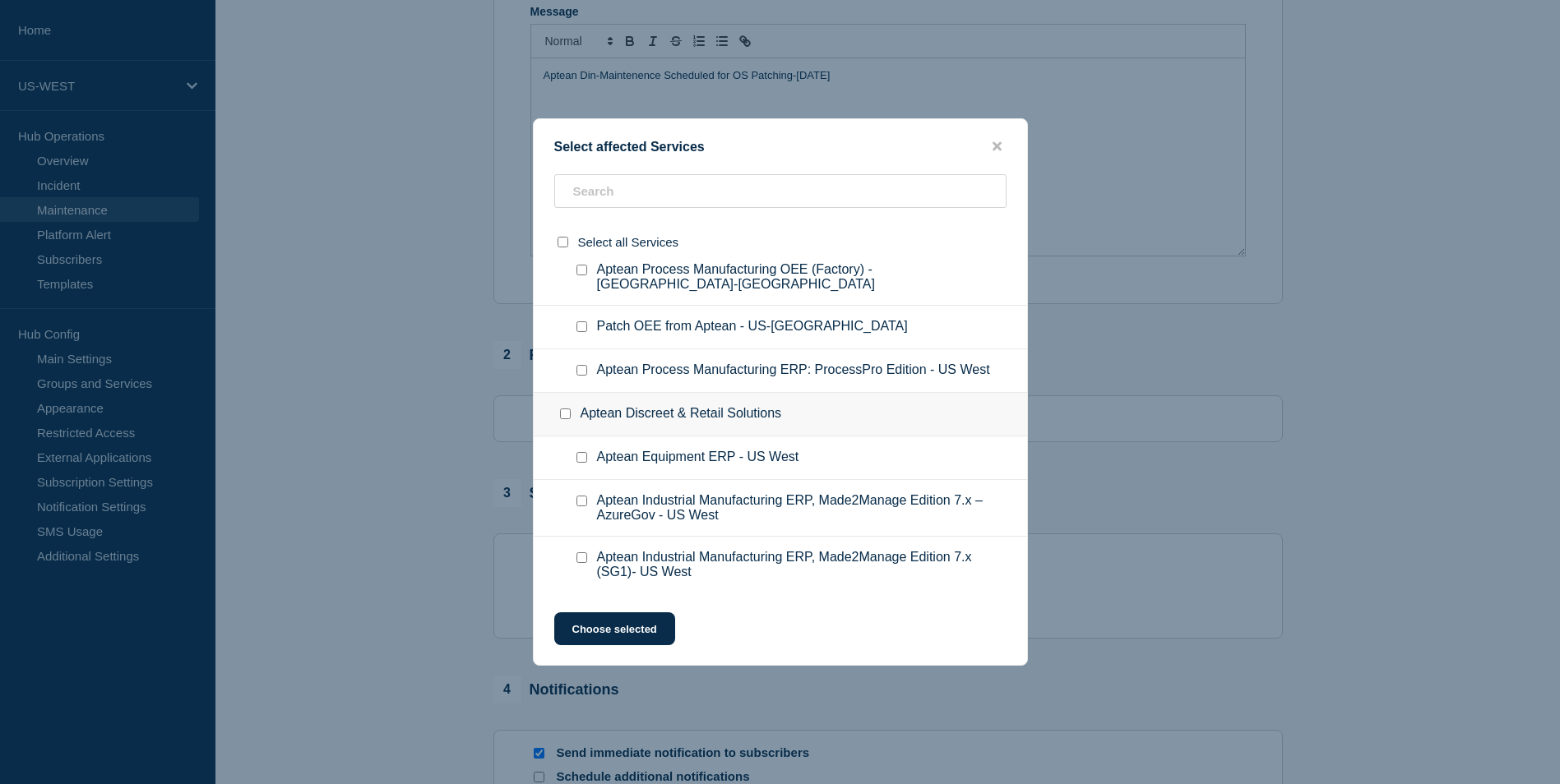
scroll to position [427, 0]
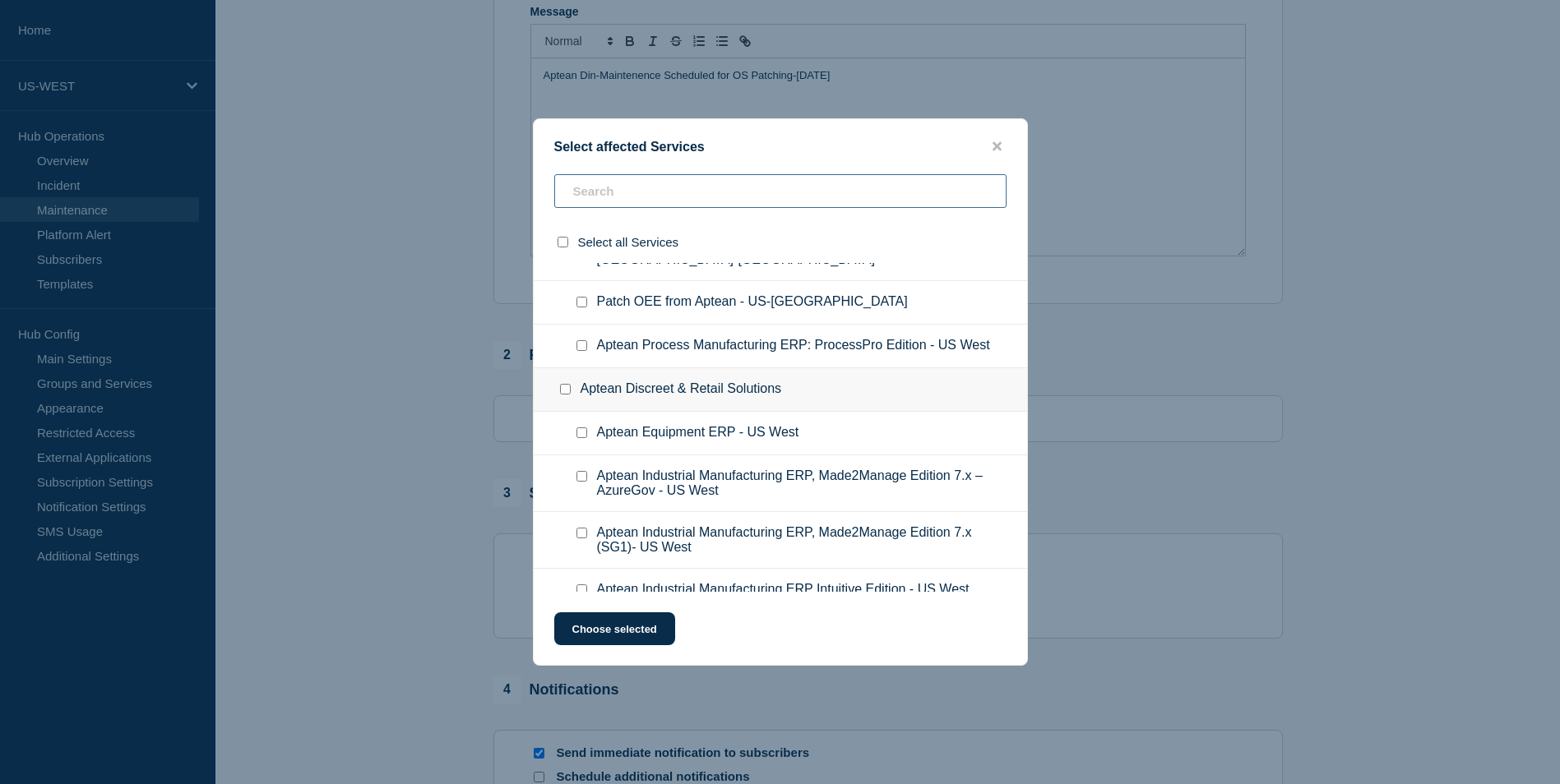
click at [624, 199] on input "text" at bounding box center [780, 191] width 452 height 34
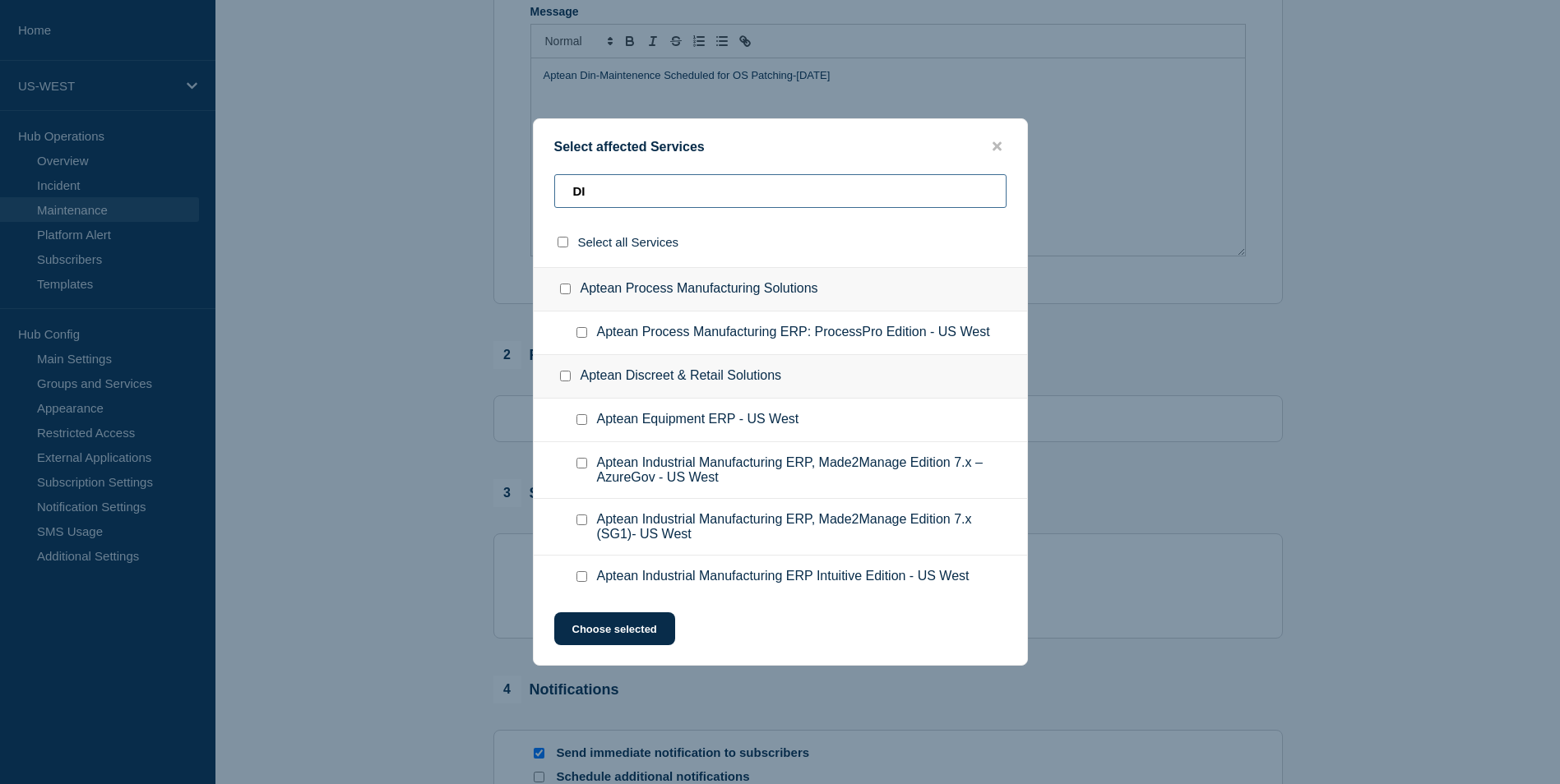
scroll to position [253, 0]
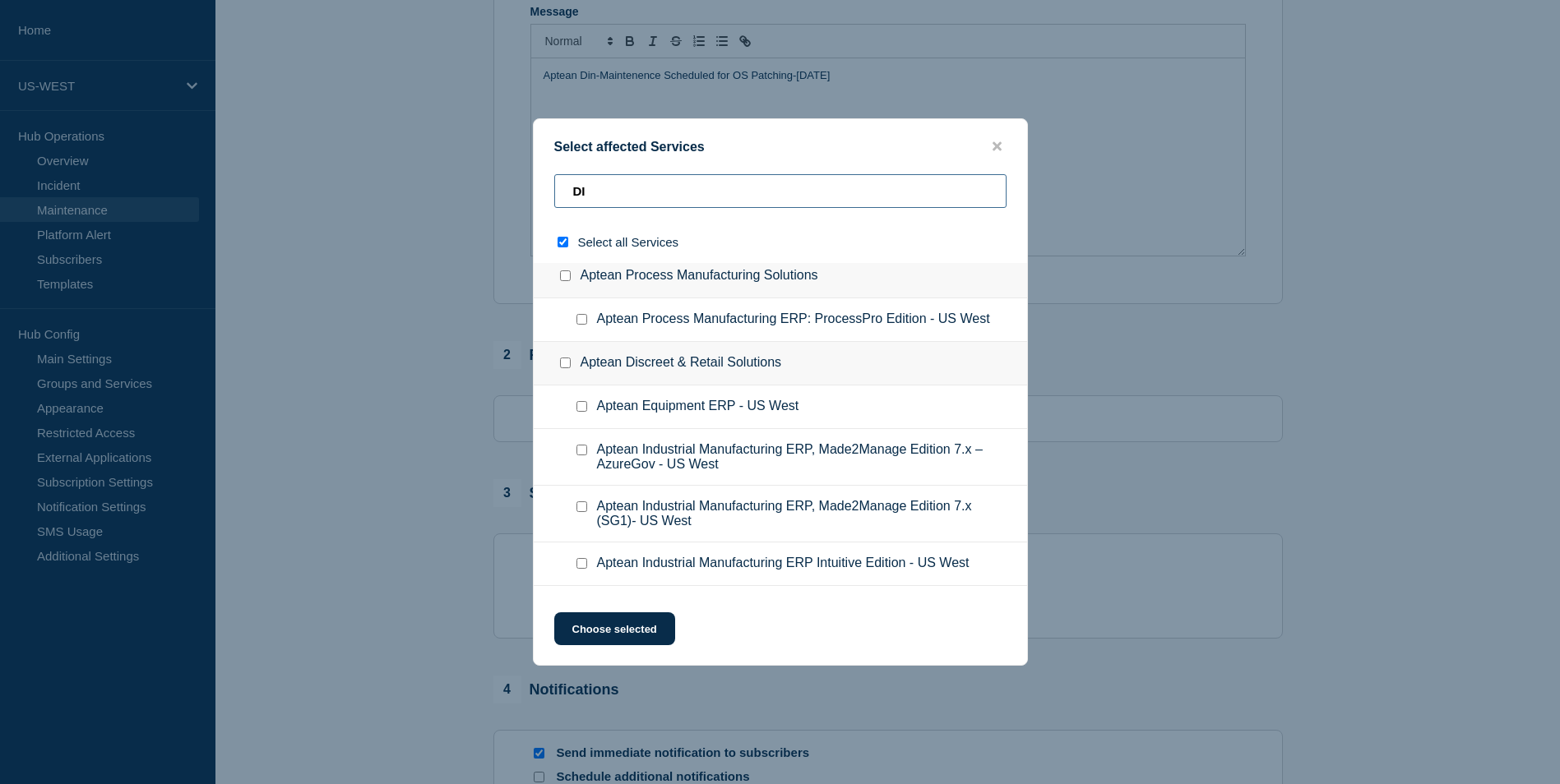
type input "DIN"
checkbox input "true"
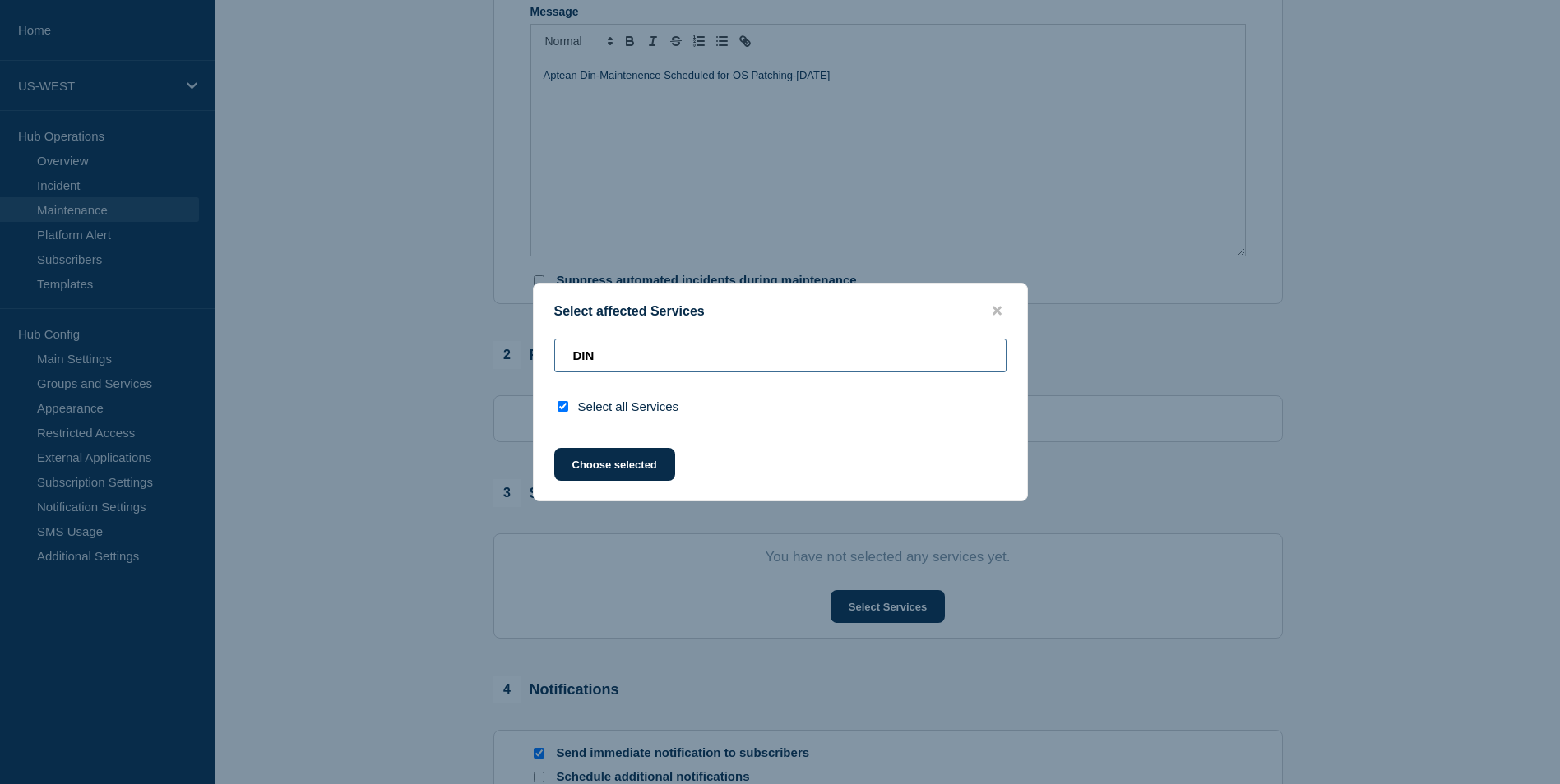
type input "DIN"
click at [562, 404] on input "select all checkbox" at bounding box center [563, 407] width 11 height 11
checkbox input "false"
click at [613, 469] on button "Choose selected" at bounding box center [615, 464] width 121 height 33
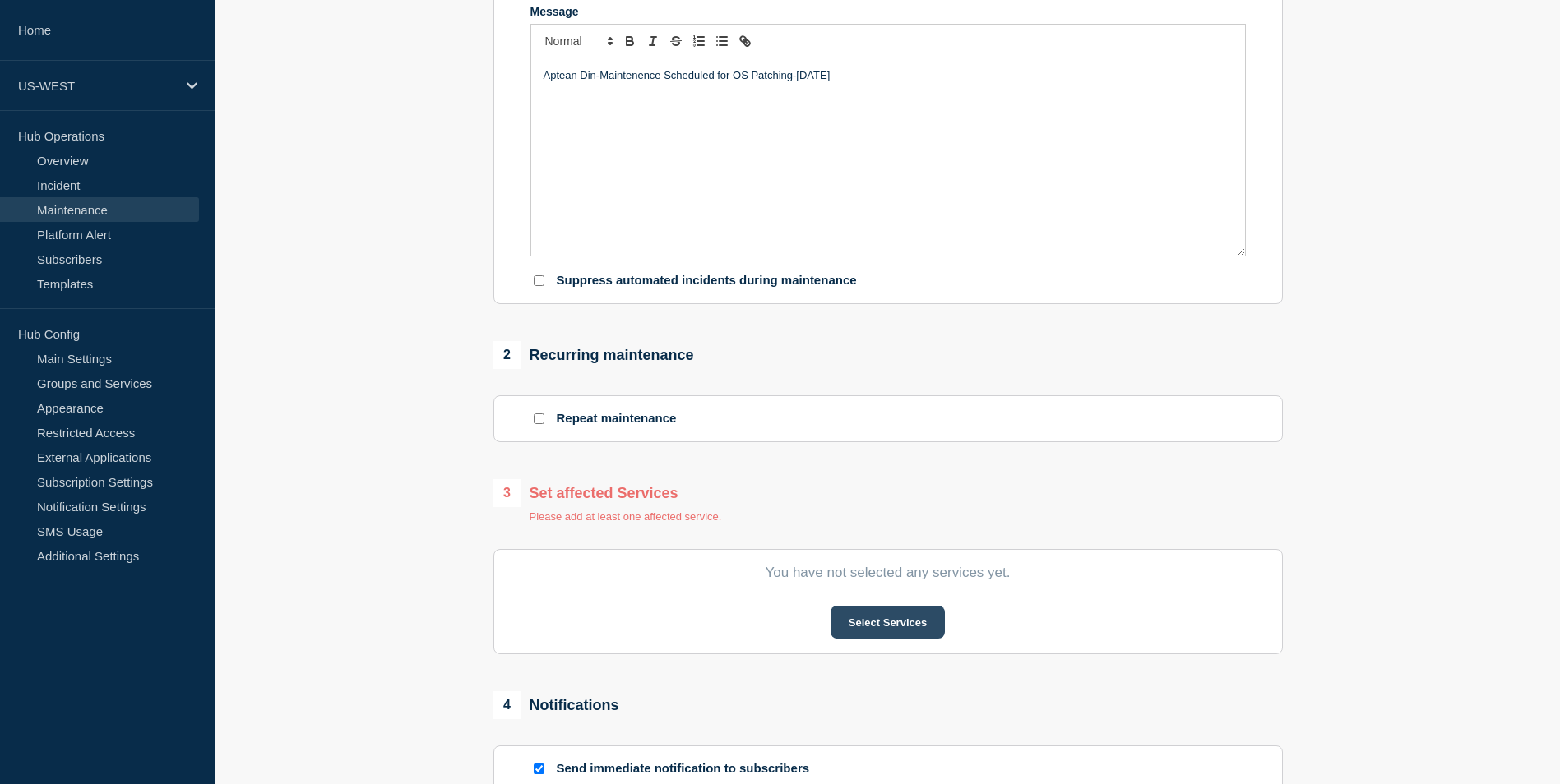
click at [888, 626] on button "Select Services" at bounding box center [887, 623] width 114 height 33
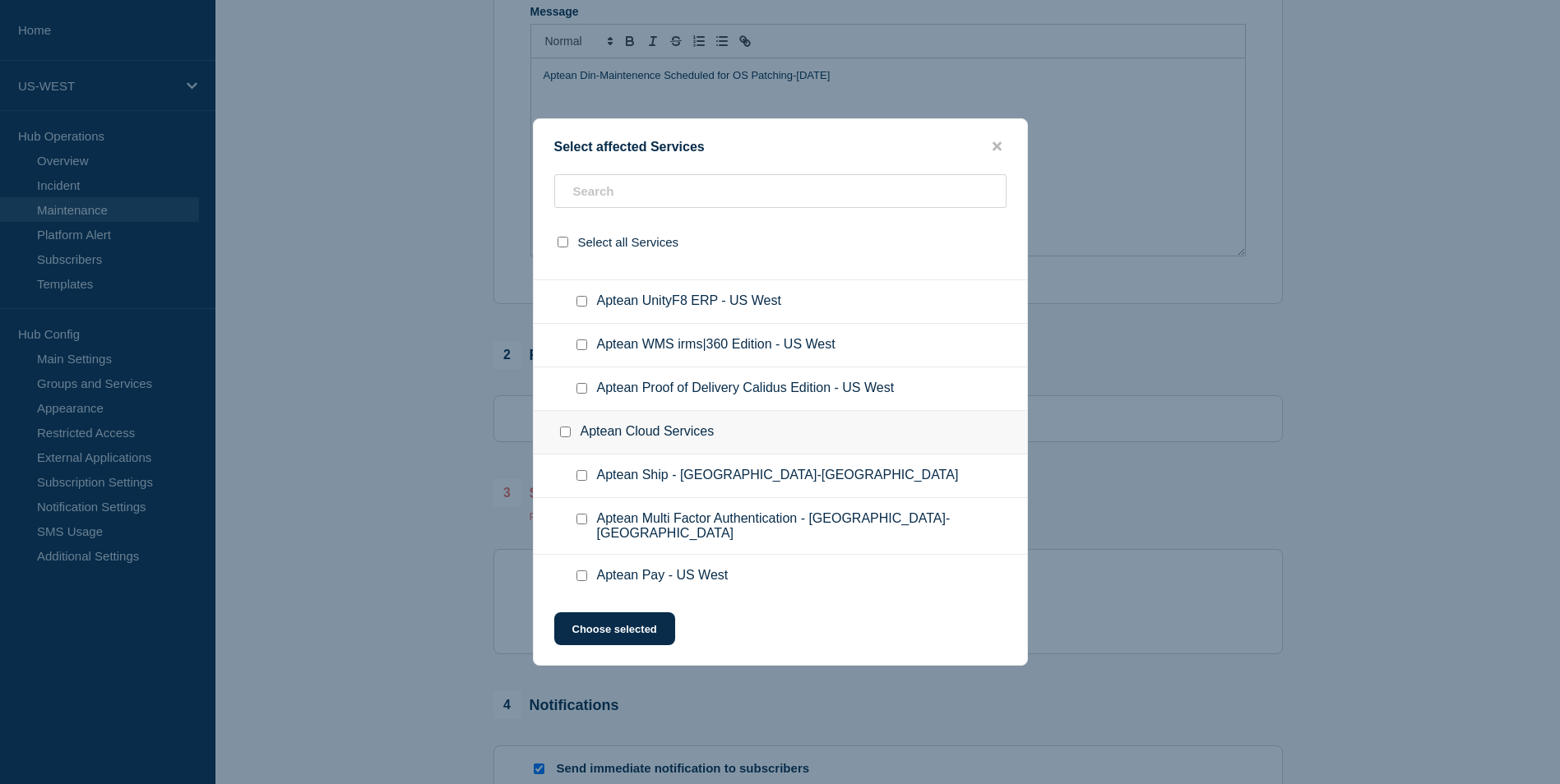
scroll to position [1855, 0]
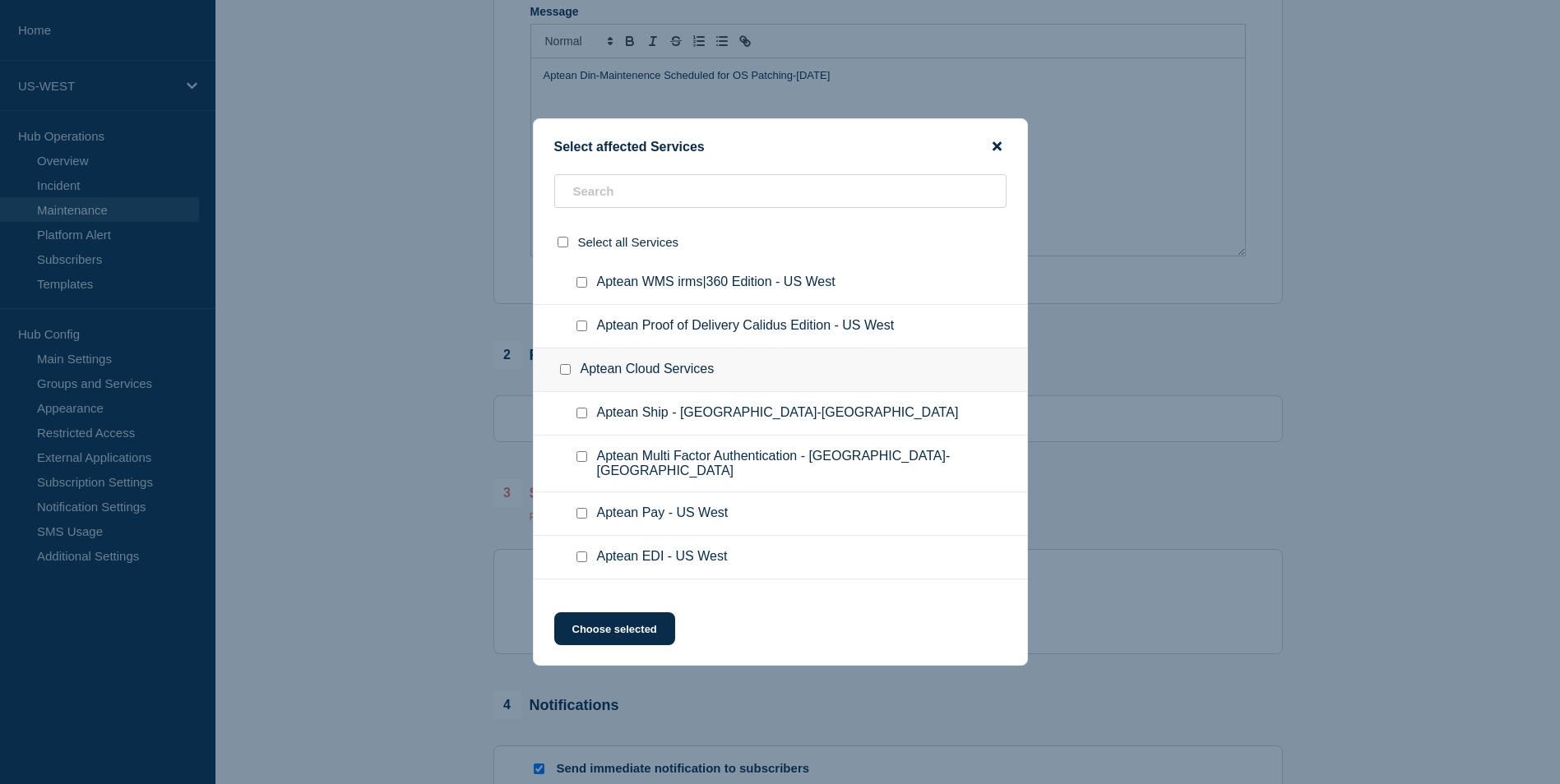
click at [1001, 147] on icon "close button" at bounding box center [997, 146] width 9 height 13
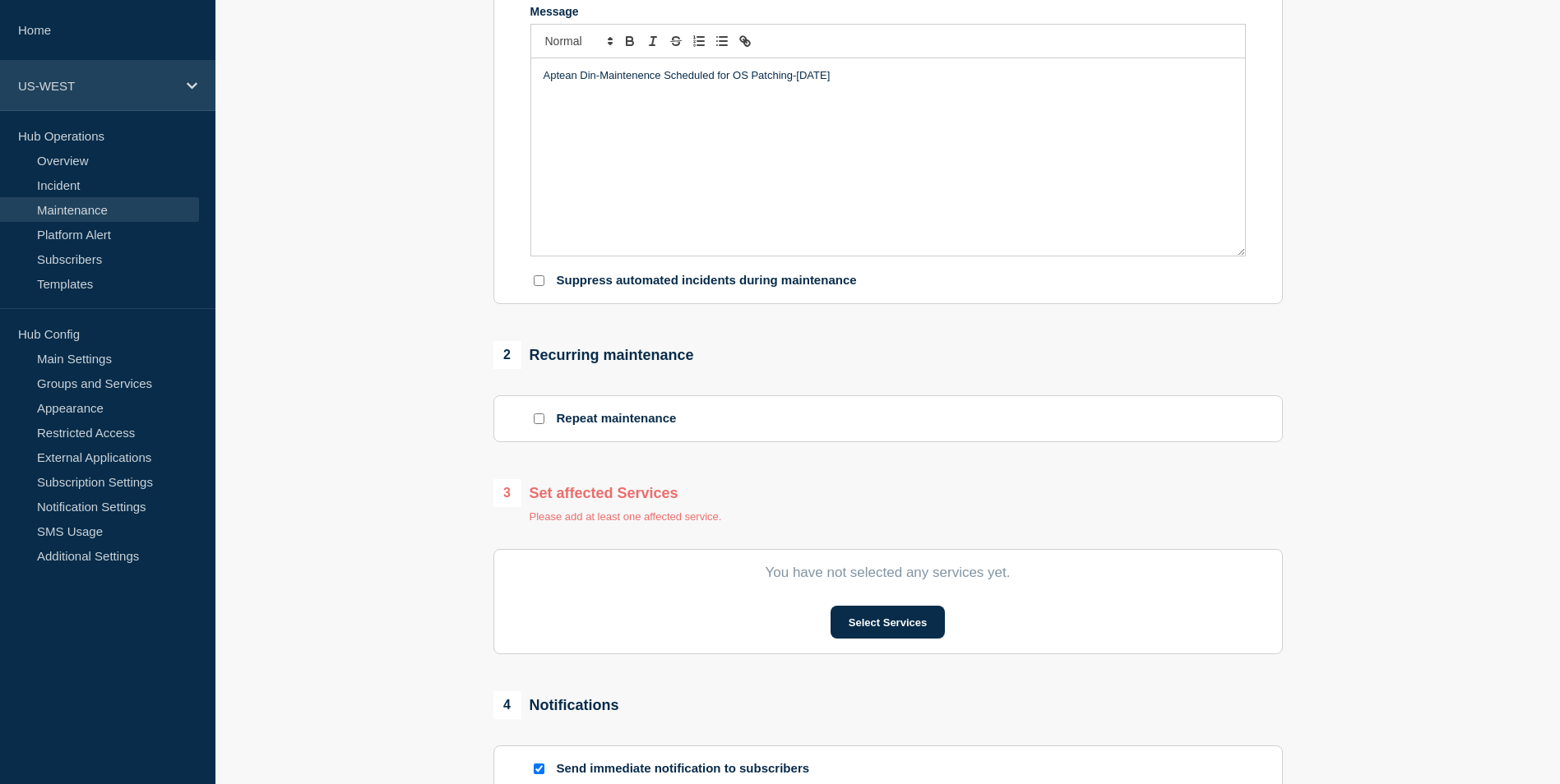
click at [188, 85] on icon at bounding box center [193, 85] width 11 height 6
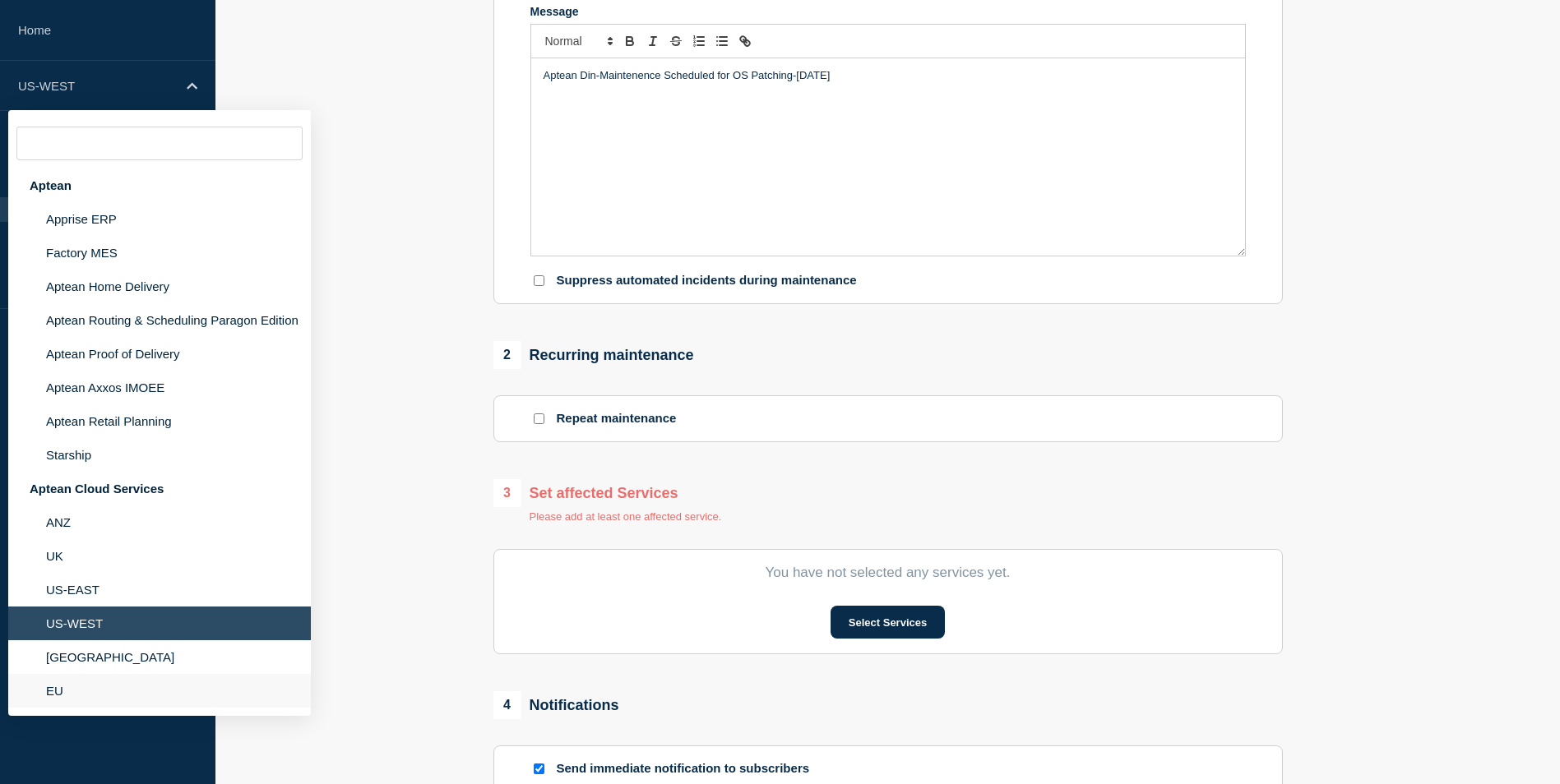
click at [62, 439] on li "EU" at bounding box center [159, 421] width 302 height 34
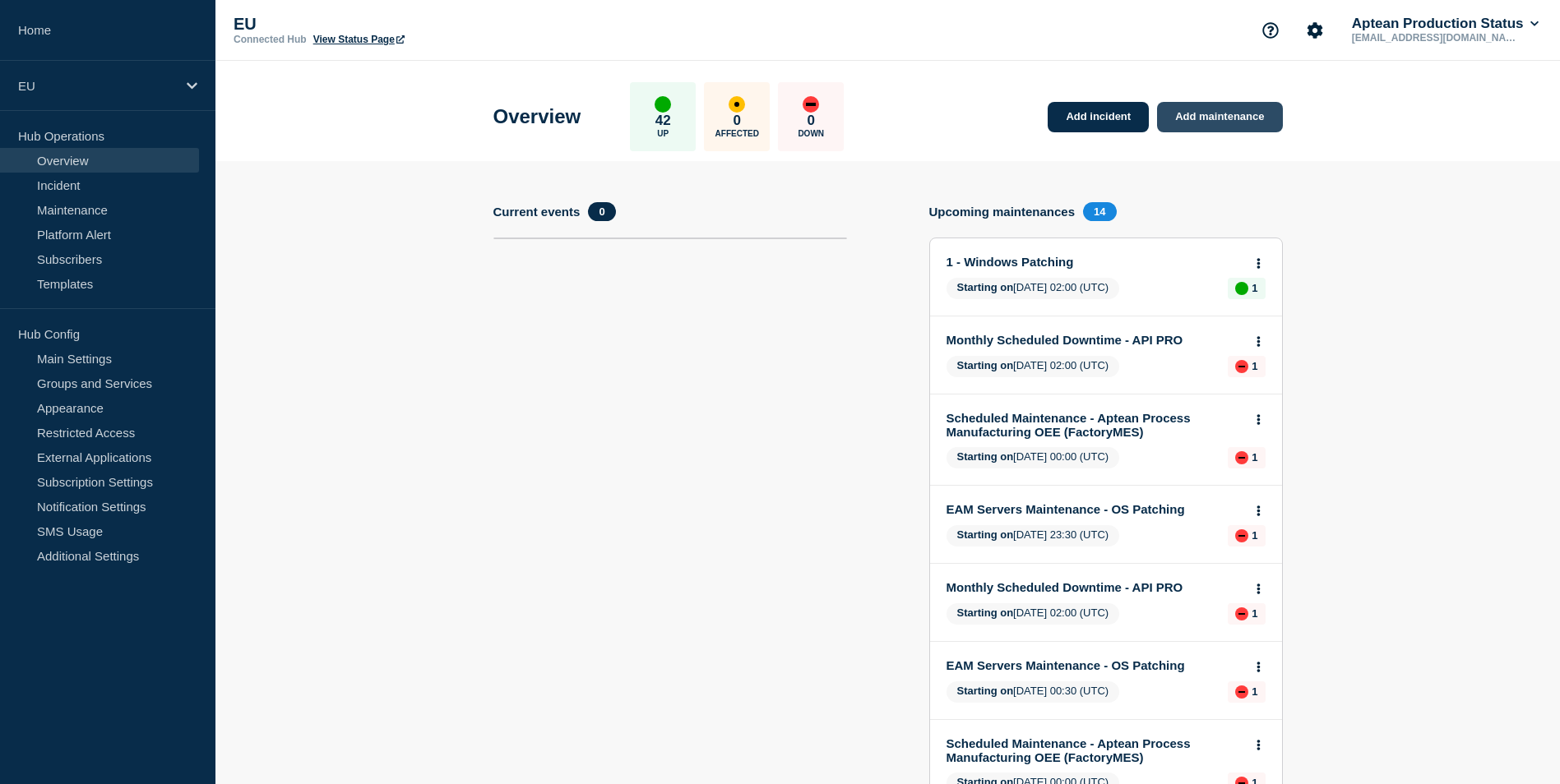
click at [1221, 113] on link "Add maintenance" at bounding box center [1220, 117] width 125 height 30
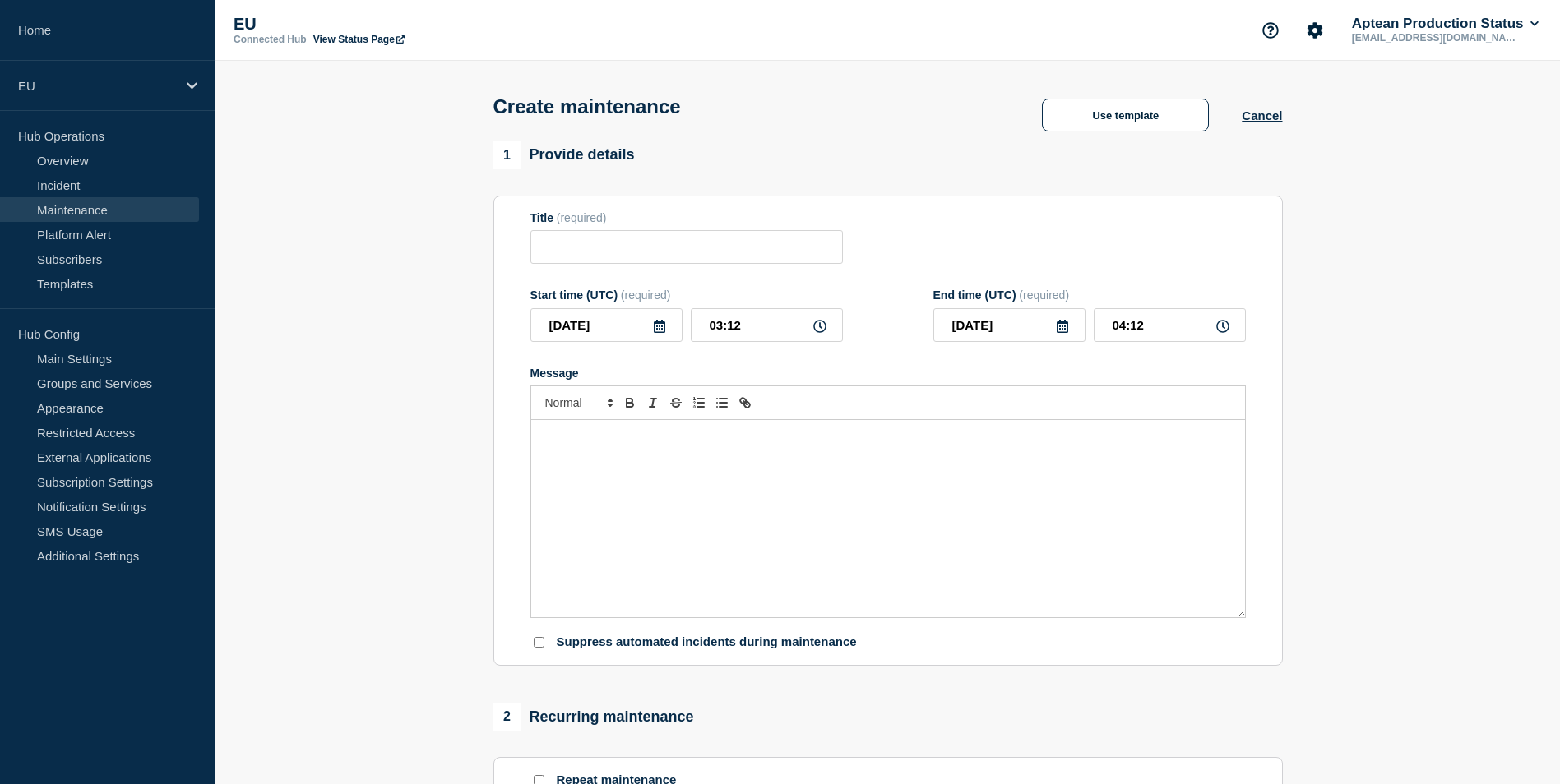
click at [622, 451] on div "Message" at bounding box center [888, 519] width 714 height 197
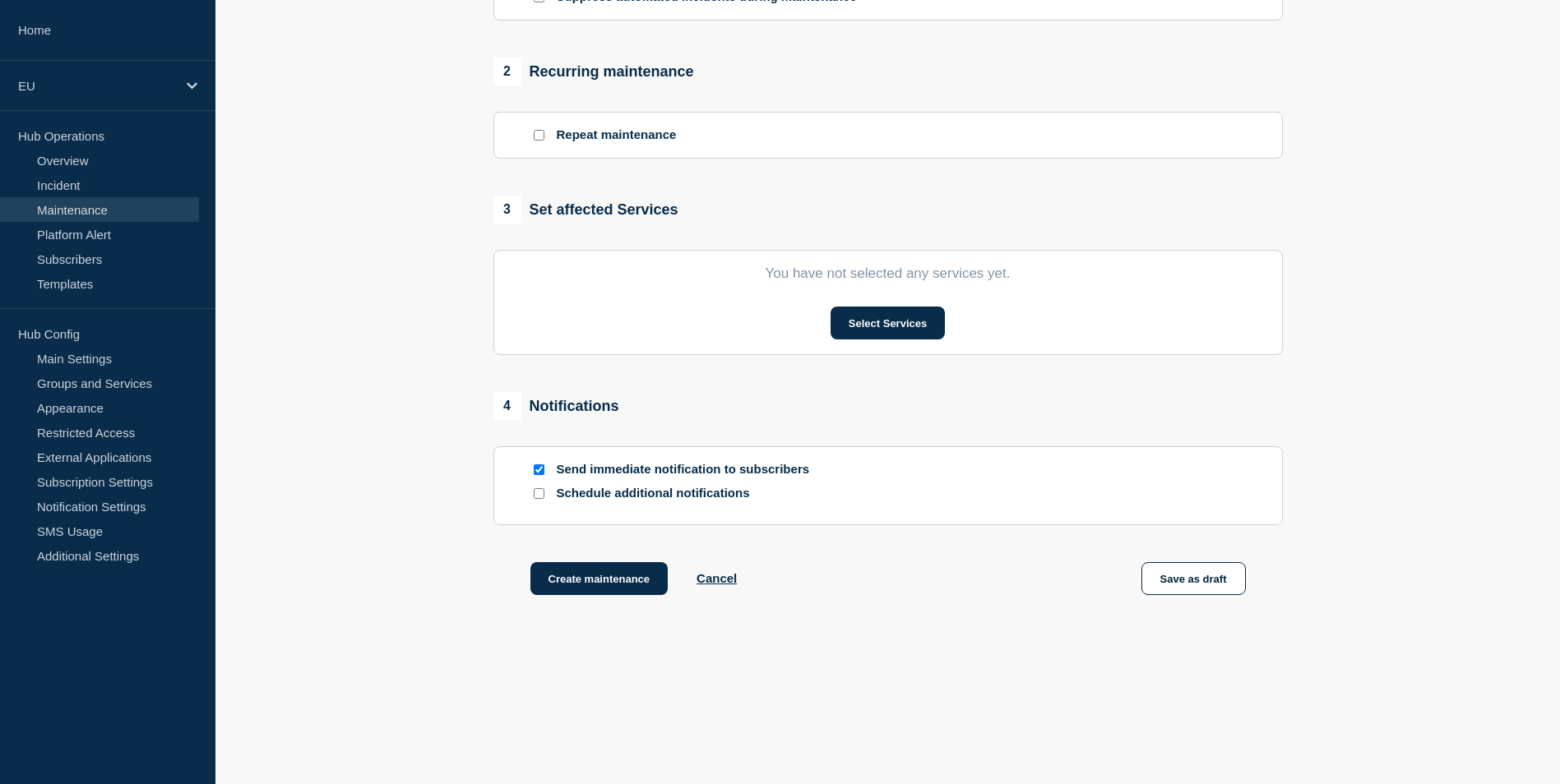
click at [801, 269] on p "You have not selected any services yet." at bounding box center [888, 274] width 715 height 17
click at [887, 314] on button "Select Services" at bounding box center [887, 323] width 114 height 33
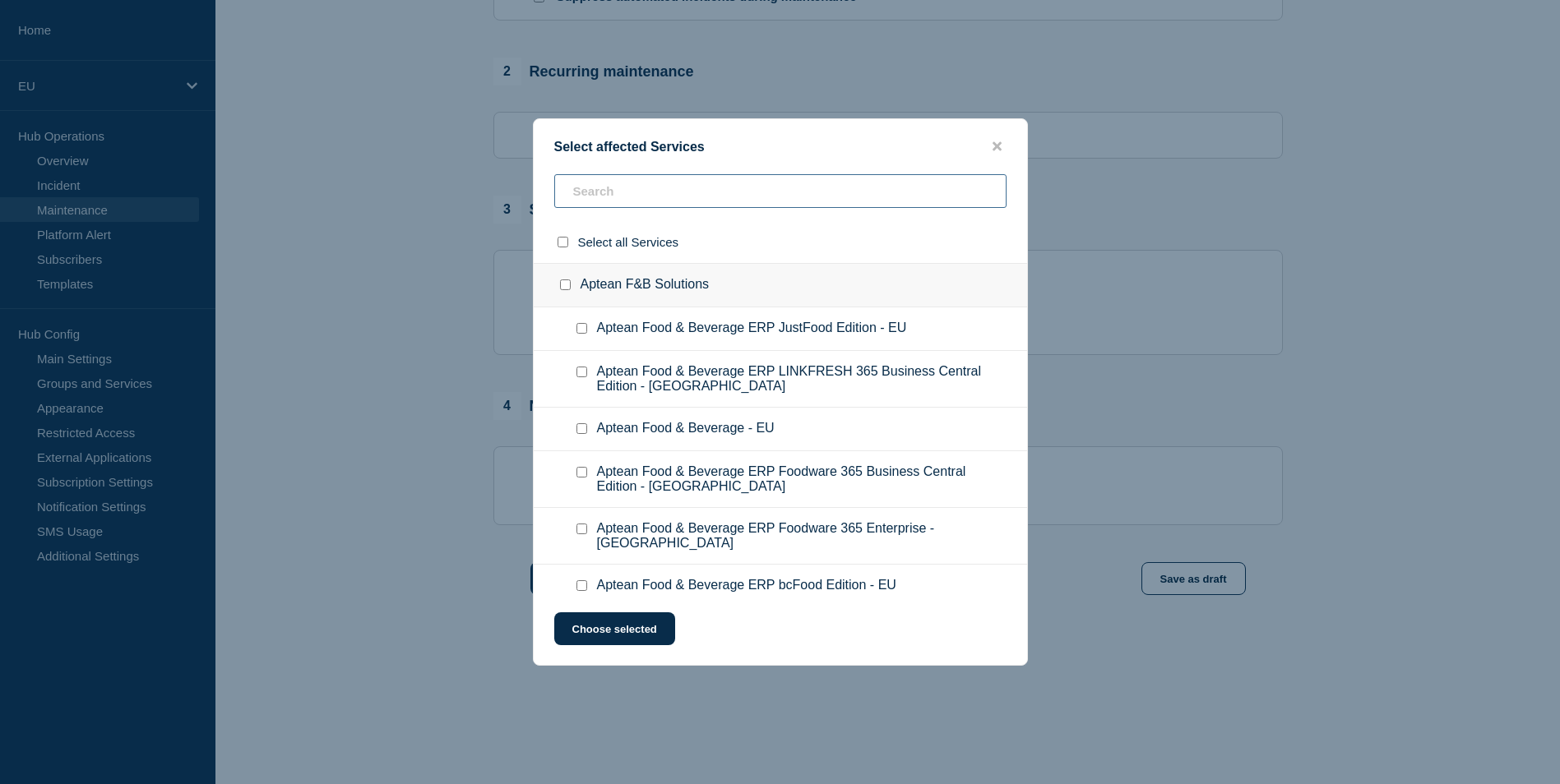
click at [675, 196] on input "text" at bounding box center [780, 191] width 452 height 34
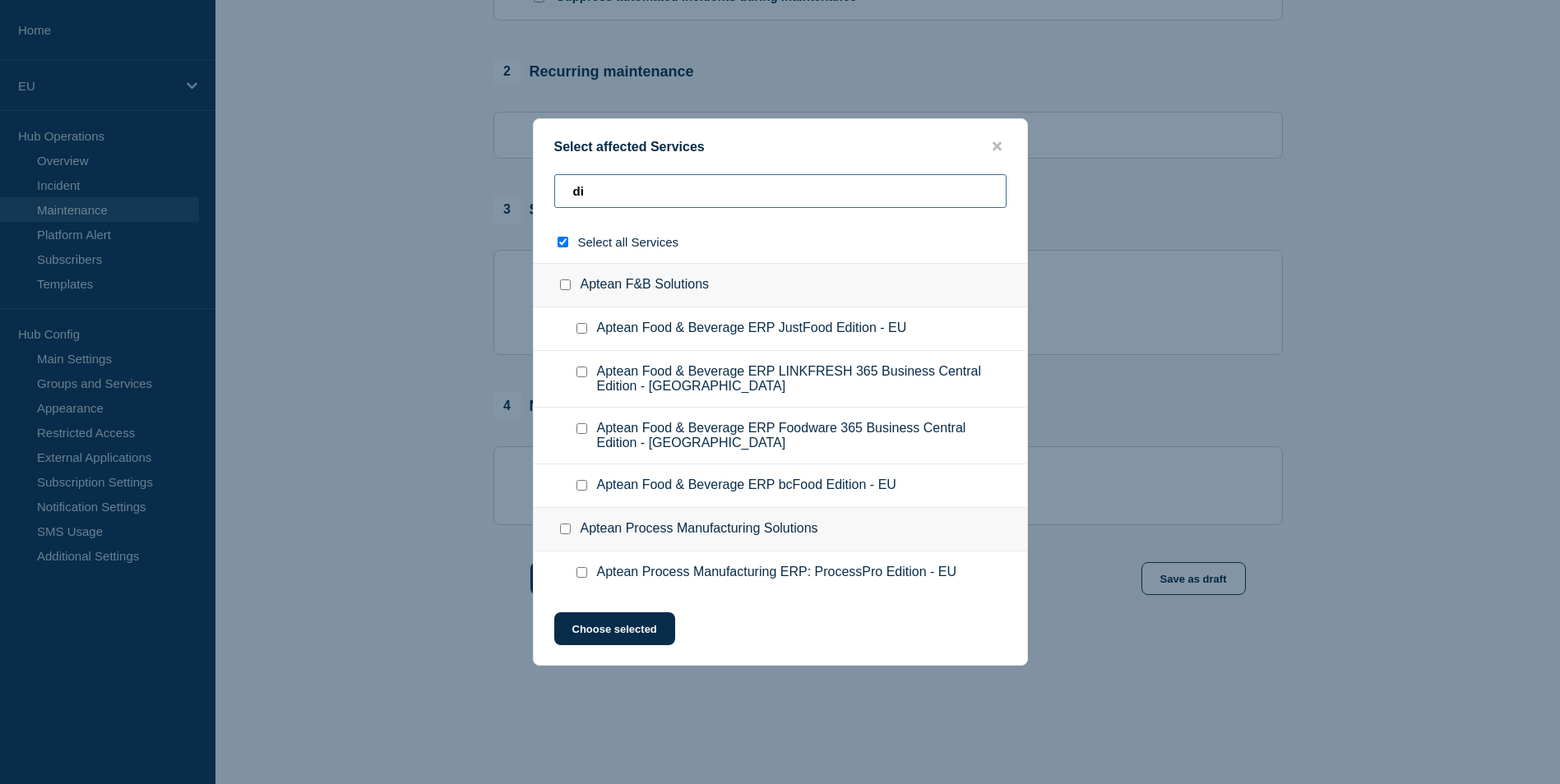
type input "din"
checkbox input "true"
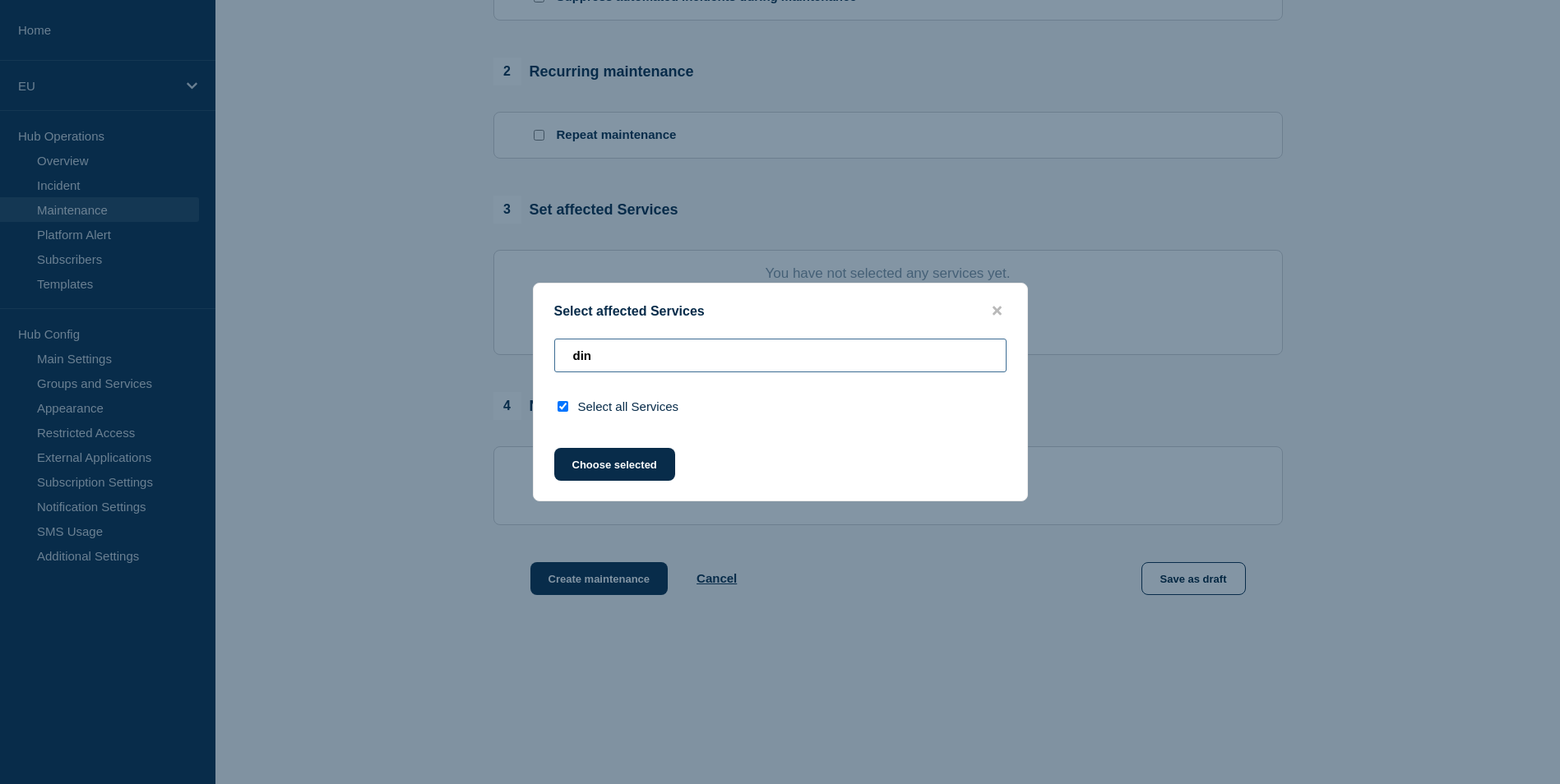
type input "di"
checkbox input "false"
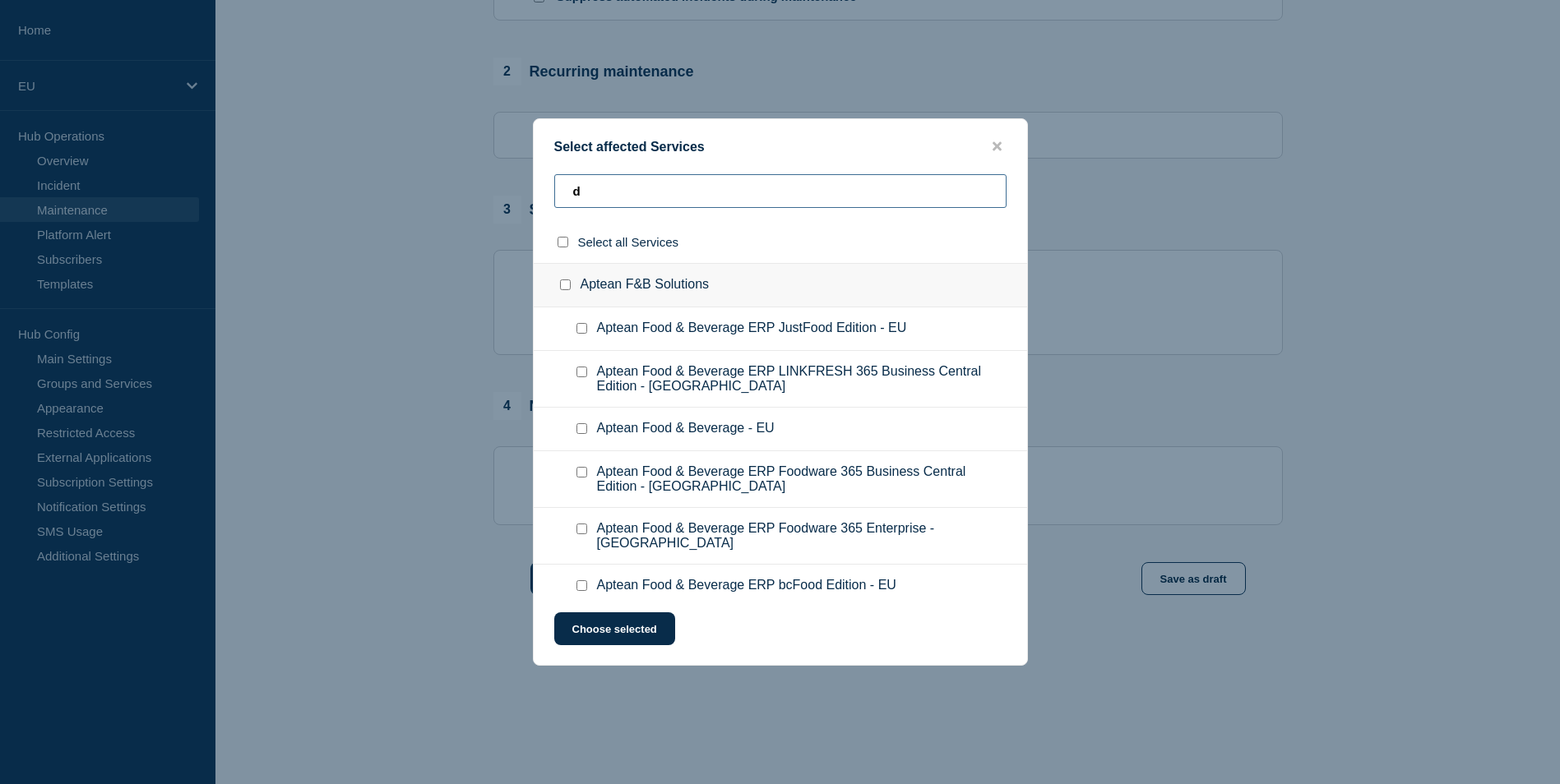
type input "d"
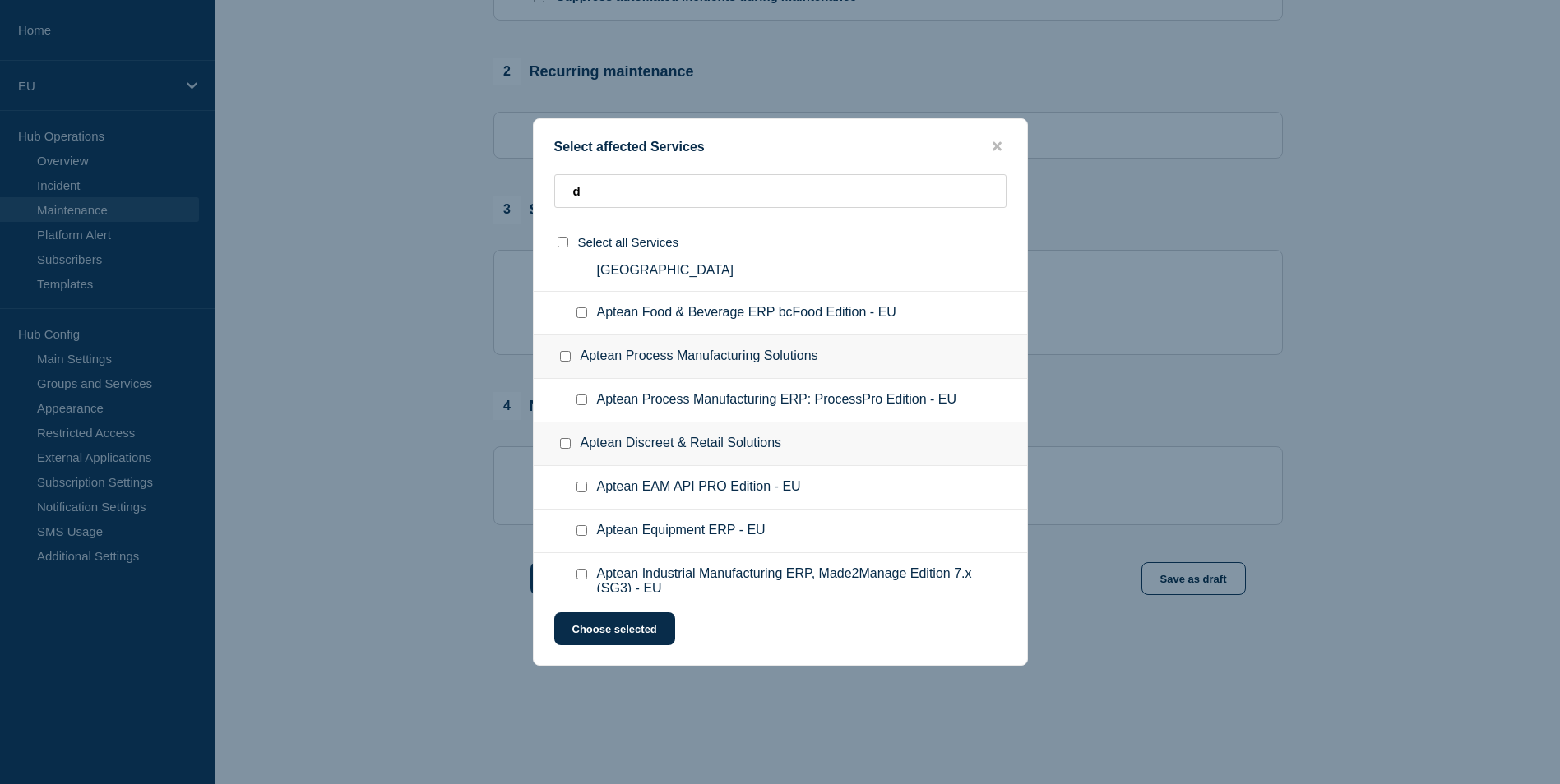
scroll to position [0, 0]
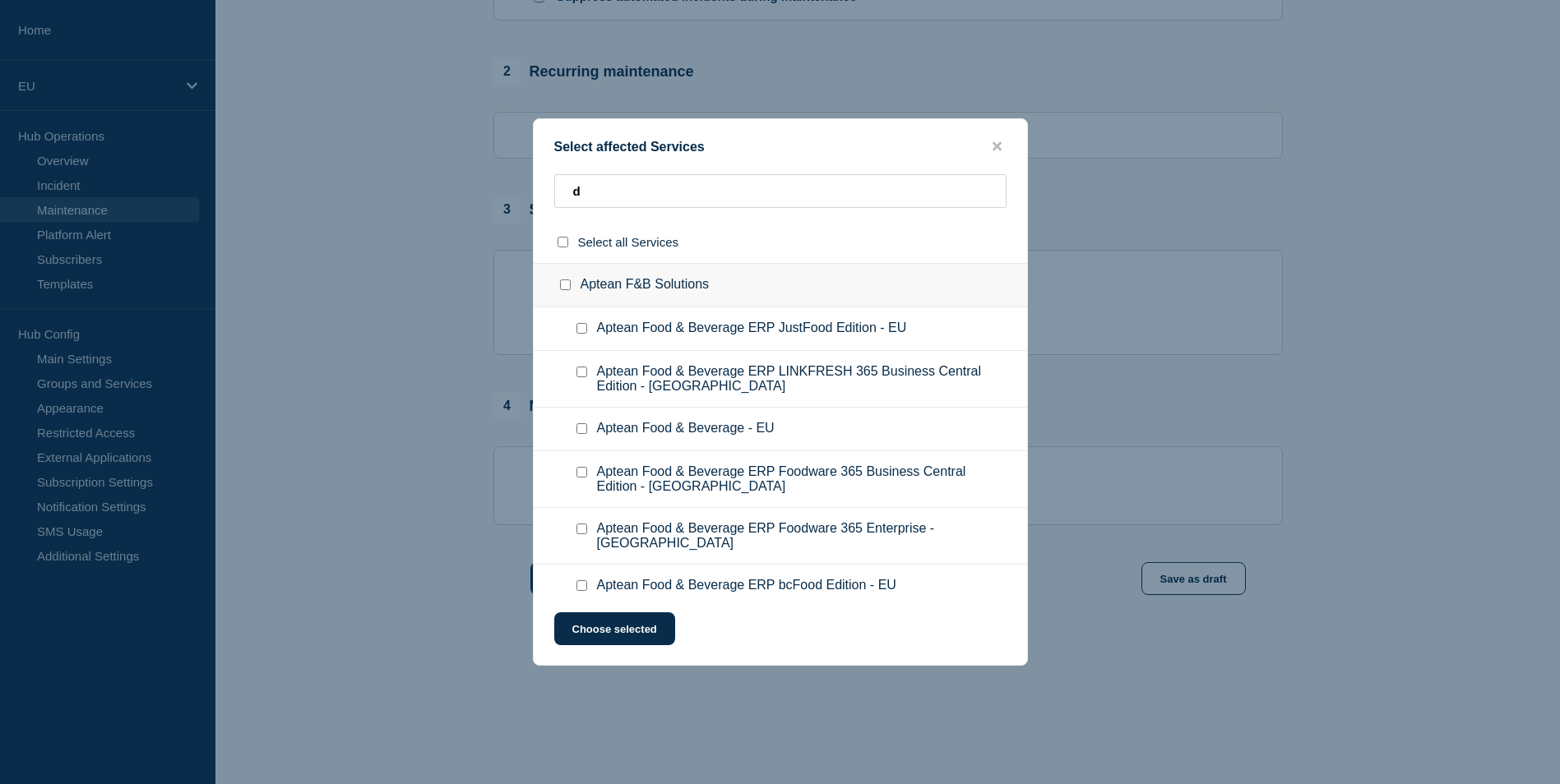
click at [235, 243] on div at bounding box center [780, 392] width 1560 height 784
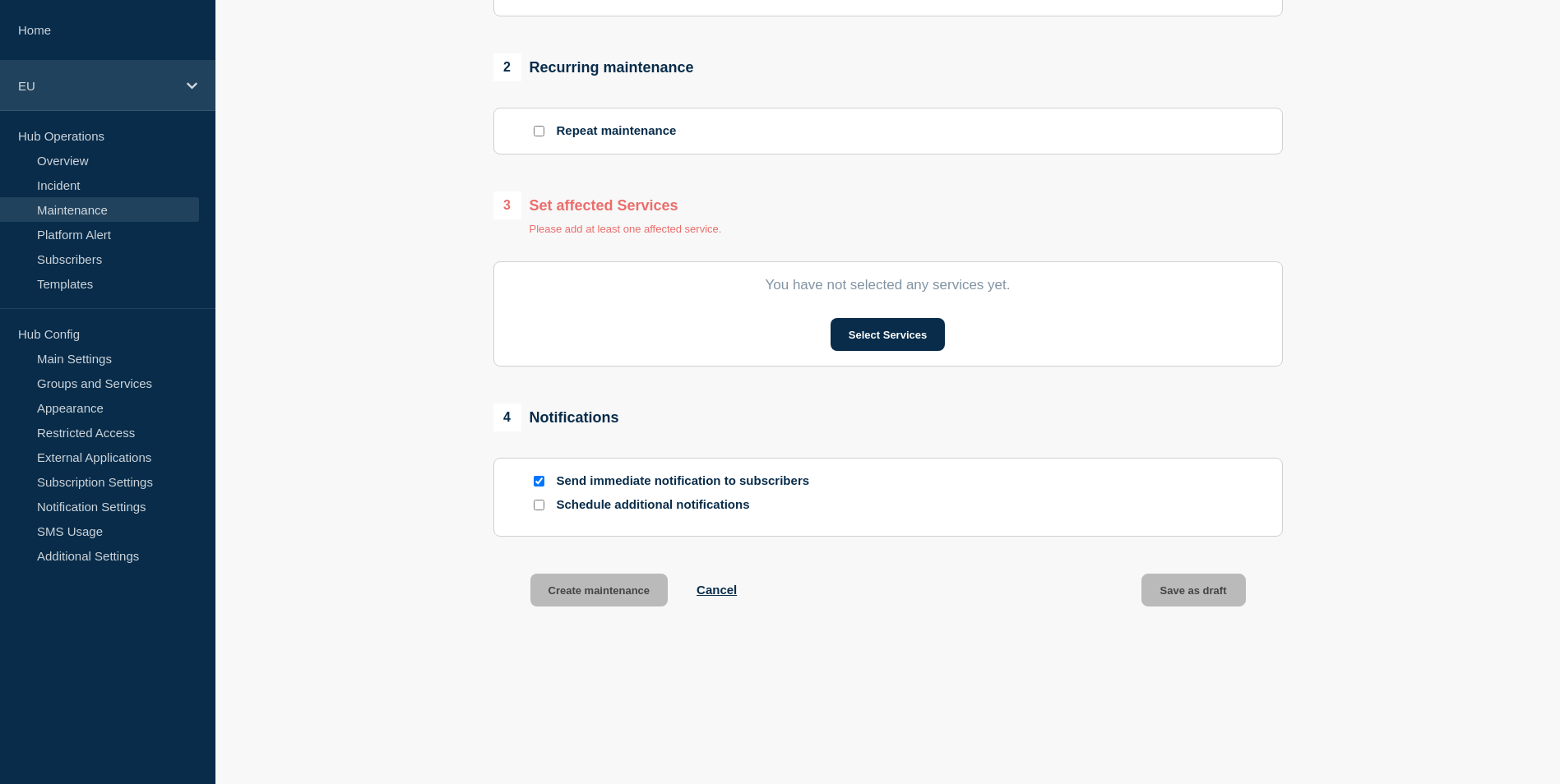
click at [182, 88] on div "EU" at bounding box center [108, 86] width 216 height 50
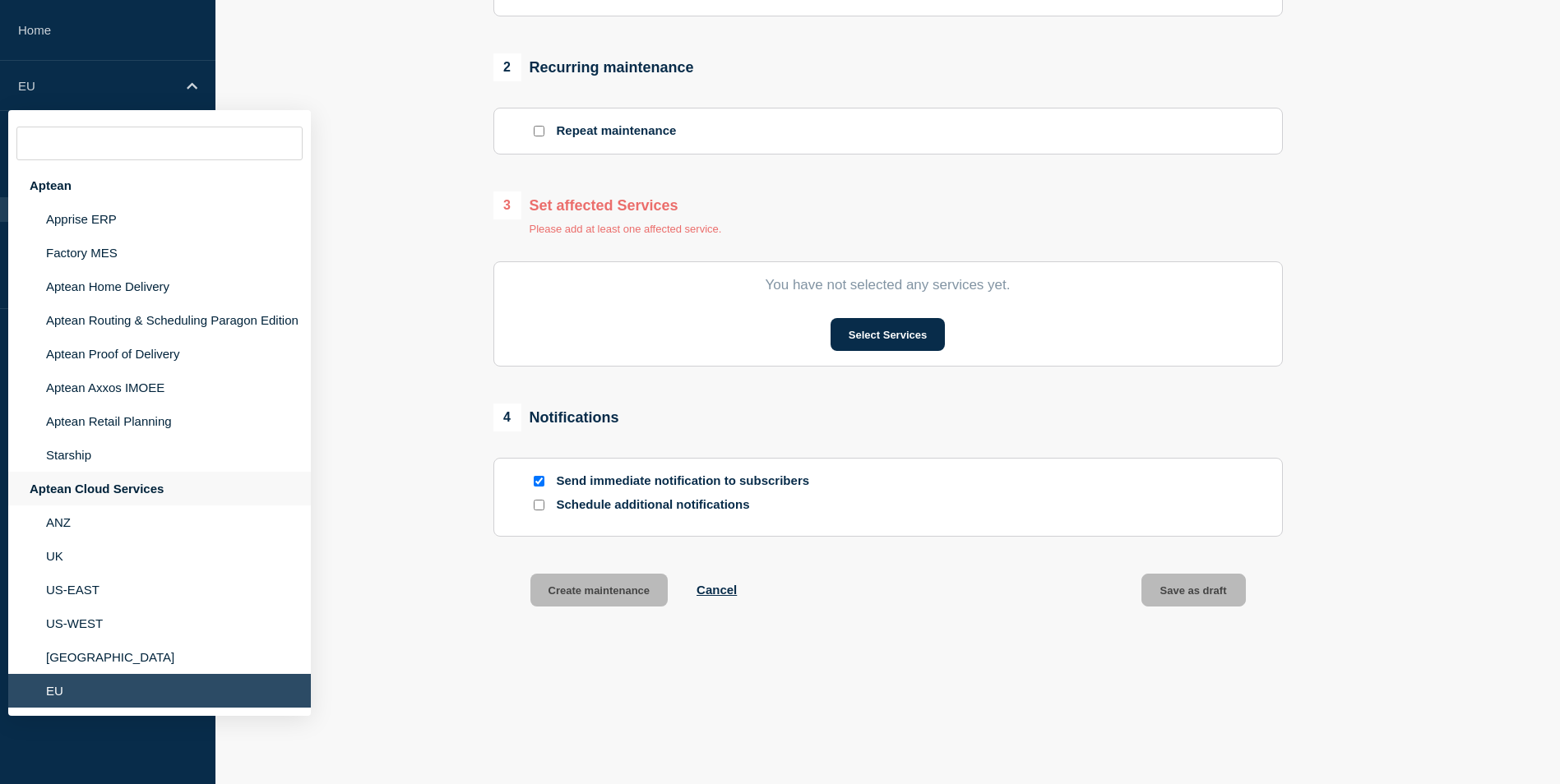
click at [100, 488] on div "Aptean Cloud Services" at bounding box center [159, 488] width 302 height 34
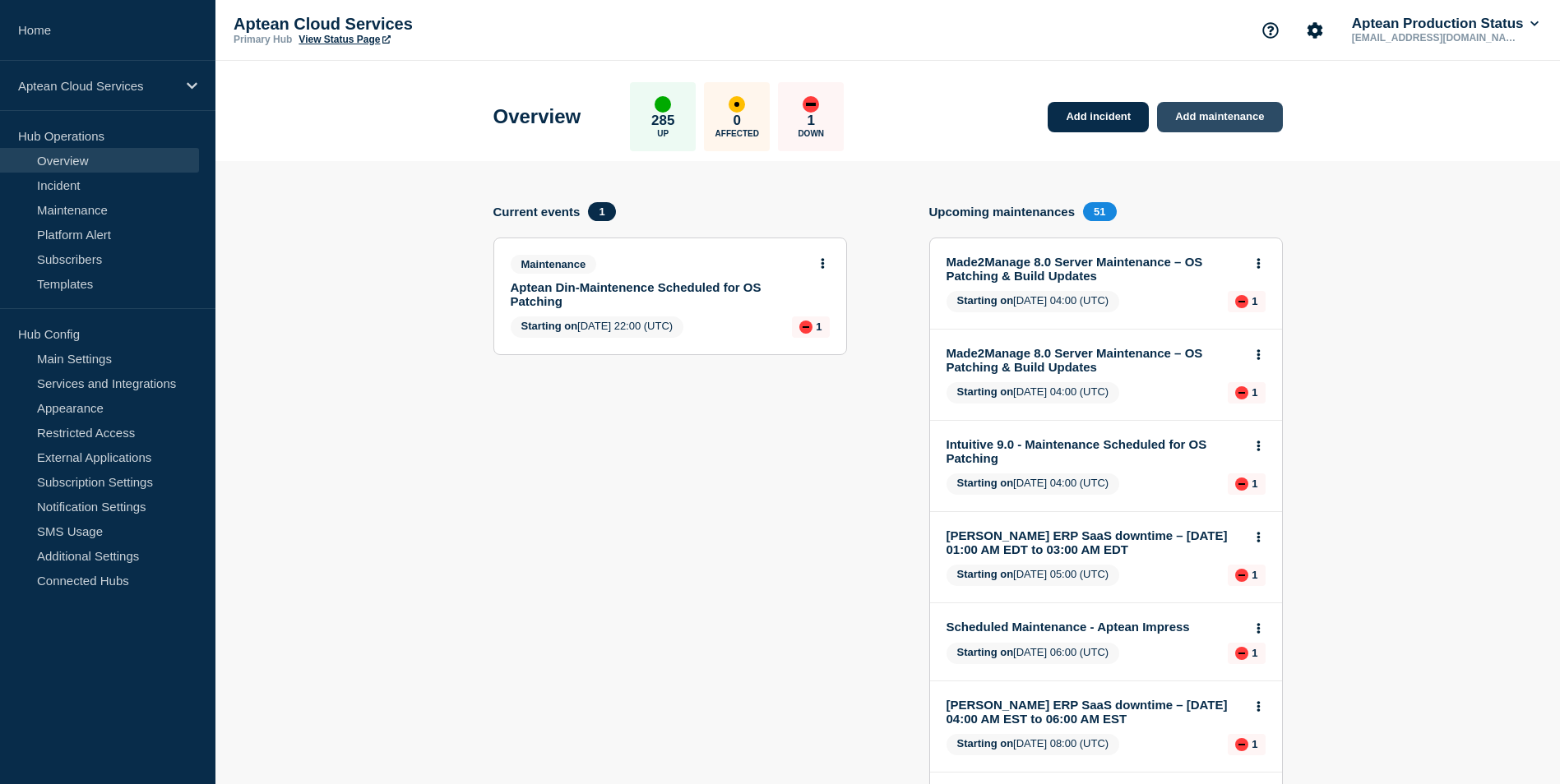
click at [1187, 110] on link "Add maintenance" at bounding box center [1220, 117] width 125 height 30
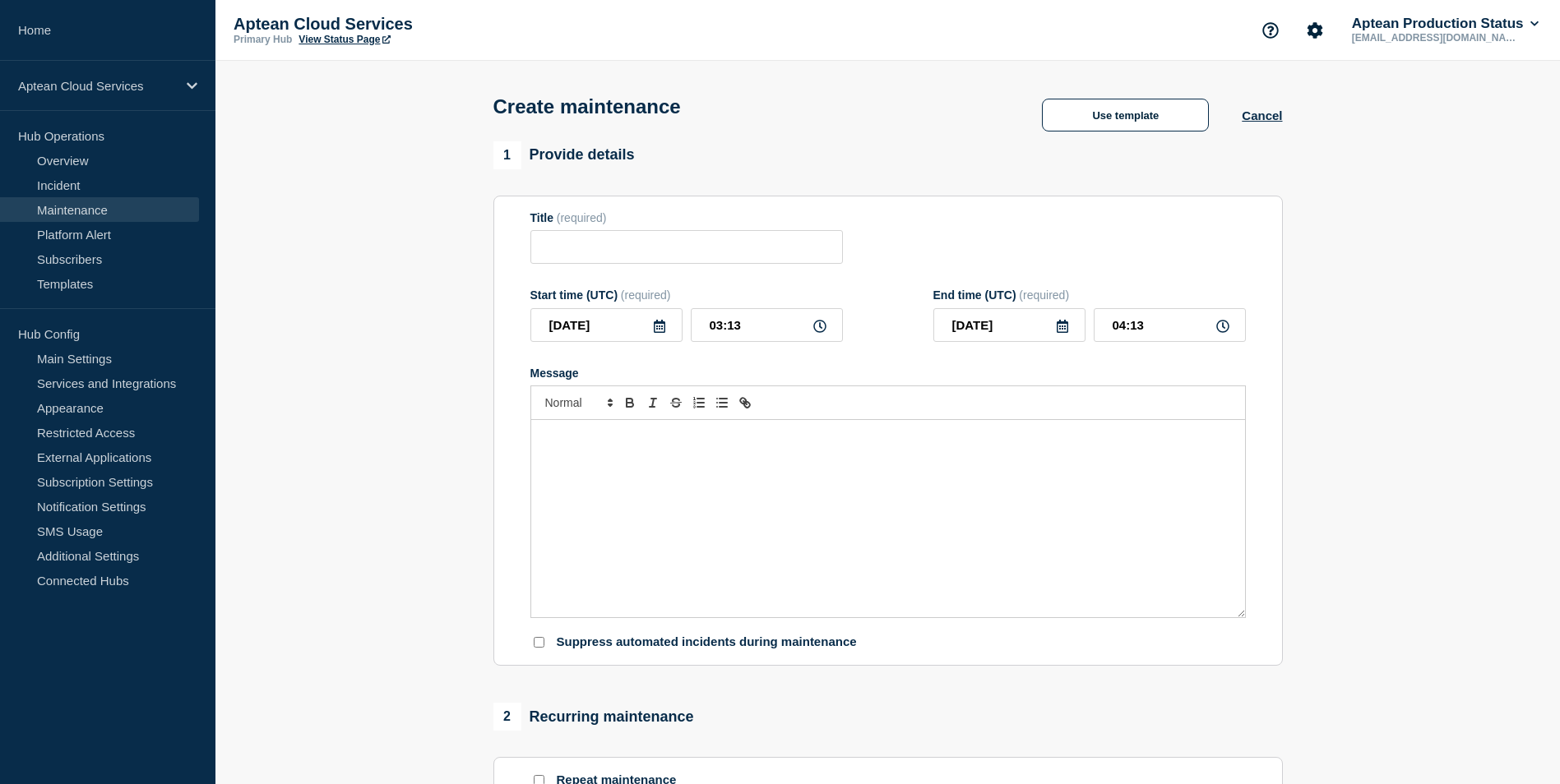
click at [616, 499] on div "Message" at bounding box center [888, 519] width 714 height 197
drag, startPoint x: 897, startPoint y: 448, endPoint x: 495, endPoint y: 457, distance: 402.1
click at [495, 457] on section "Title (required) Start time (UTC) (required) [DATE] 03:13 End time (UTC) (requi…" at bounding box center [887, 430] width 790 height 471
click at [566, 256] on input "Title" at bounding box center [686, 247] width 312 height 34
paste input "Aptean Din-Maintenence Scheduled for OS Patching-[DATE]"
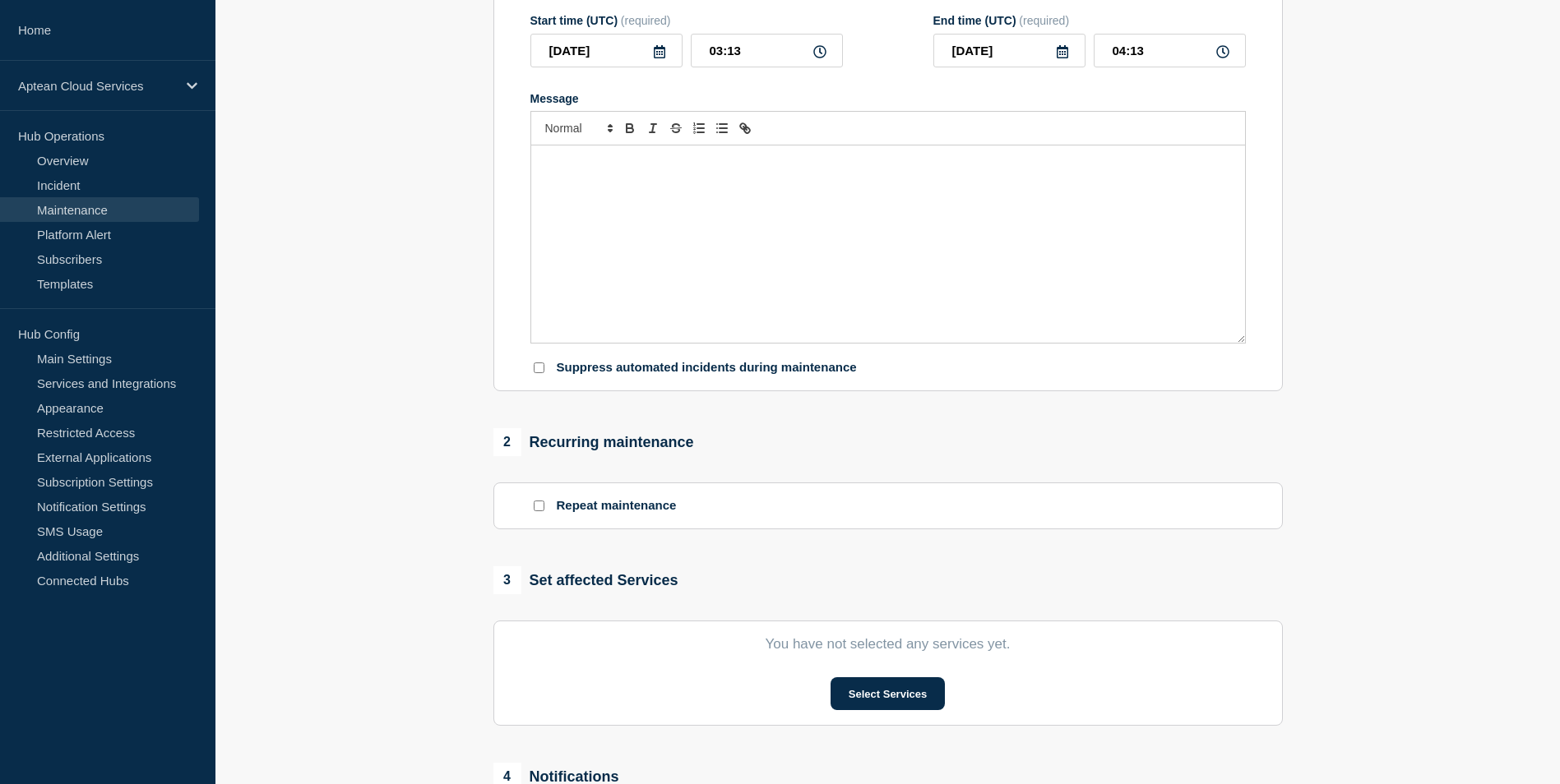
scroll to position [296, 0]
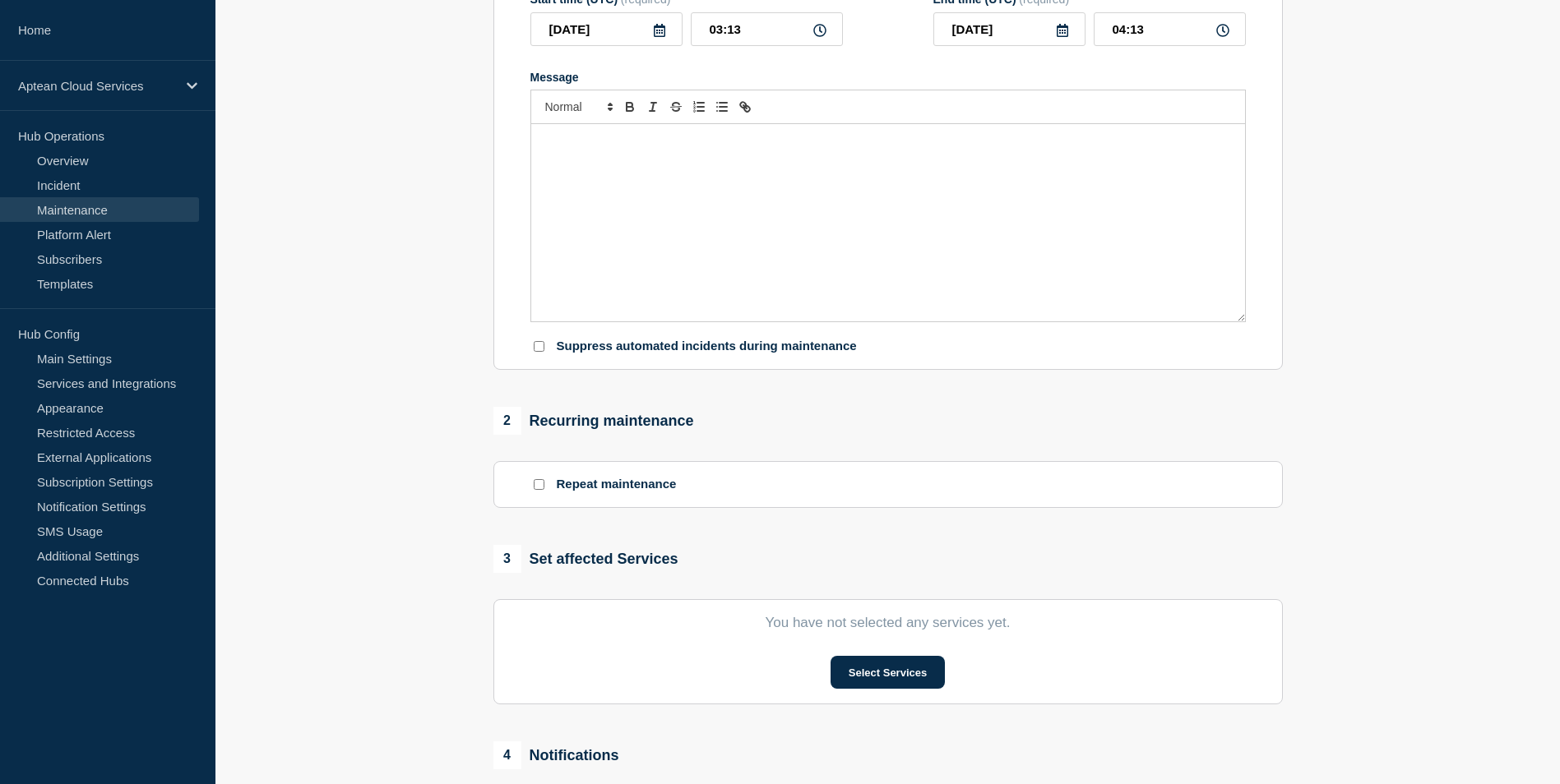
type input "Aptean Din-Maintenence Scheduled for OS Patching-[DATE]"
click at [876, 631] on p "You have not selected any services yet." at bounding box center [888, 624] width 715 height 17
click at [881, 676] on button "Select Services" at bounding box center [887, 673] width 114 height 33
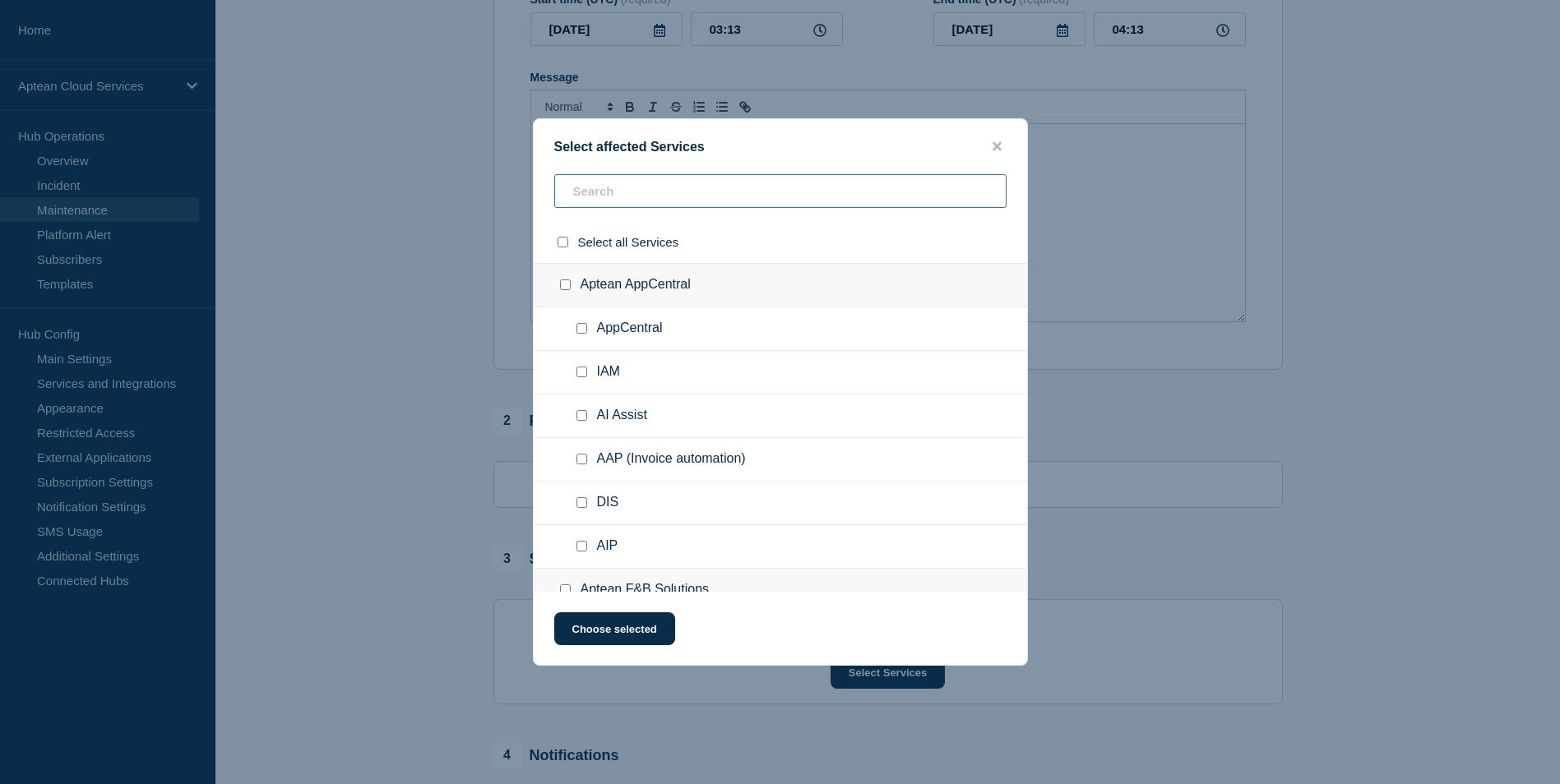
click at [618, 198] on input "text" at bounding box center [780, 191] width 452 height 34
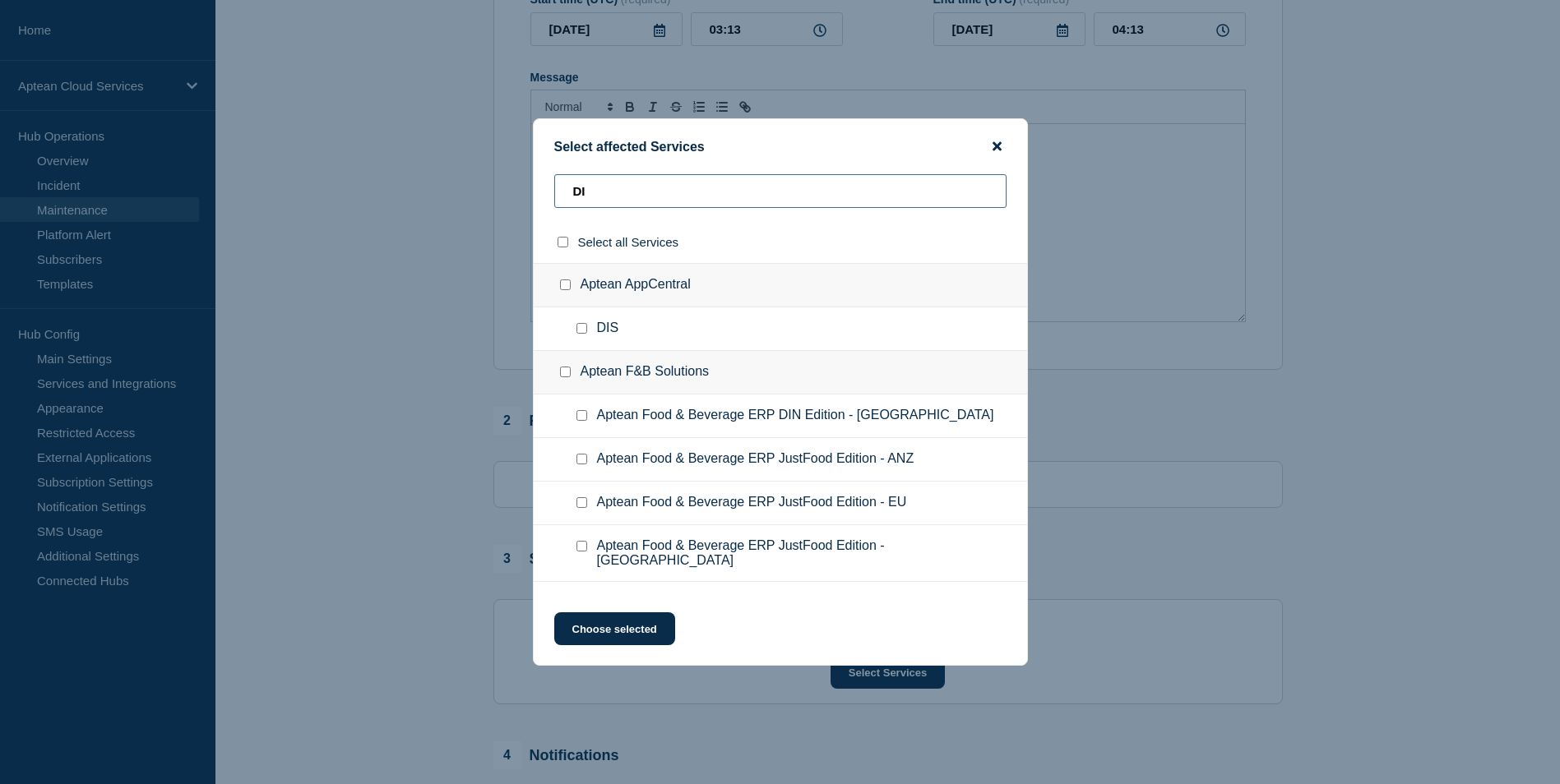
type input "DI"
click at [999, 152] on icon "close button" at bounding box center [997, 146] width 9 height 13
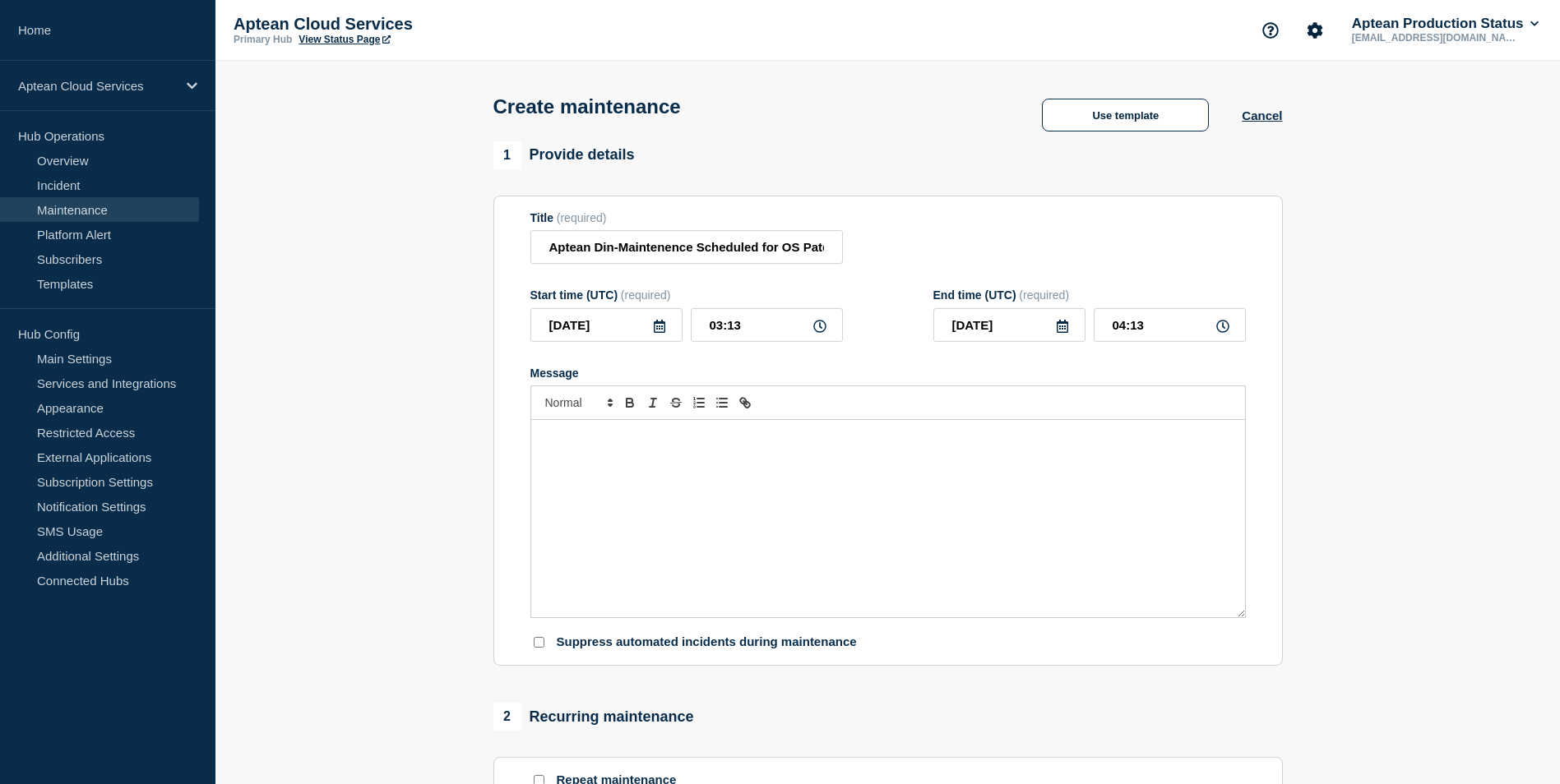
click at [823, 330] on icon at bounding box center [820, 326] width 13 height 13
click at [722, 329] on input "03:13" at bounding box center [767, 325] width 152 height 34
type input "22:13"
type input "23:13"
click at [773, 327] on input "22:13" at bounding box center [767, 325] width 152 height 34
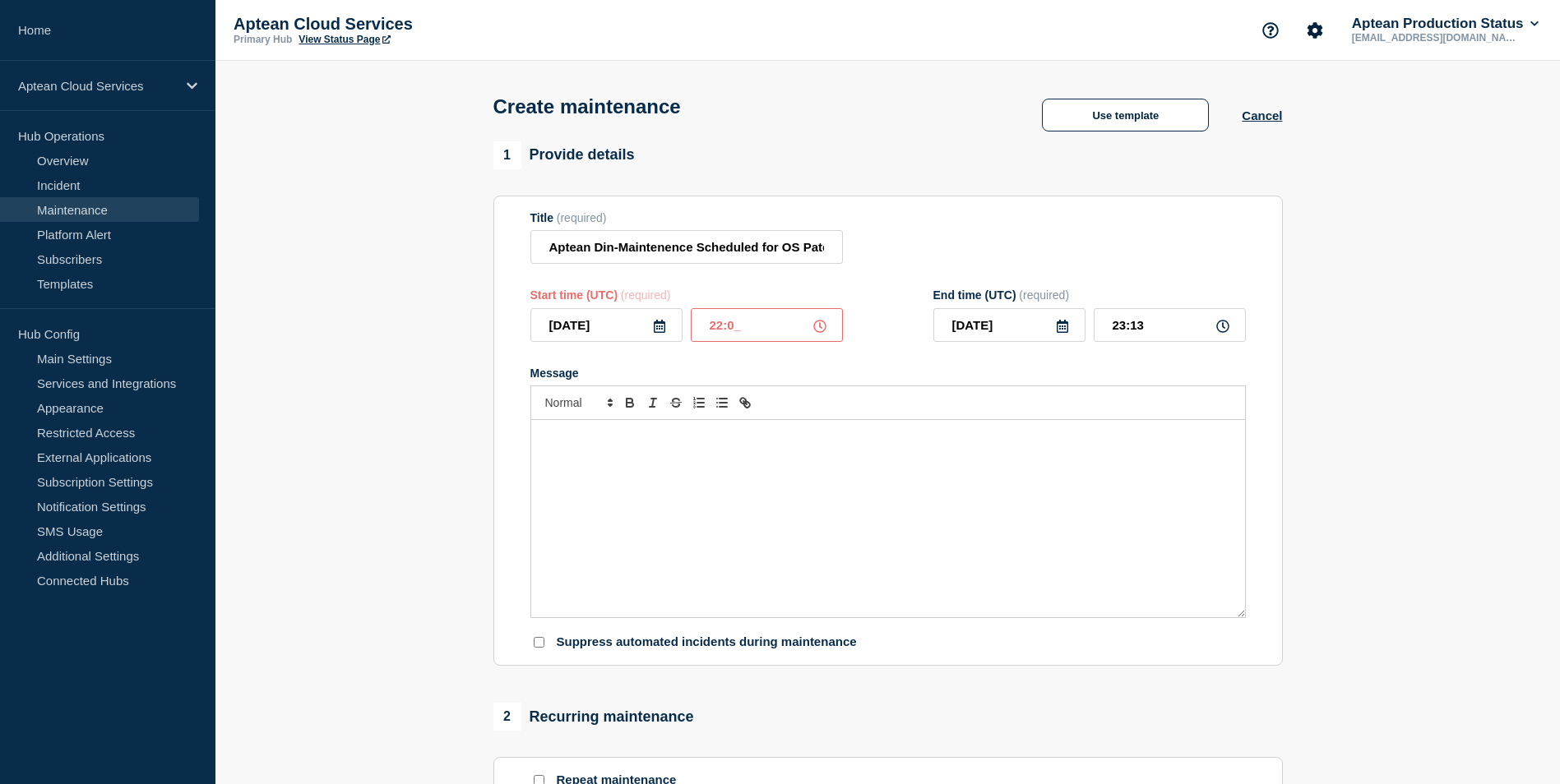
type input "22:00"
type input "23:00"
click at [1061, 333] on icon at bounding box center [1062, 326] width 13 height 13
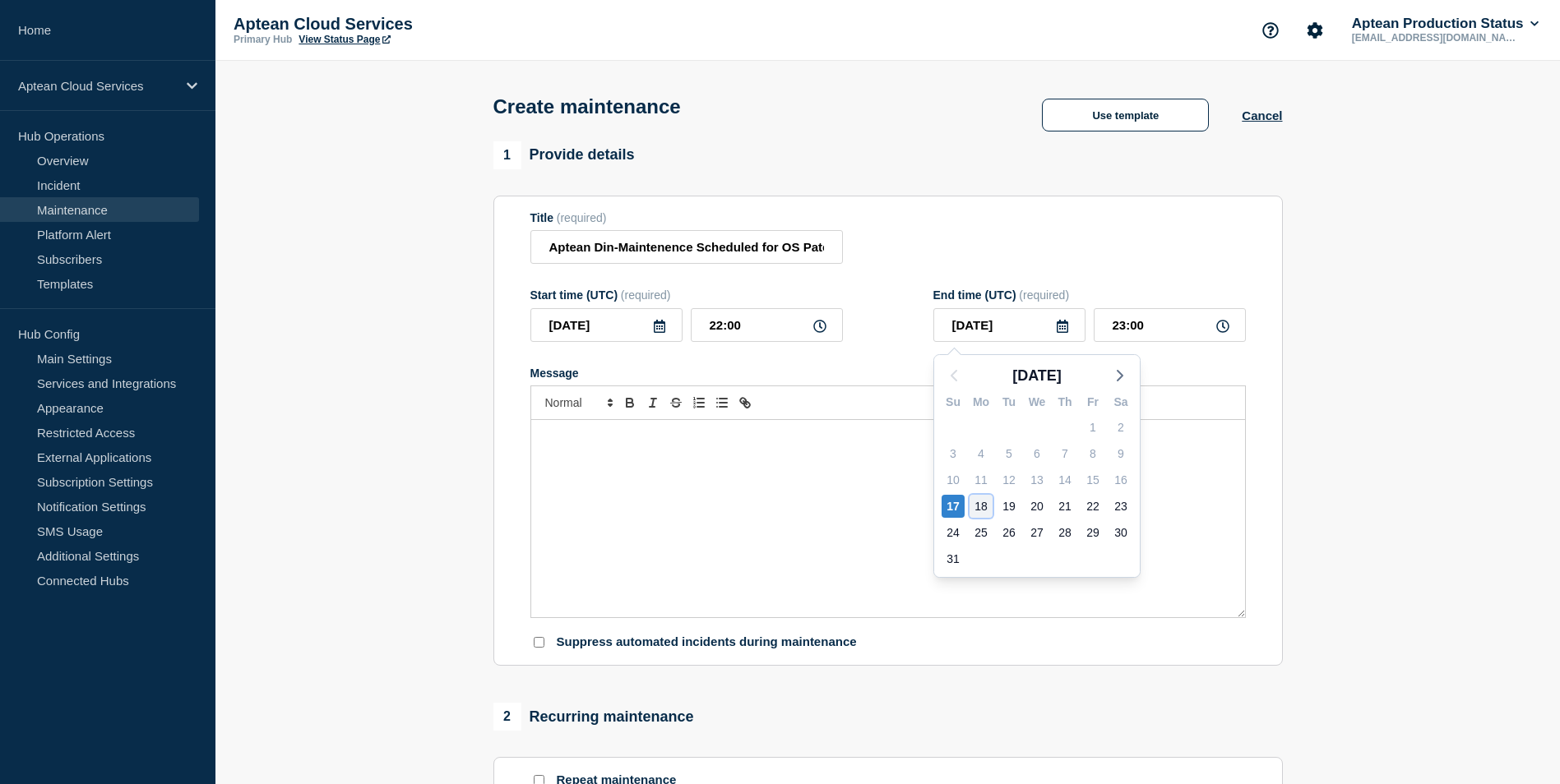
click at [987, 509] on div "18" at bounding box center [980, 506] width 23 height 23
type input "[DATE]"
click at [1158, 333] on input "23:00" at bounding box center [1169, 325] width 152 height 34
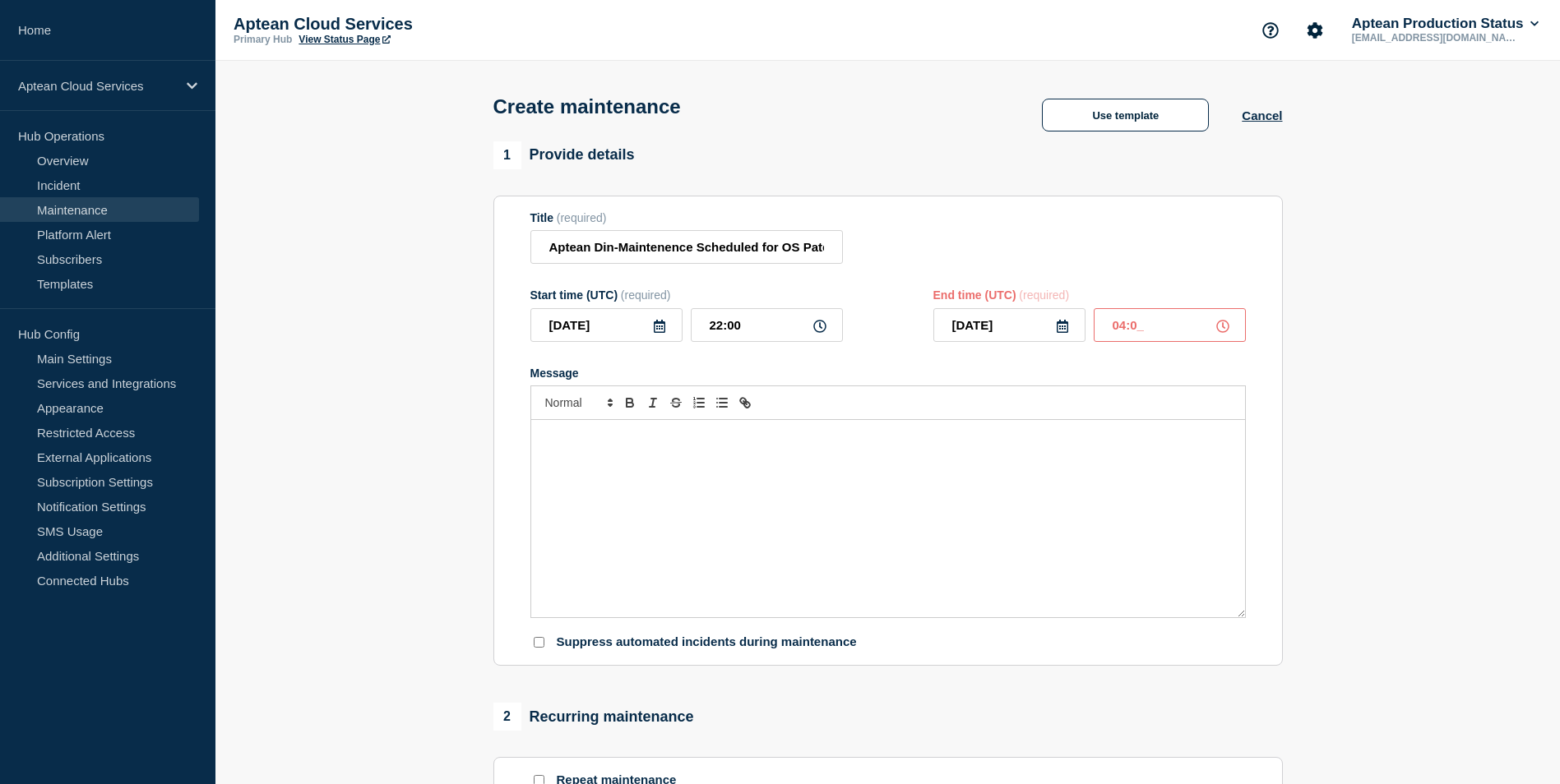
type input "04:00"
click at [710, 452] on div "Message" at bounding box center [888, 519] width 714 height 197
click at [539, 451] on div "Dear Customer, The work has been completed. All systems are back online. Yours …" at bounding box center [888, 519] width 714 height 197
click at [628, 443] on p "Dear Customer," at bounding box center [888, 438] width 689 height 15
click at [541, 486] on div "Dear Customer, The work has been completed. All systems are back online. Yours …" at bounding box center [888, 519] width 714 height 197
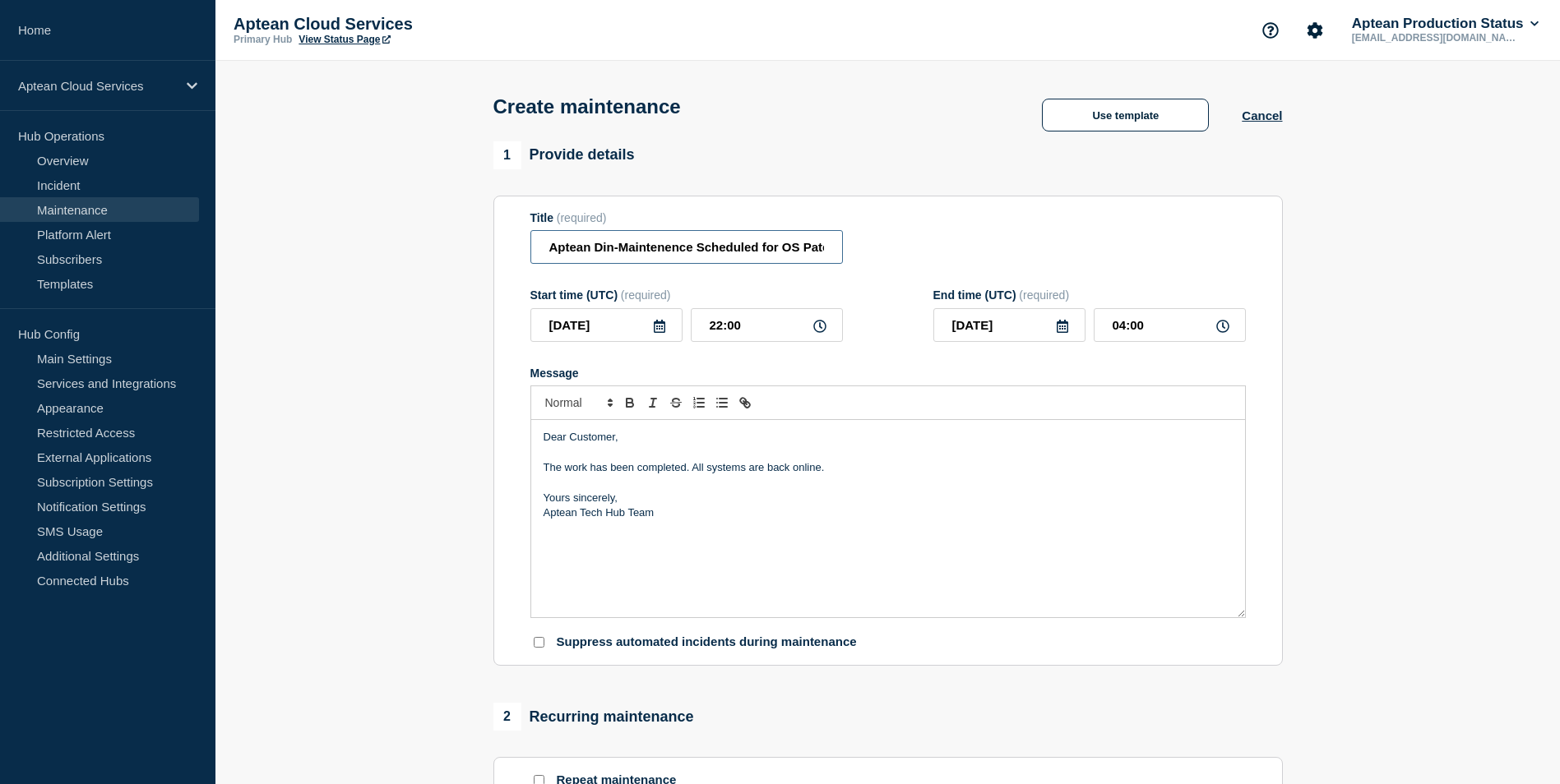
click at [549, 250] on input "Aptean Din-Maintenence Scheduled for OS Patching-[DATE]" at bounding box center [686, 247] width 312 height 34
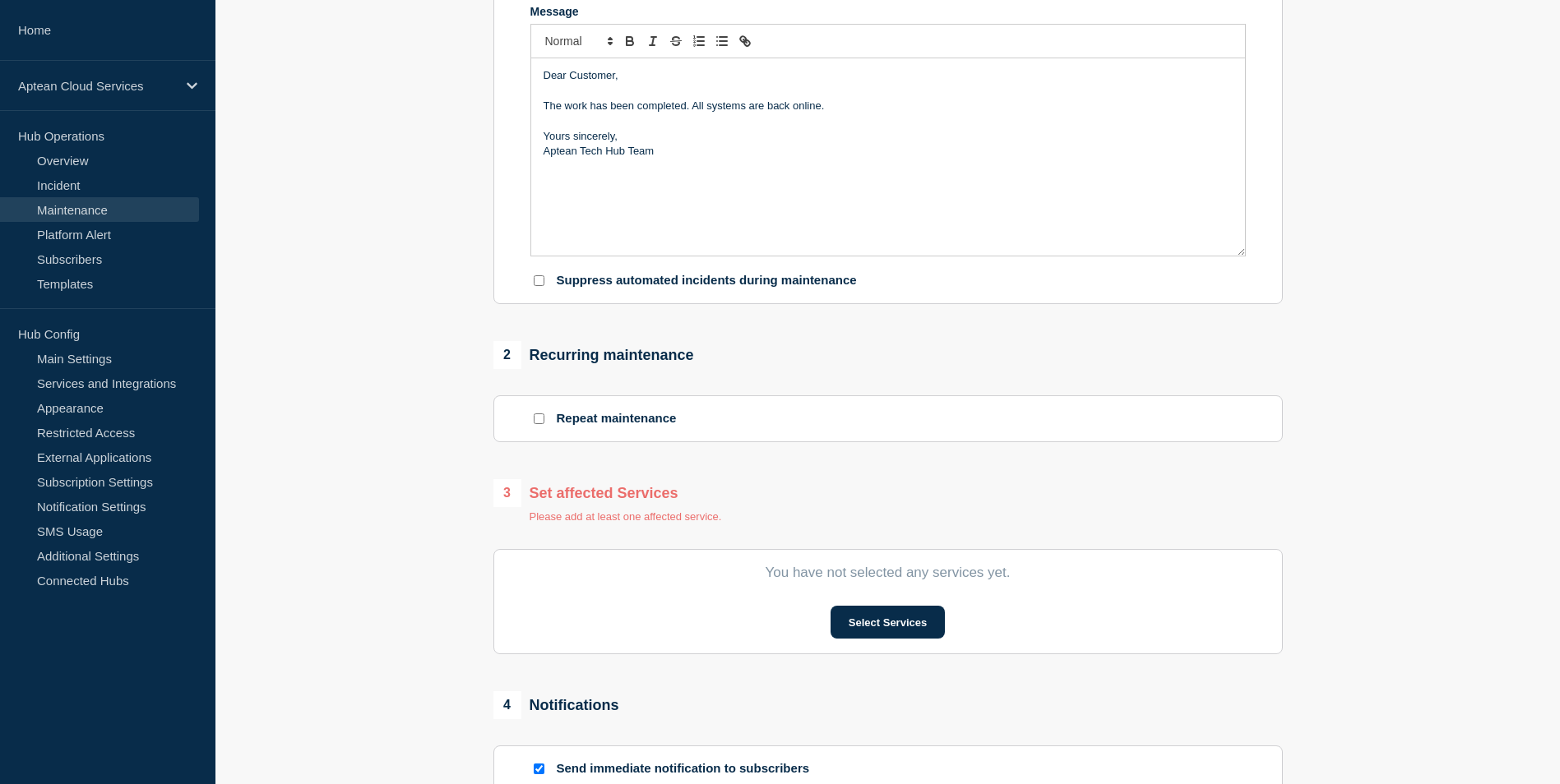
click at [860, 574] on p "You have not selected any services yet." at bounding box center [888, 573] width 715 height 17
click at [866, 623] on button "Select Services" at bounding box center [887, 623] width 114 height 33
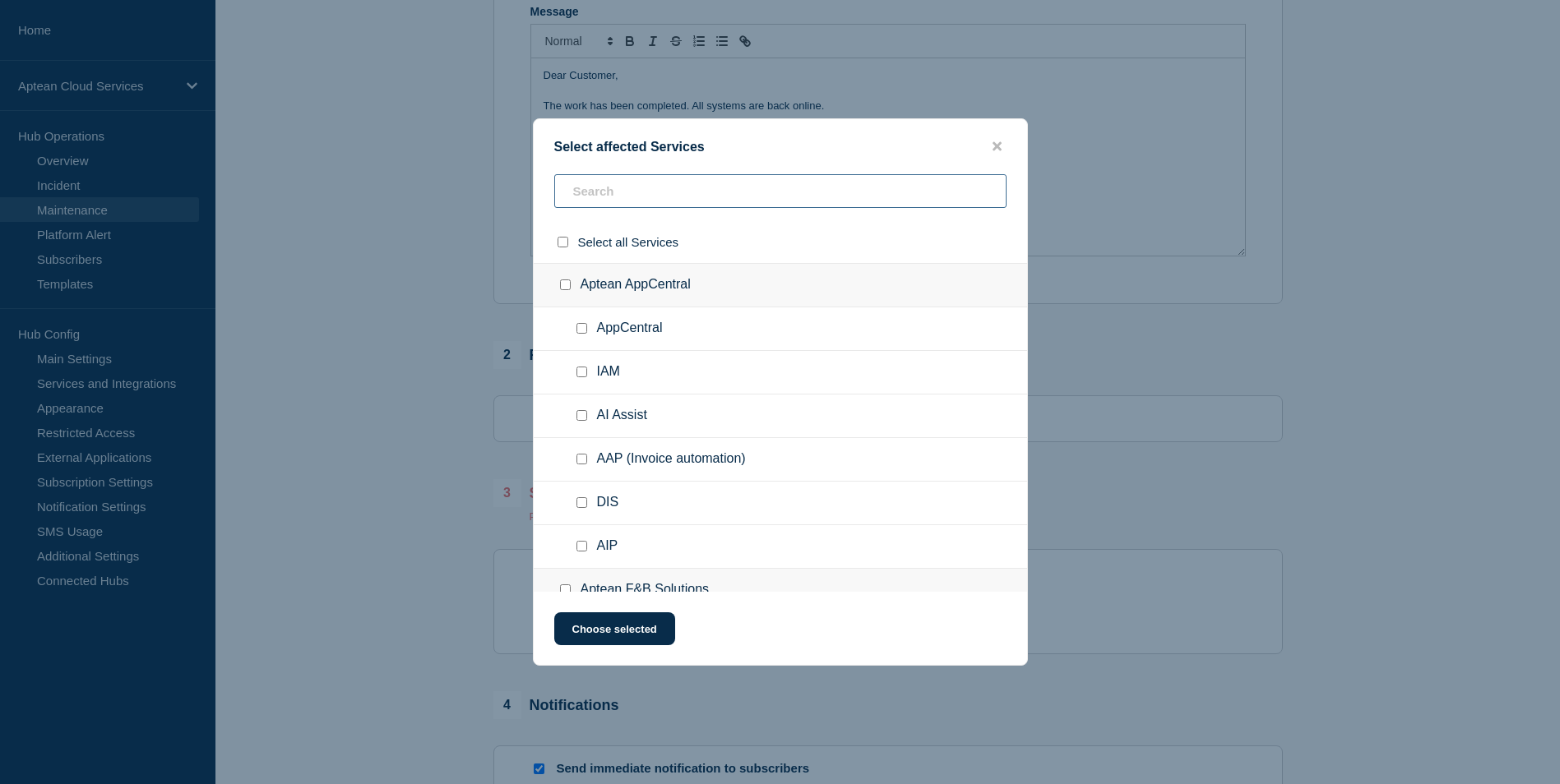
click at [615, 200] on input "text" at bounding box center [780, 191] width 452 height 34
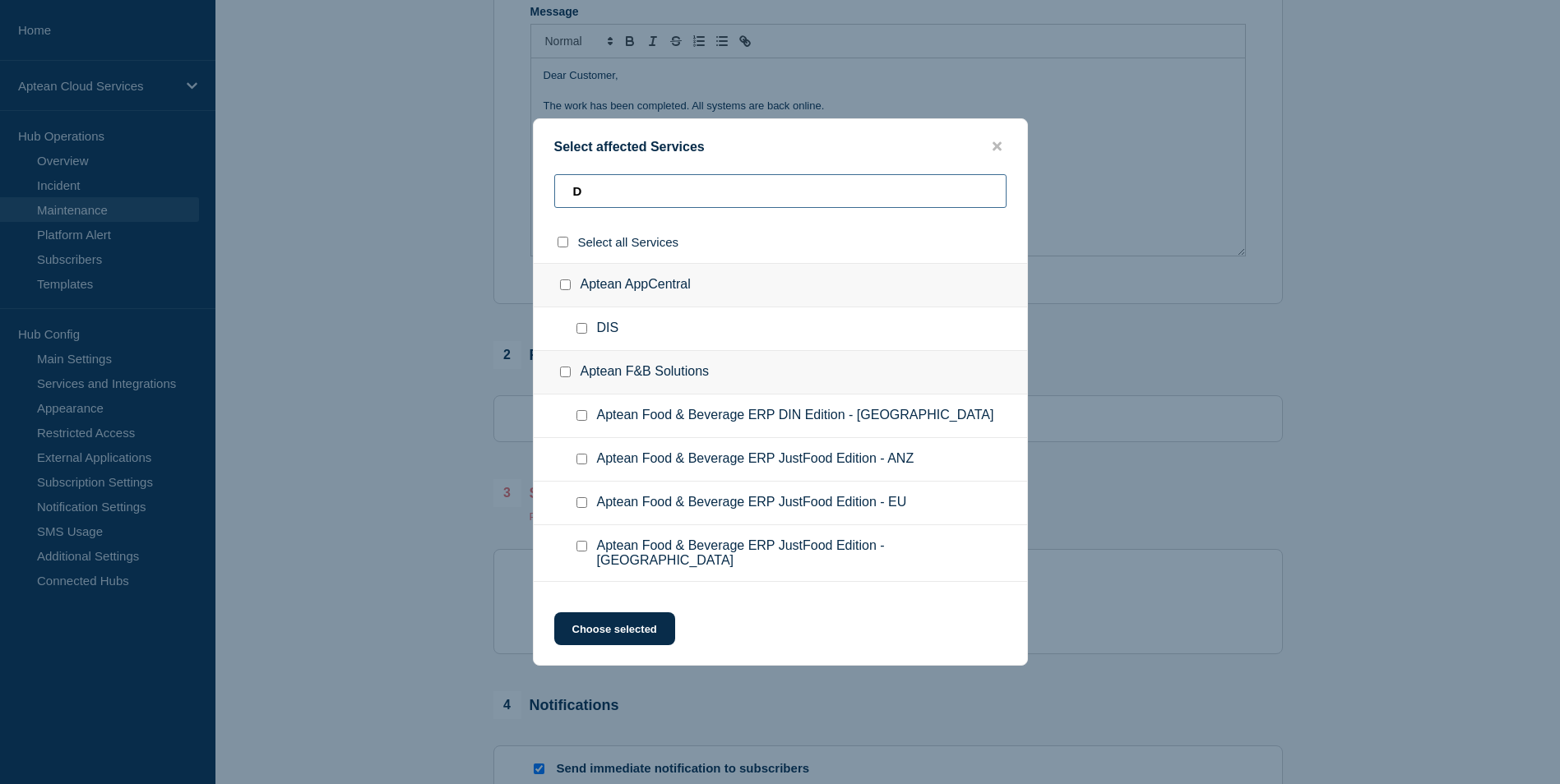
type input "D"
click at [584, 413] on input "Aptean Food & Beverage ERP DIN Edition - West Europe checkbox" at bounding box center [582, 415] width 11 height 11
checkbox input "true"
click at [640, 638] on button "Choose selected" at bounding box center [615, 629] width 121 height 33
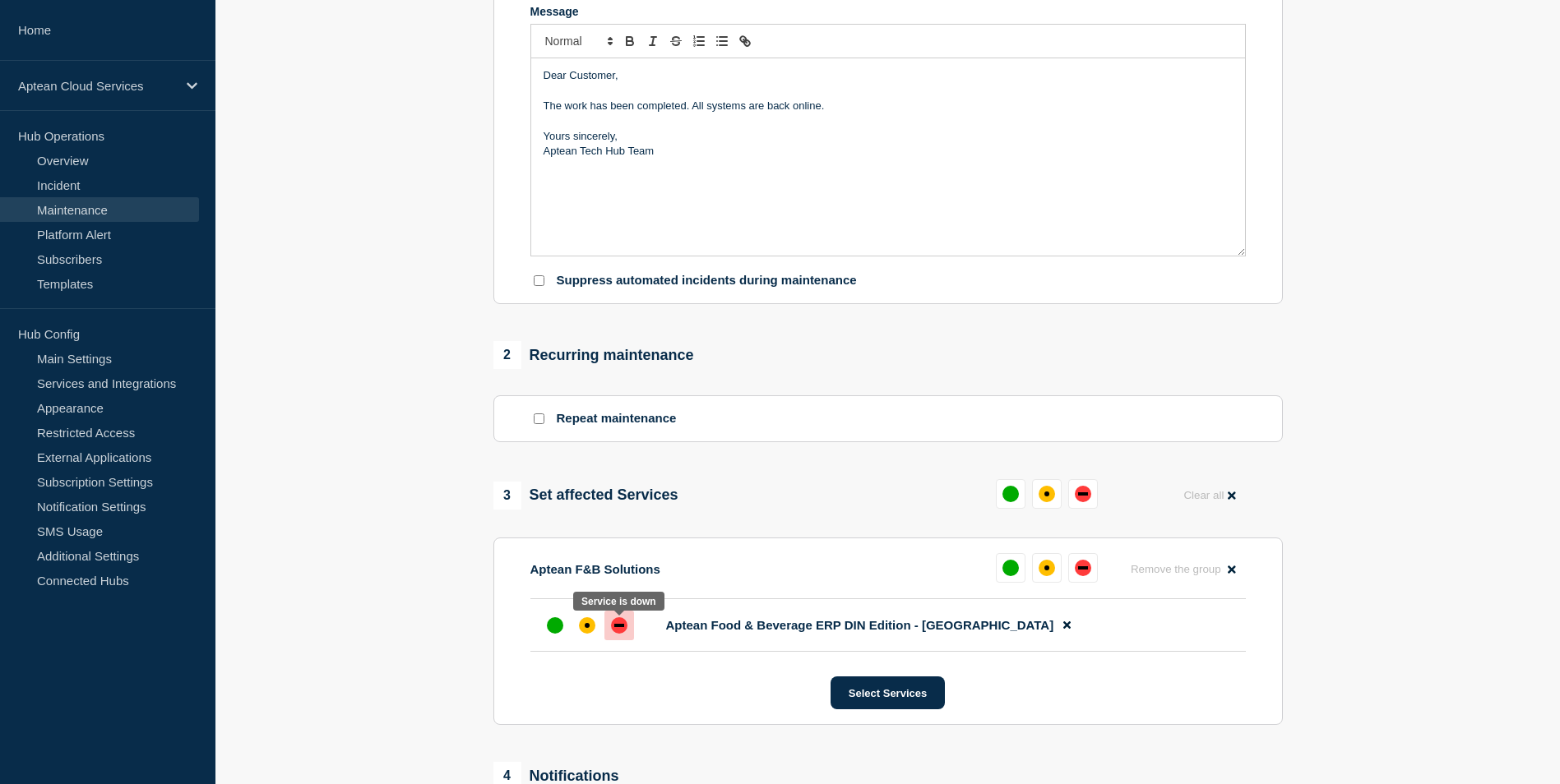
click at [623, 627] on div "down" at bounding box center [619, 626] width 10 height 4
click at [595, 633] on div at bounding box center [587, 626] width 29 height 29
click at [621, 634] on div "down" at bounding box center [619, 626] width 17 height 17
click at [554, 630] on div "up" at bounding box center [555, 626] width 17 height 17
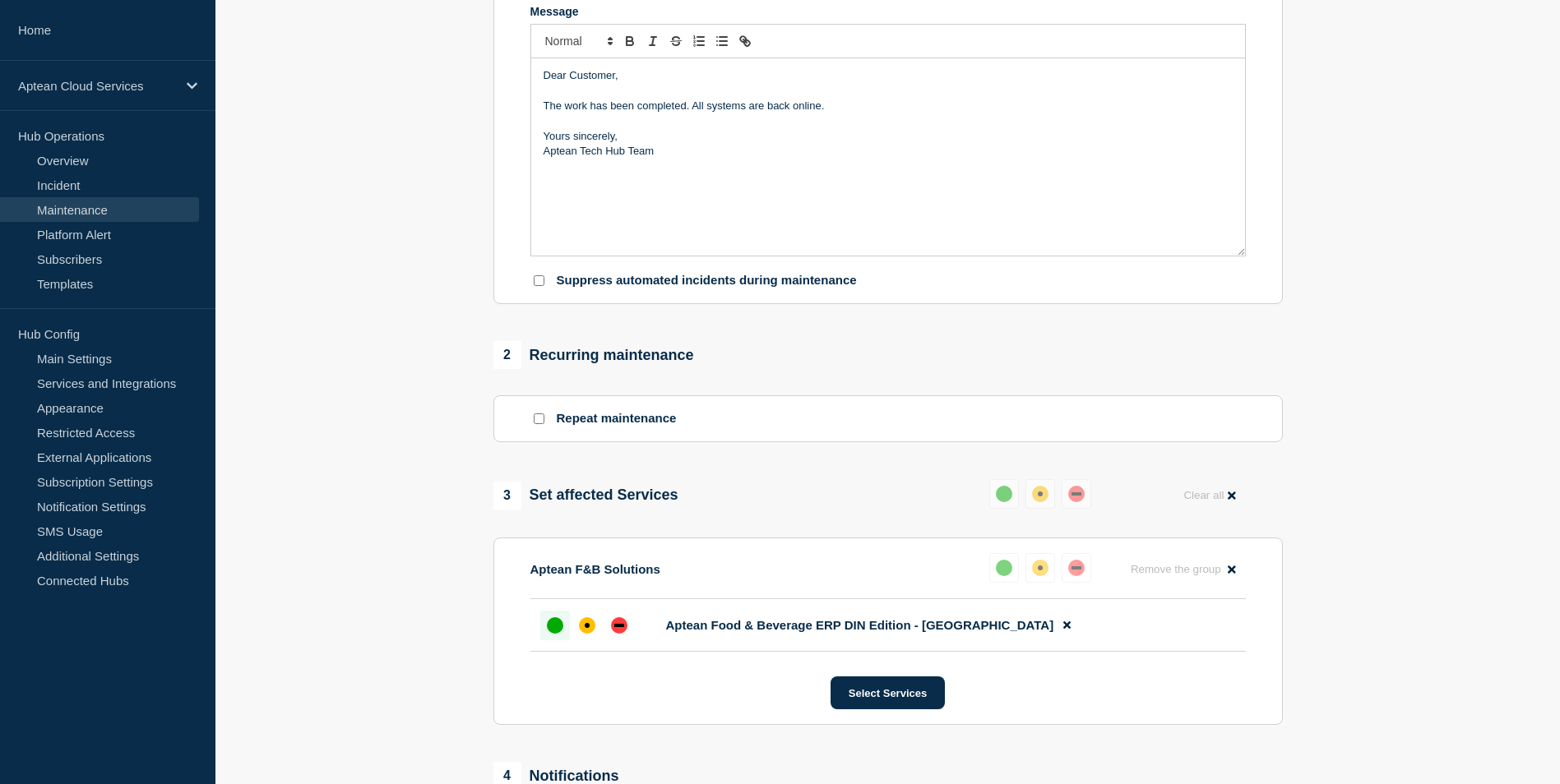
click at [554, 630] on div "up" at bounding box center [555, 626] width 17 height 17
click at [907, 697] on button "Select Services" at bounding box center [887, 693] width 114 height 33
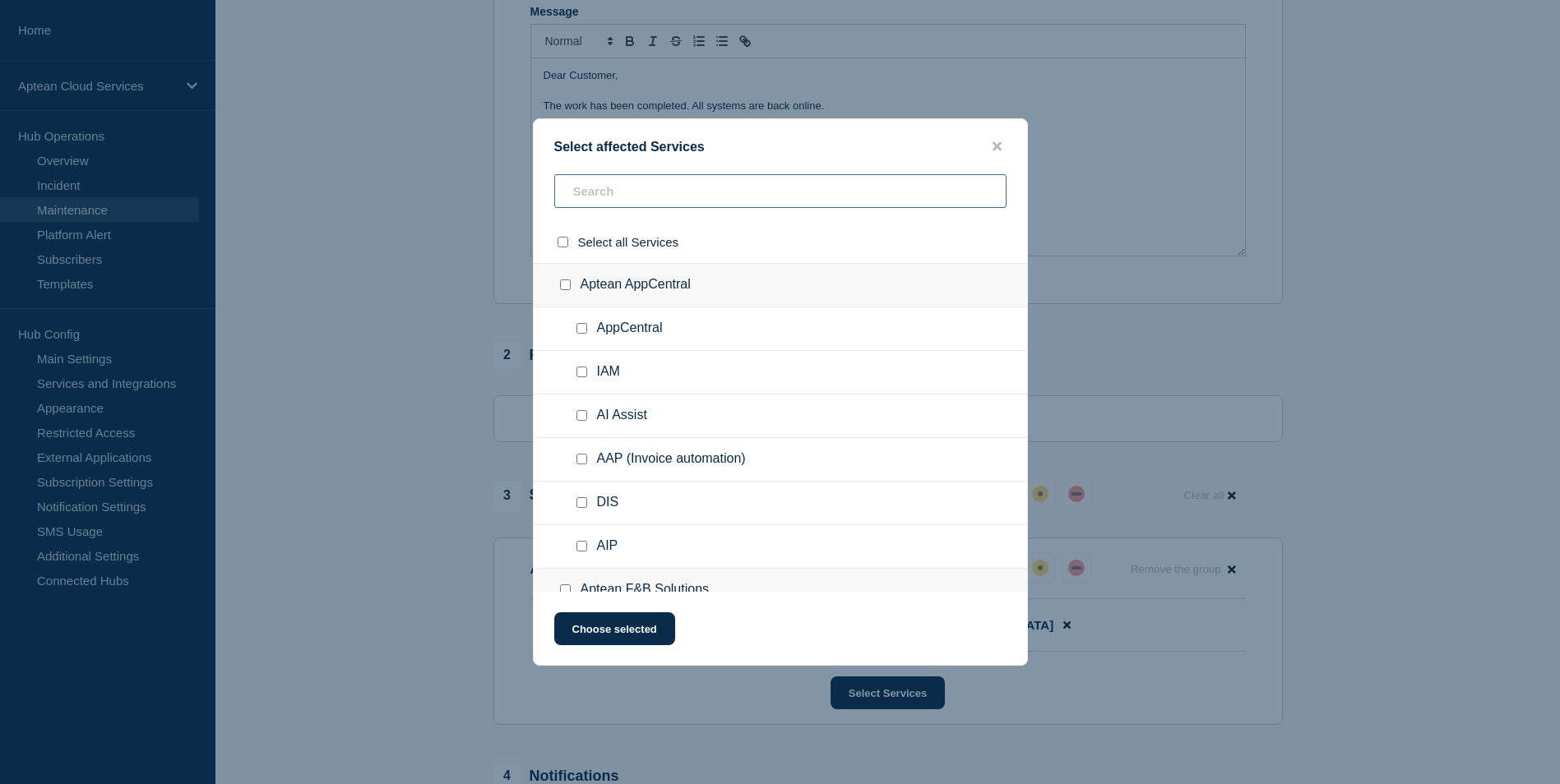
click at [638, 189] on input "text" at bounding box center [780, 191] width 452 height 34
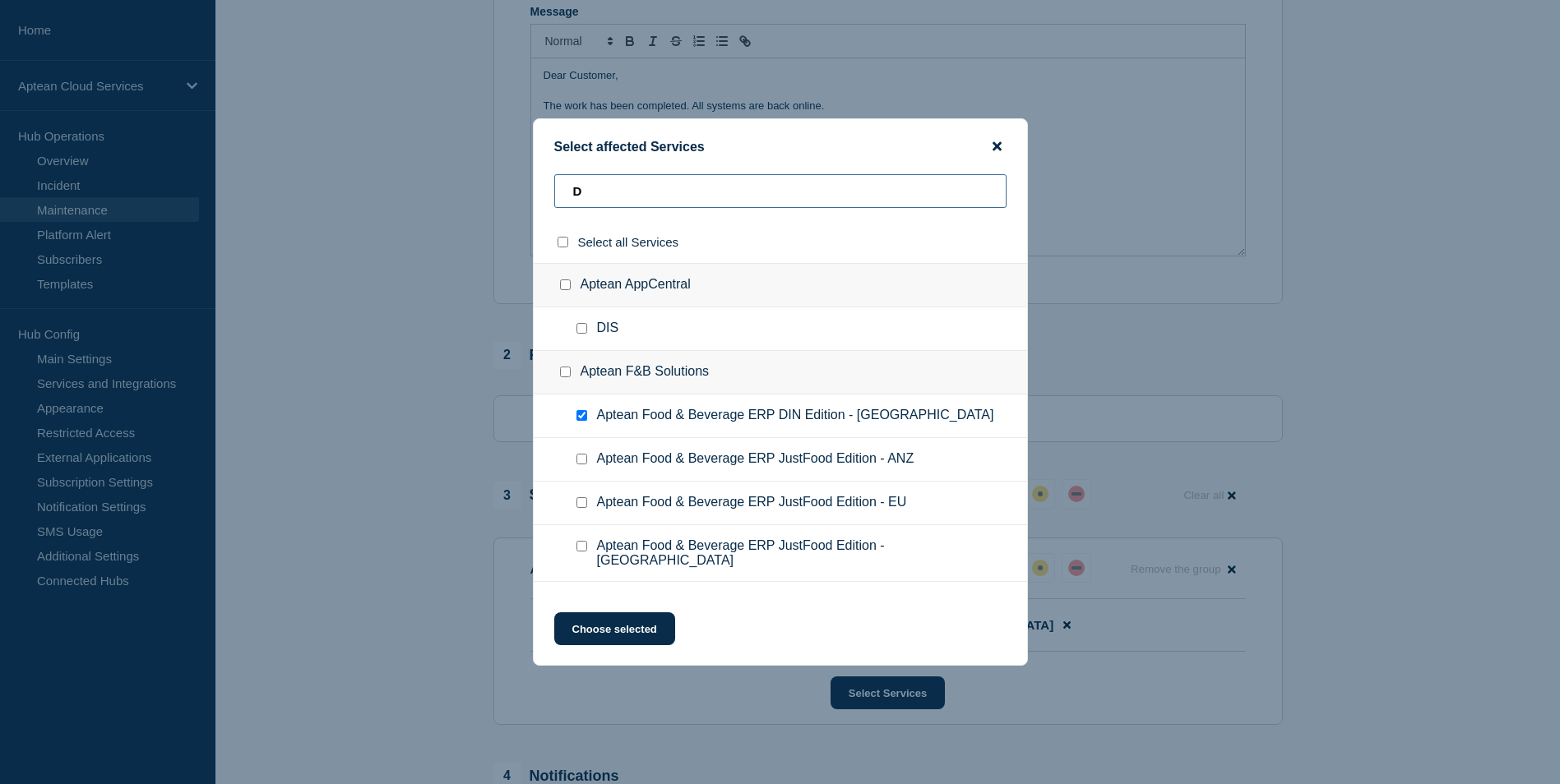
type input "D"
click at [994, 146] on icon "close button" at bounding box center [997, 146] width 9 height 13
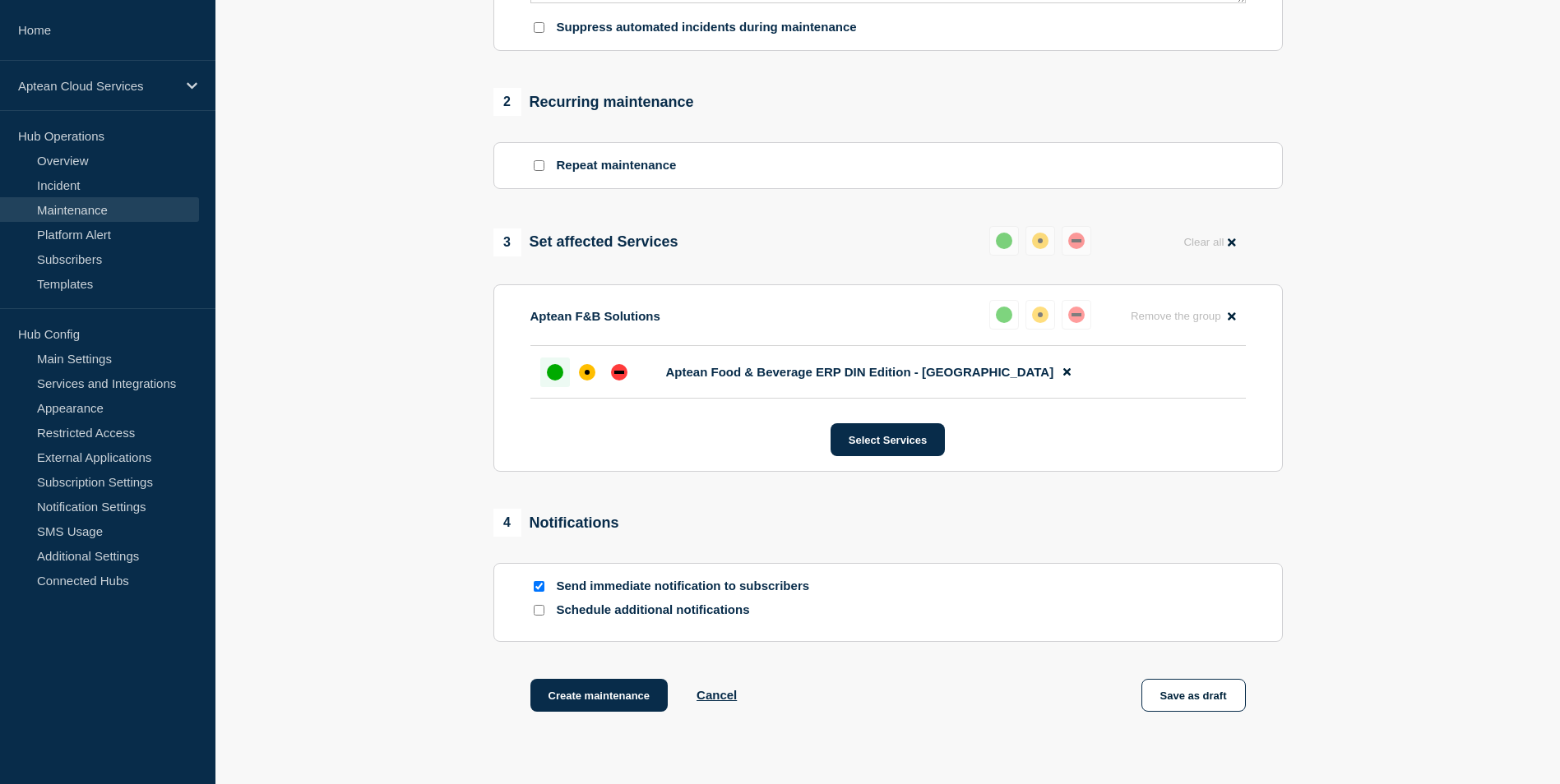
scroll to position [625, 0]
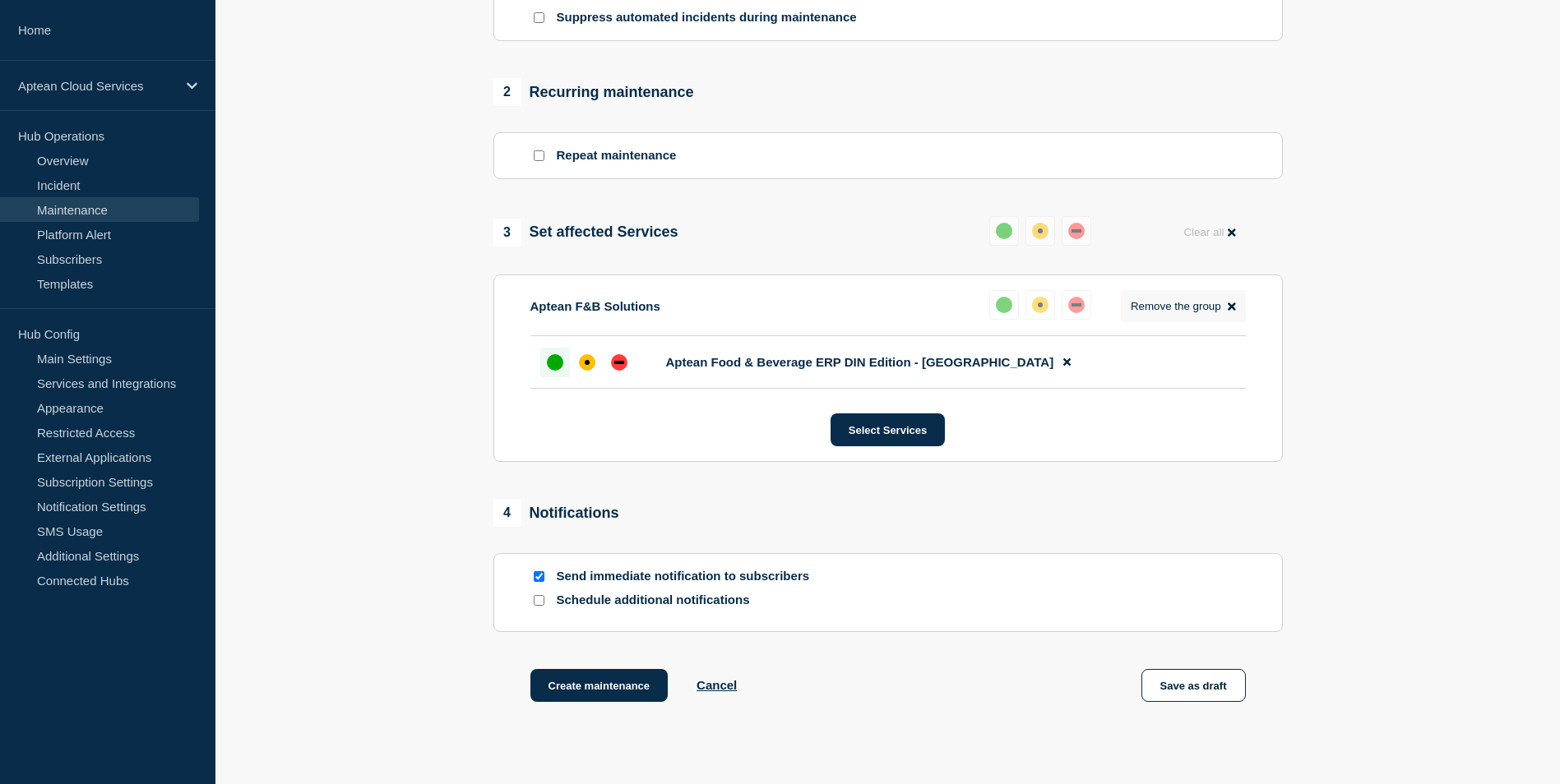
click at [1234, 310] on icon at bounding box center [1231, 307] width 7 height 7
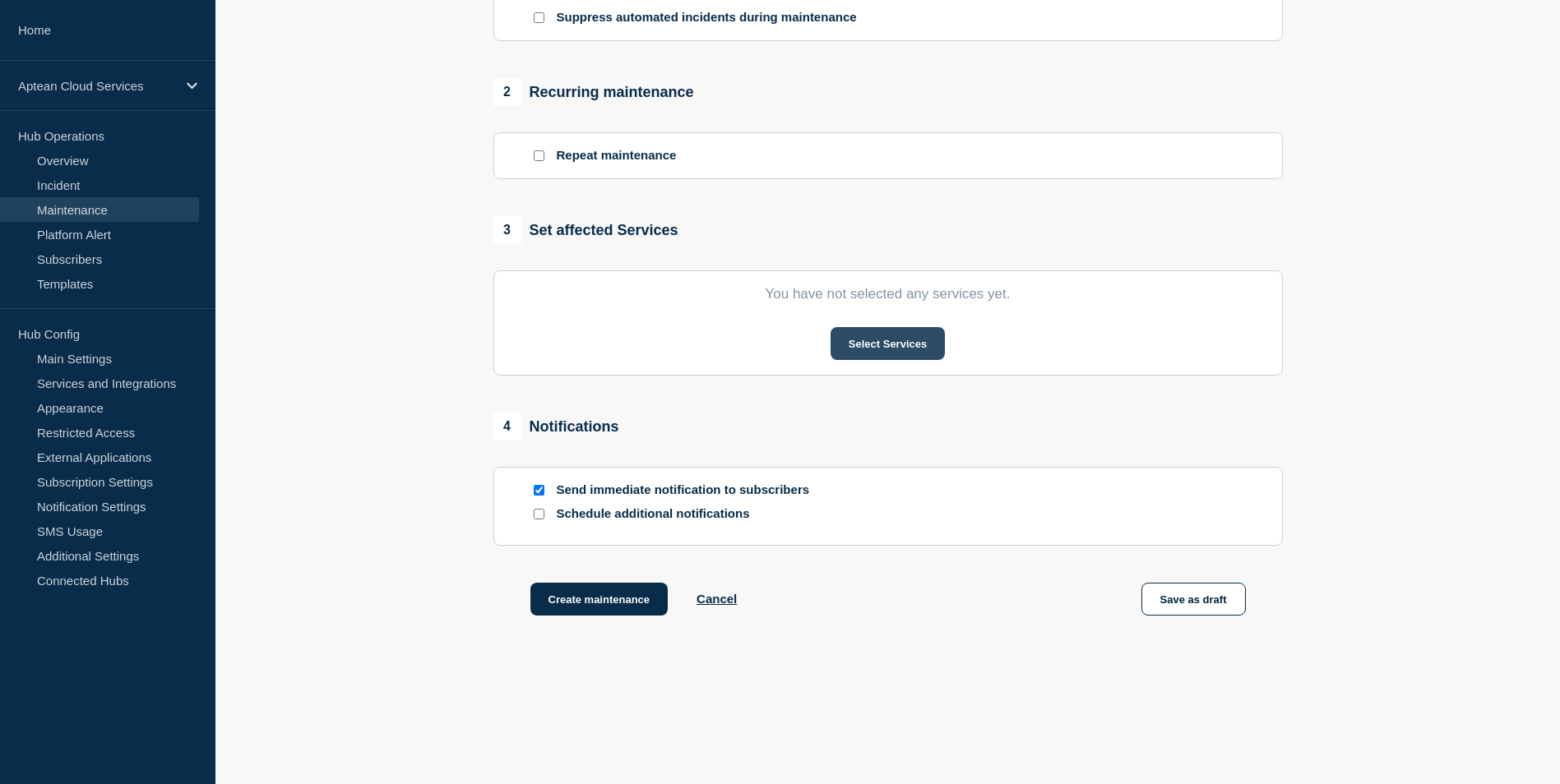
click at [891, 346] on button "Select Services" at bounding box center [887, 344] width 114 height 33
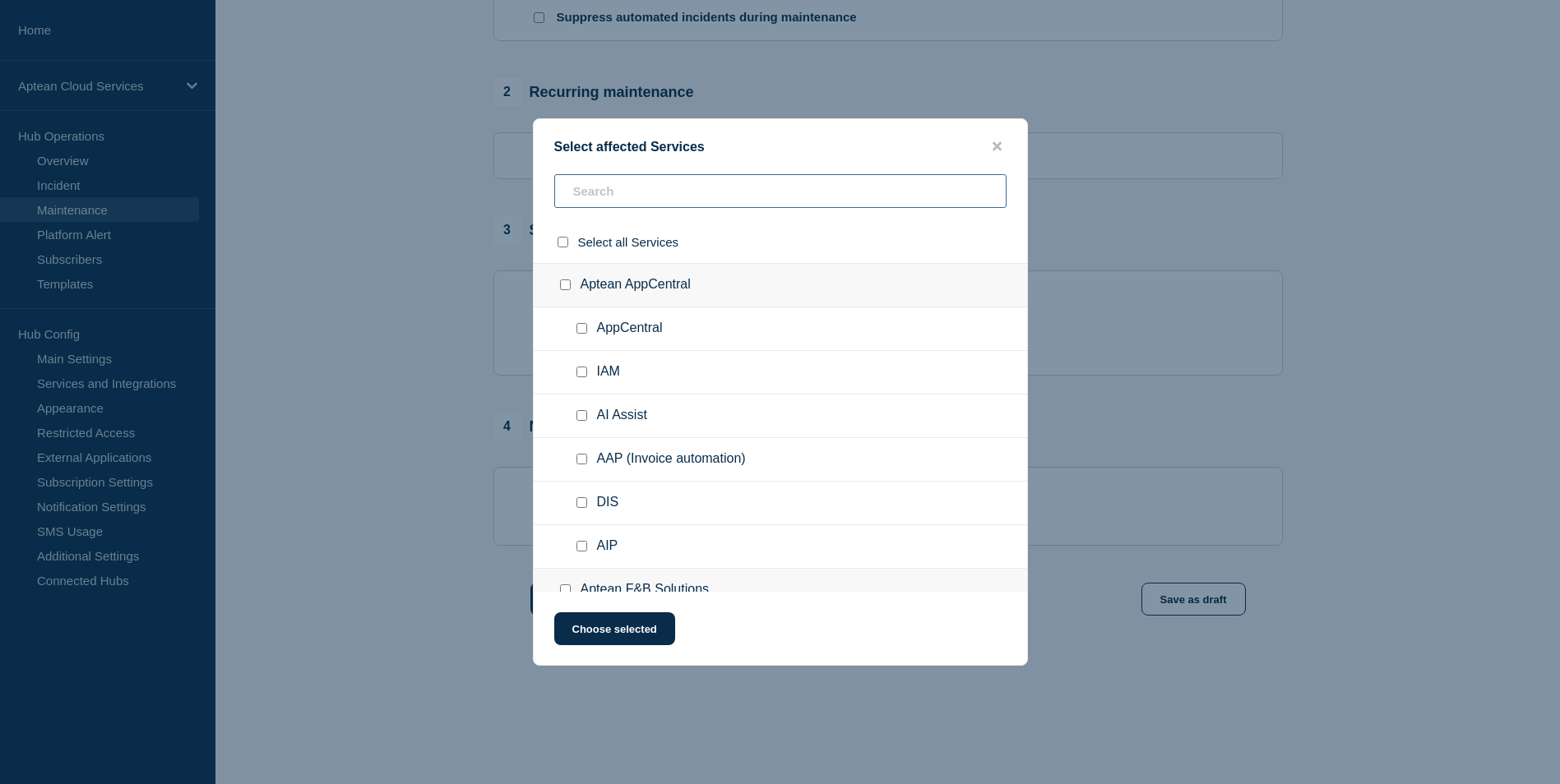
click at [617, 181] on input "text" at bounding box center [780, 191] width 452 height 34
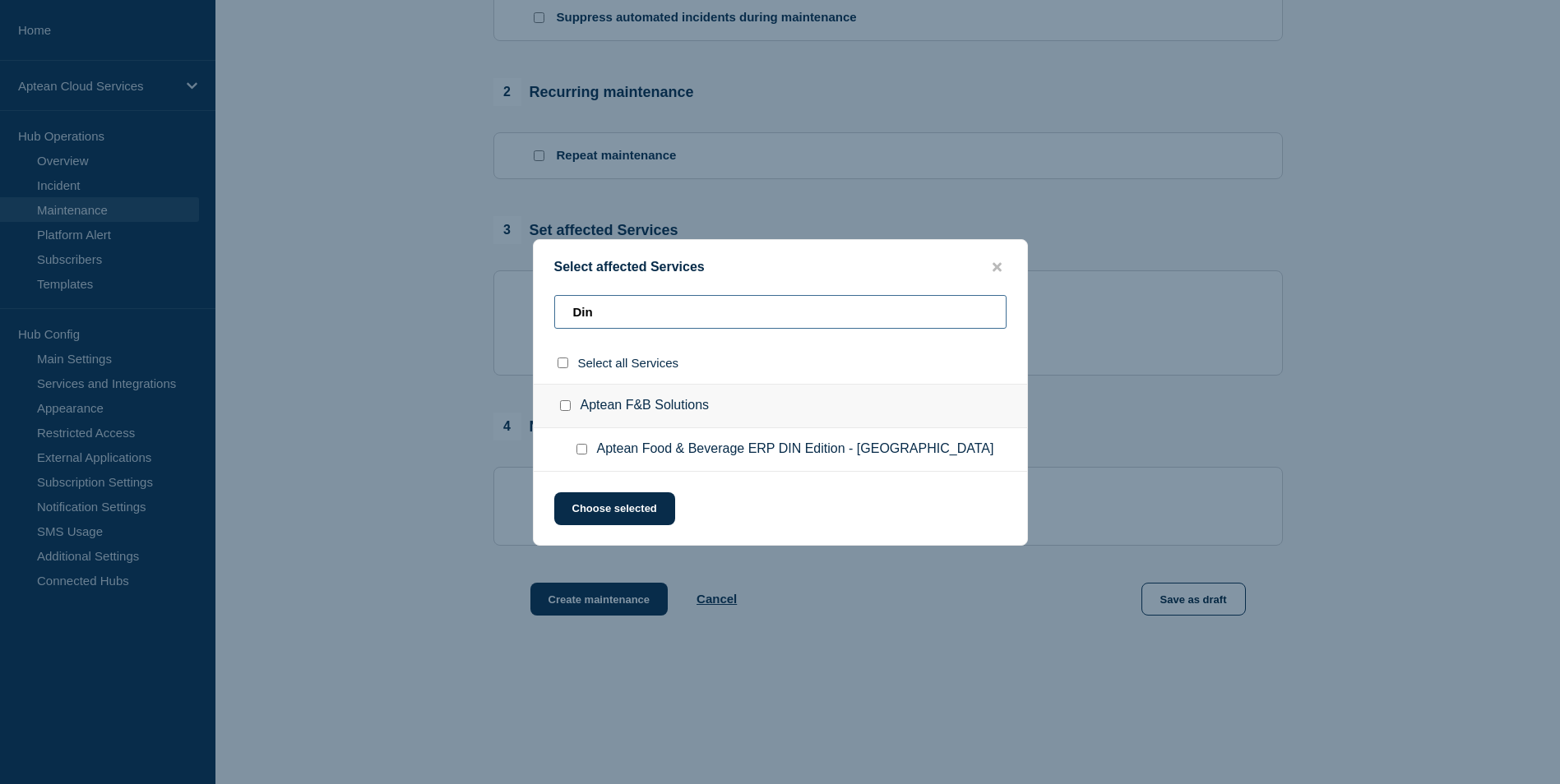
type input "Din"
click at [587, 451] on div at bounding box center [585, 450] width 24 height 17
click at [583, 449] on input "Aptean Food & Beverage ERP DIN Edition - West Europe checkbox" at bounding box center [582, 450] width 11 height 11
checkbox input "true"
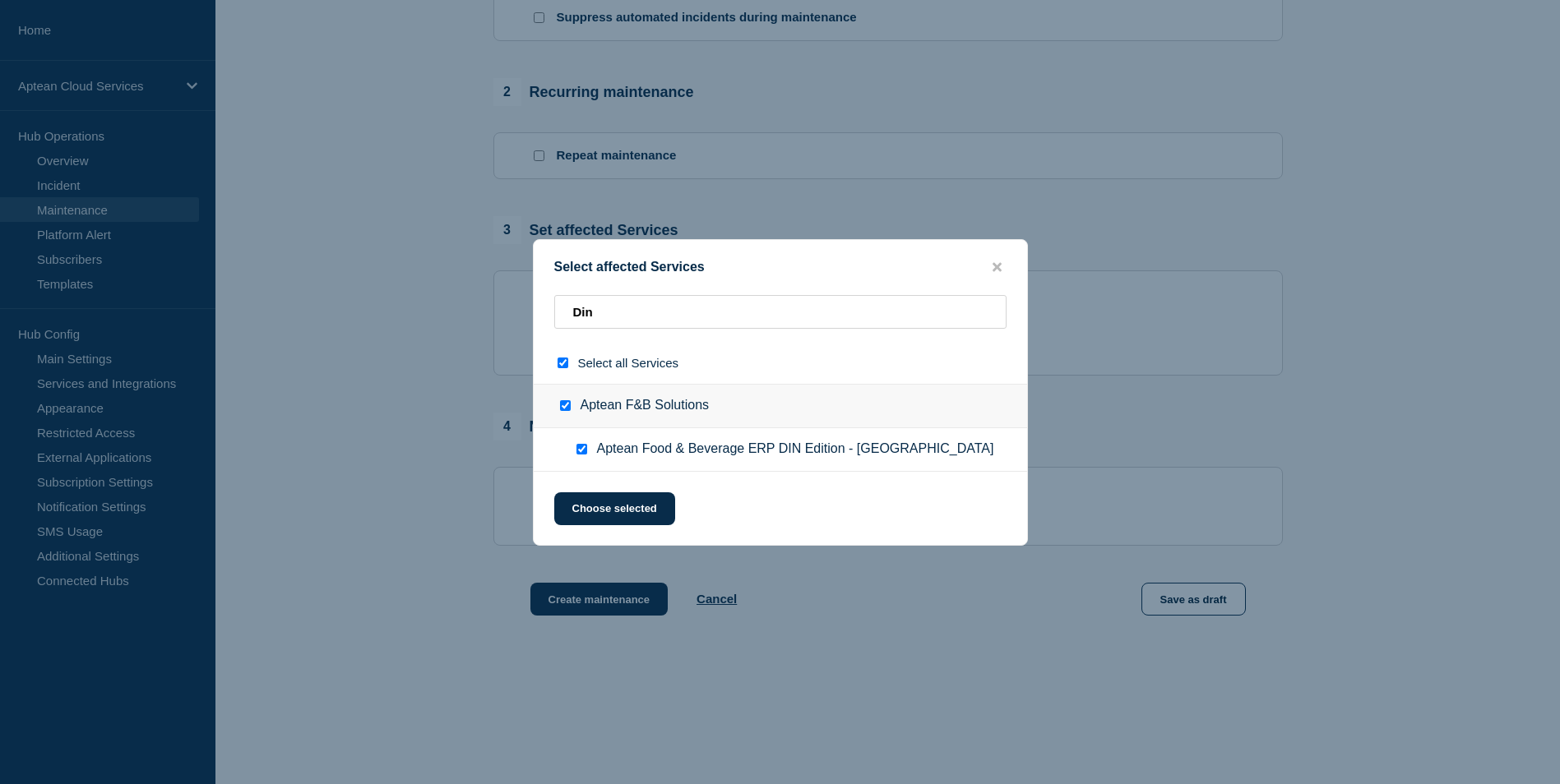
checkbox input "true"
click at [642, 497] on button "Choose selected" at bounding box center [615, 509] width 121 height 33
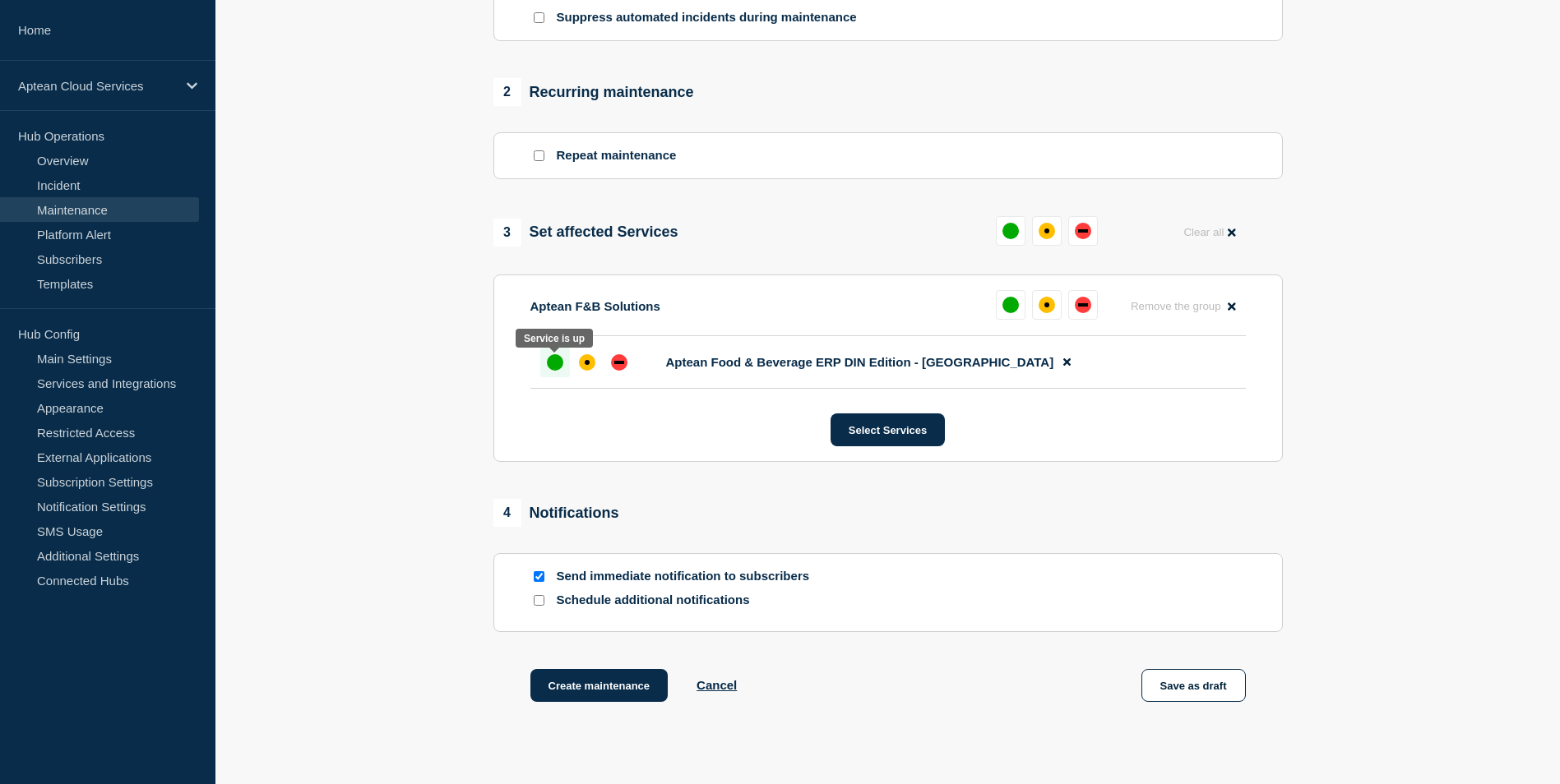
click at [551, 369] on div "up" at bounding box center [555, 363] width 17 height 17
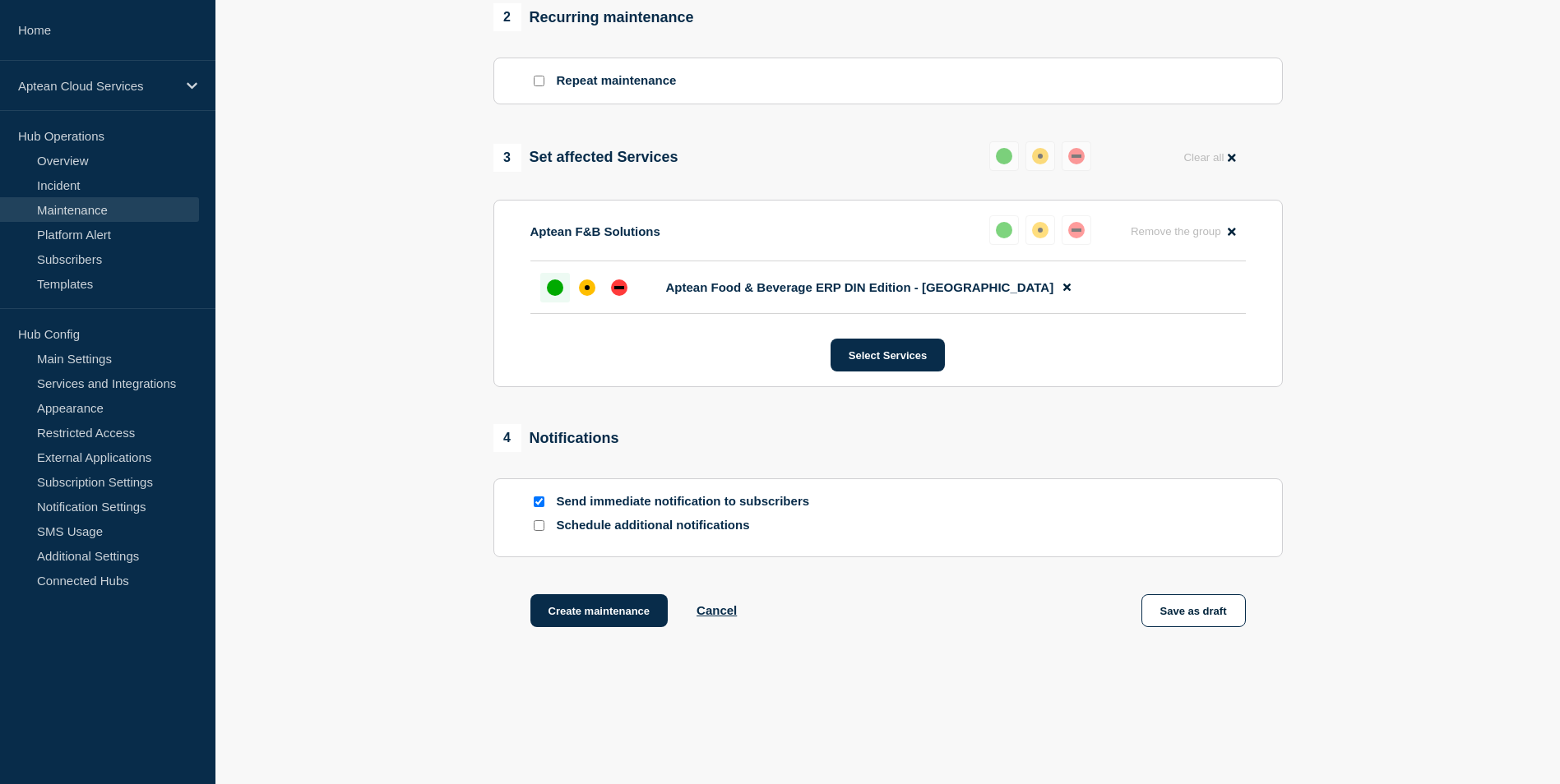
scroll to position [736, 0]
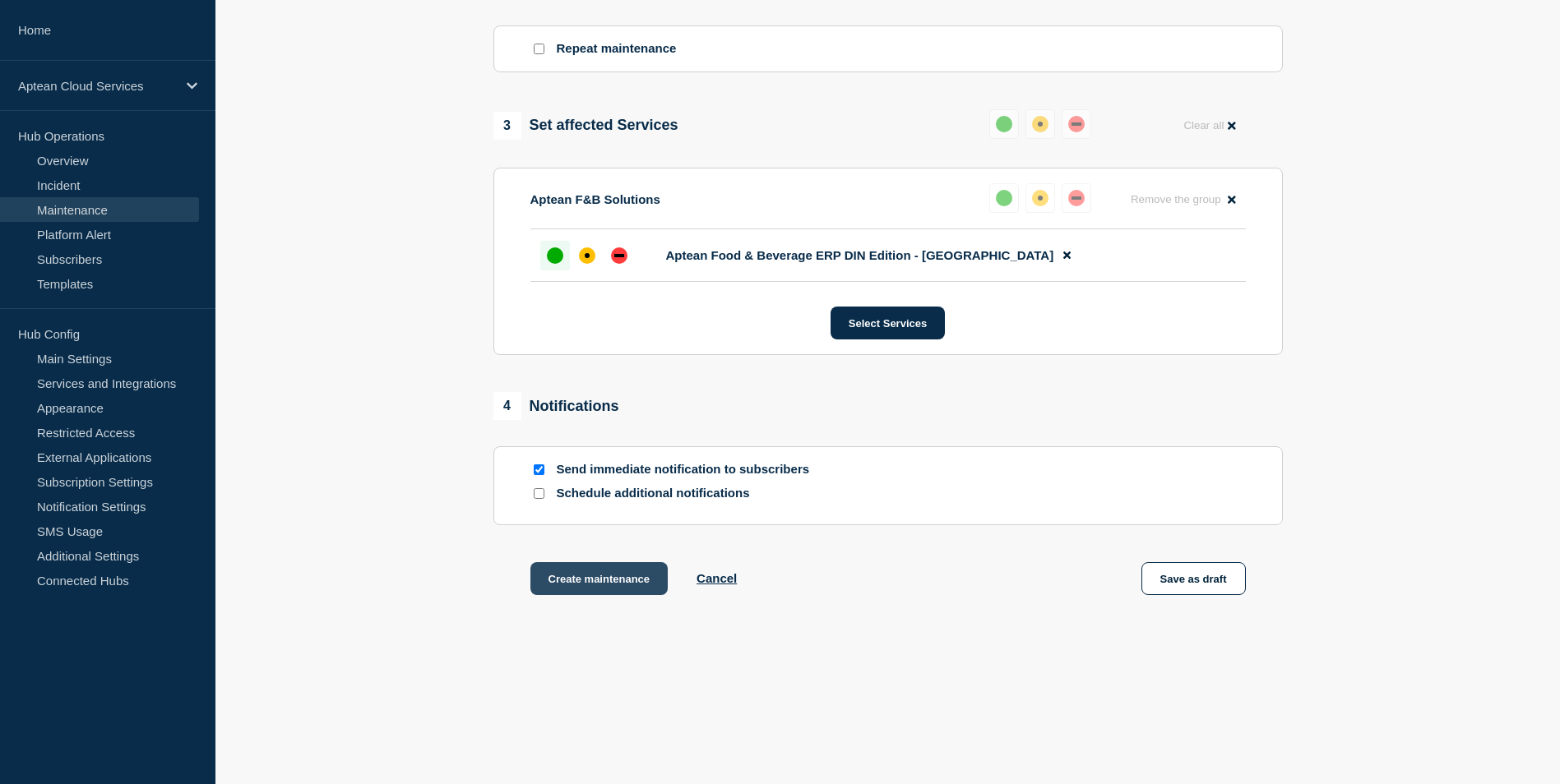
click at [597, 574] on button "Create maintenance" at bounding box center [600, 579] width 138 height 33
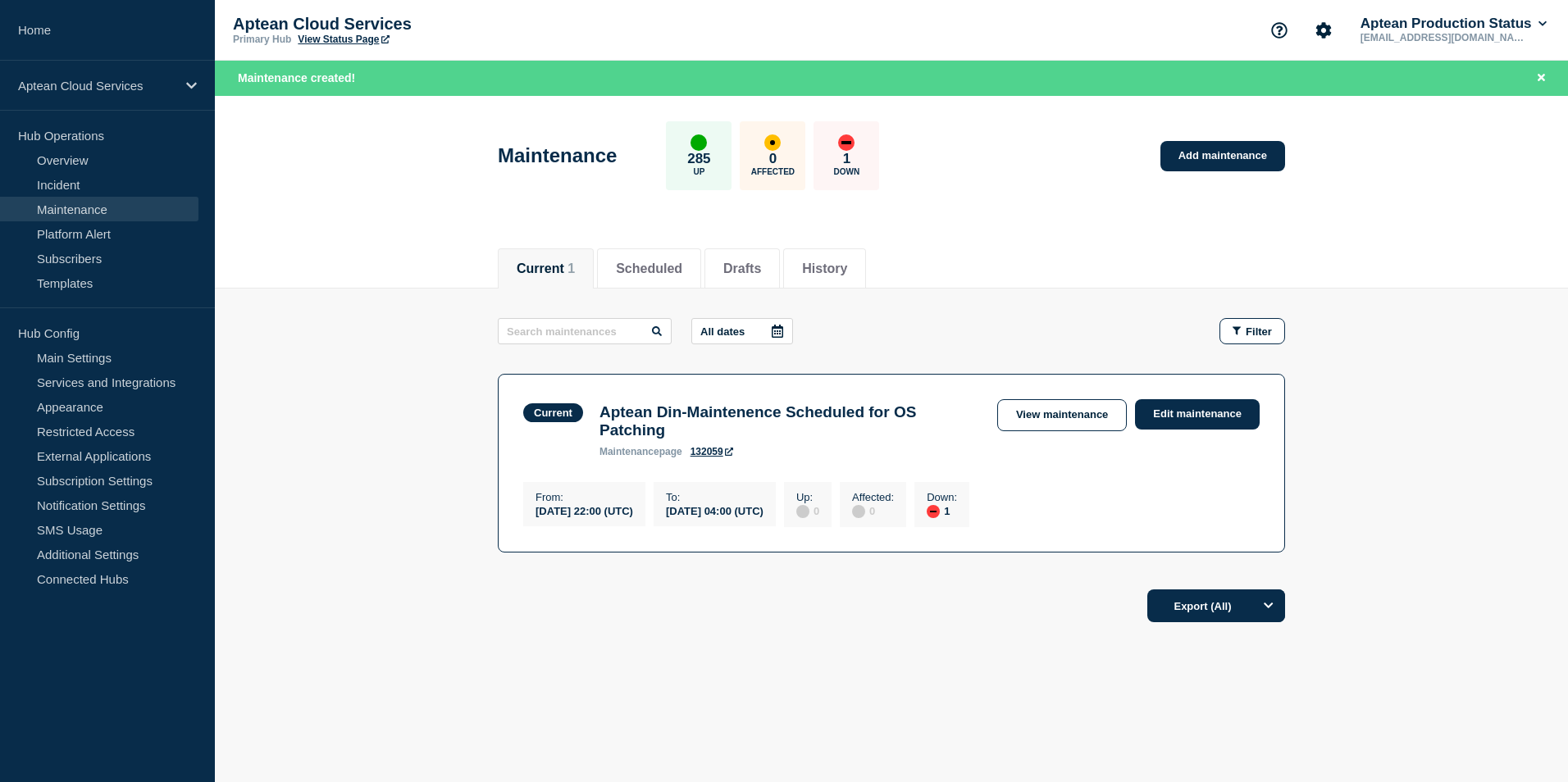
click at [832, 521] on div "Up : 0" at bounding box center [808, 504] width 48 height 45
click at [1032, 423] on link "View maintenance" at bounding box center [1062, 415] width 130 height 32
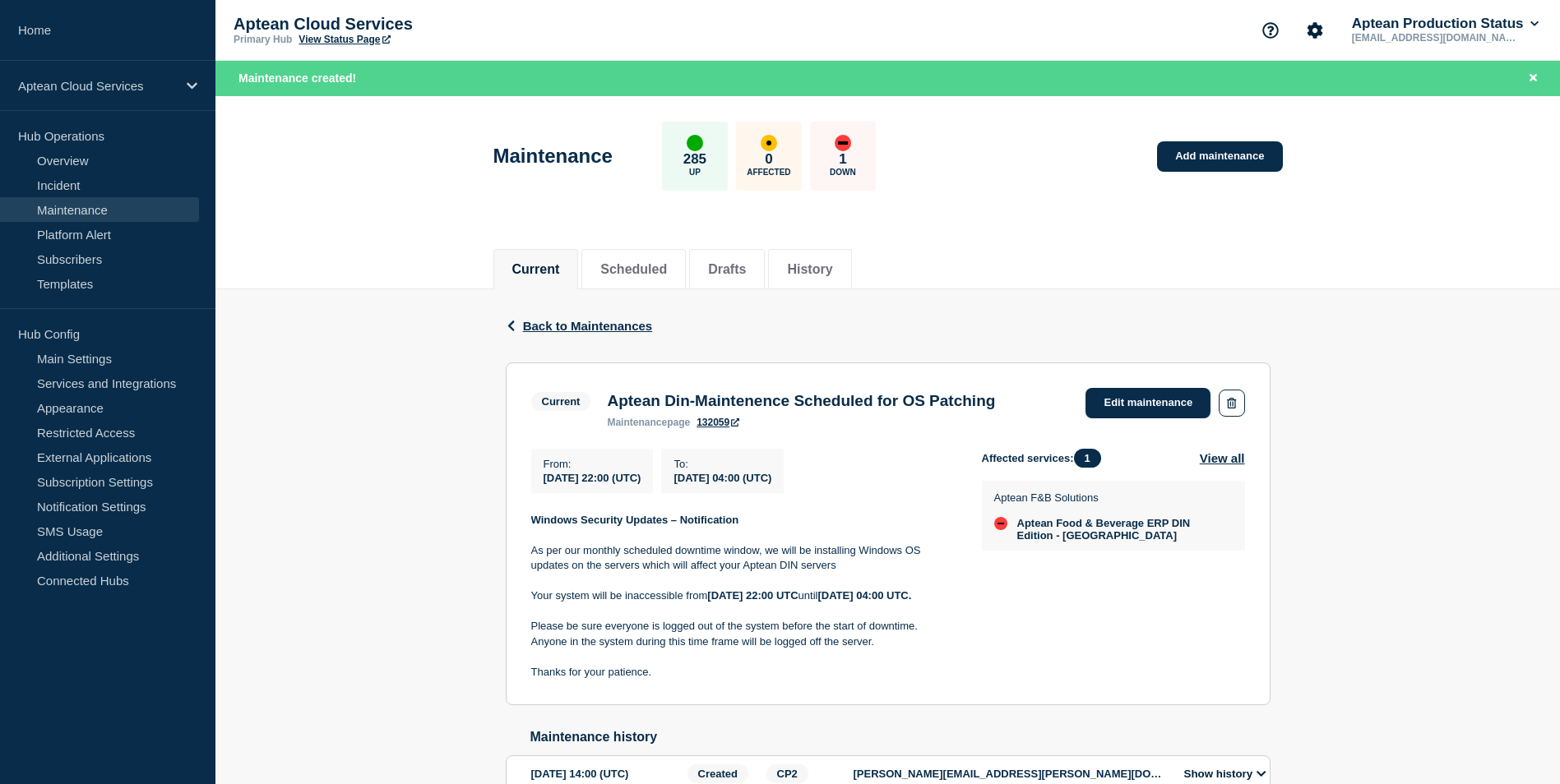
click at [998, 526] on div "down" at bounding box center [1001, 523] width 13 height 13
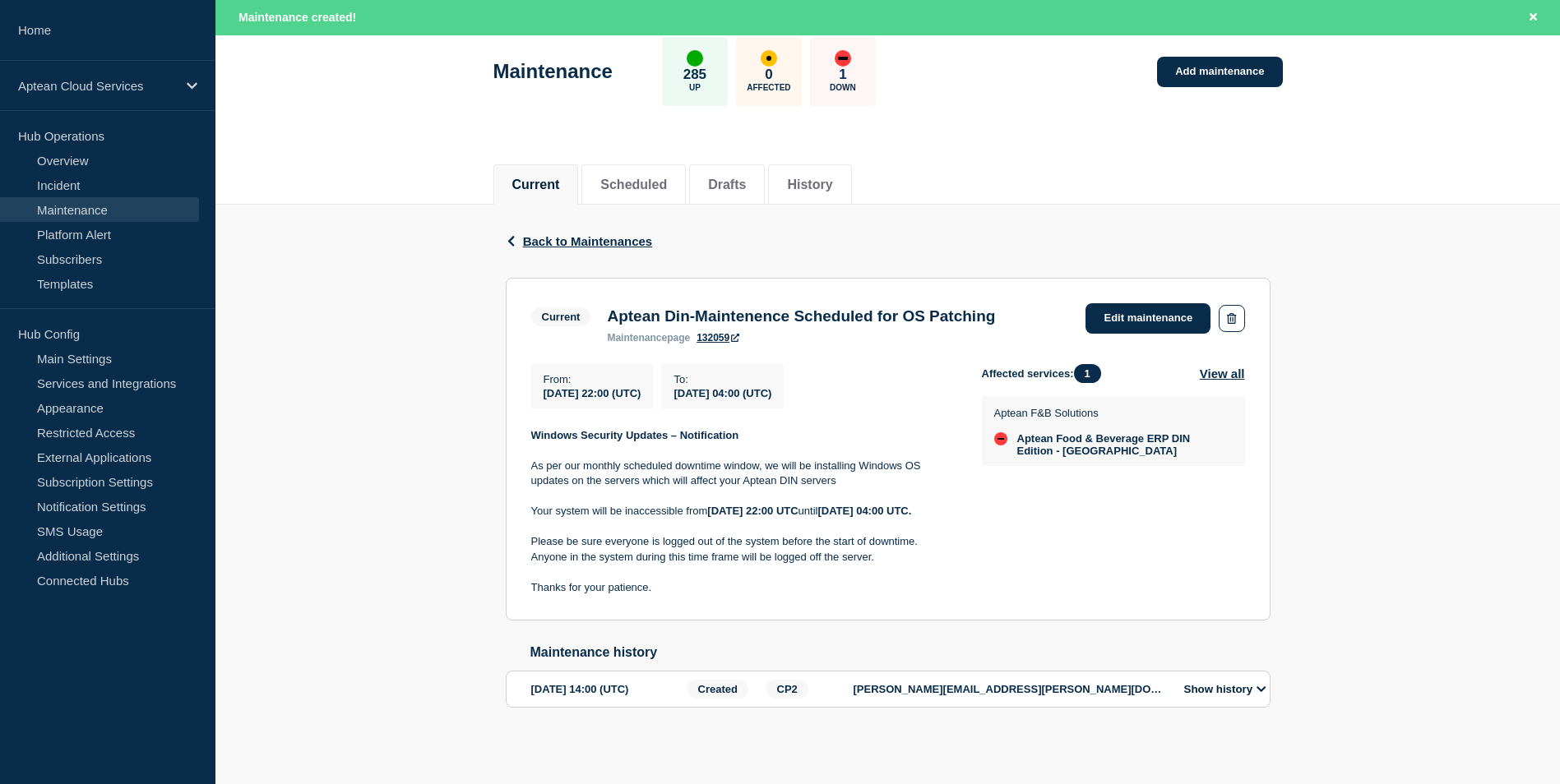
click at [700, 83] on p "Up" at bounding box center [695, 88] width 11 height 9
click at [1236, 364] on button "View all" at bounding box center [1222, 373] width 45 height 19
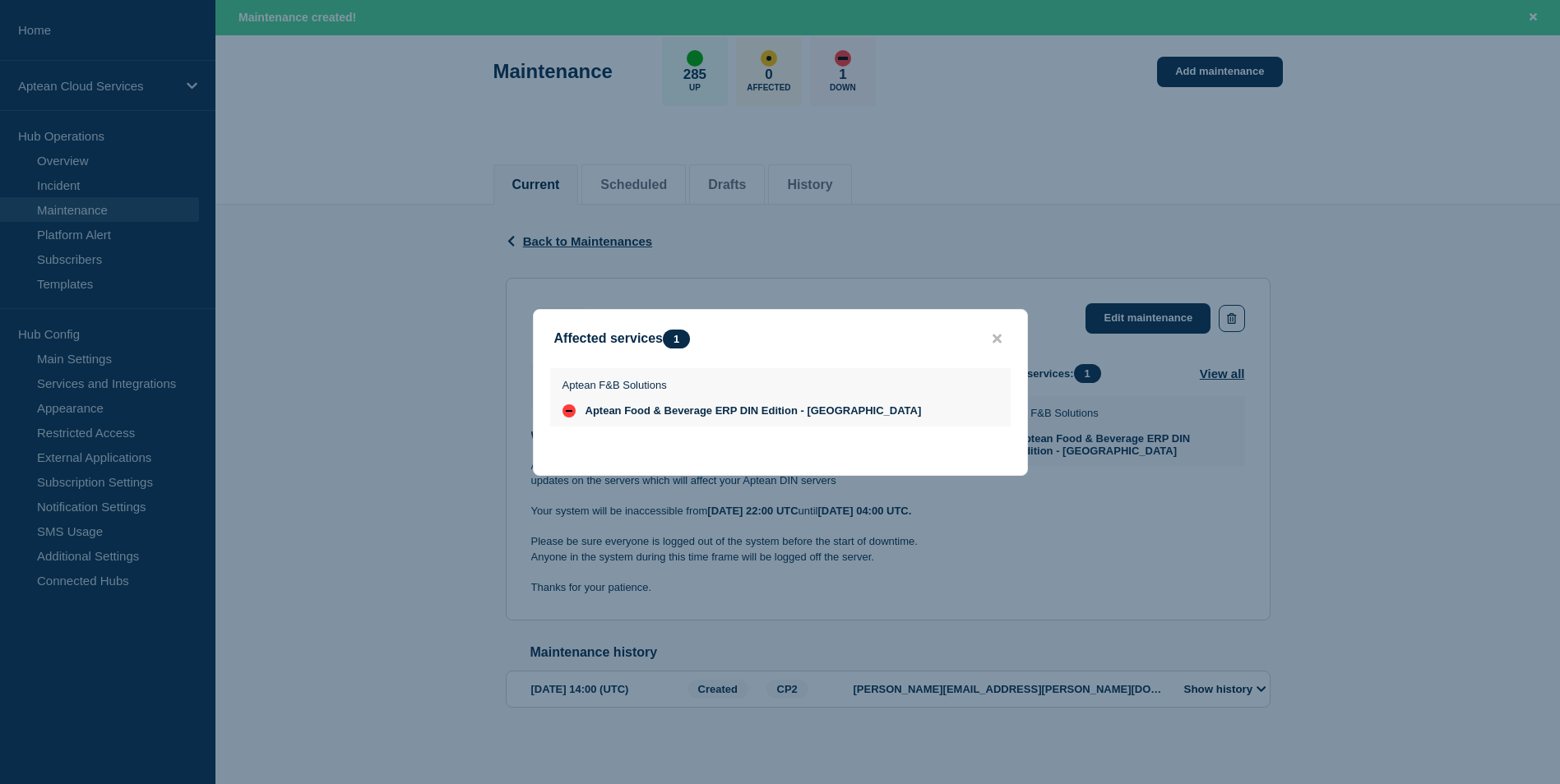
click at [629, 403] on div "Aptean F&B Solutions Aptean Food & Beverage ERP DIN Edition - [GEOGRAPHIC_DATA]" at bounding box center [742, 398] width 359 height 39
click at [995, 338] on icon "close button" at bounding box center [997, 338] width 9 height 9
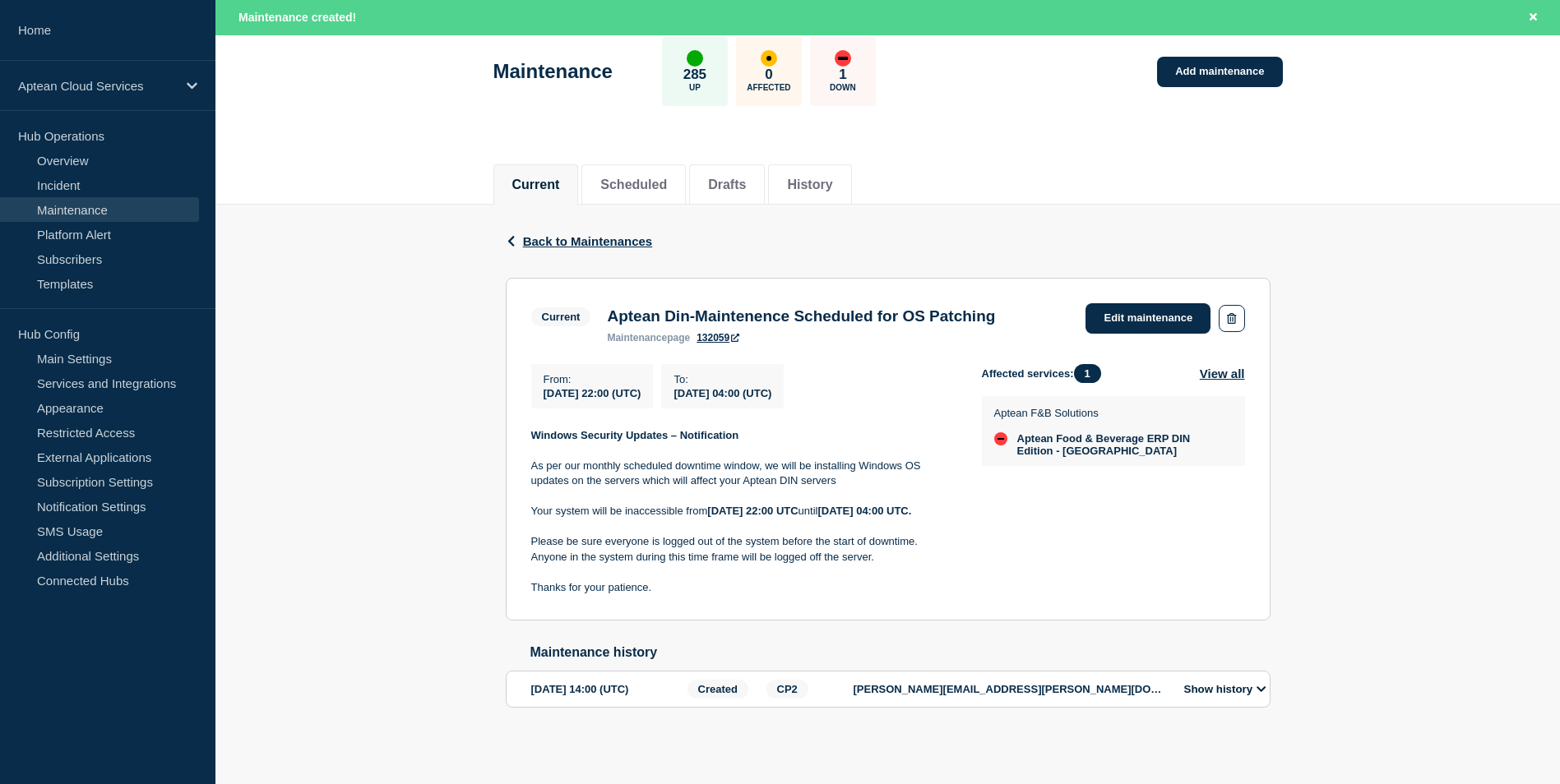
click at [1087, 364] on span "1" at bounding box center [1087, 373] width 27 height 19
click at [1262, 683] on button "Show history" at bounding box center [1226, 689] width 92 height 14
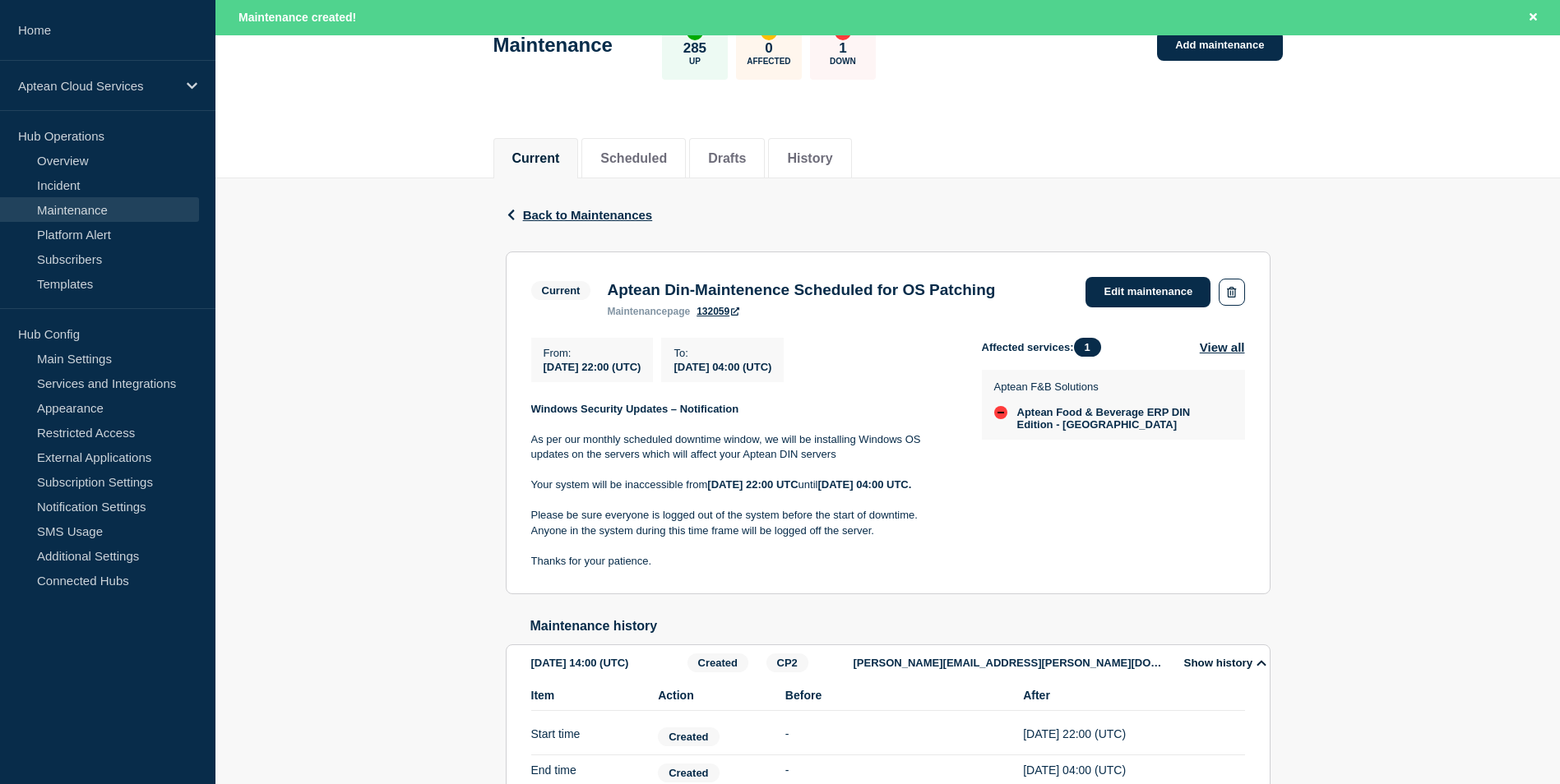
scroll to position [532, 0]
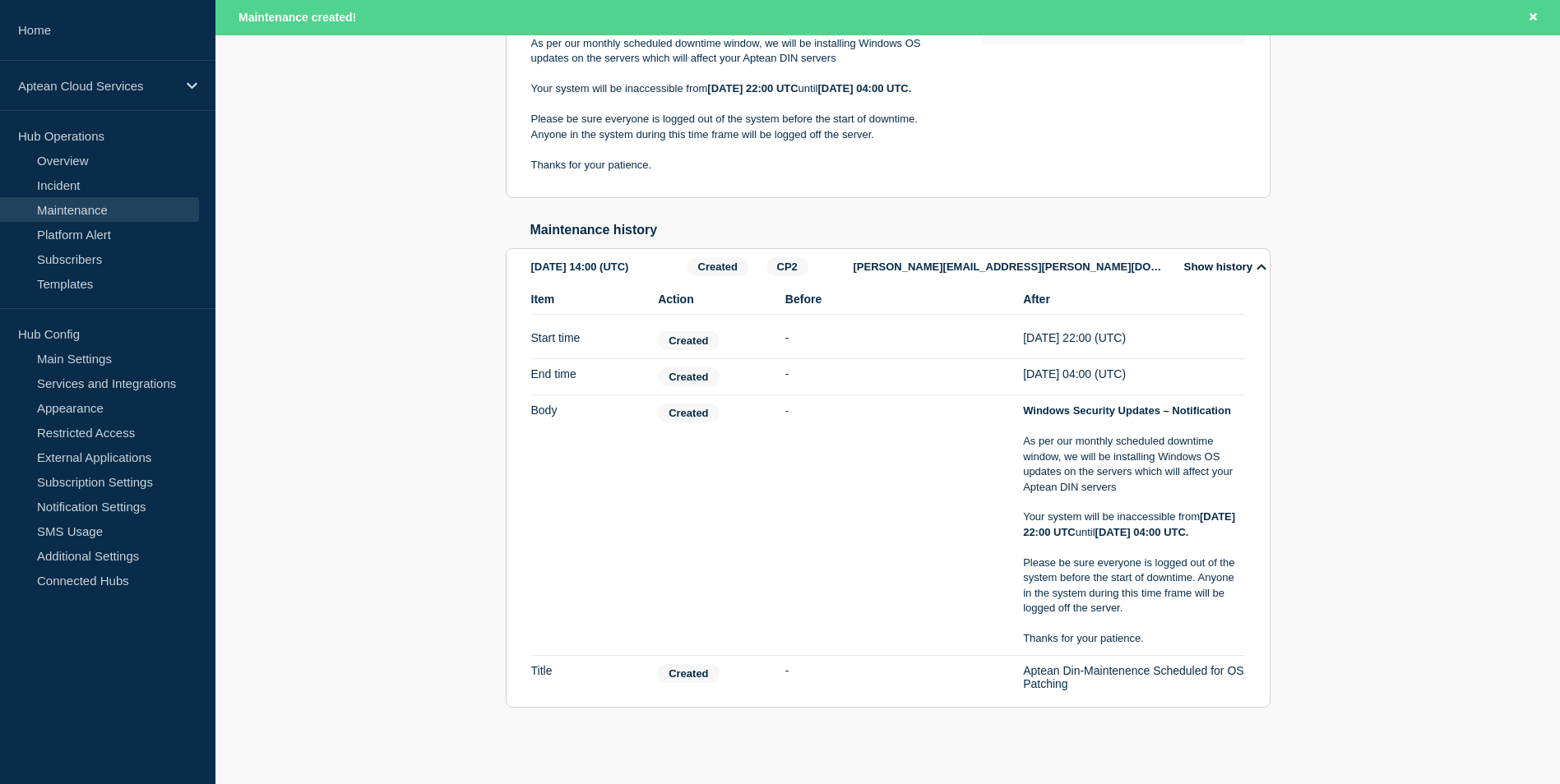
click at [1125, 692] on li "Item Title Action Created Before - After Aptean Din-Maintenence Scheduled for O…" at bounding box center [888, 677] width 714 height 42
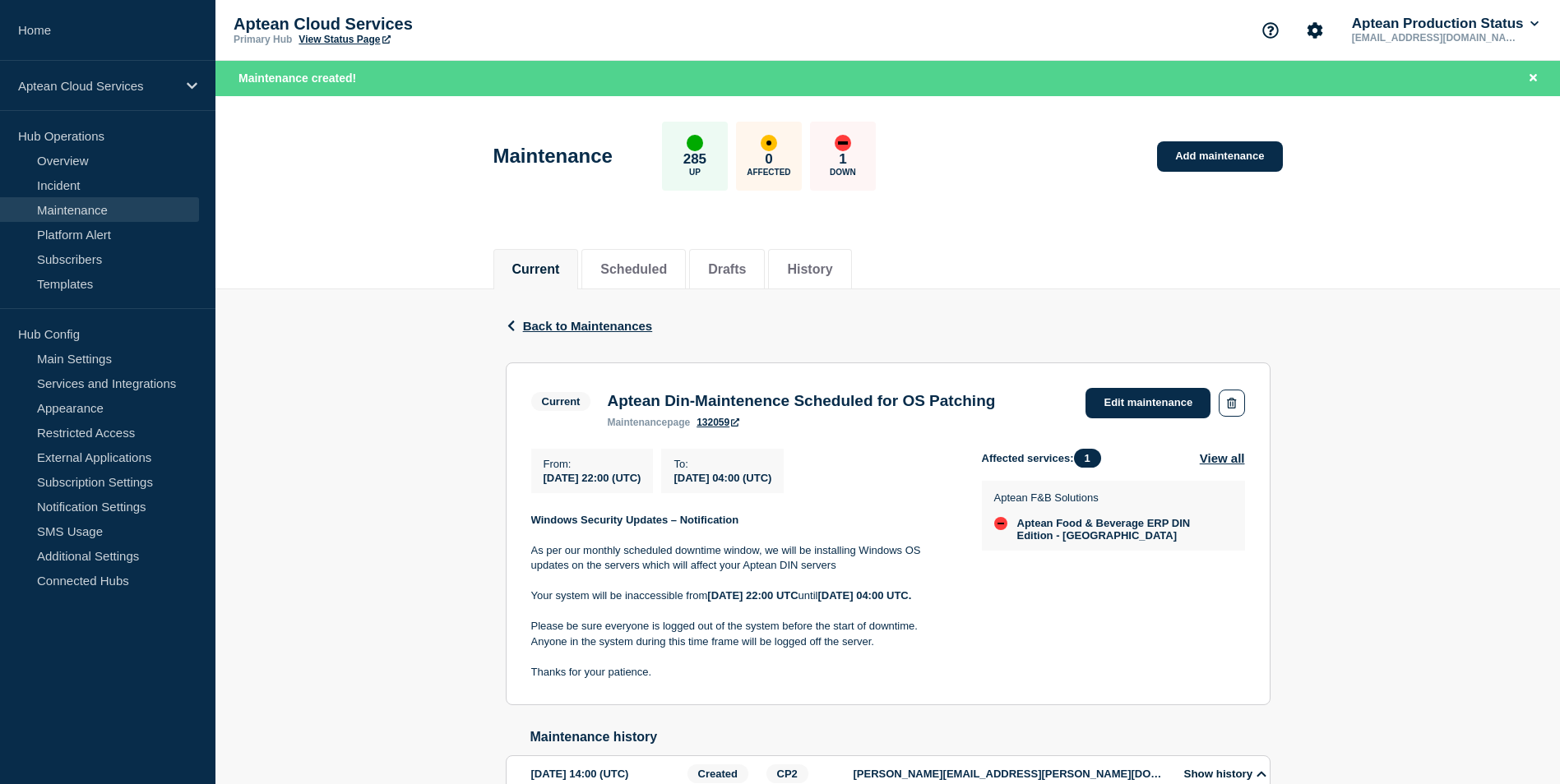
click at [1005, 531] on div "down" at bounding box center [1001, 523] width 13 height 13
click at [646, 266] on button "Scheduled" at bounding box center [633, 270] width 66 height 15
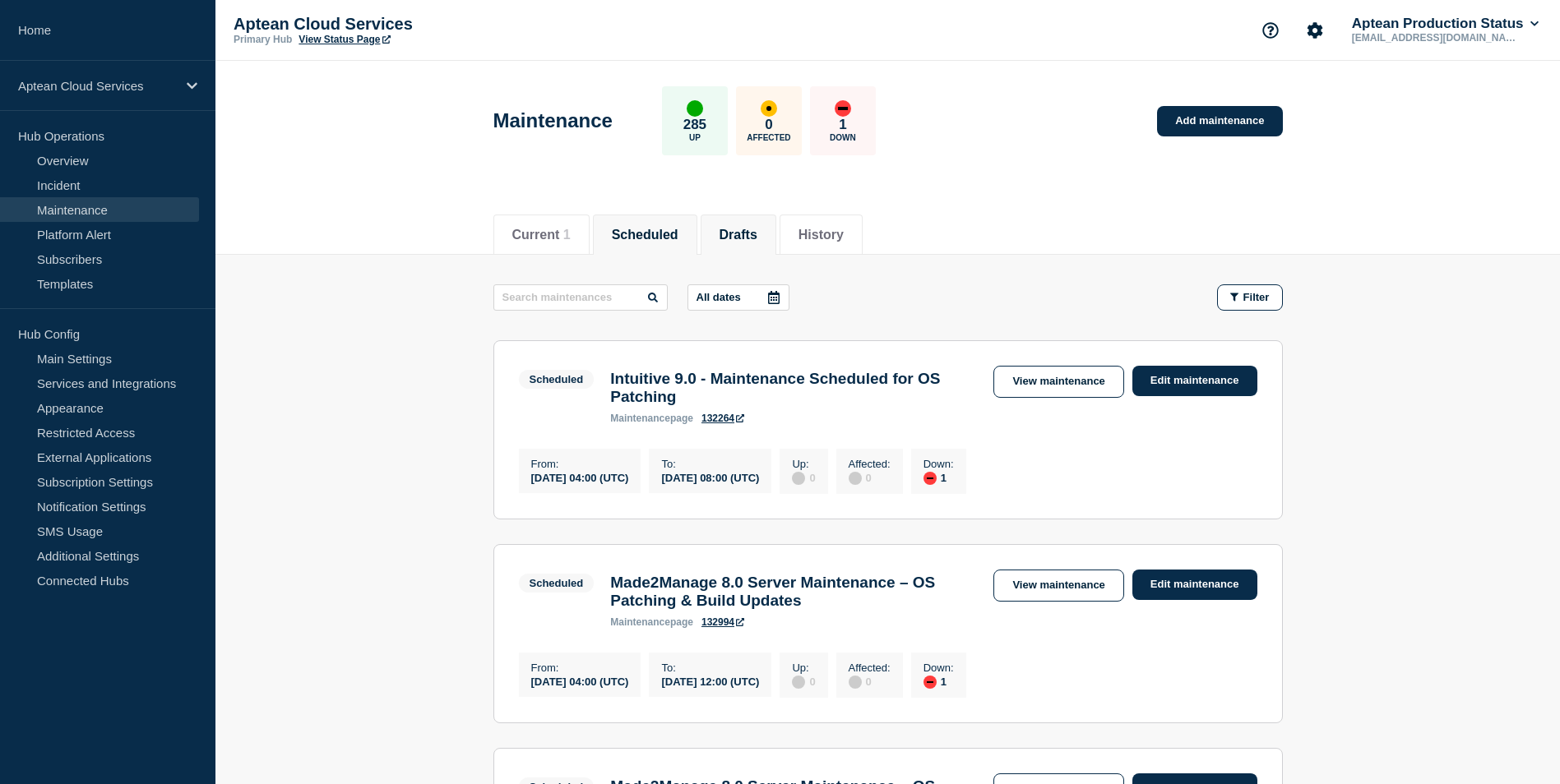
click at [753, 240] on button "Drafts" at bounding box center [738, 235] width 38 height 15
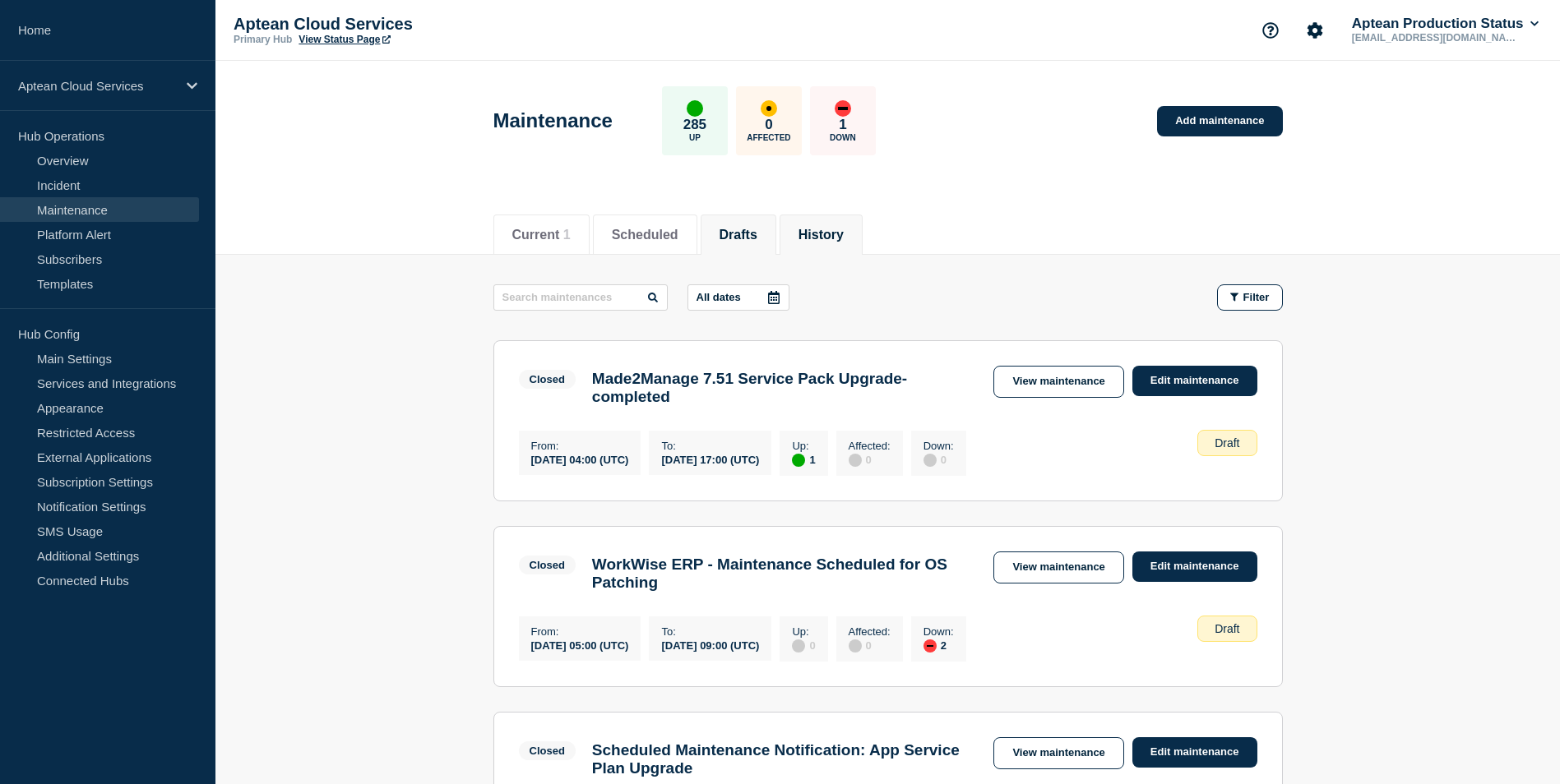
click at [844, 240] on button "History" at bounding box center [821, 235] width 45 height 15
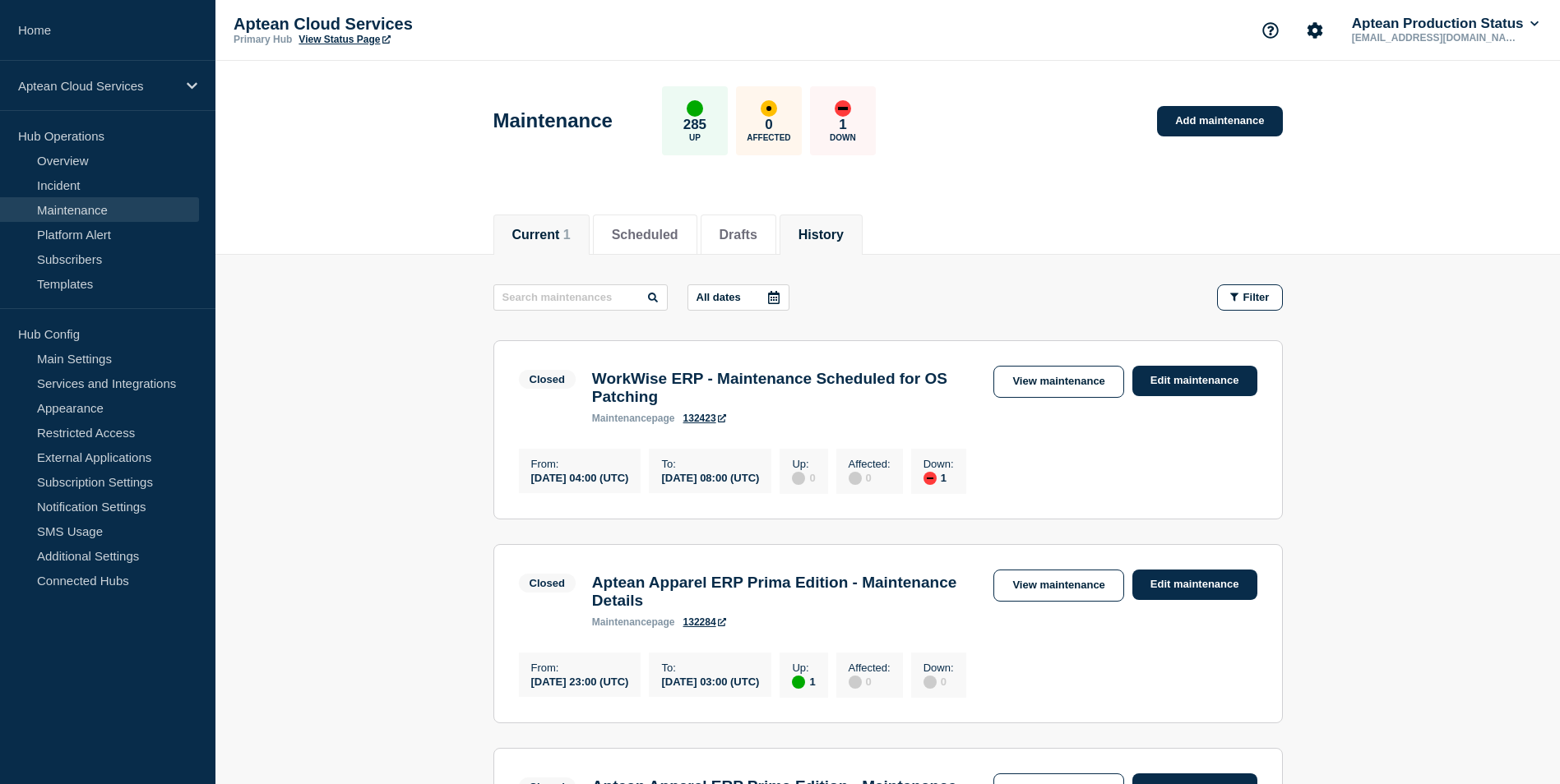
click at [554, 220] on li "Current 1" at bounding box center [541, 235] width 96 height 41
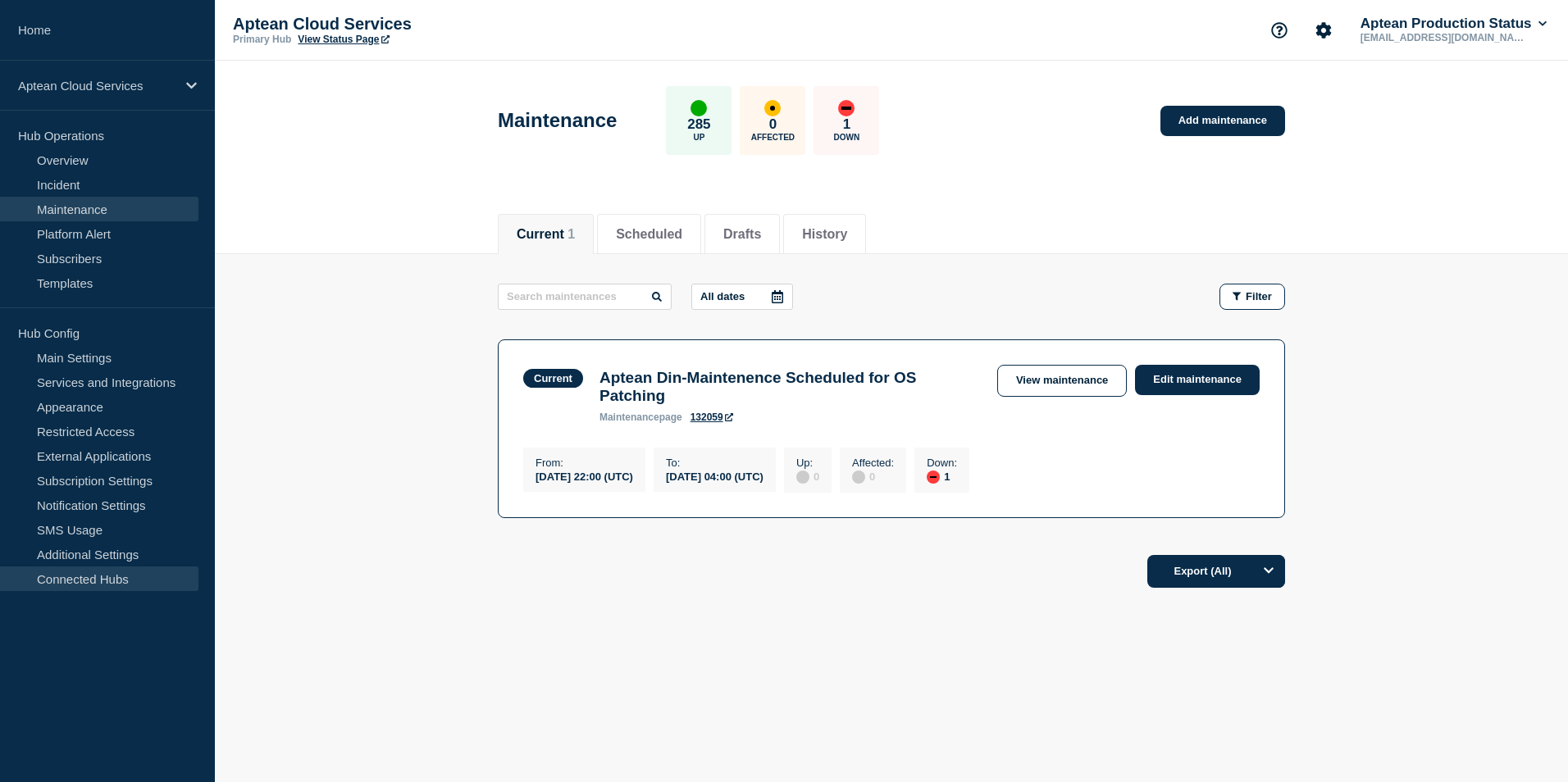
click at [89, 583] on link "Connected Hubs" at bounding box center [99, 579] width 199 height 25
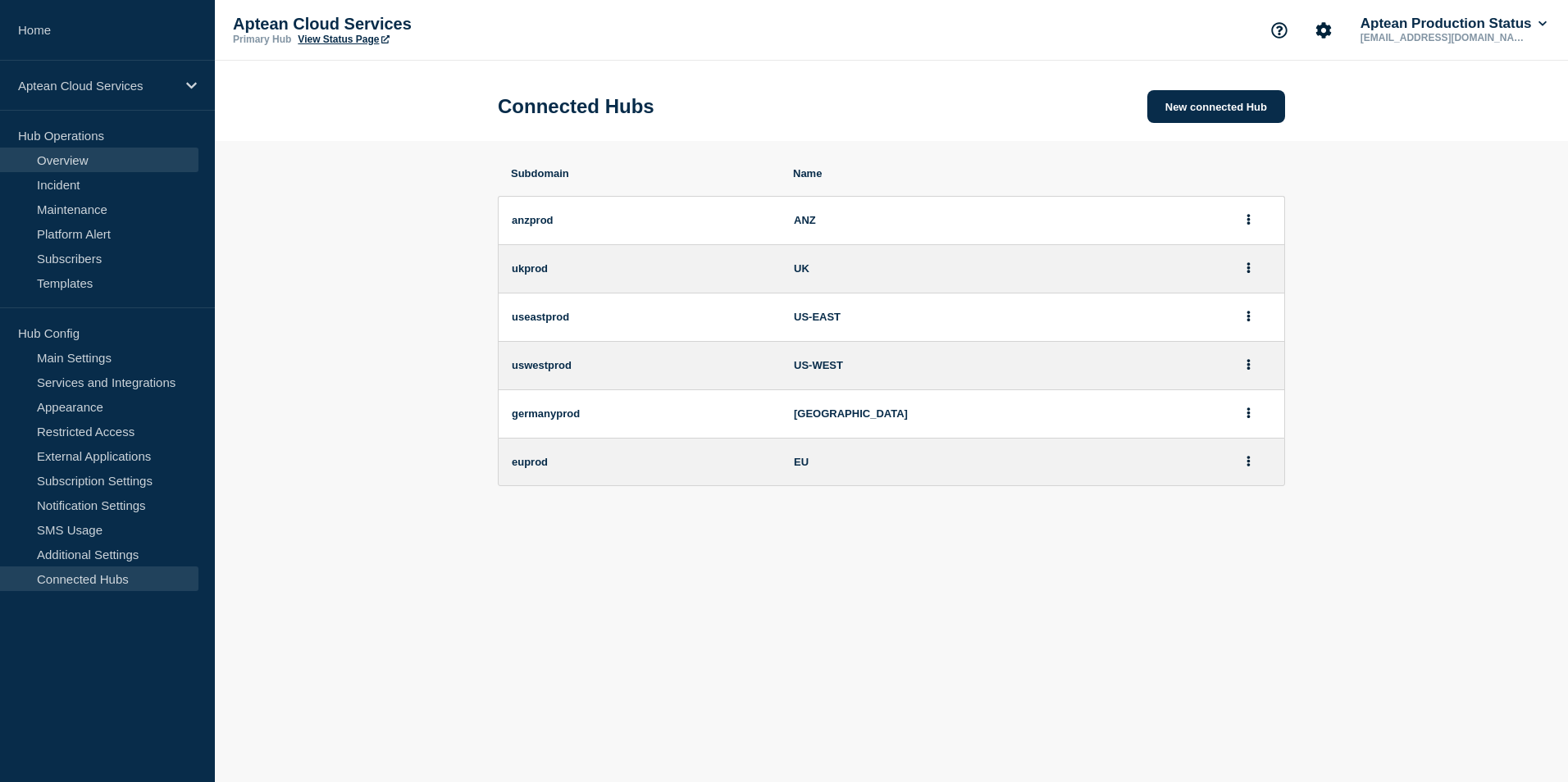
click at [73, 159] on link "Overview" at bounding box center [99, 160] width 199 height 25
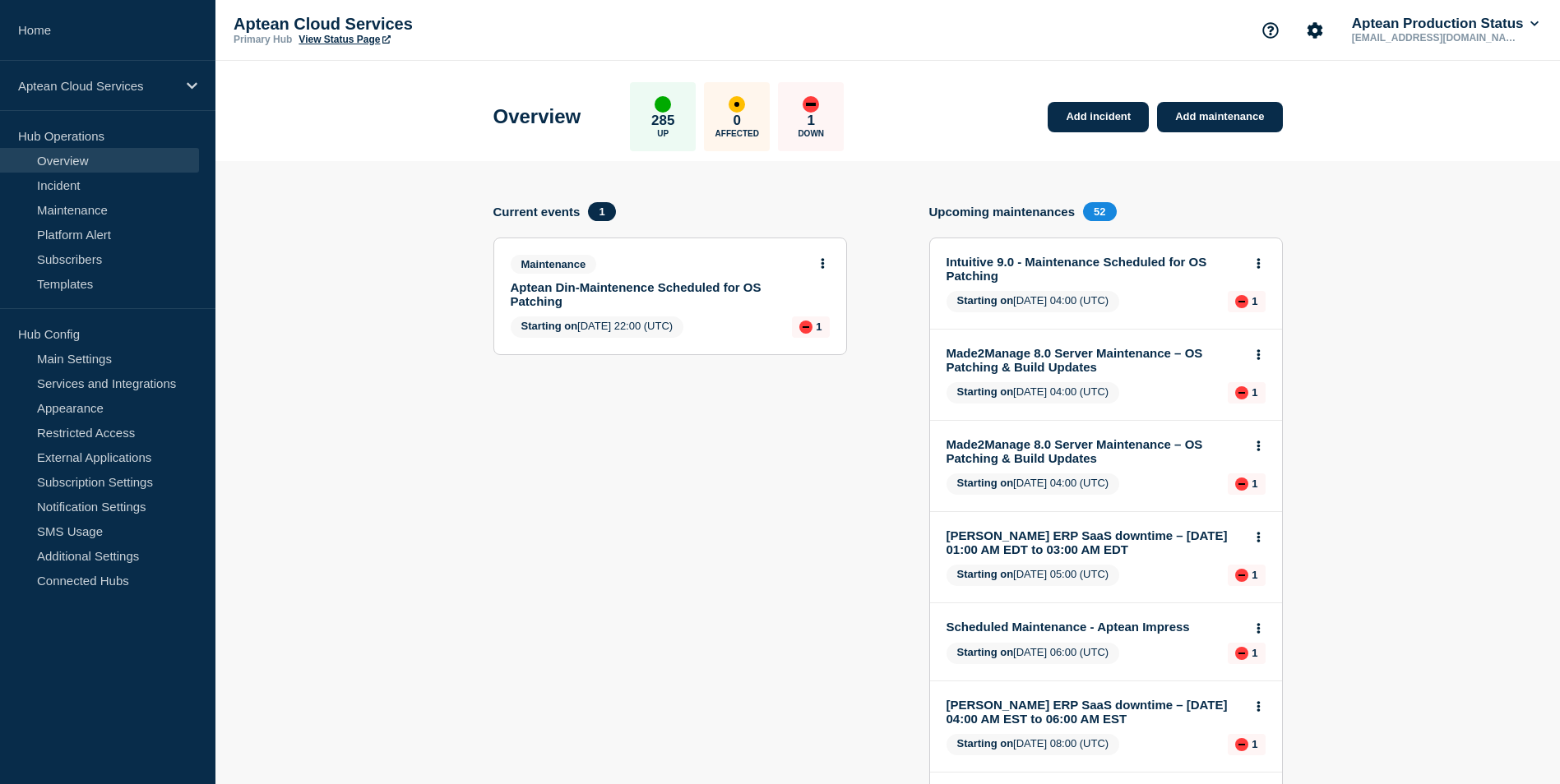
click at [670, 117] on p "285" at bounding box center [663, 121] width 23 height 17
click at [827, 263] on button at bounding box center [822, 263] width 14 height 14
click at [819, 300] on link "View maintenance" at bounding box center [823, 303] width 94 height 13
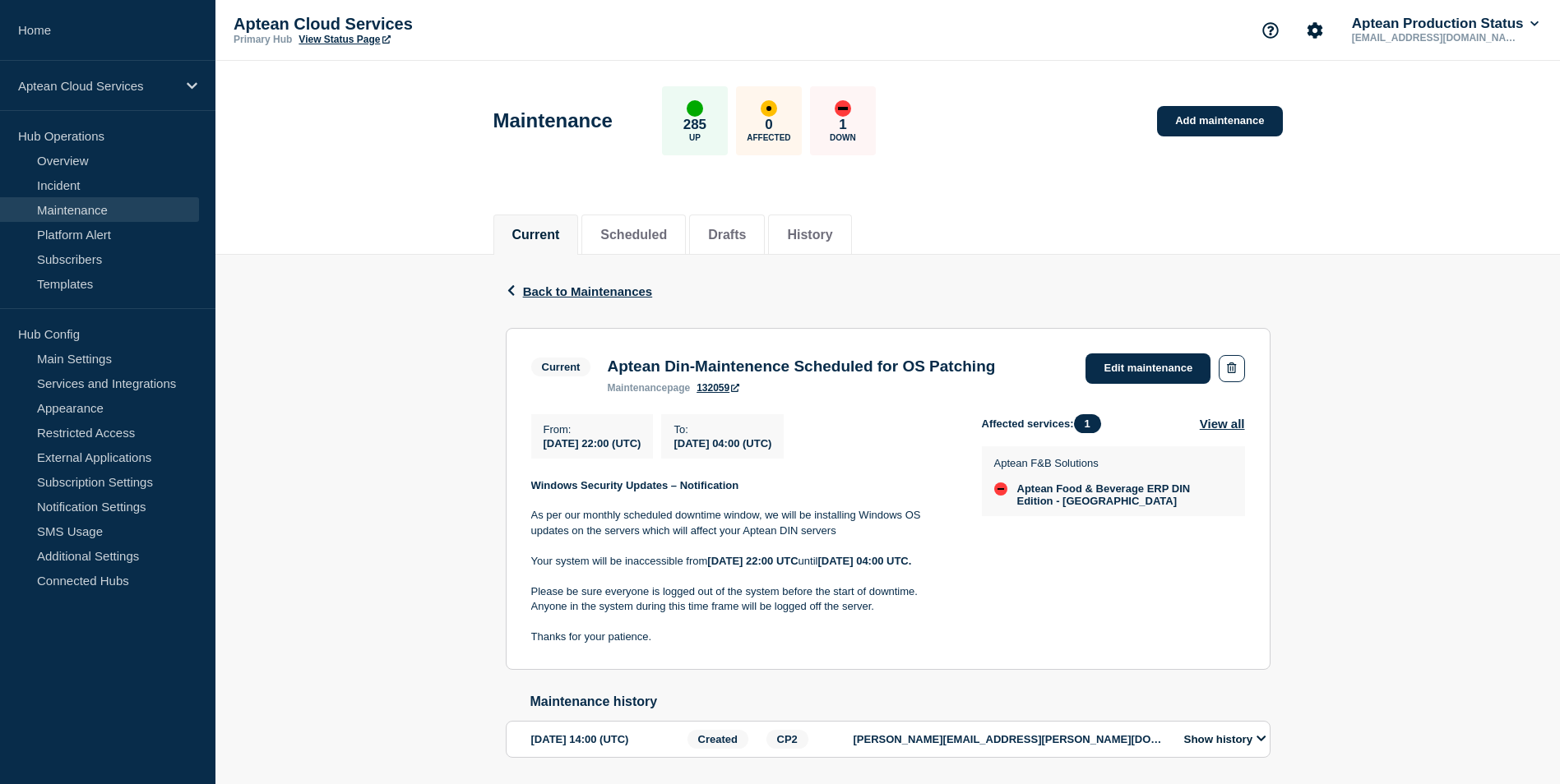
scroll to position [76, 0]
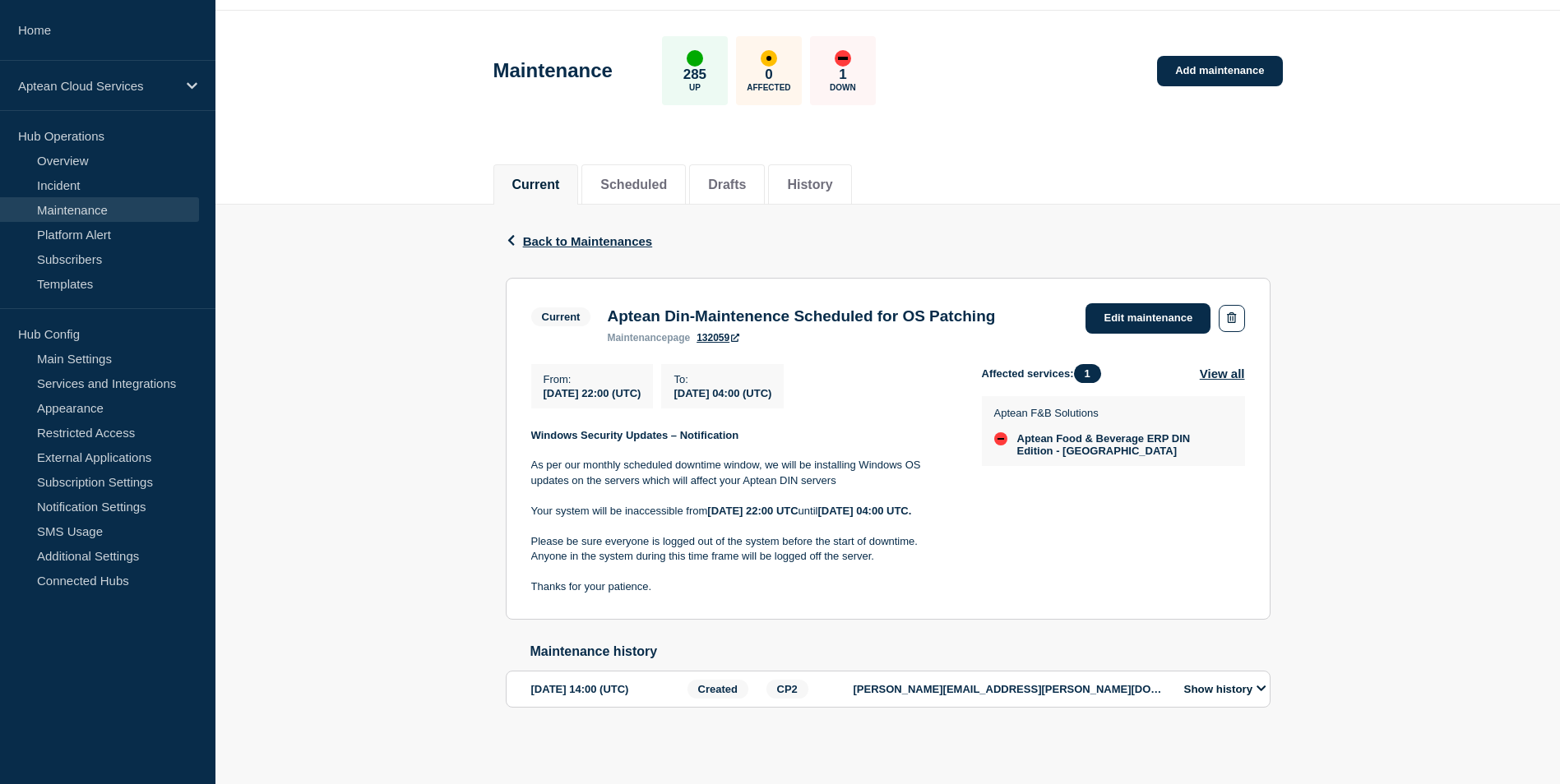
click at [1097, 364] on span "1" at bounding box center [1087, 373] width 27 height 19
click at [1225, 364] on button "View all" at bounding box center [1222, 373] width 45 height 19
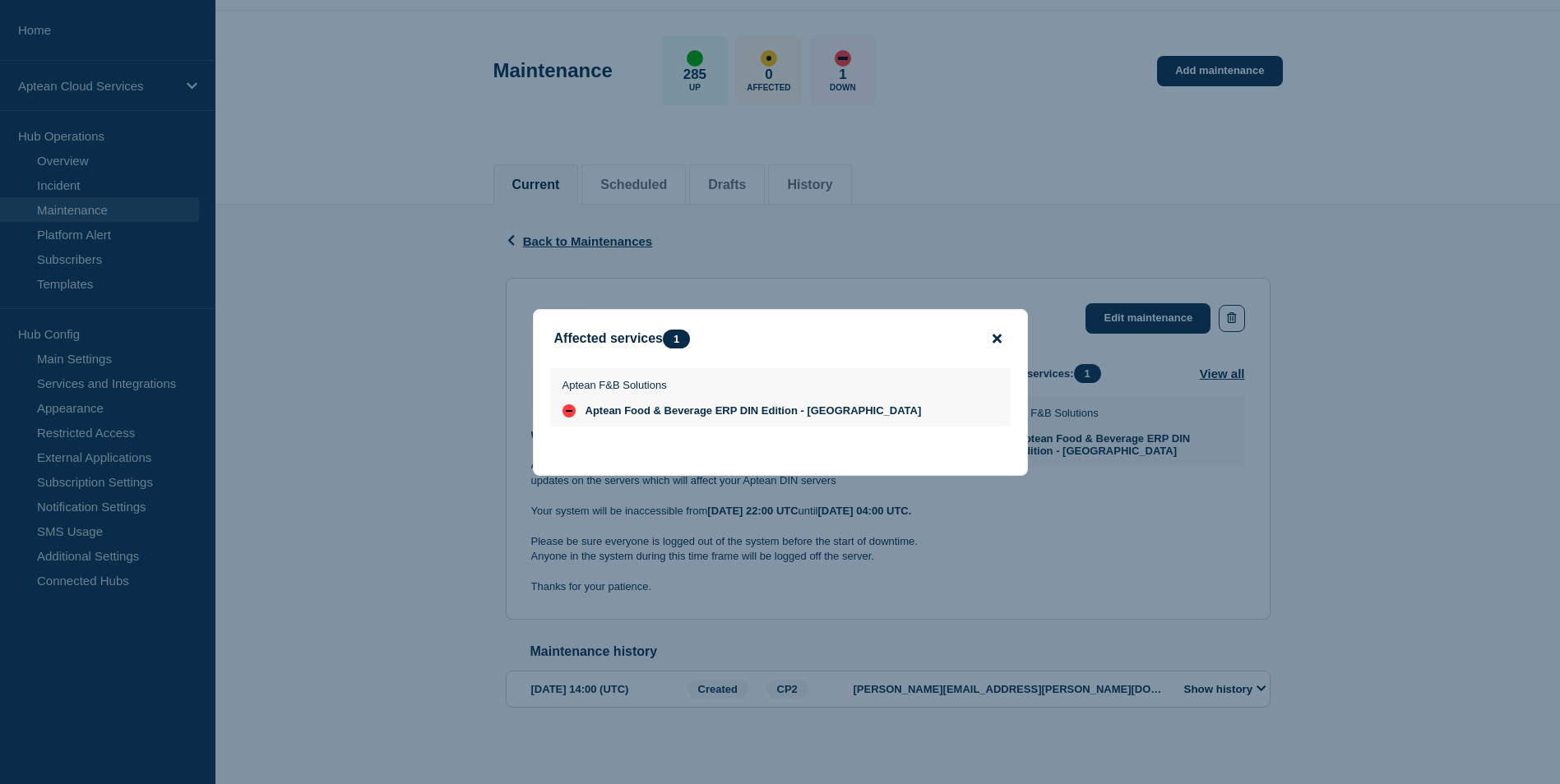
click at [1000, 338] on icon "close button" at bounding box center [997, 339] width 9 height 13
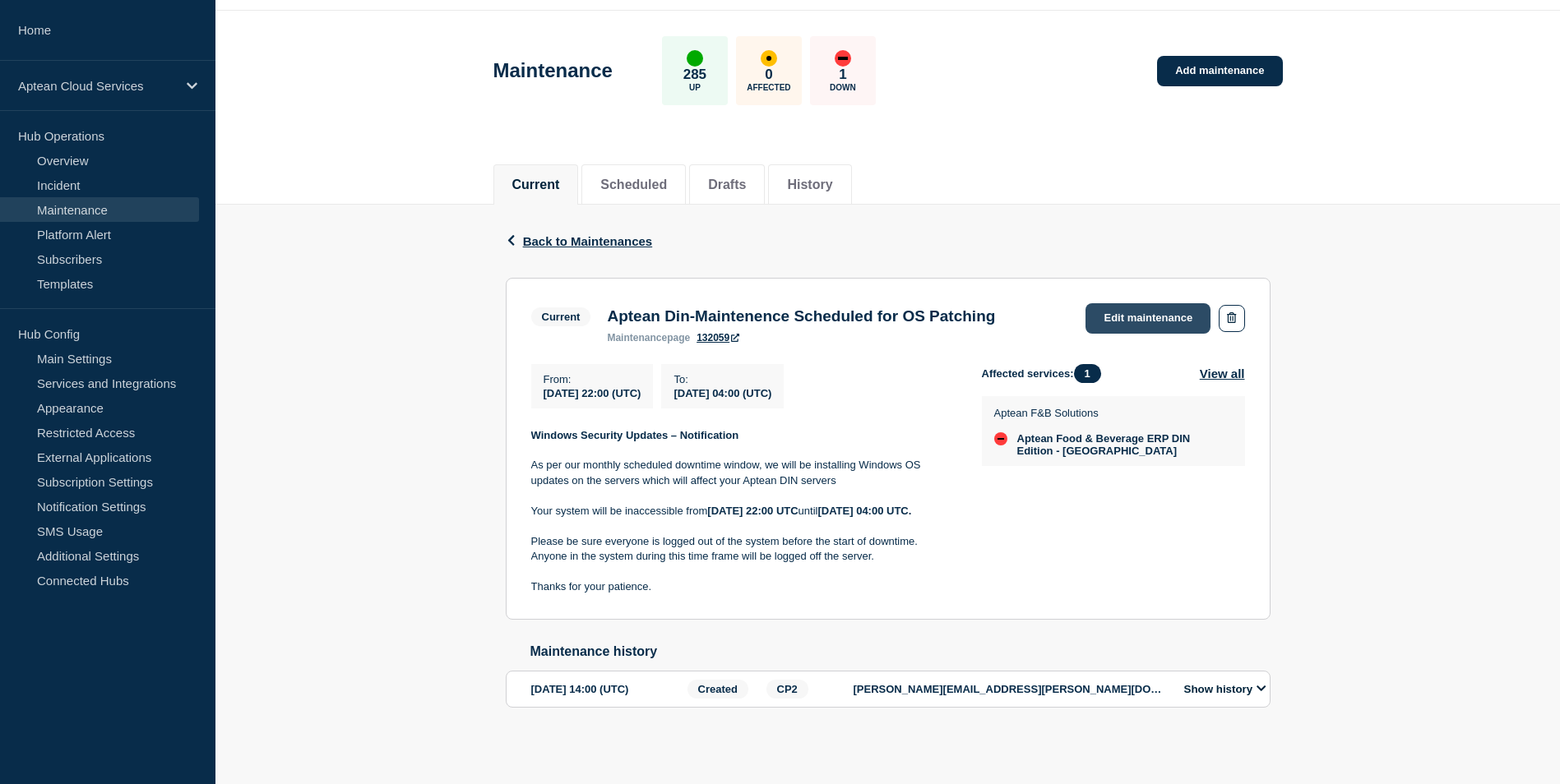
click at [1146, 303] on link "Edit maintenance" at bounding box center [1148, 318] width 125 height 30
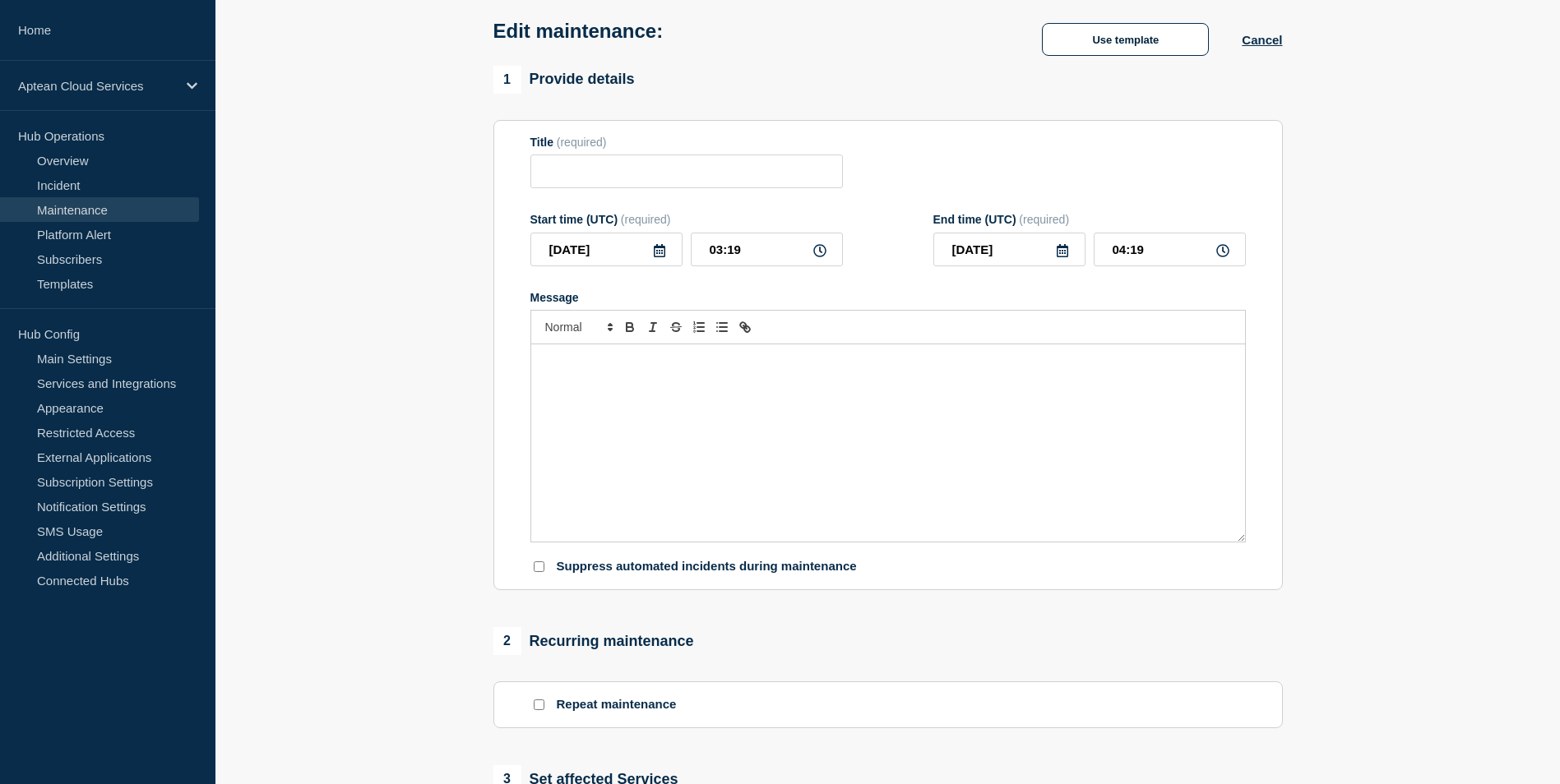
type input "Aptean Din-Maintenence Scheduled for OS Patching"
type input "[DATE]"
type input "22:00"
type input "04:00"
checkbox input "true"
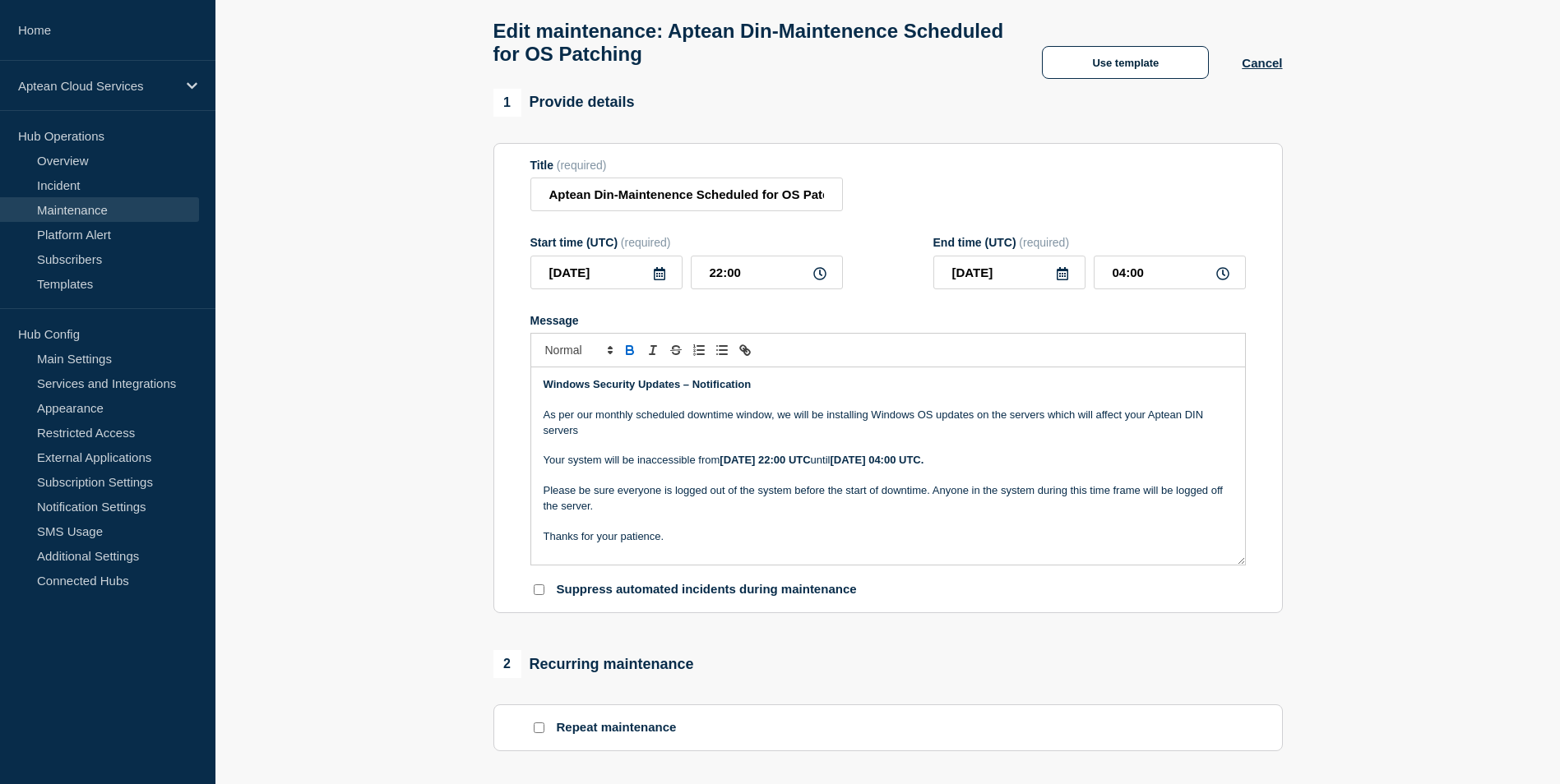
scroll to position [761, 0]
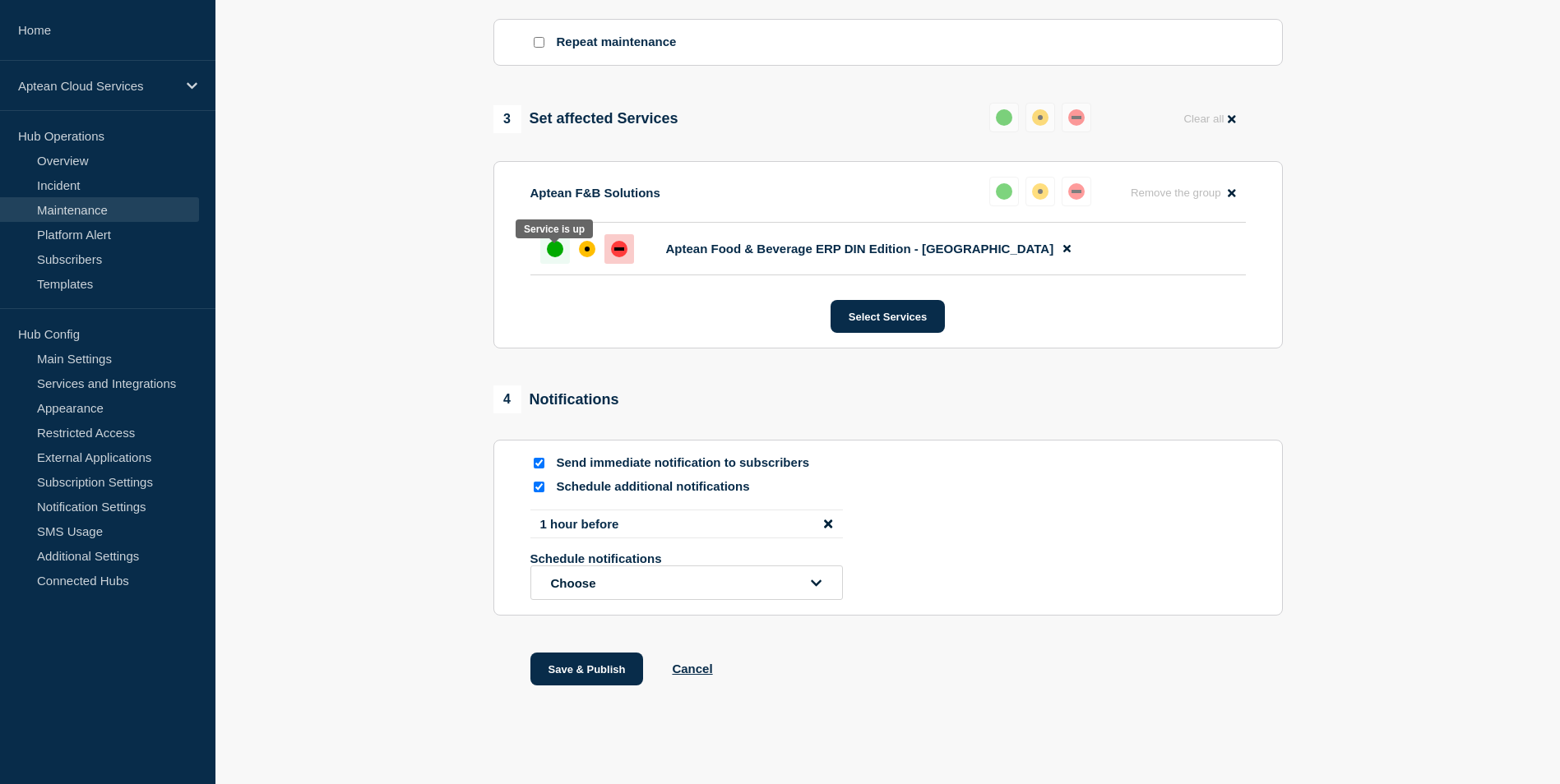
click at [558, 257] on div "up" at bounding box center [555, 249] width 17 height 17
click at [561, 256] on div "up" at bounding box center [555, 249] width 17 height 17
click at [815, 590] on icon "open dropdown" at bounding box center [816, 582] width 11 height 12
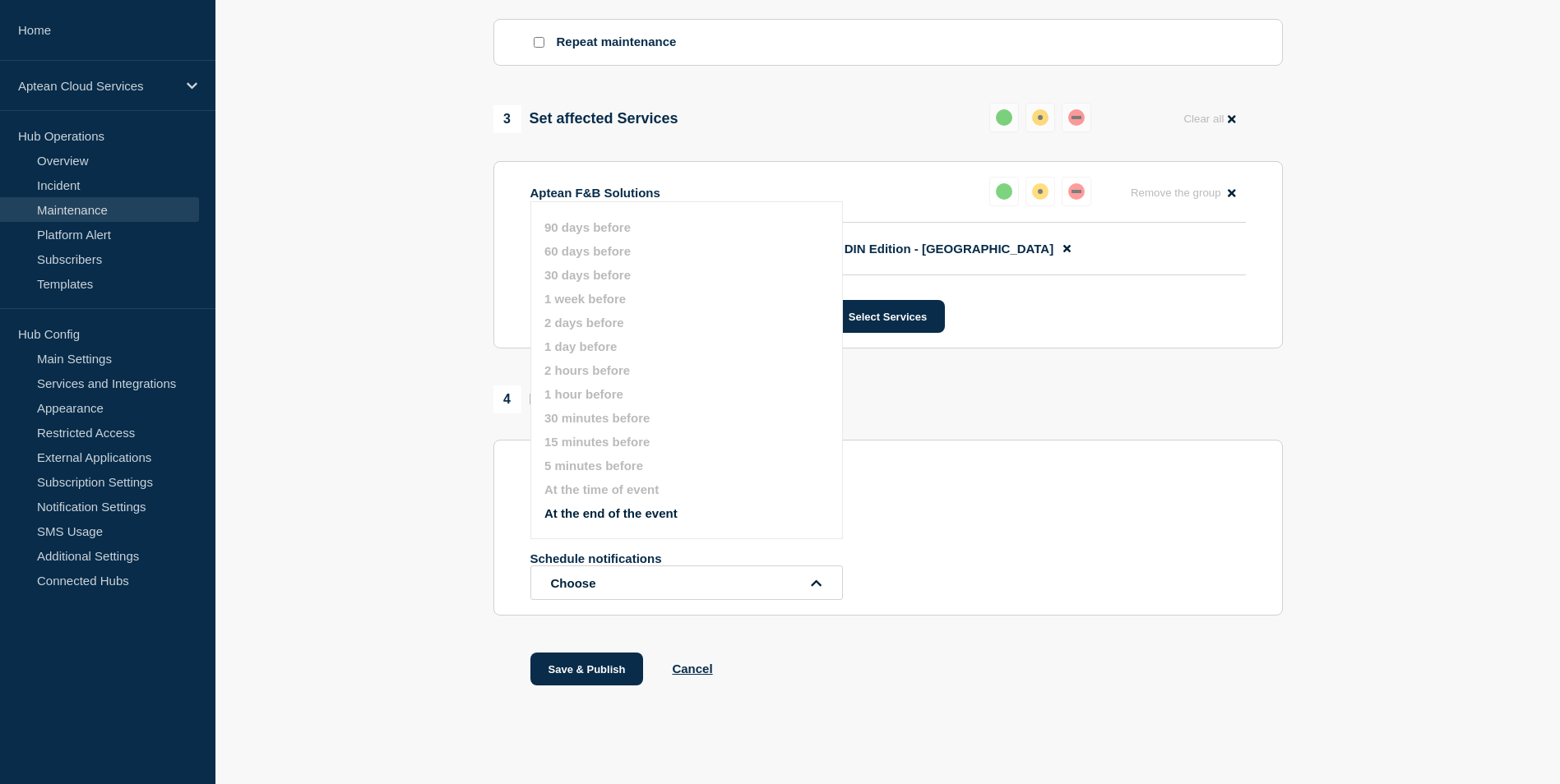
click at [851, 708] on div "Save & Publish Cancel" at bounding box center [887, 690] width 790 height 74
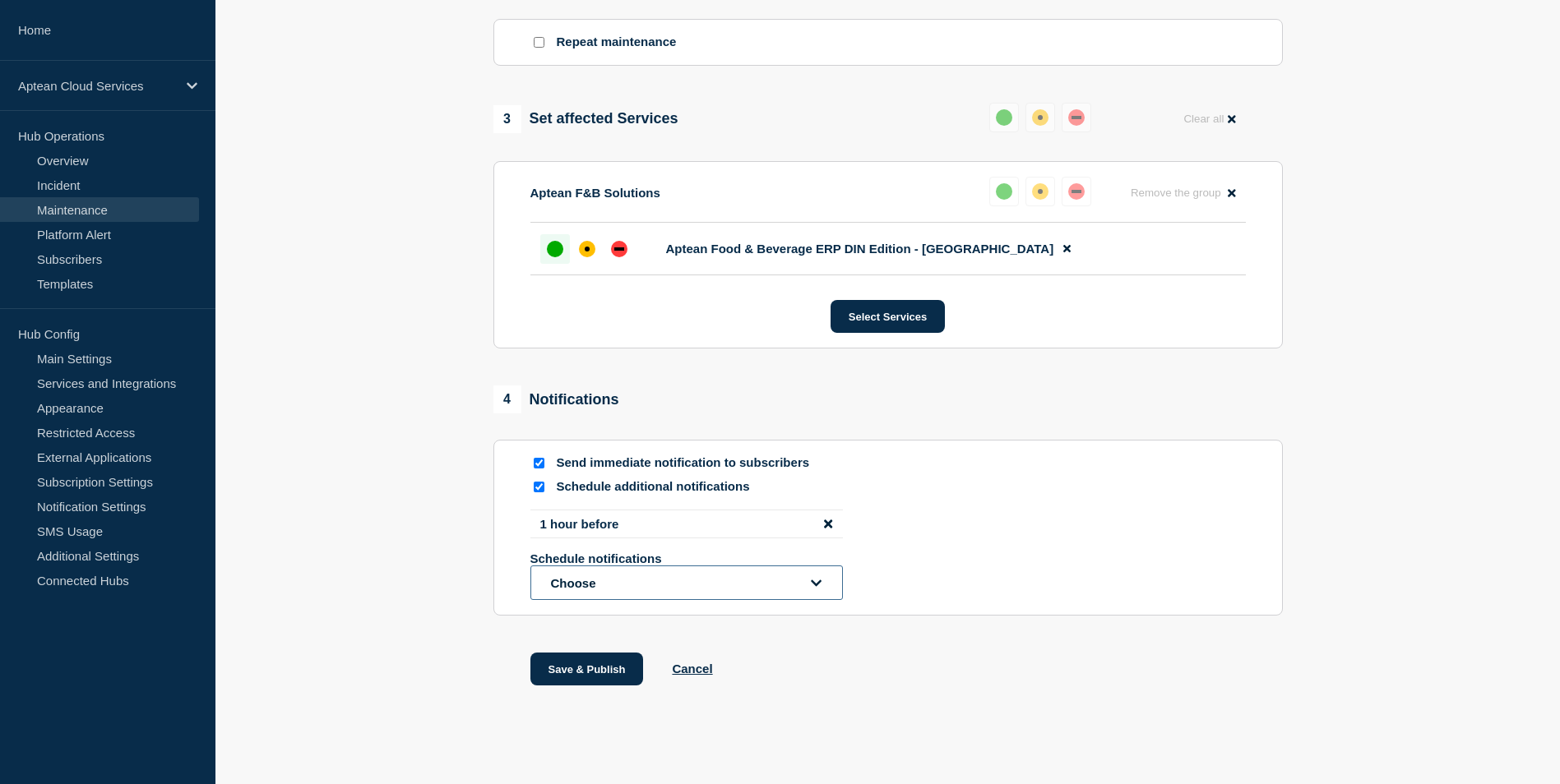
click at [811, 590] on icon "open dropdown" at bounding box center [816, 582] width 11 height 12
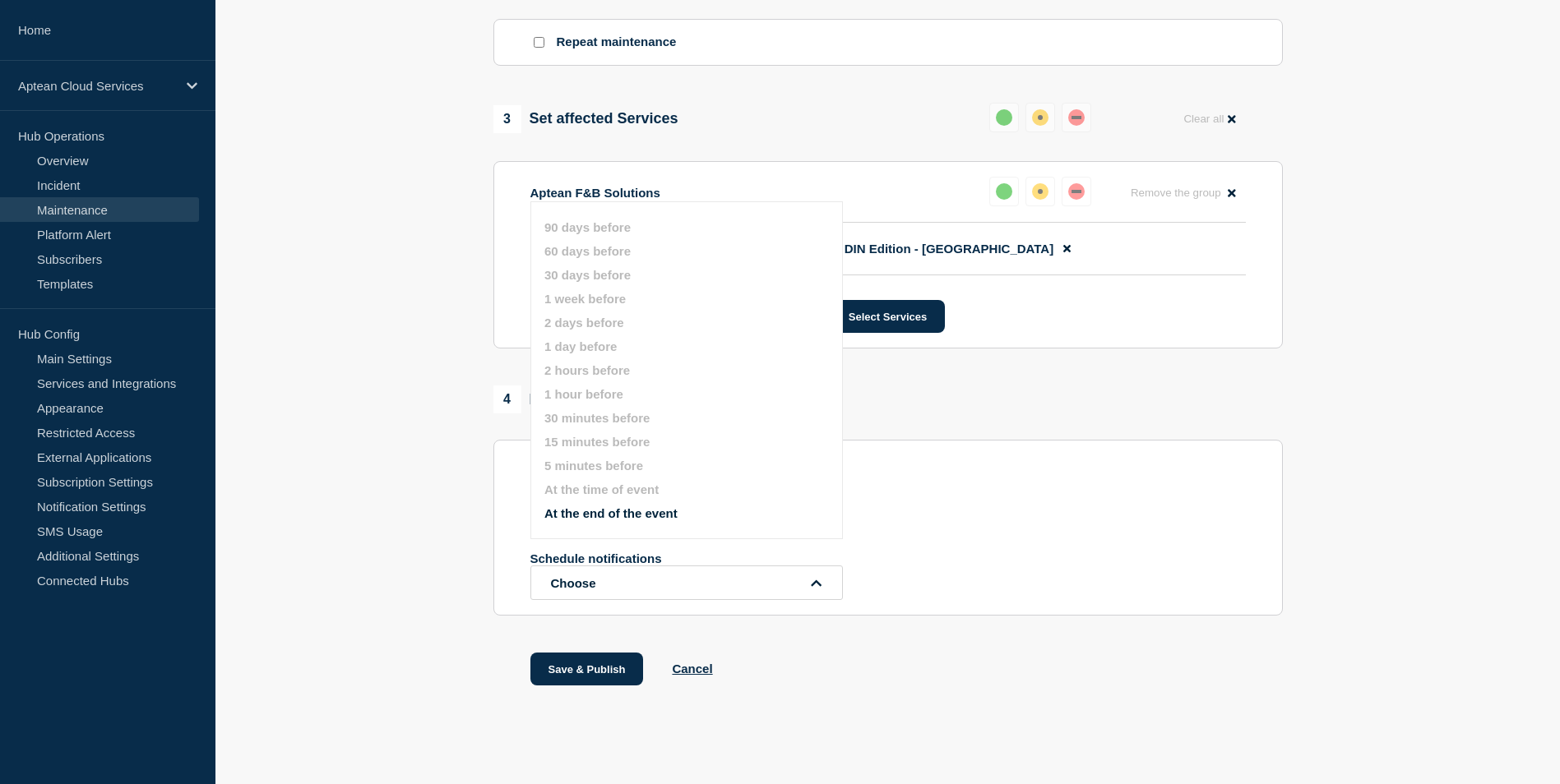
click at [937, 674] on div "Save & Publish Cancel" at bounding box center [887, 690] width 790 height 74
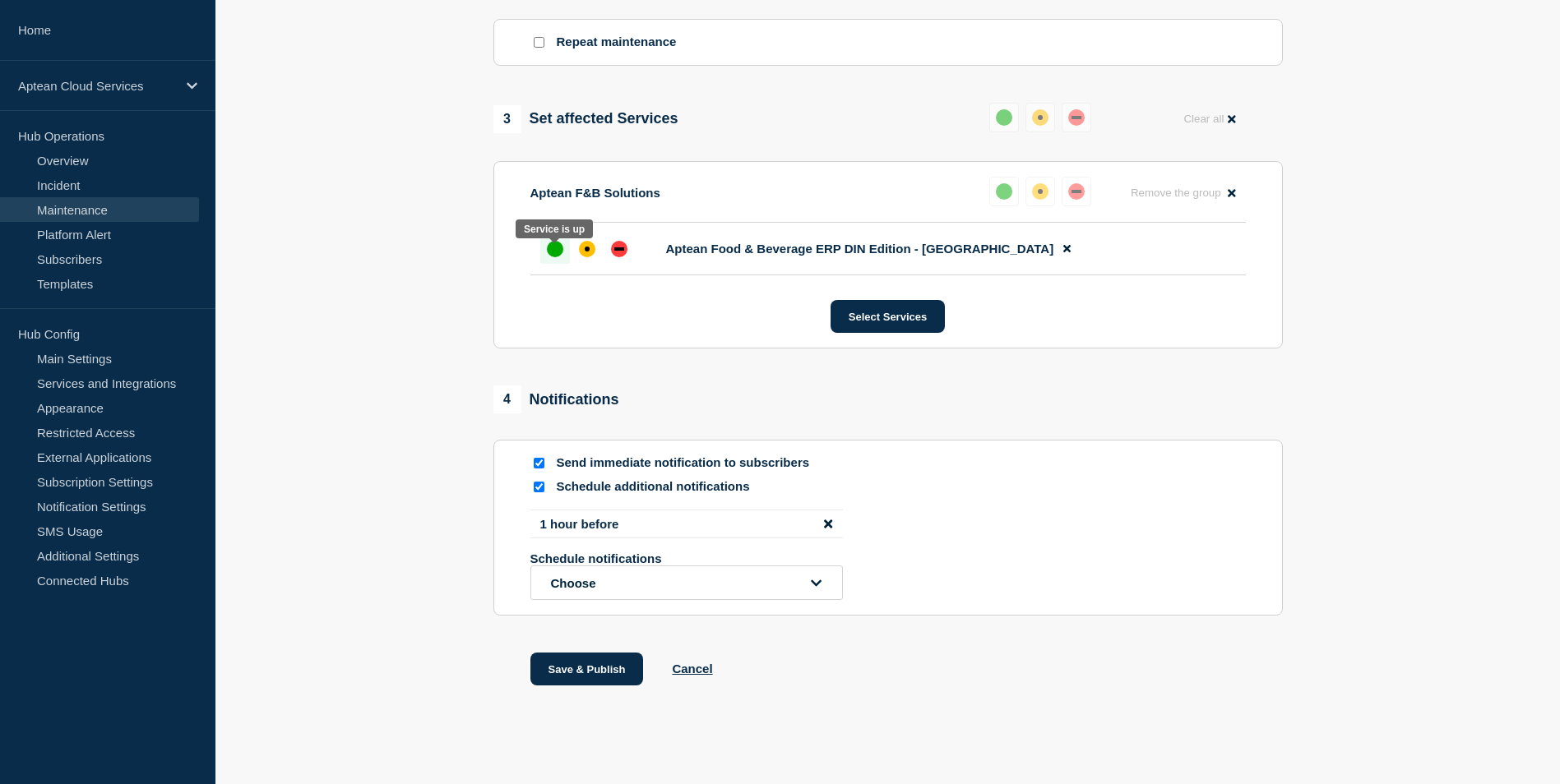
click at [550, 263] on div at bounding box center [555, 249] width 29 height 29
click at [550, 257] on div "up" at bounding box center [555, 249] width 17 height 17
click at [591, 677] on button "Save & Publish" at bounding box center [587, 670] width 113 height 33
